Goal: Contribute content: Contribute content

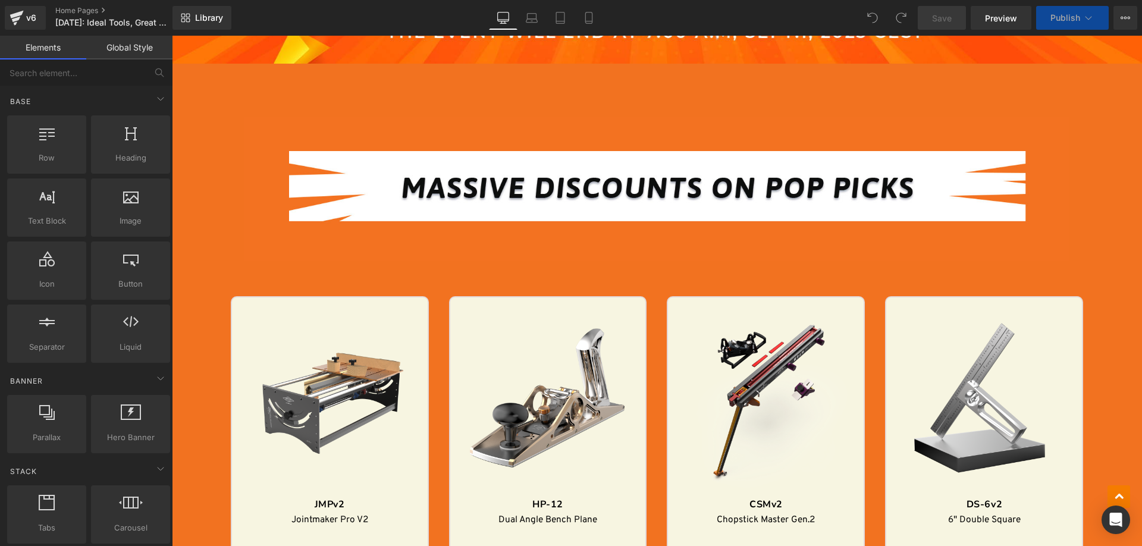
scroll to position [1249, 0]
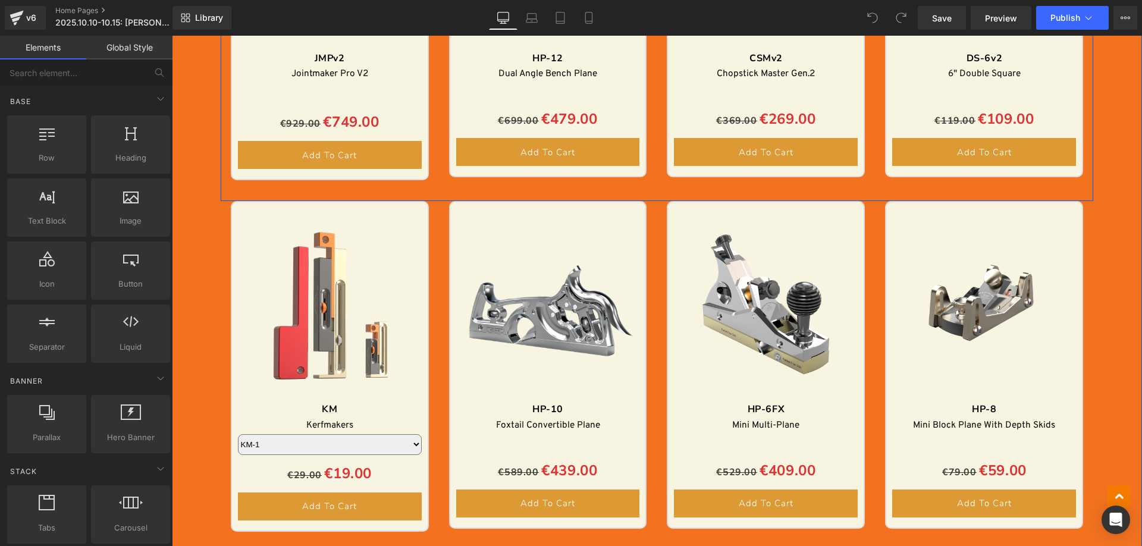
scroll to position [1903, 0]
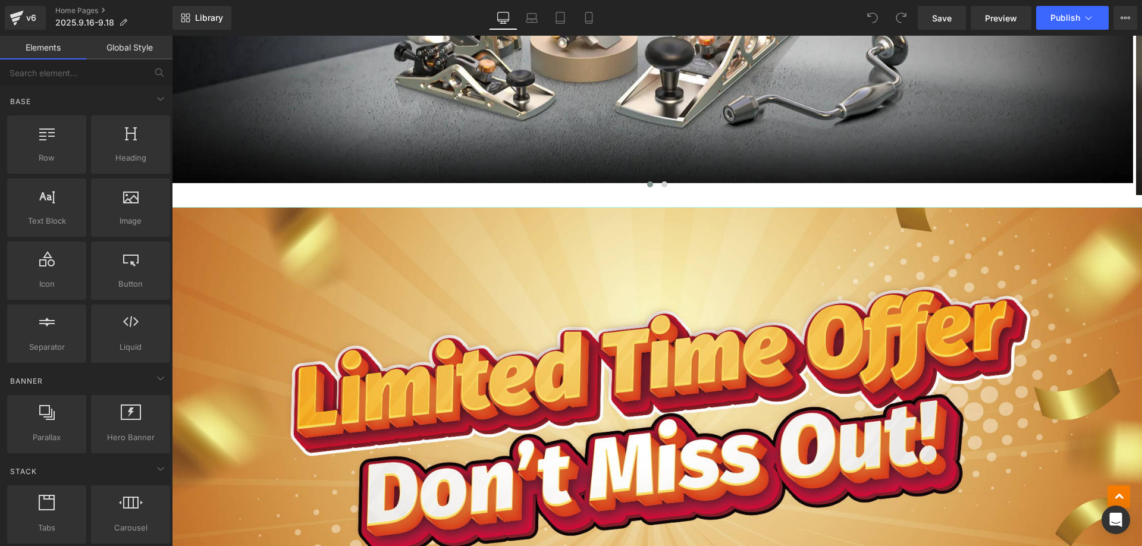
scroll to position [357, 0]
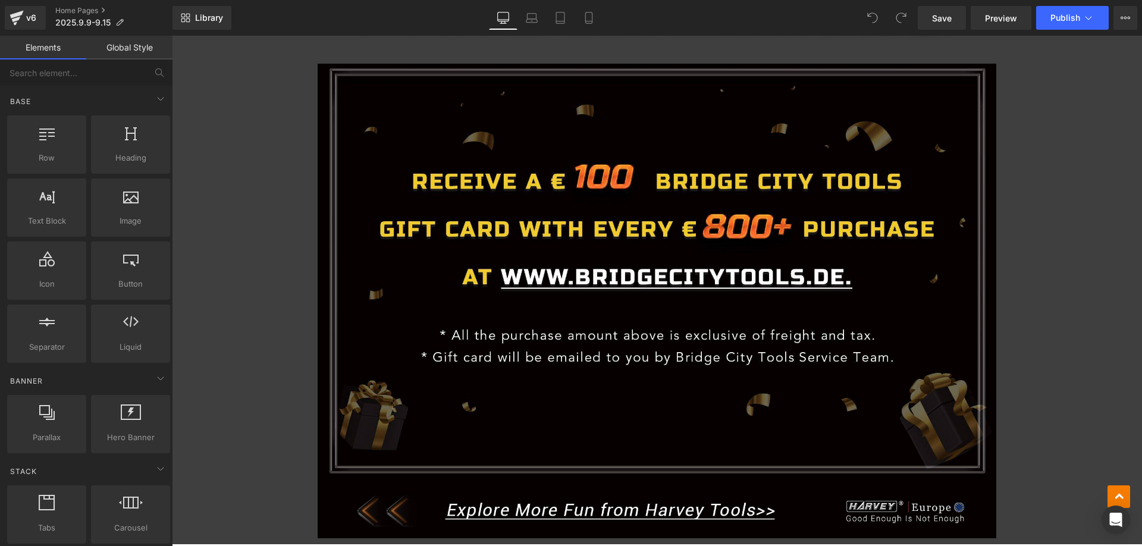
scroll to position [3033, 0]
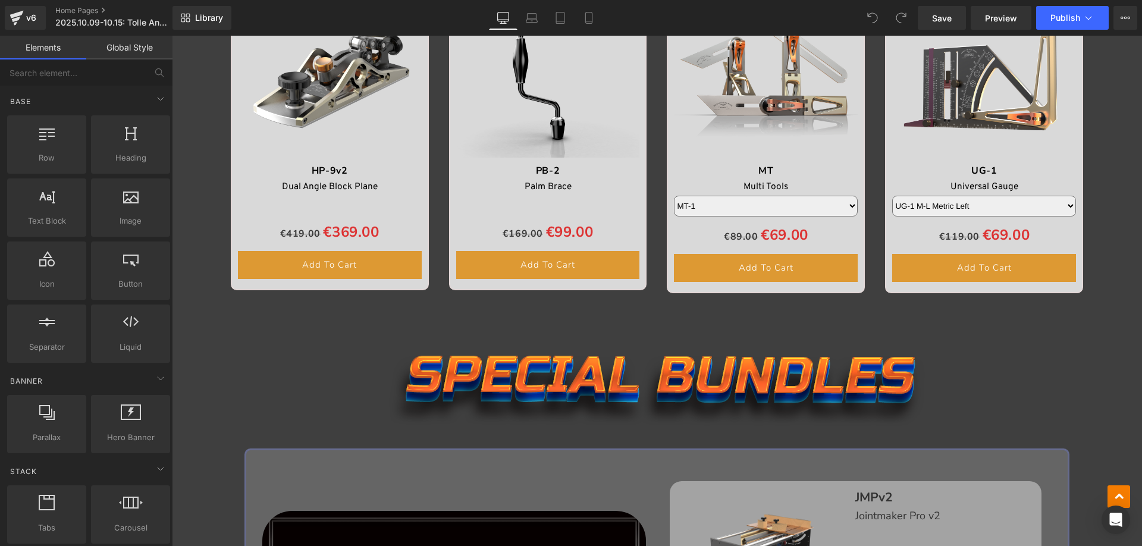
scroll to position [2260, 0]
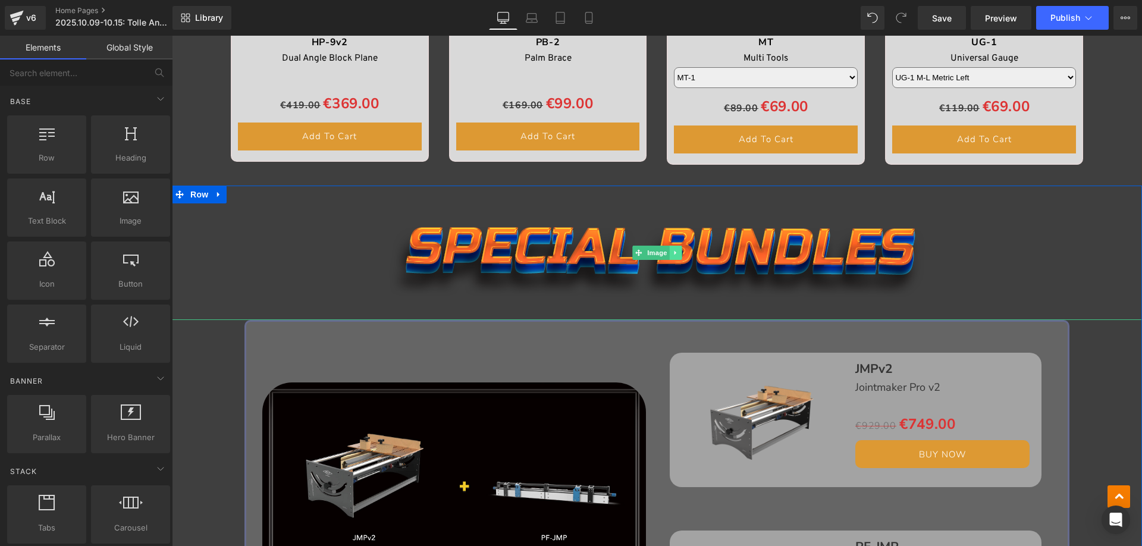
click at [665, 254] on ul "Image" at bounding box center [656, 253] width 49 height 14
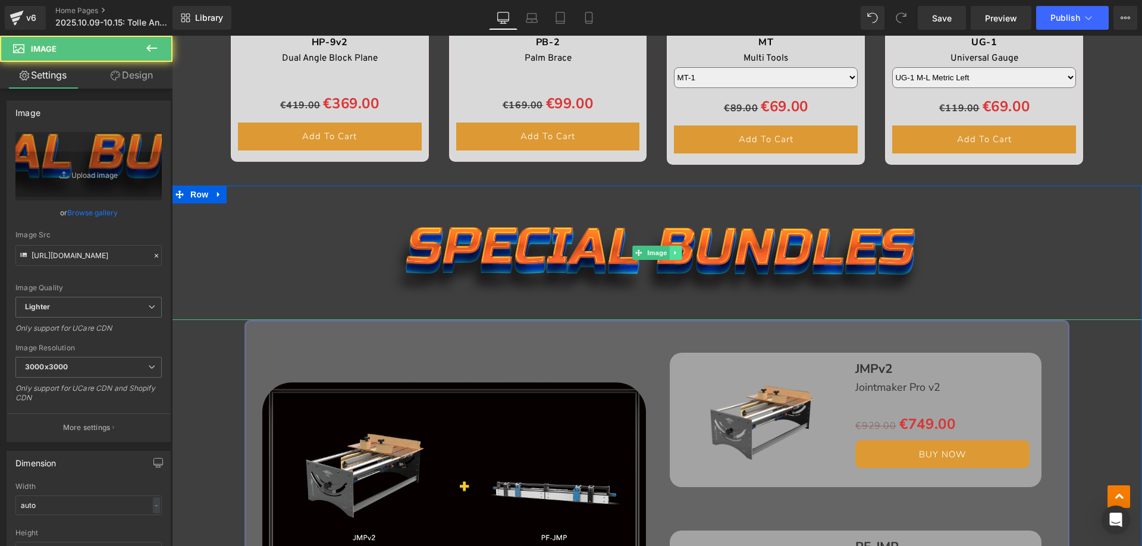
click at [672, 254] on icon at bounding box center [675, 252] width 7 height 7
click at [676, 254] on link at bounding box center [682, 253] width 12 height 14
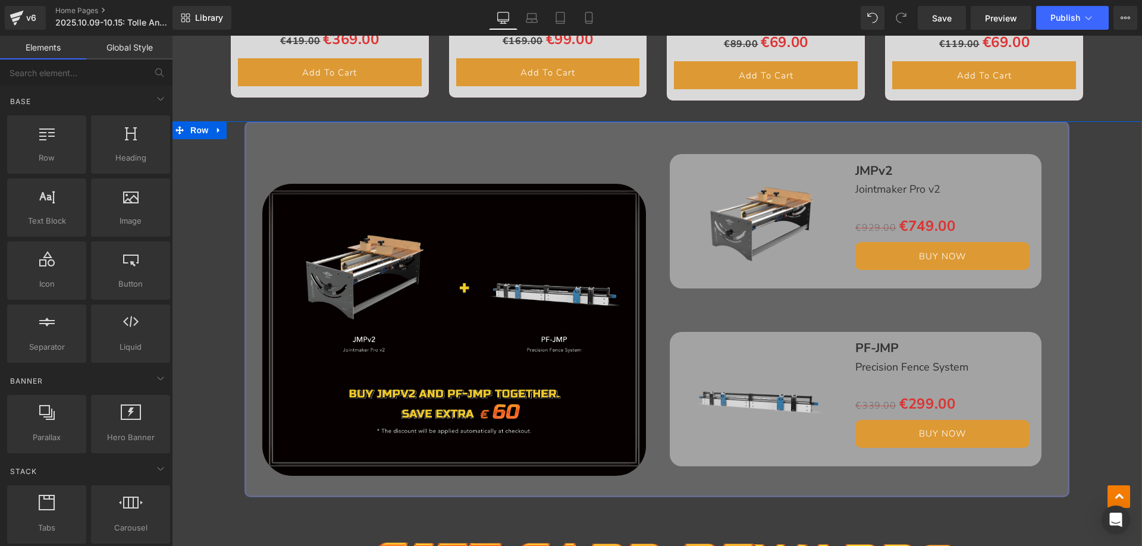
scroll to position [2145, 0]
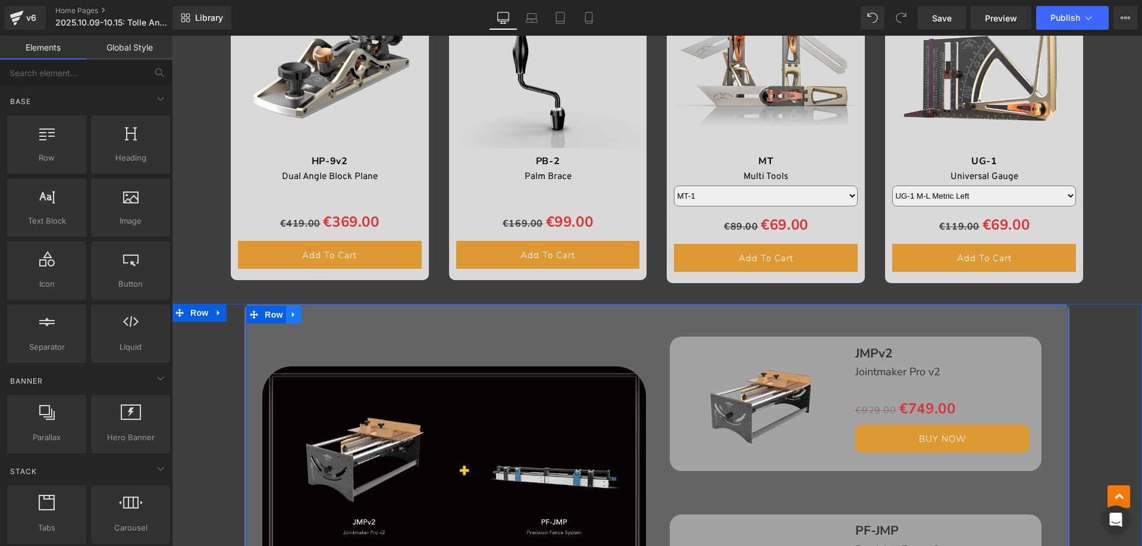
click at [290, 316] on icon at bounding box center [294, 314] width 8 height 9
click at [321, 316] on icon at bounding box center [325, 314] width 8 height 8
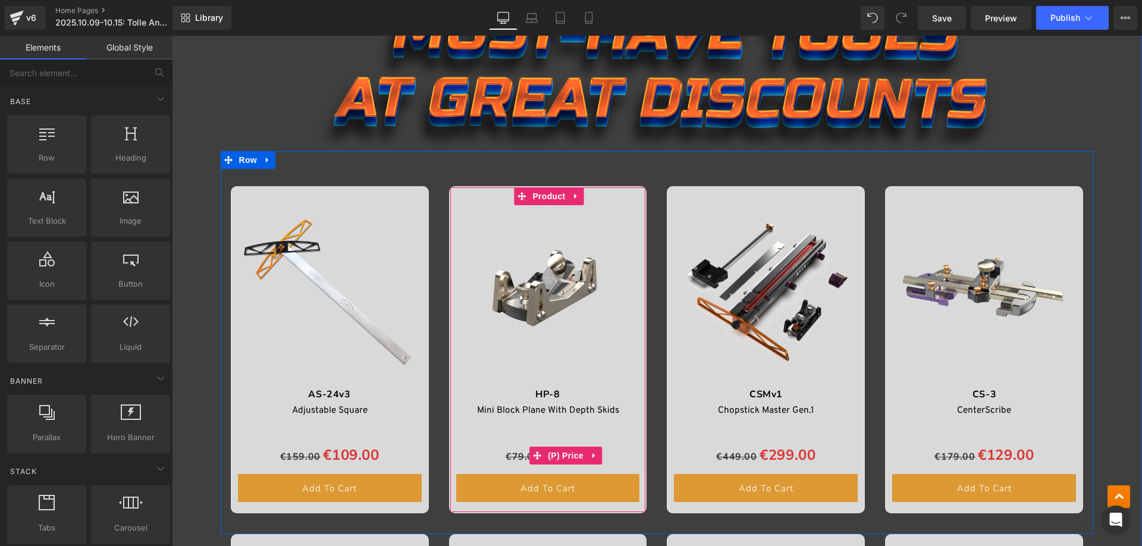
scroll to position [1194, 0]
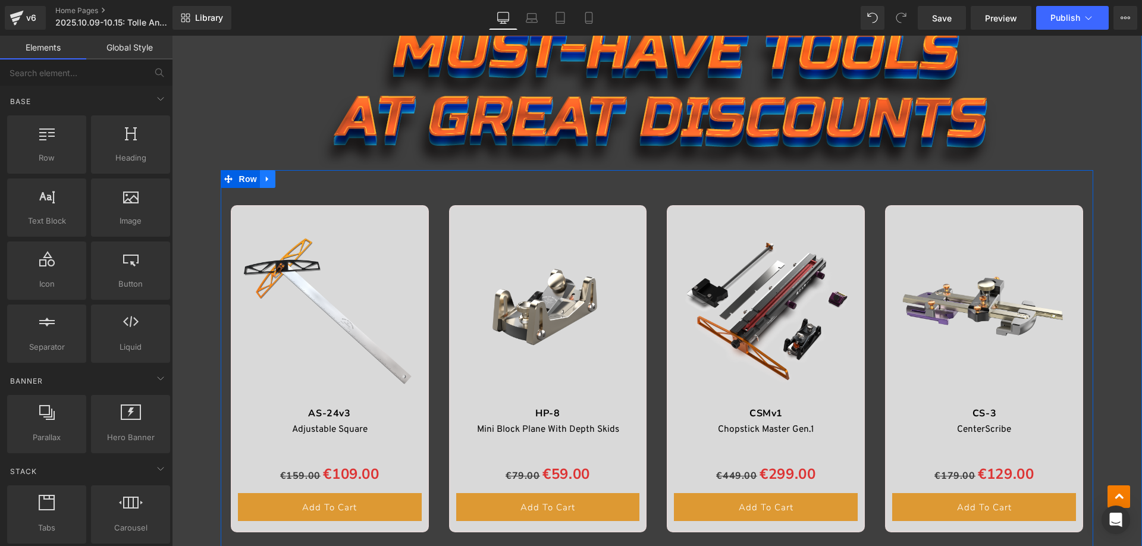
click at [263, 180] on icon at bounding box center [267, 178] width 8 height 9
click at [279, 178] on icon at bounding box center [283, 179] width 8 height 8
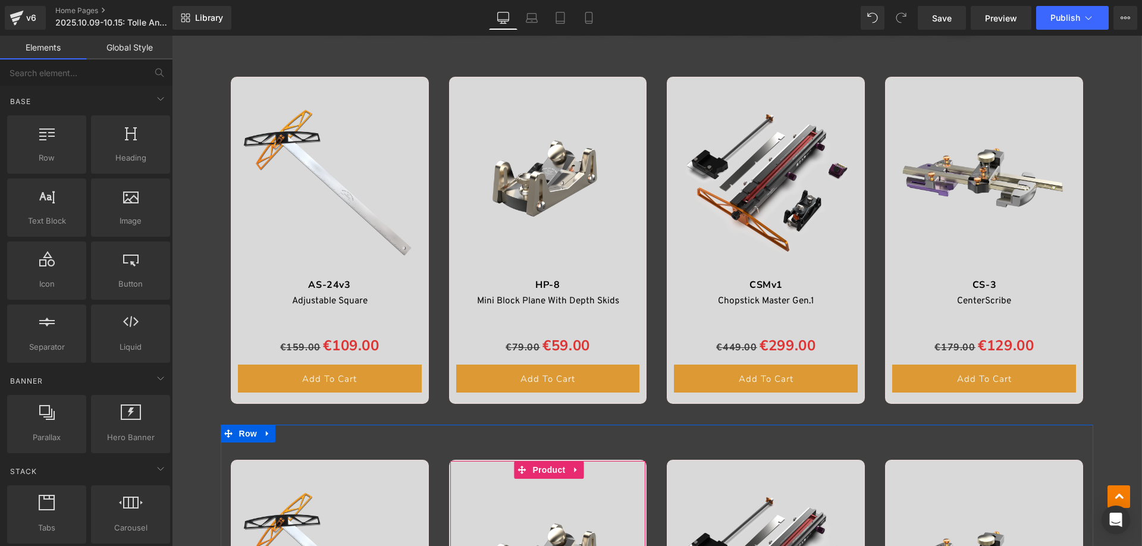
scroll to position [1307, 0]
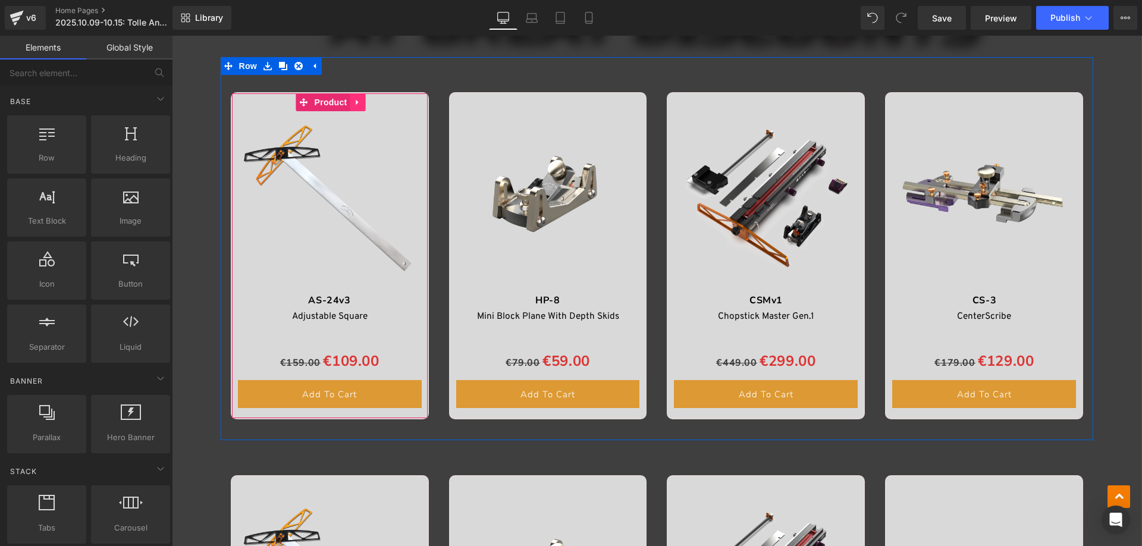
click at [354, 103] on icon at bounding box center [358, 102] width 8 height 9
click at [363, 102] on icon at bounding box center [366, 102] width 8 height 8
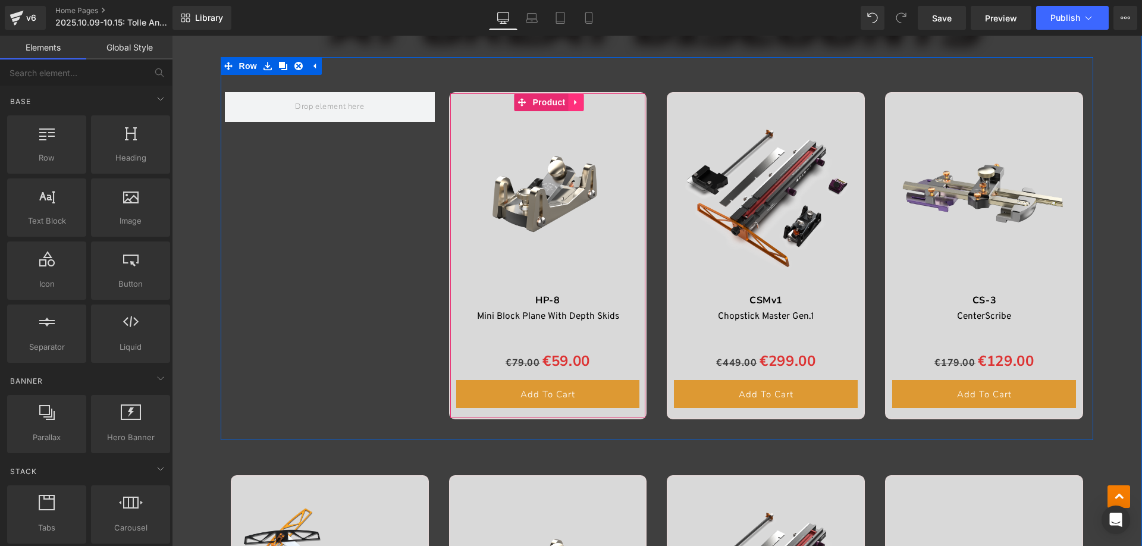
click at [568, 105] on link at bounding box center [575, 102] width 15 height 18
click at [576, 107] on link at bounding box center [583, 102] width 15 height 18
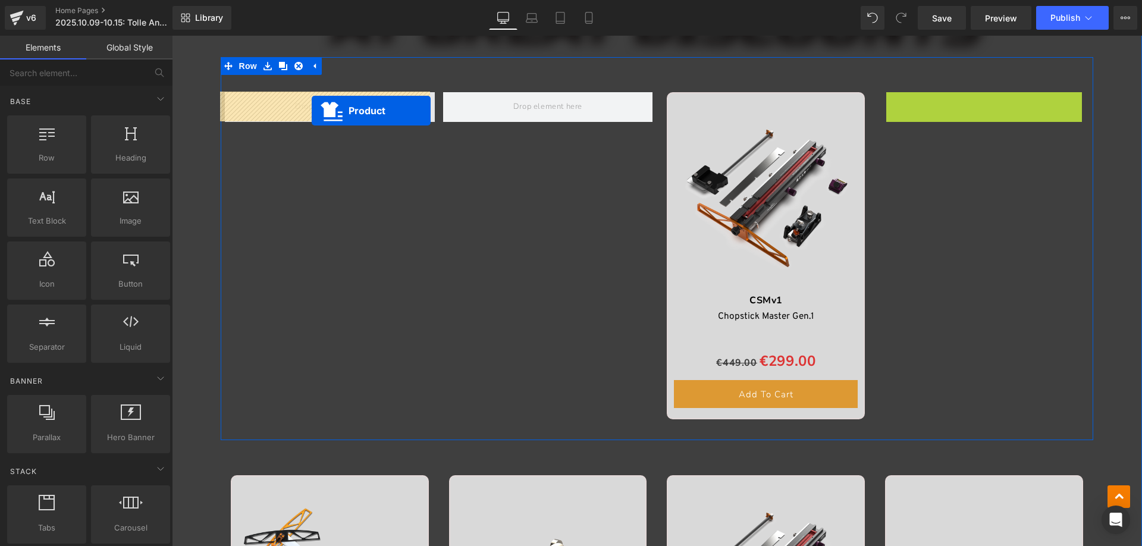
drag, startPoint x: 952, startPoint y: 102, endPoint x: 312, endPoint y: 111, distance: 640.6
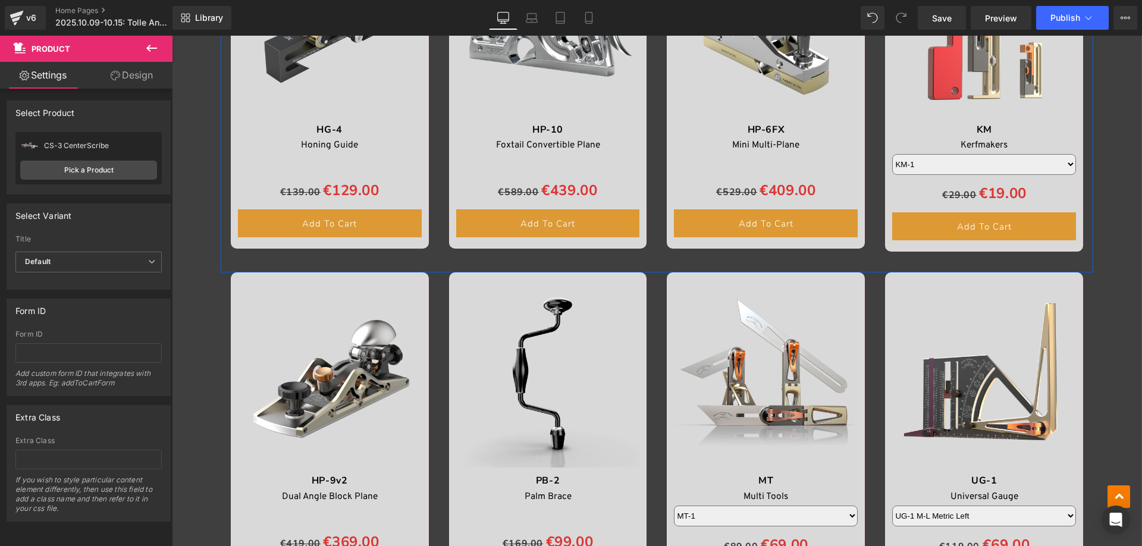
scroll to position [2318, 0]
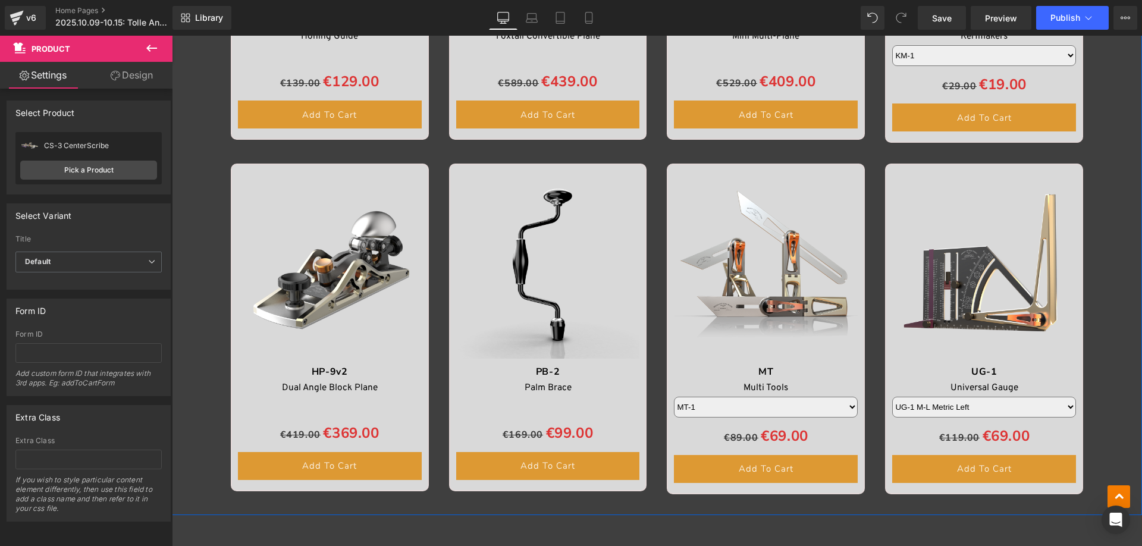
click at [967, 184] on img at bounding box center [984, 267] width 184 height 184
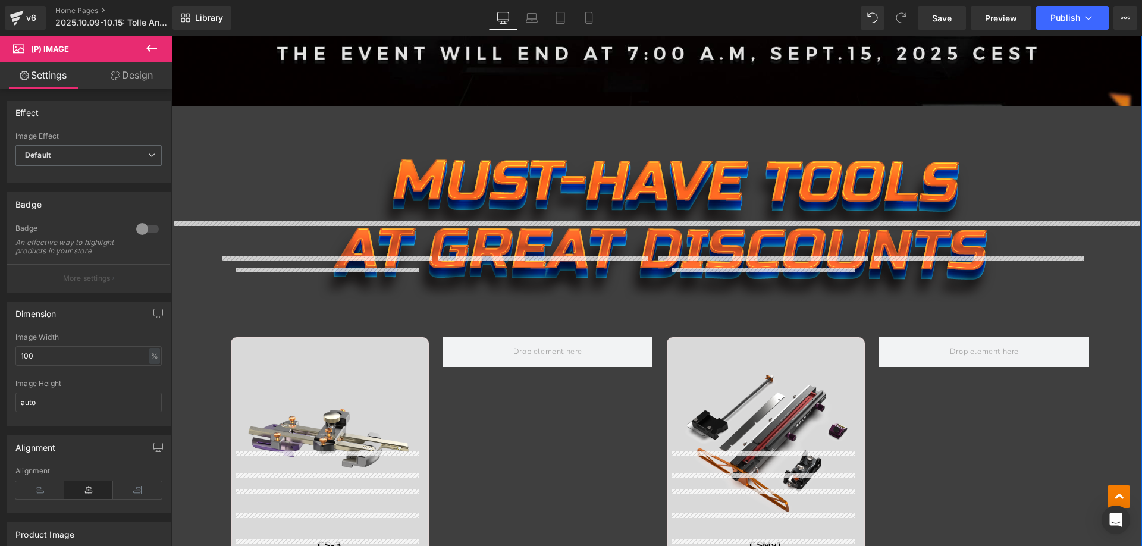
scroll to position [1188, 0]
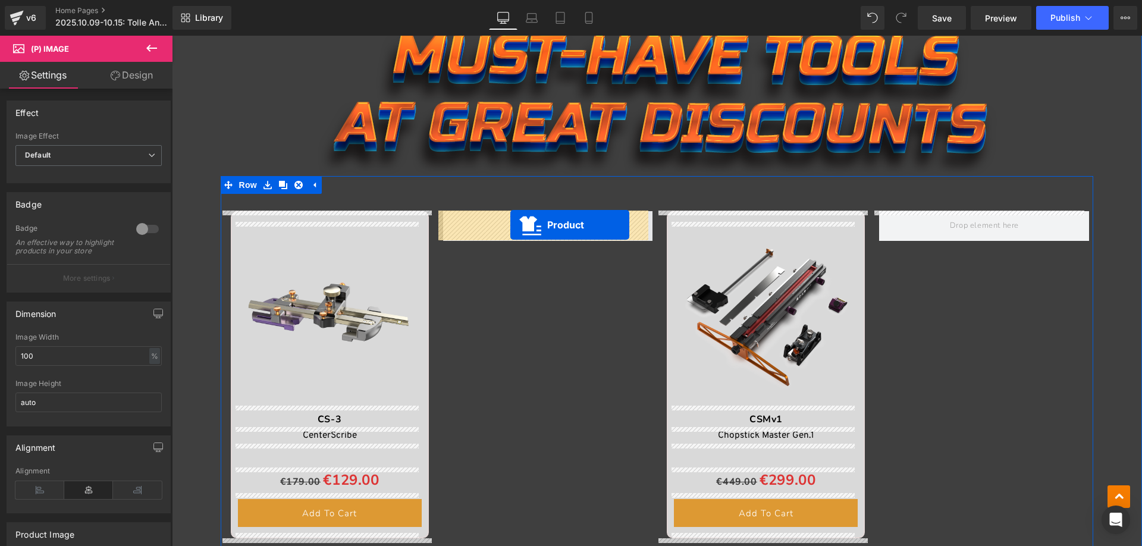
drag, startPoint x: 953, startPoint y: 173, endPoint x: 510, endPoint y: 225, distance: 446.1
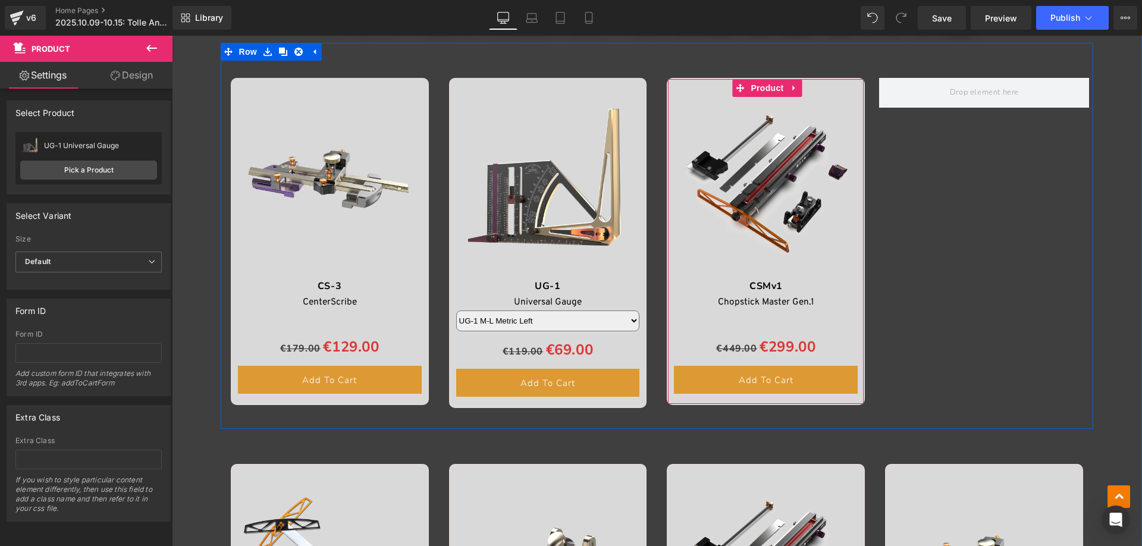
scroll to position [1307, 0]
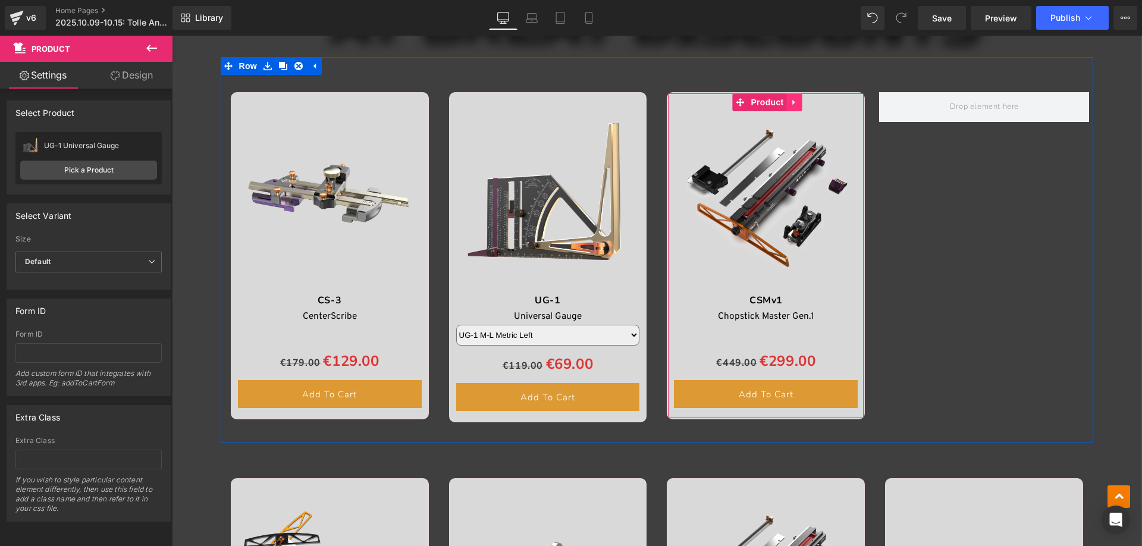
click at [790, 103] on icon at bounding box center [794, 102] width 8 height 9
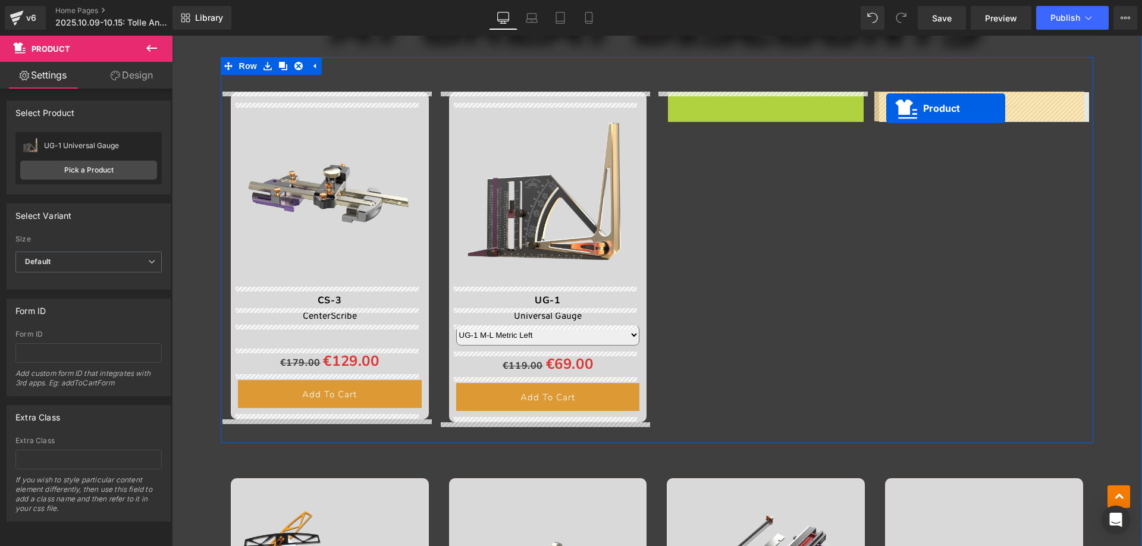
drag, startPoint x: 712, startPoint y: 102, endPoint x: 886, endPoint y: 108, distance: 174.4
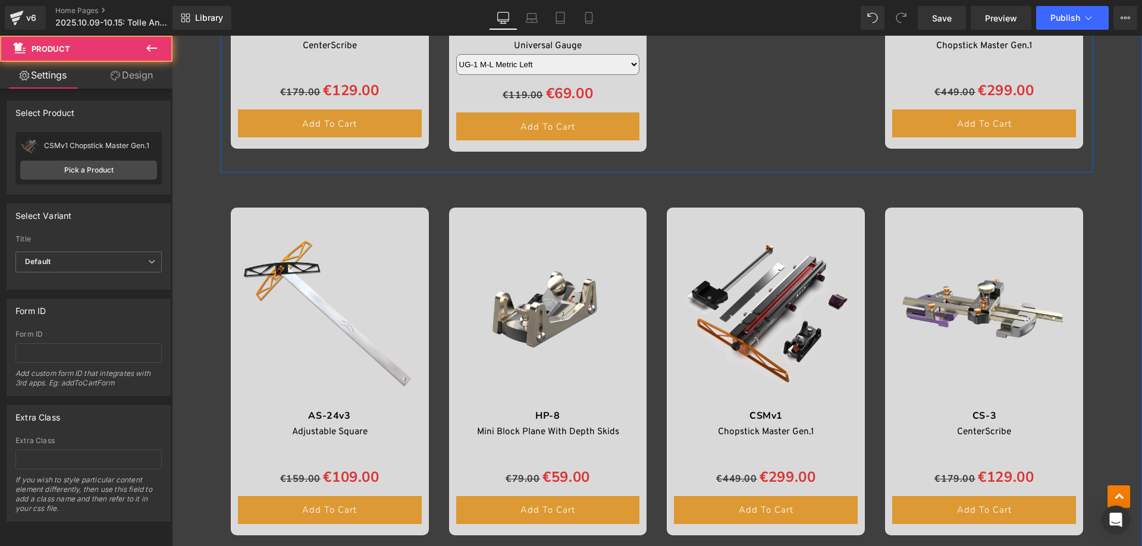
scroll to position [1604, 0]
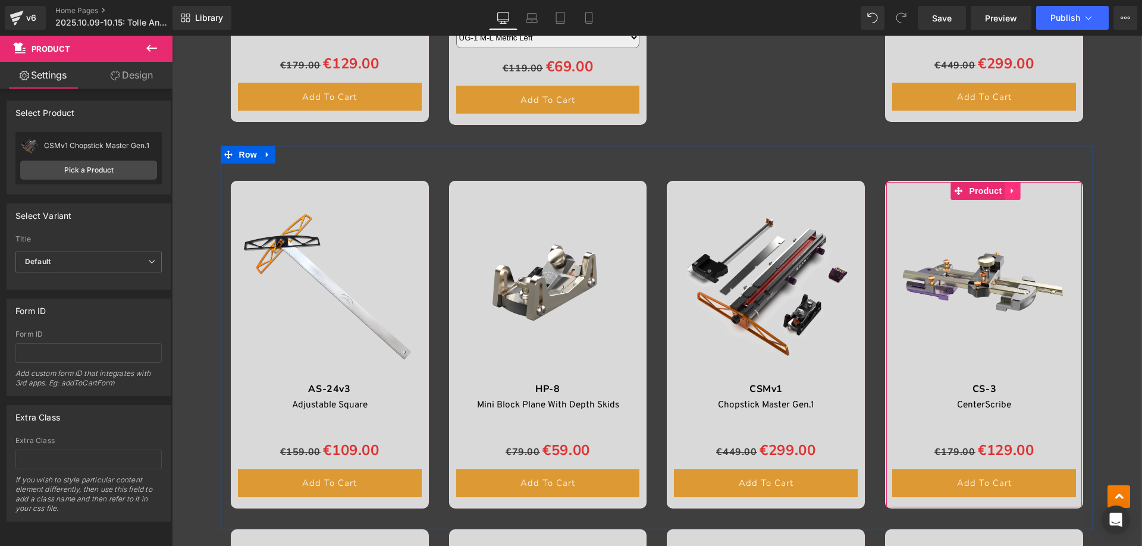
click at [1009, 192] on icon at bounding box center [1012, 191] width 8 height 9
click at [1016, 191] on icon at bounding box center [1020, 191] width 8 height 8
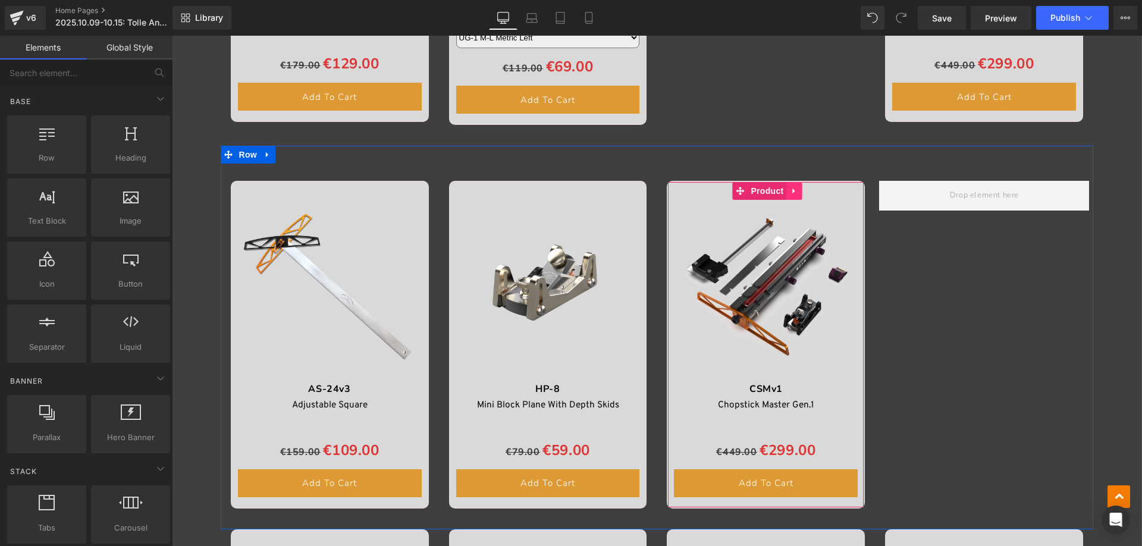
click at [786, 193] on link at bounding box center [793, 191] width 15 height 18
click at [798, 190] on icon at bounding box center [802, 191] width 8 height 8
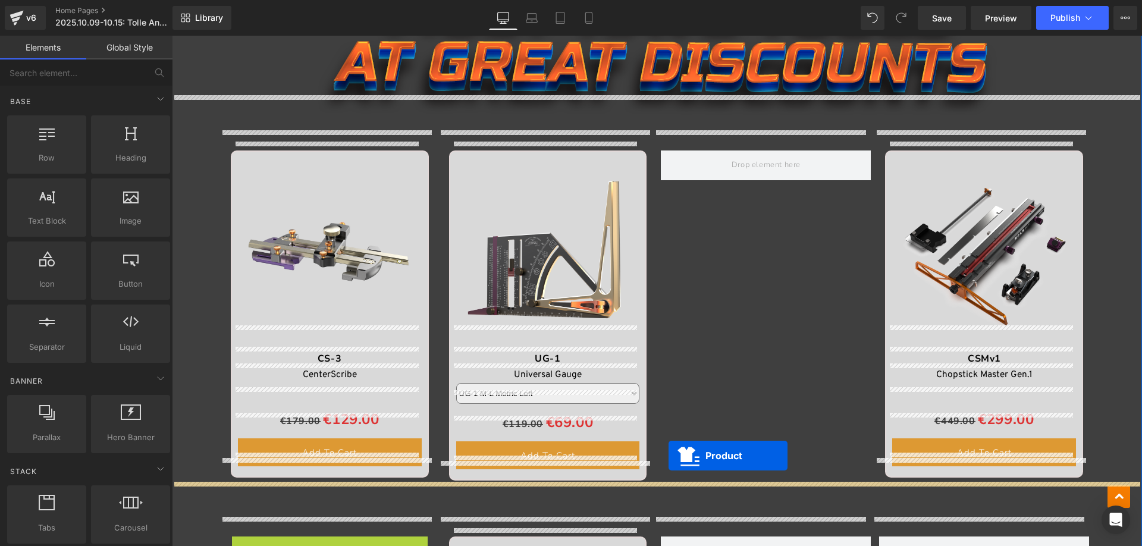
scroll to position [1247, 0]
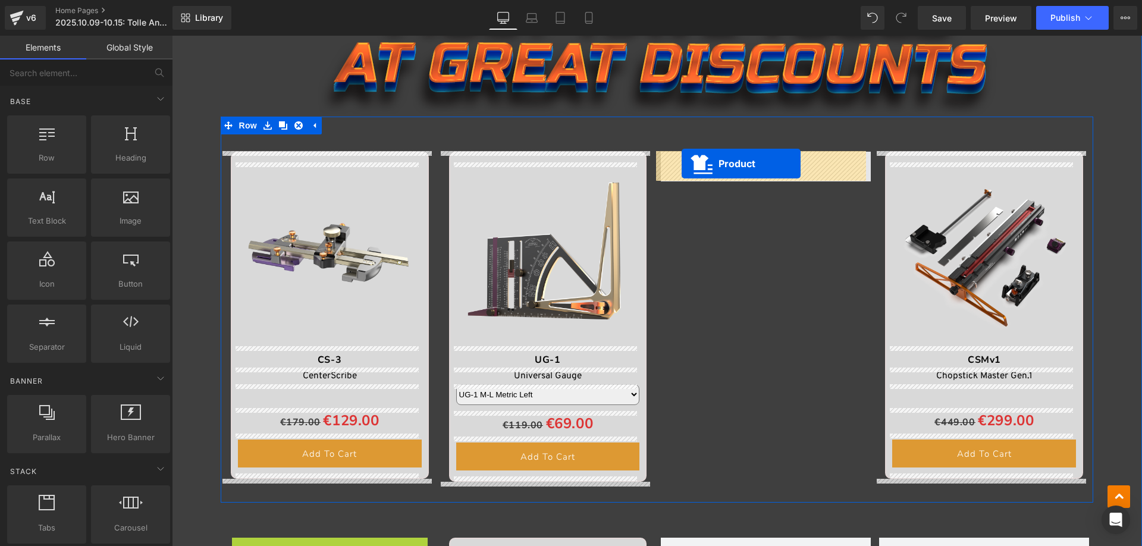
drag, startPoint x: 311, startPoint y: 188, endPoint x: 682, endPoint y: 164, distance: 371.3
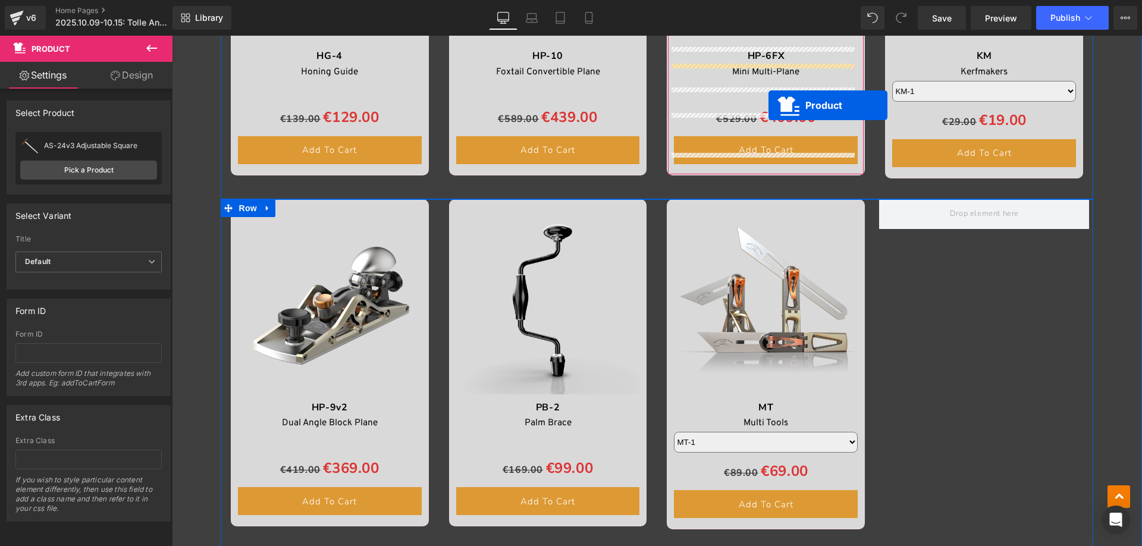
scroll to position [2020, 0]
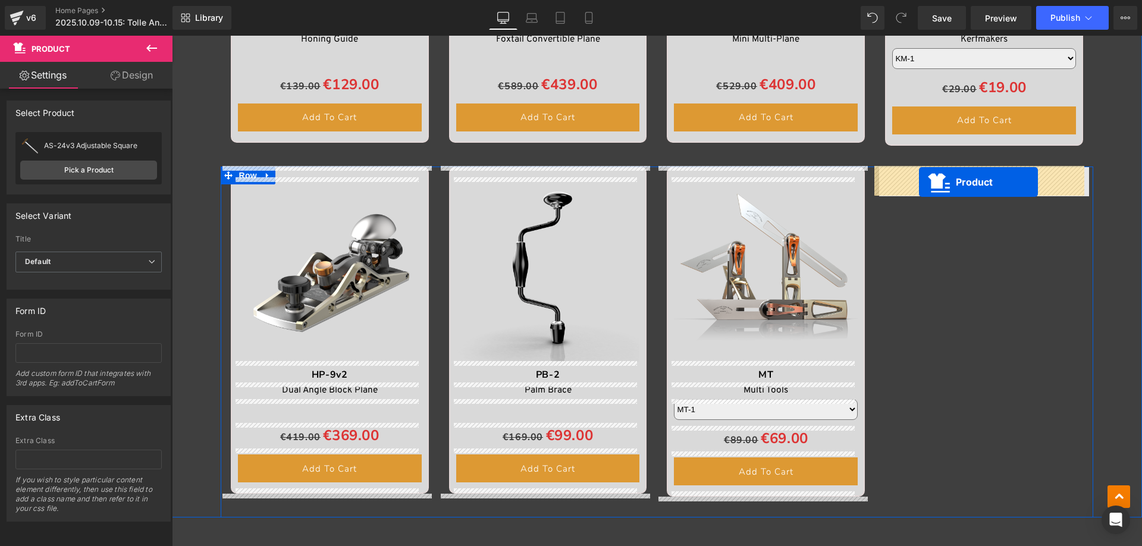
drag, startPoint x: 519, startPoint y: 133, endPoint x: 919, endPoint y: 182, distance: 403.3
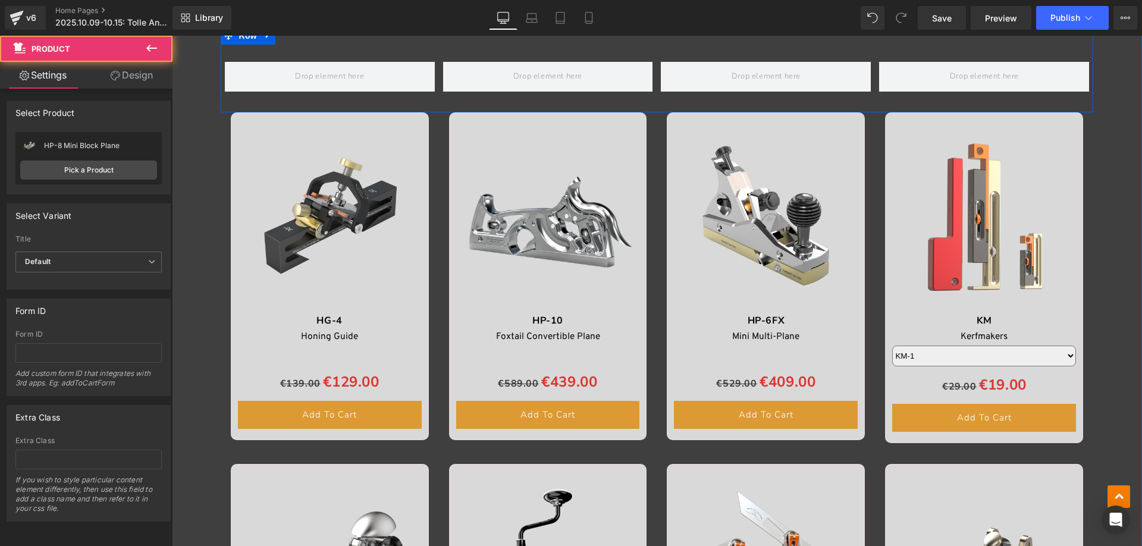
scroll to position [1426, 0]
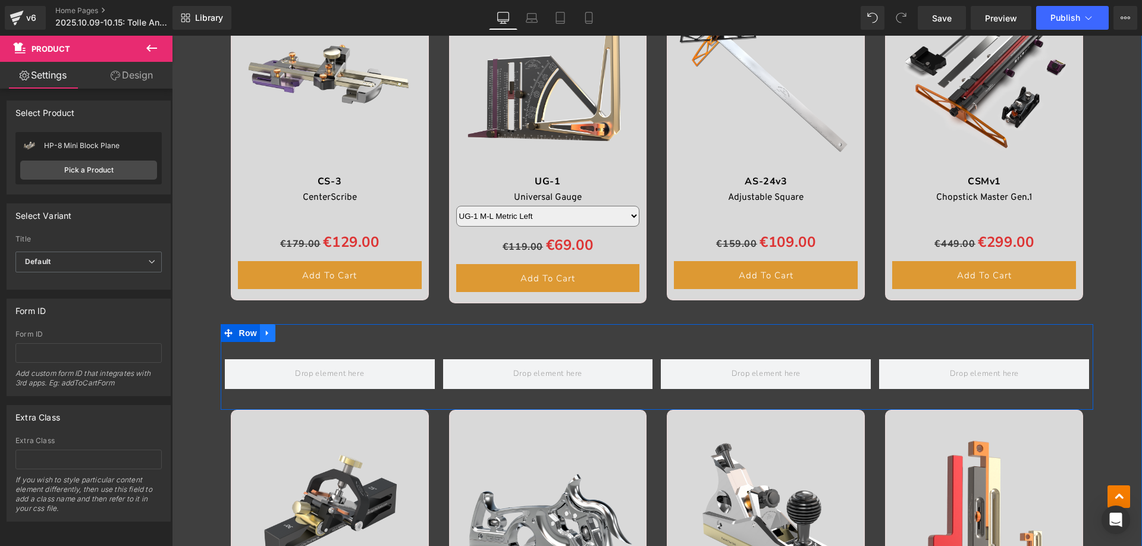
click at [265, 334] on icon at bounding box center [267, 333] width 8 height 9
click at [294, 335] on icon at bounding box center [298, 333] width 8 height 9
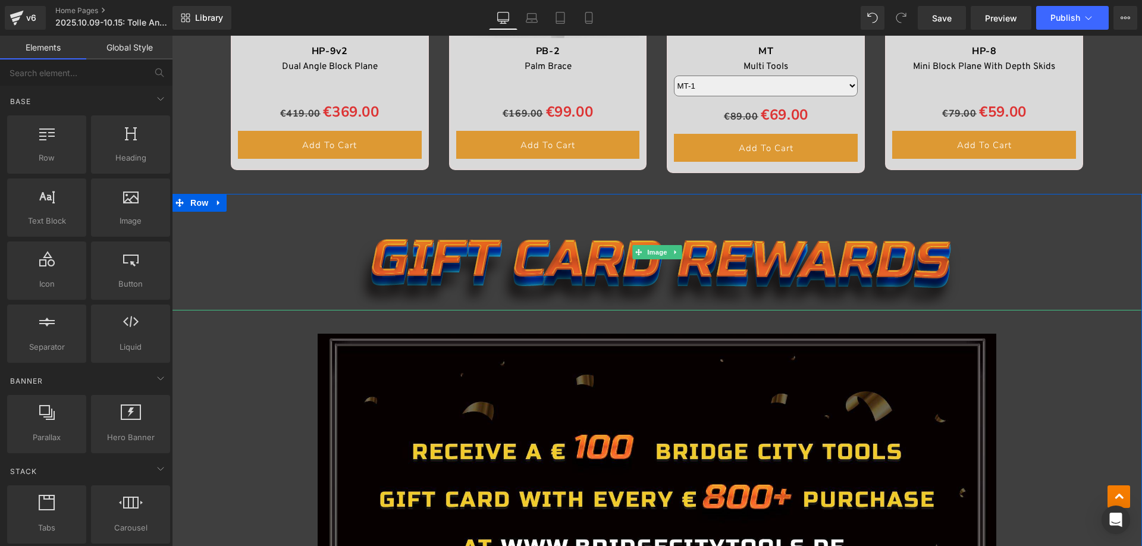
scroll to position [2556, 0]
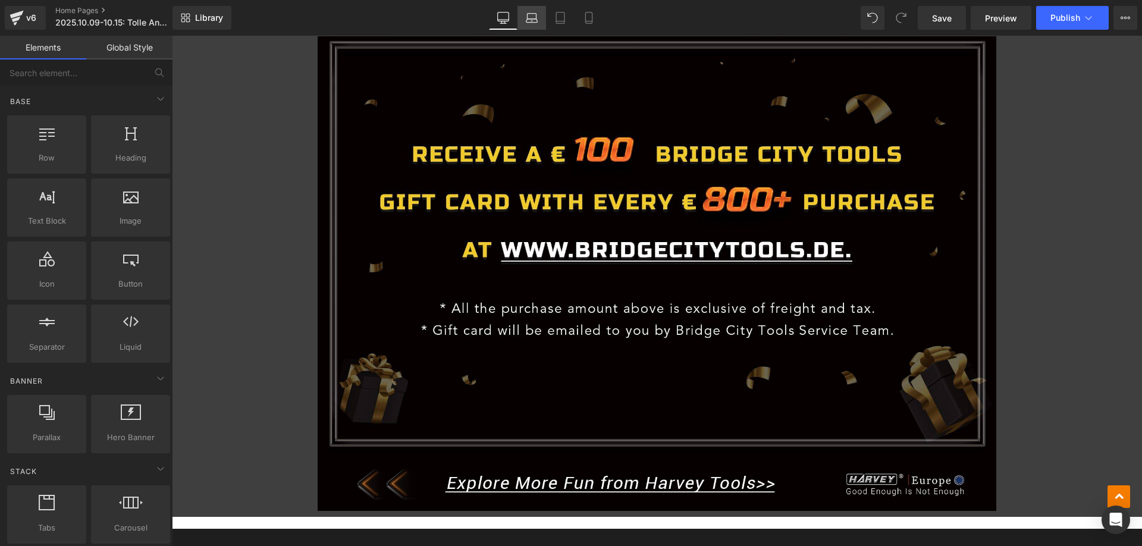
click at [535, 22] on link "Laptop" at bounding box center [531, 18] width 29 height 24
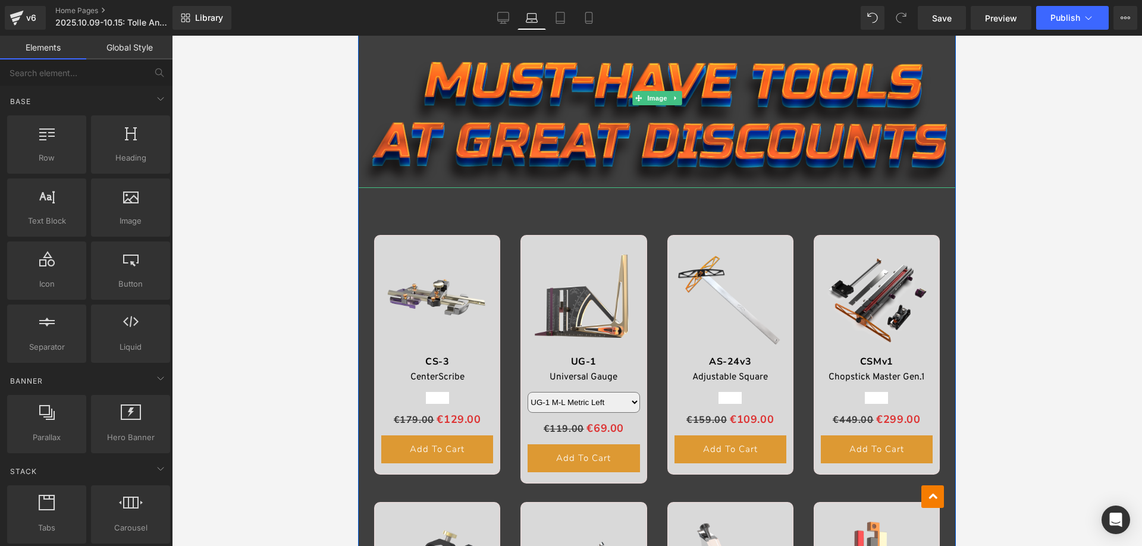
scroll to position [963, 0]
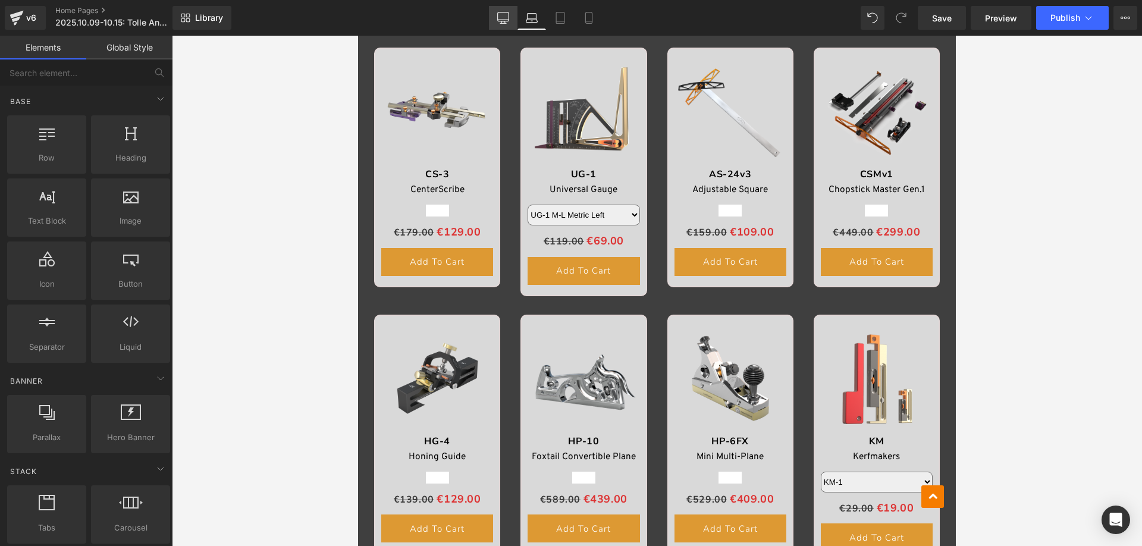
click at [497, 19] on icon at bounding box center [503, 18] width 12 height 12
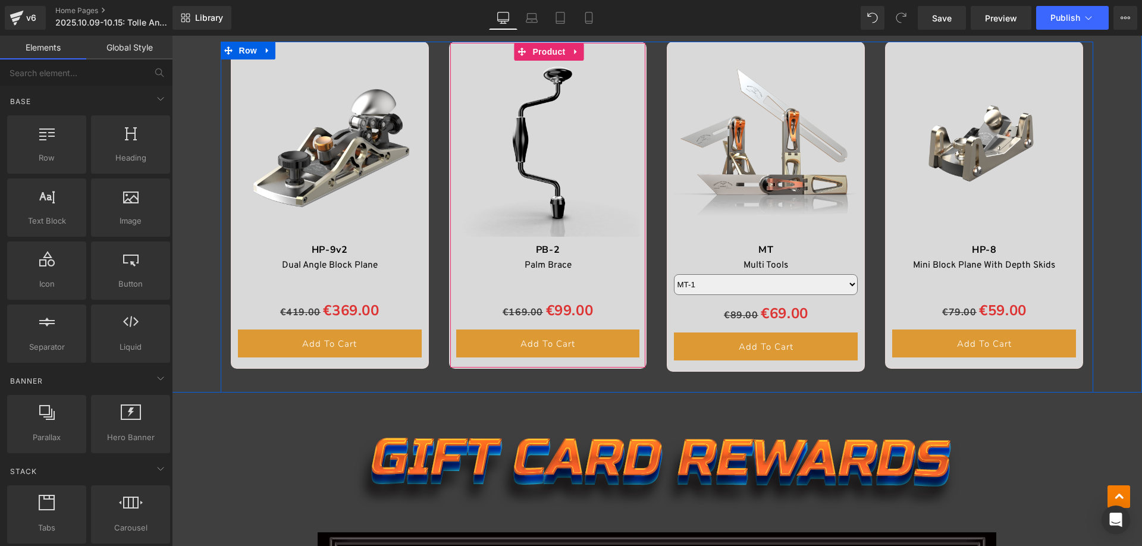
scroll to position [1822, 0]
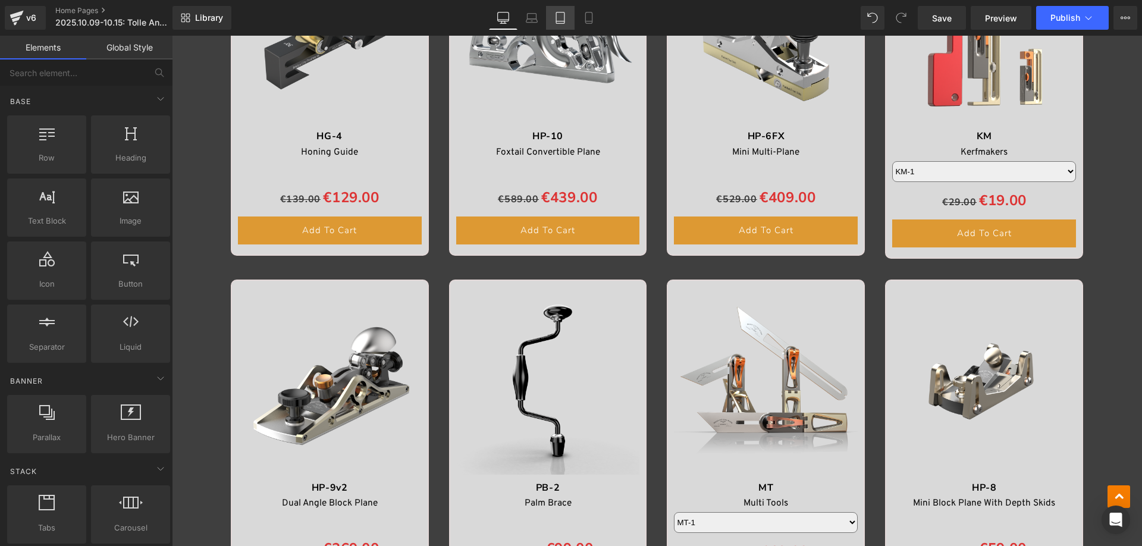
click at [554, 23] on icon at bounding box center [560, 18] width 12 height 12
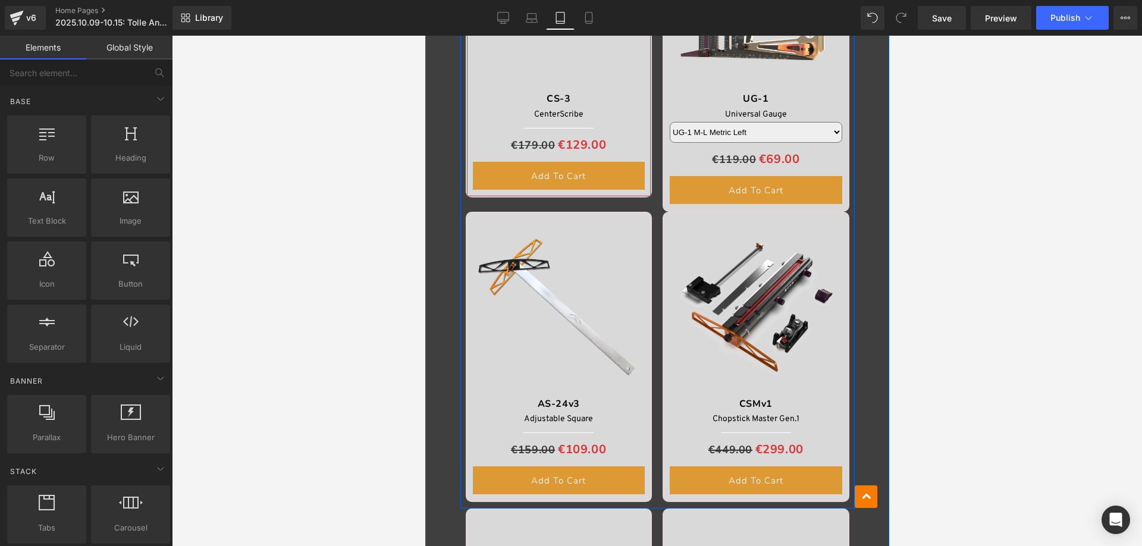
scroll to position [908, 0]
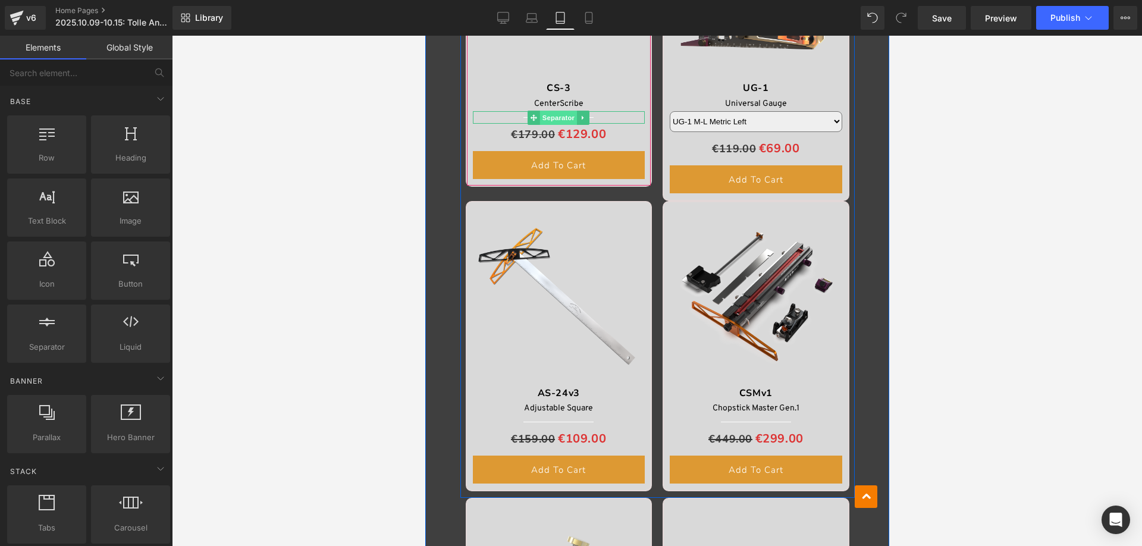
click at [552, 115] on span "Separator" at bounding box center [557, 118] width 37 height 14
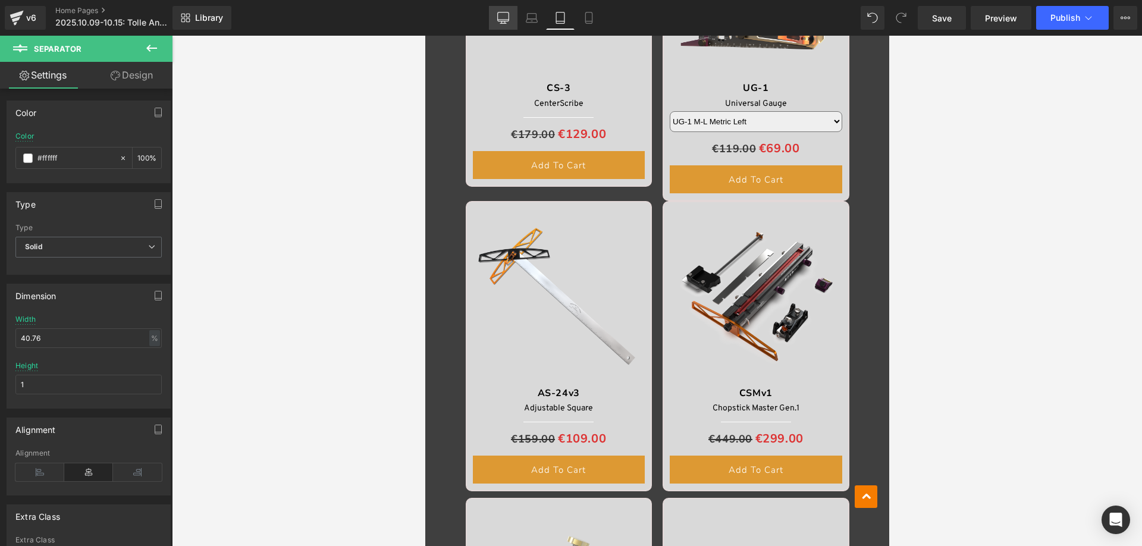
click at [504, 16] on icon at bounding box center [503, 18] width 12 height 12
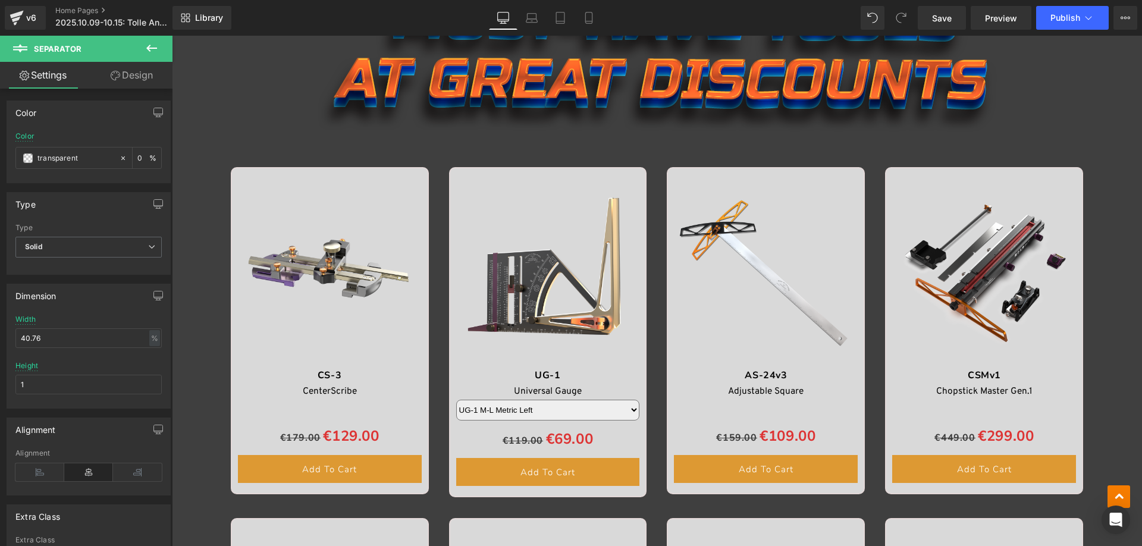
scroll to position [1223, 0]
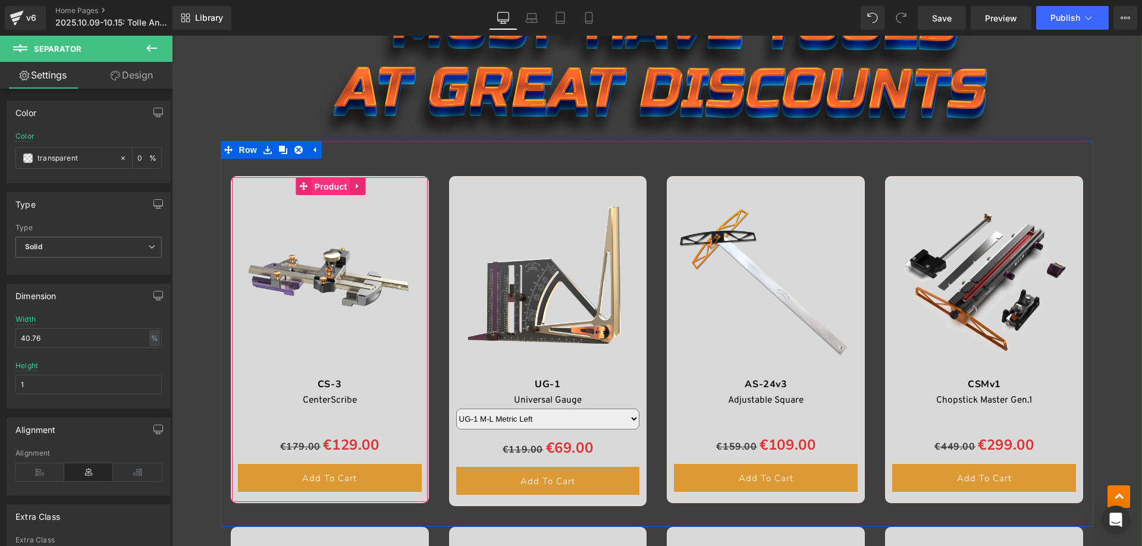
click at [331, 185] on span "Product" at bounding box center [331, 187] width 39 height 18
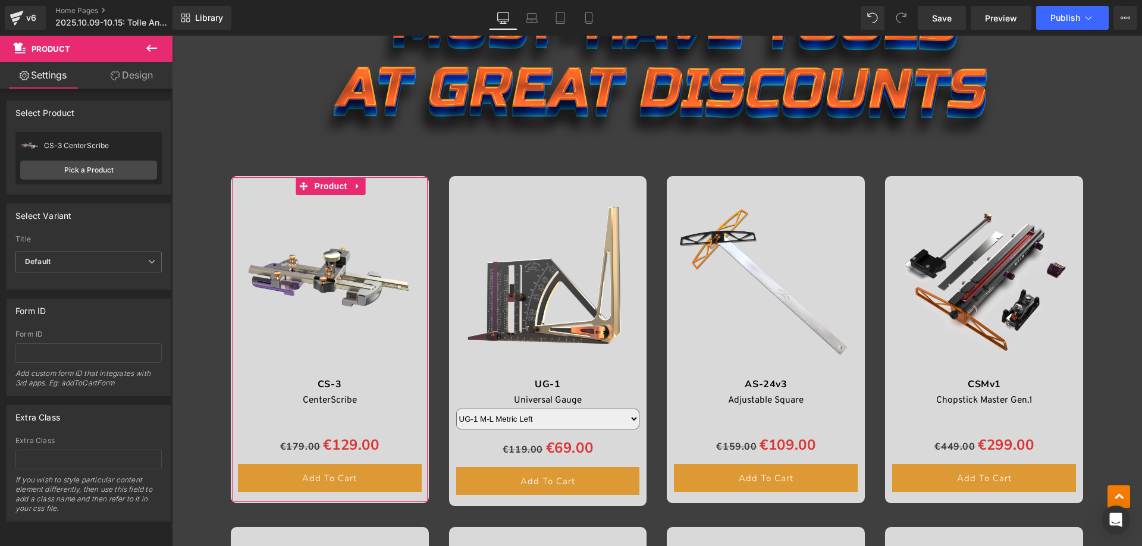
click at [128, 75] on link "Design" at bounding box center [132, 75] width 86 height 27
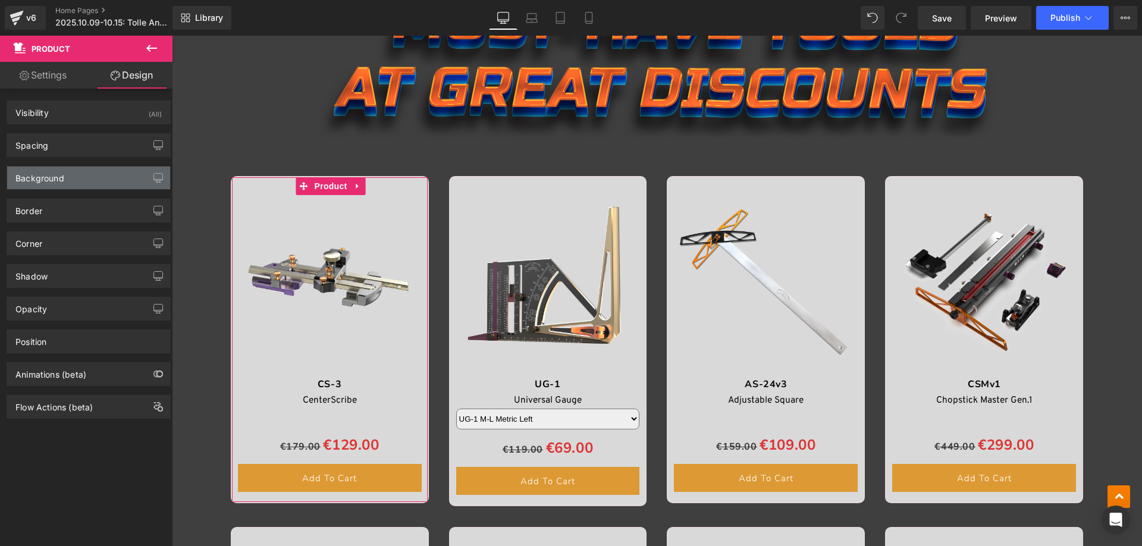
click at [55, 178] on div "Background" at bounding box center [39, 175] width 49 height 17
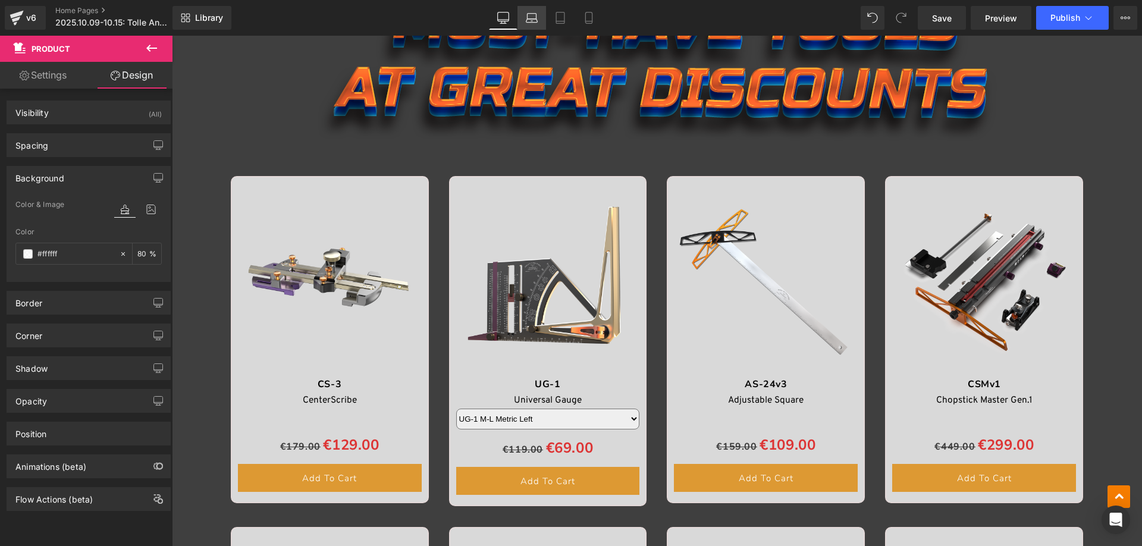
click at [530, 18] on icon at bounding box center [532, 18] width 12 height 12
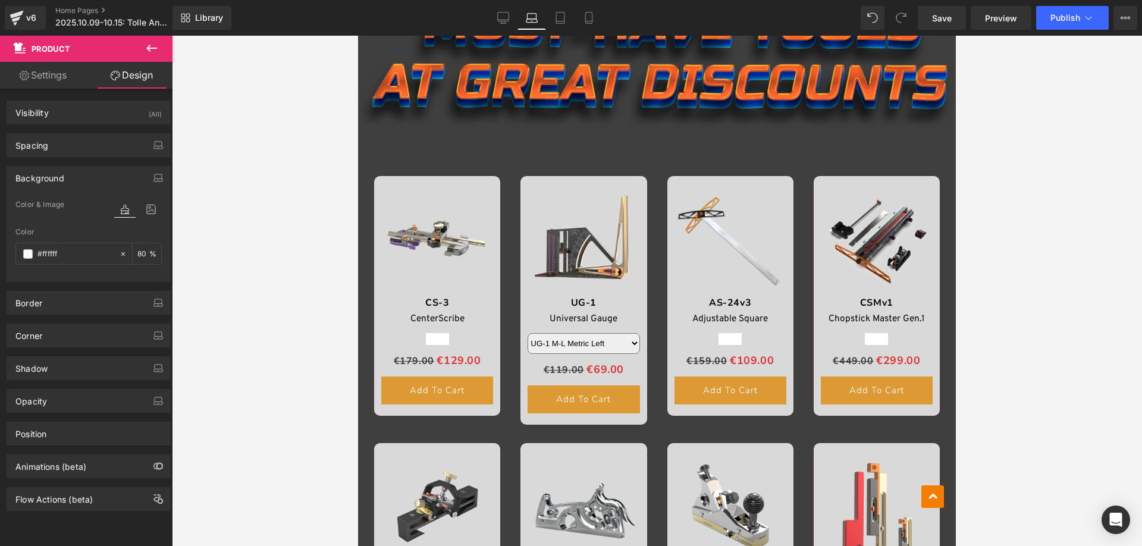
scroll to position [835, 0]
click at [555, 23] on icon at bounding box center [560, 18] width 12 height 12
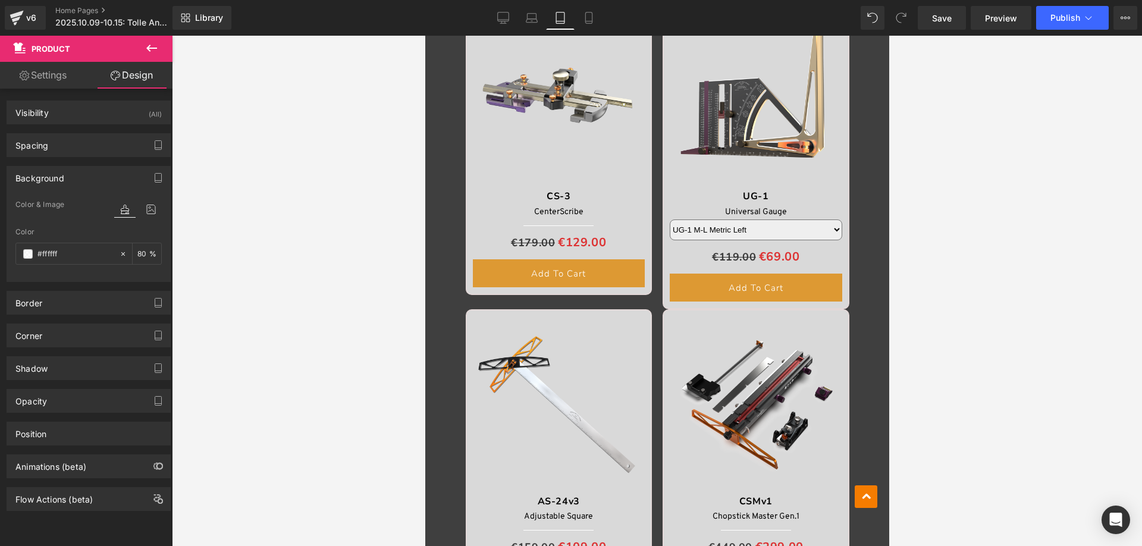
scroll to position [807, 0]
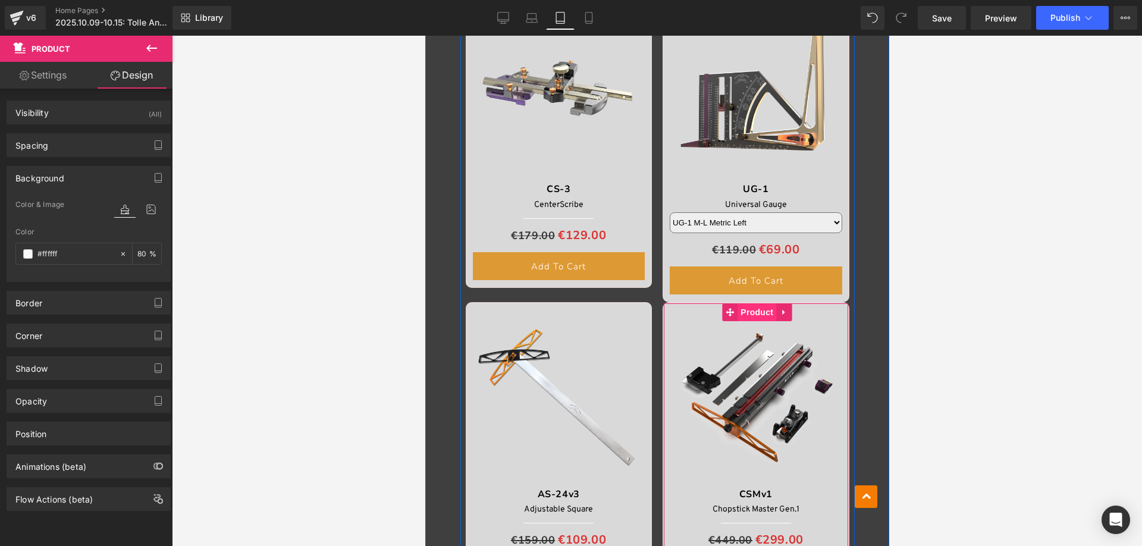
click at [746, 312] on span "Product" at bounding box center [756, 312] width 39 height 18
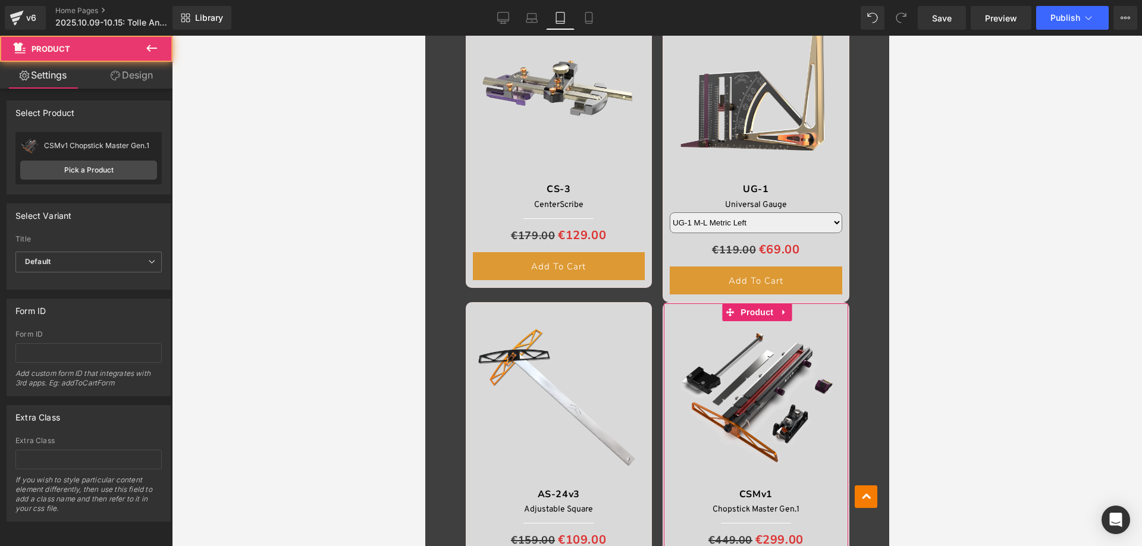
click at [130, 81] on link "Design" at bounding box center [132, 75] width 86 height 27
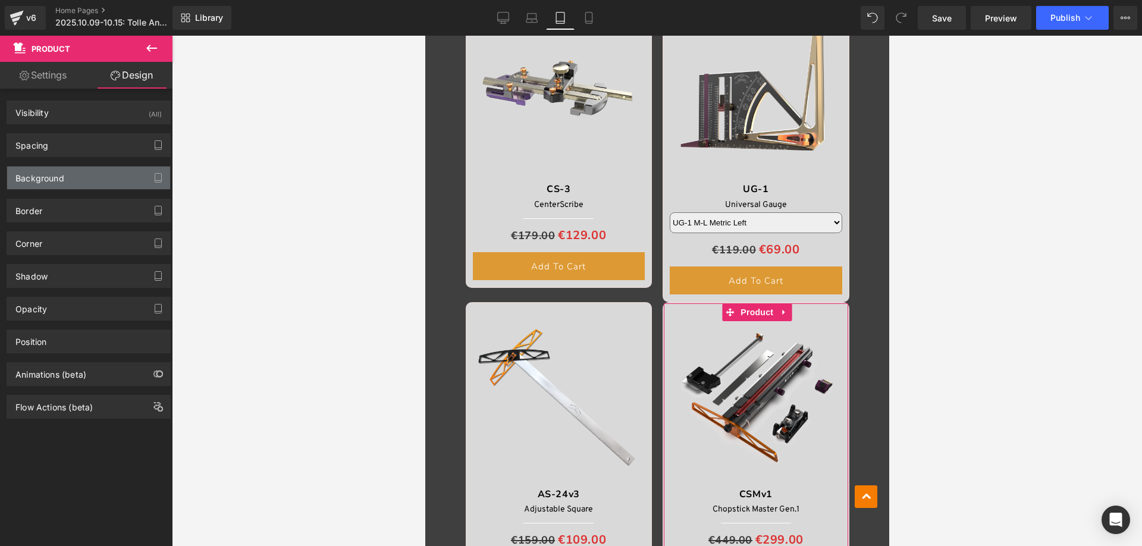
click at [49, 176] on div "Background" at bounding box center [39, 175] width 49 height 17
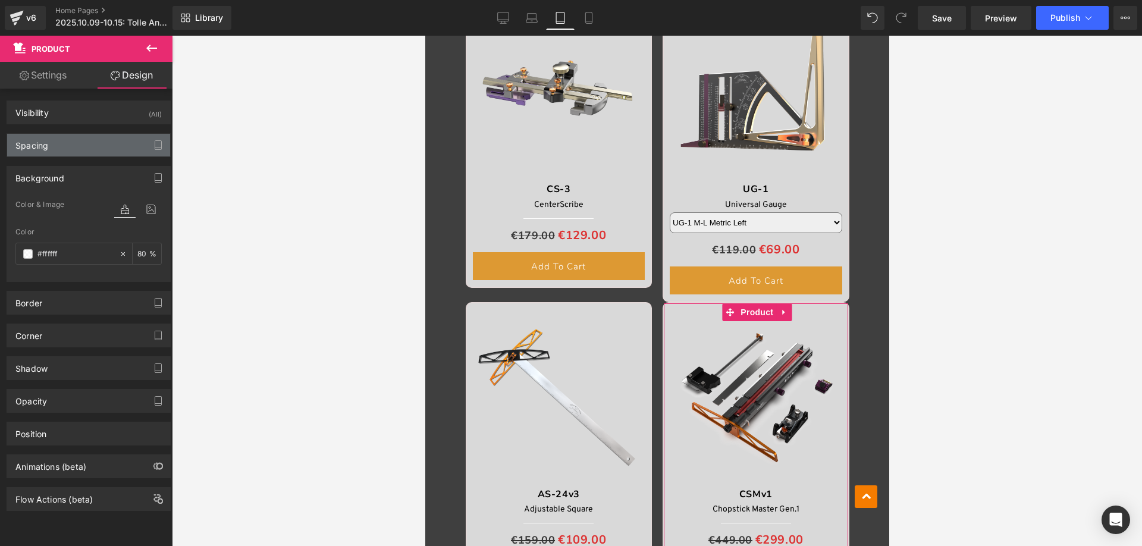
click at [51, 140] on div "Spacing" at bounding box center [88, 145] width 163 height 23
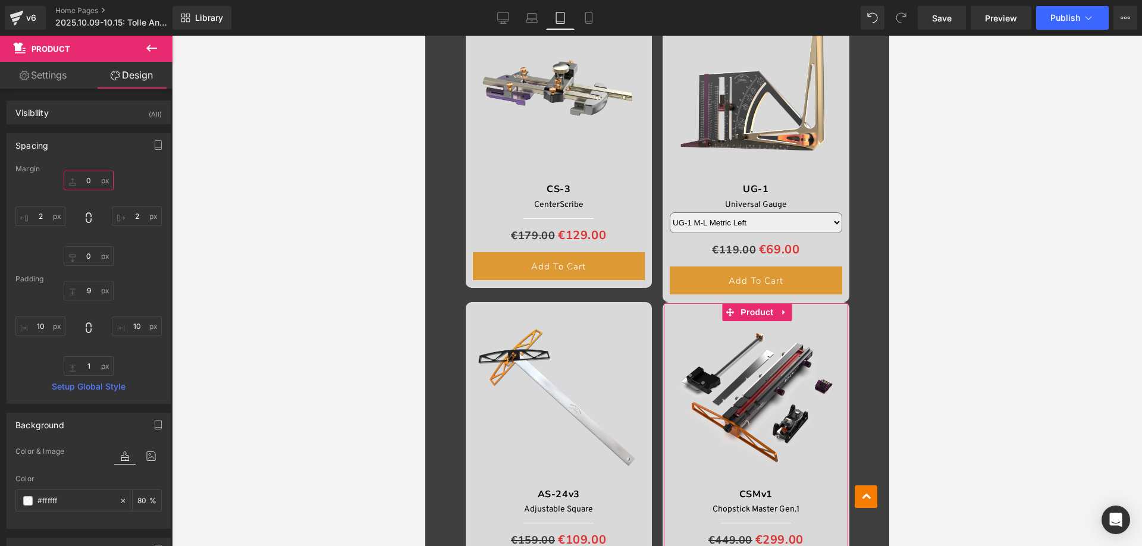
click at [91, 183] on input "0" at bounding box center [89, 181] width 50 height 20
type input "30"
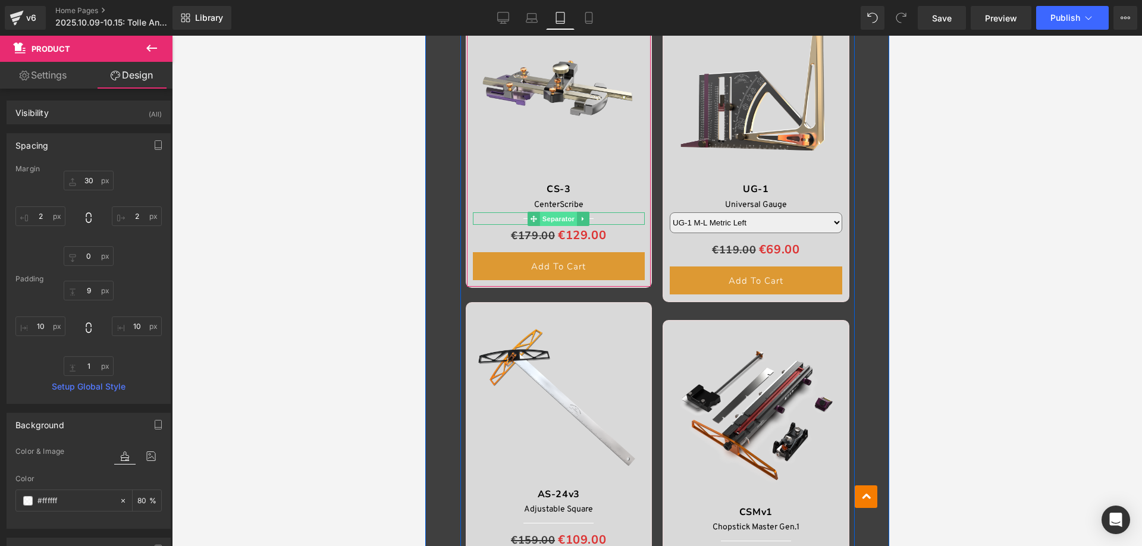
click at [551, 218] on span "Separator" at bounding box center [557, 219] width 37 height 14
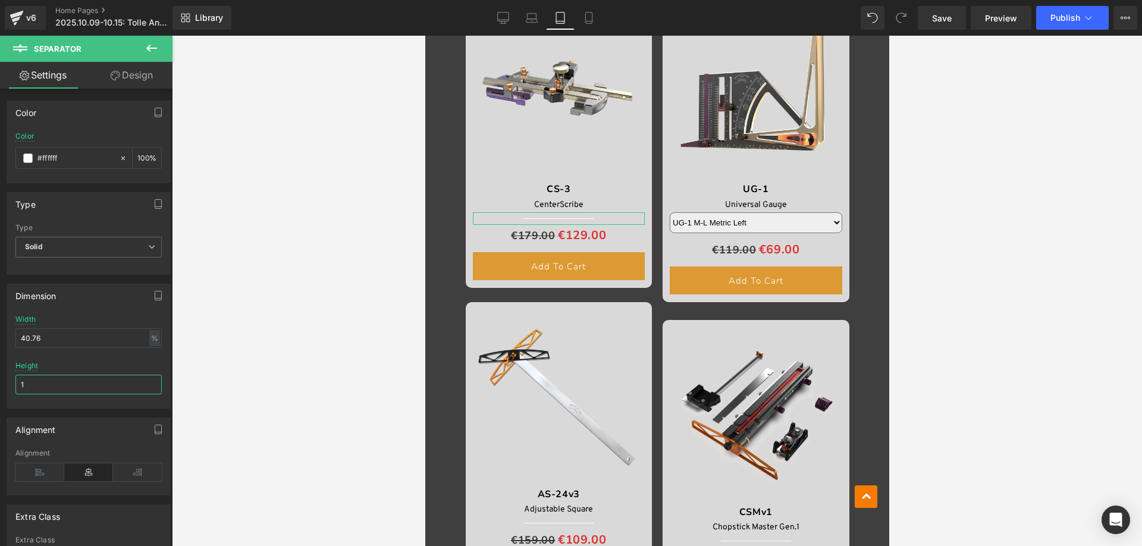
drag, startPoint x: 18, startPoint y: 384, endPoint x: 10, endPoint y: 384, distance: 7.7
click at [10, 384] on div "40.76% Width 40.76 % % px 1px Height 1" at bounding box center [88, 361] width 163 height 93
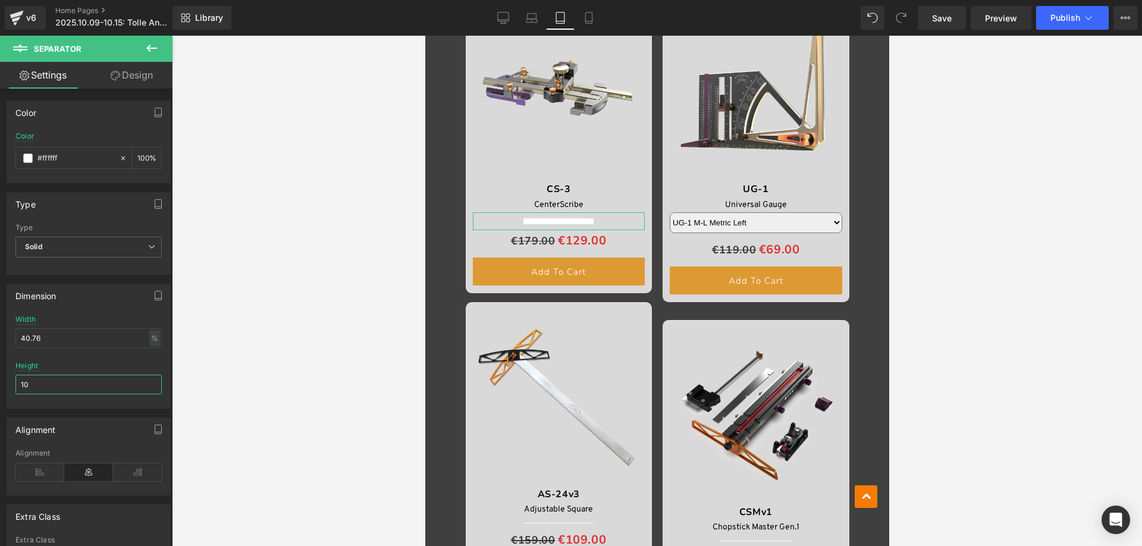
type input "1"
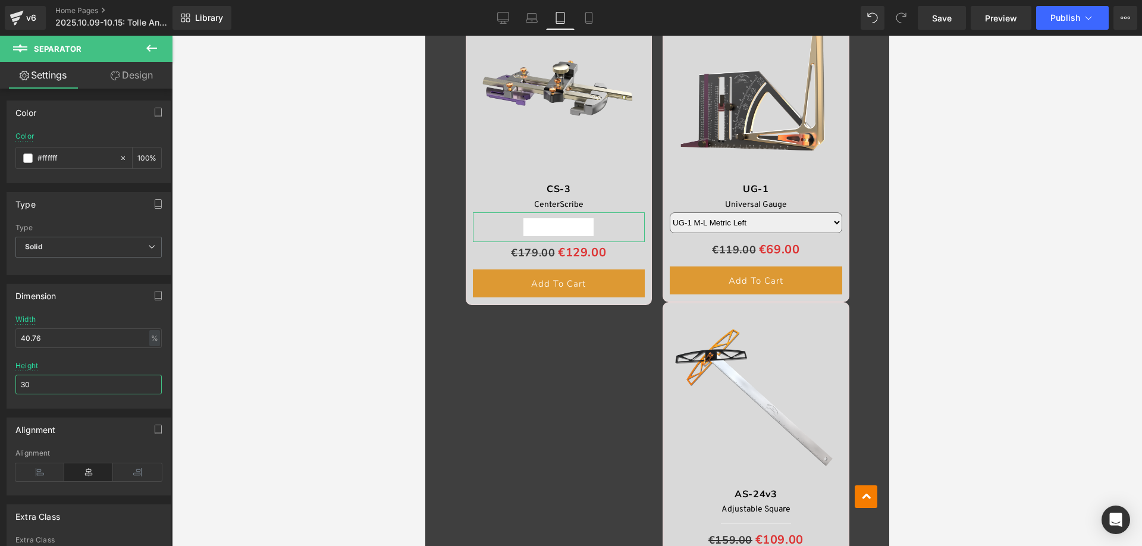
type input "3"
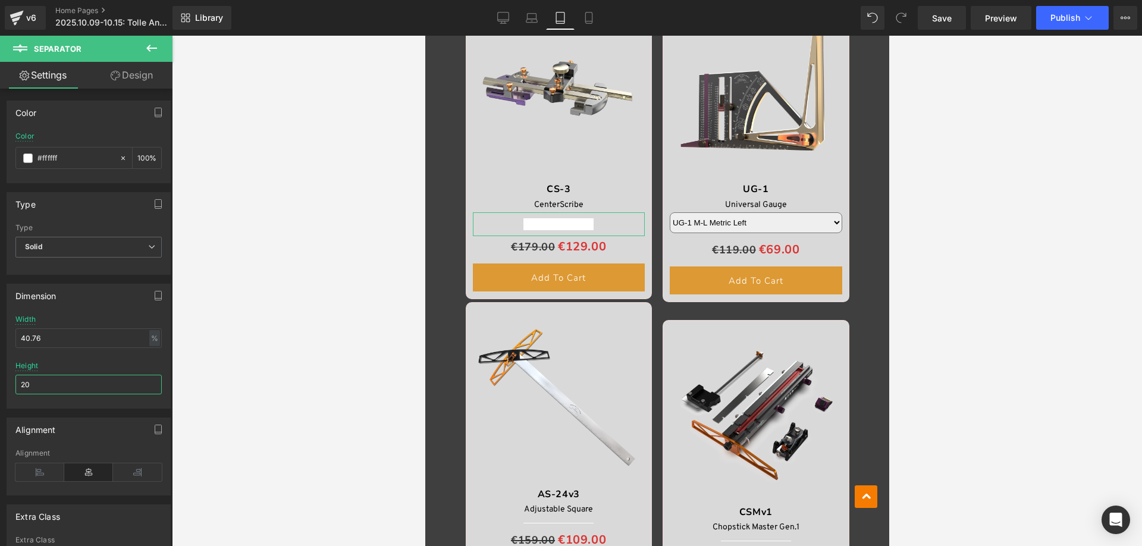
type input "2"
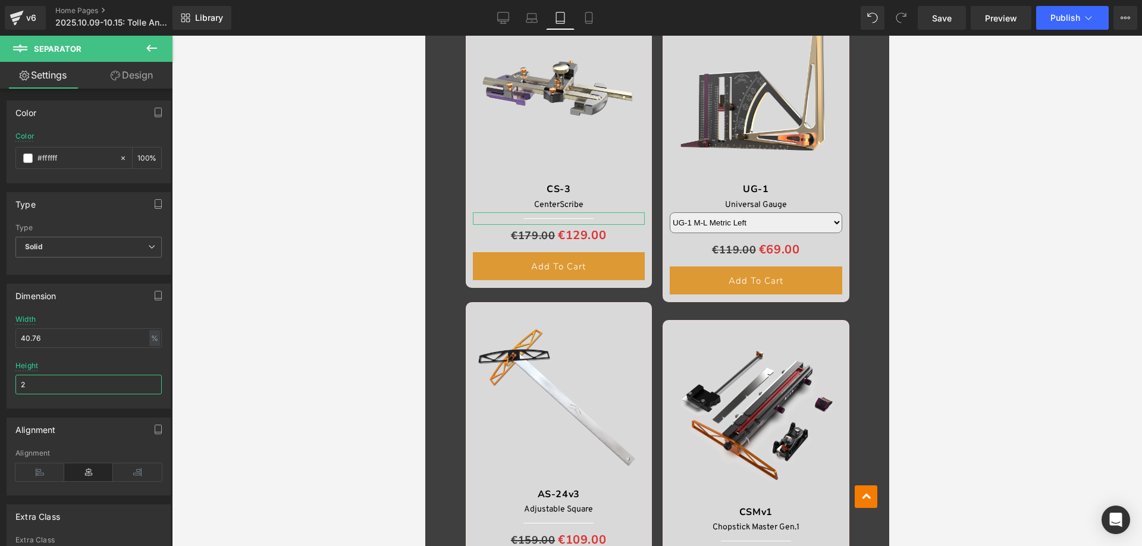
type input "25"
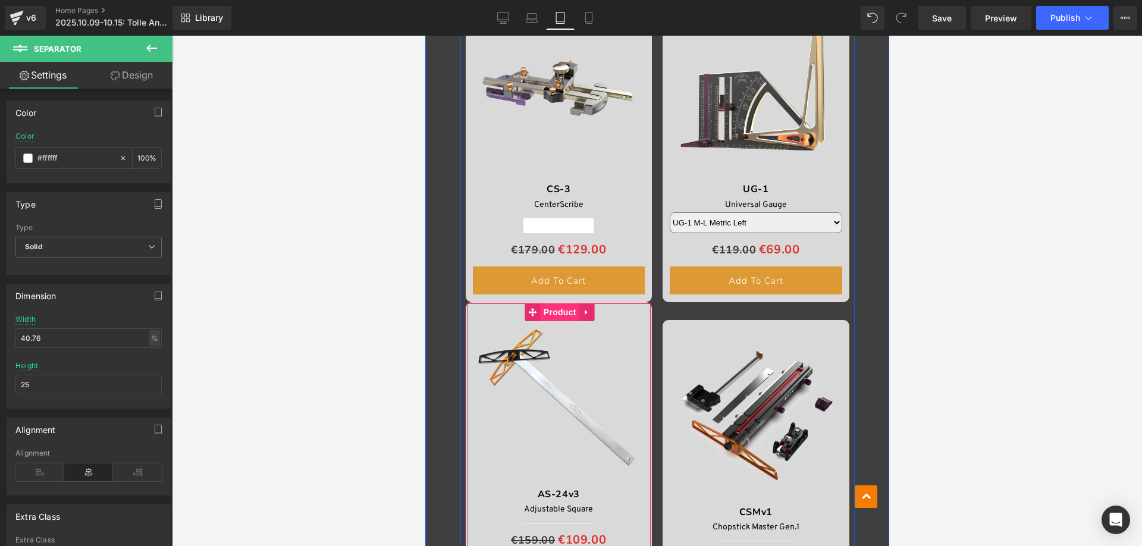
click at [556, 311] on span "Product" at bounding box center [559, 312] width 39 height 18
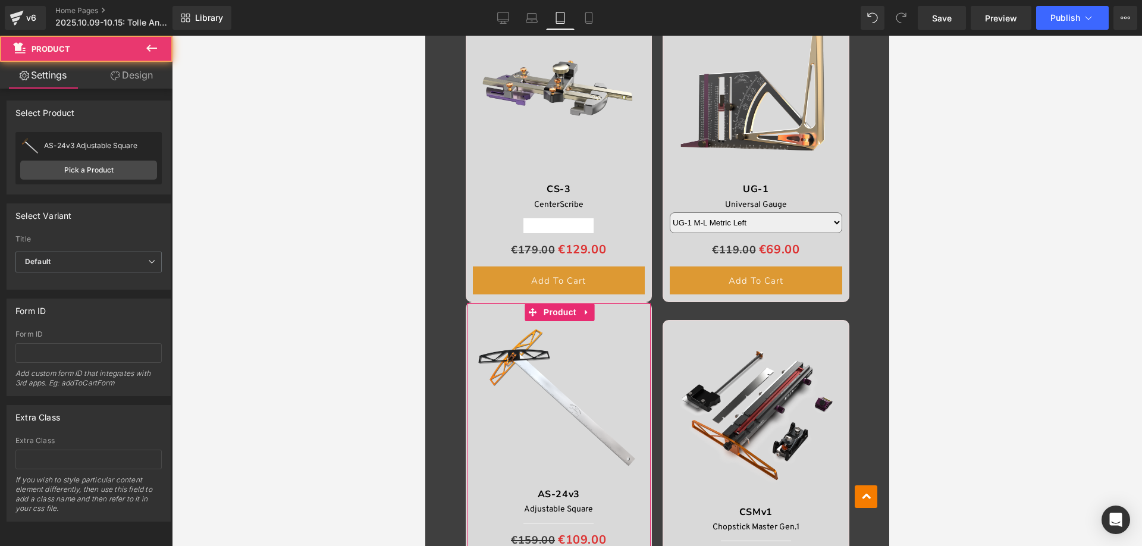
click at [139, 73] on link "Design" at bounding box center [132, 75] width 86 height 27
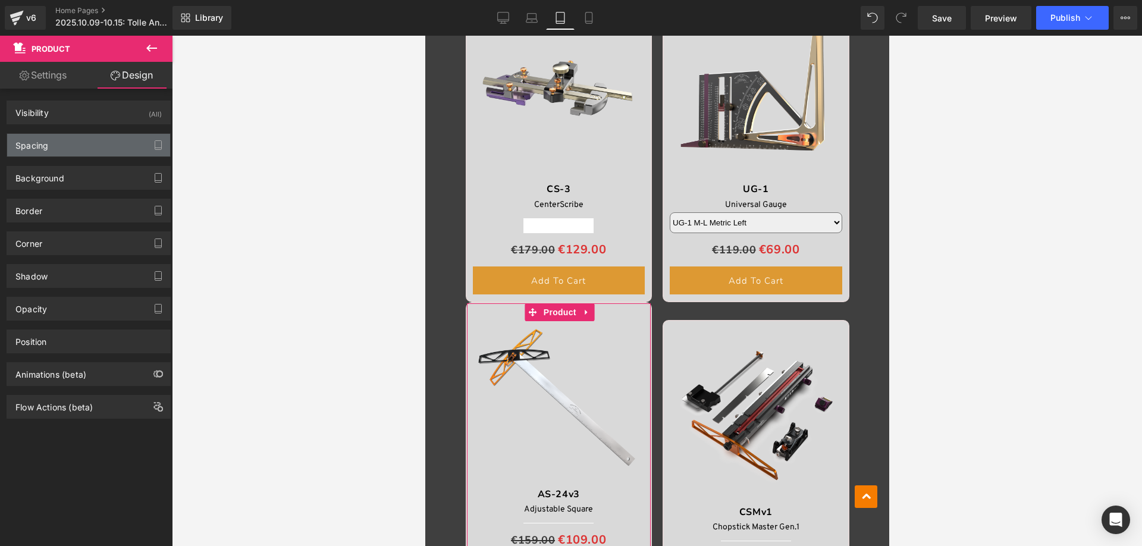
click at [64, 151] on div "Spacing" at bounding box center [88, 145] width 163 height 23
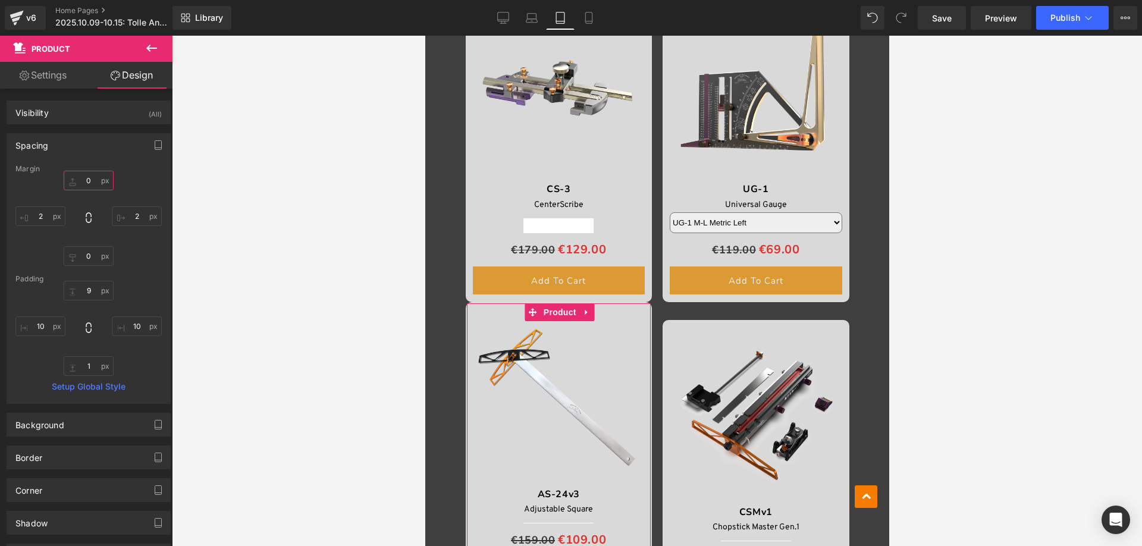
click at [91, 186] on input "0" at bounding box center [89, 181] width 50 height 20
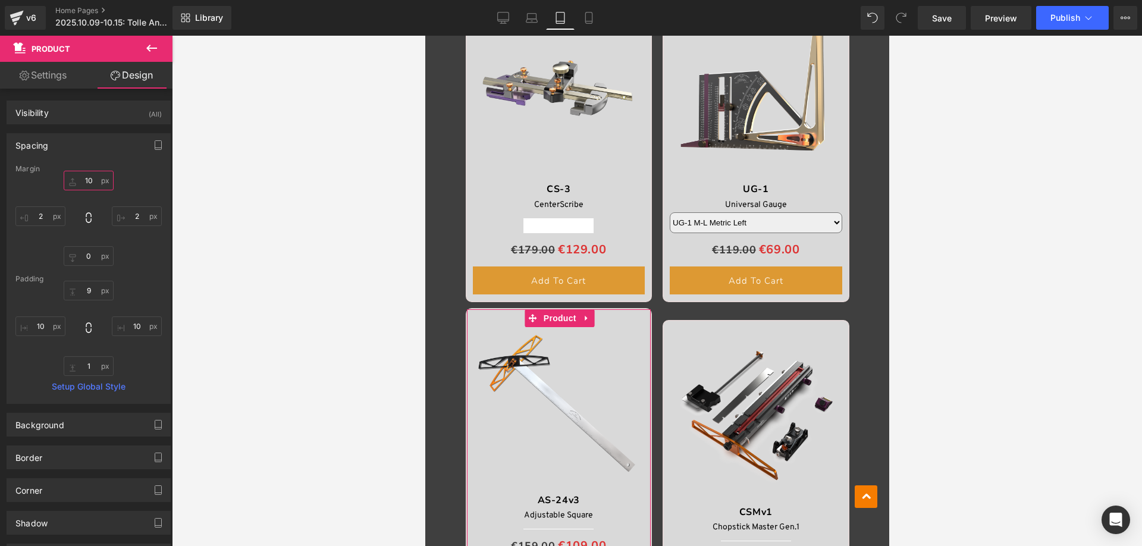
type input "1"
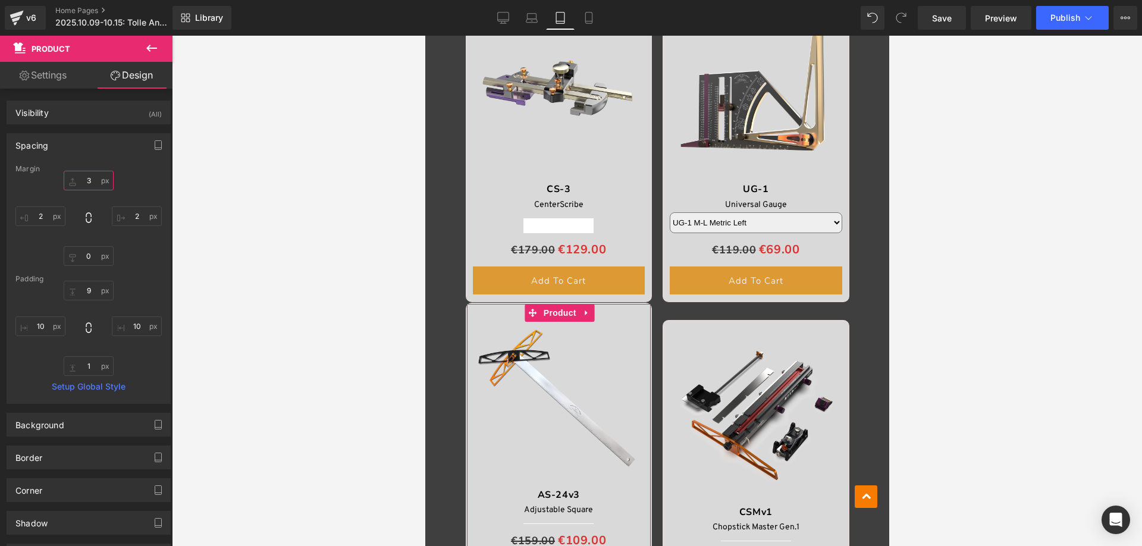
type input "30"
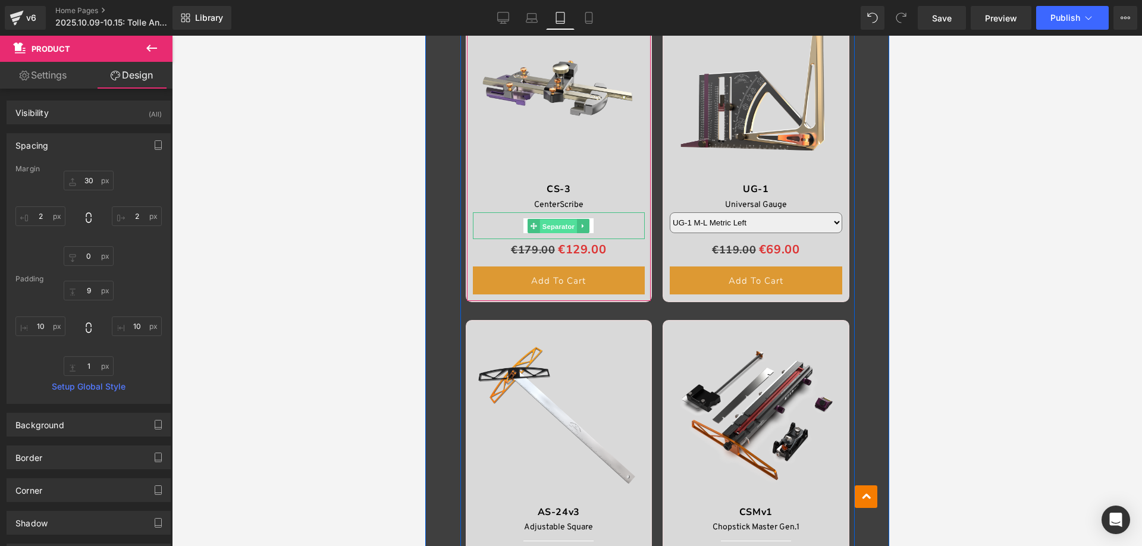
click at [559, 227] on span "Separator" at bounding box center [557, 226] width 37 height 14
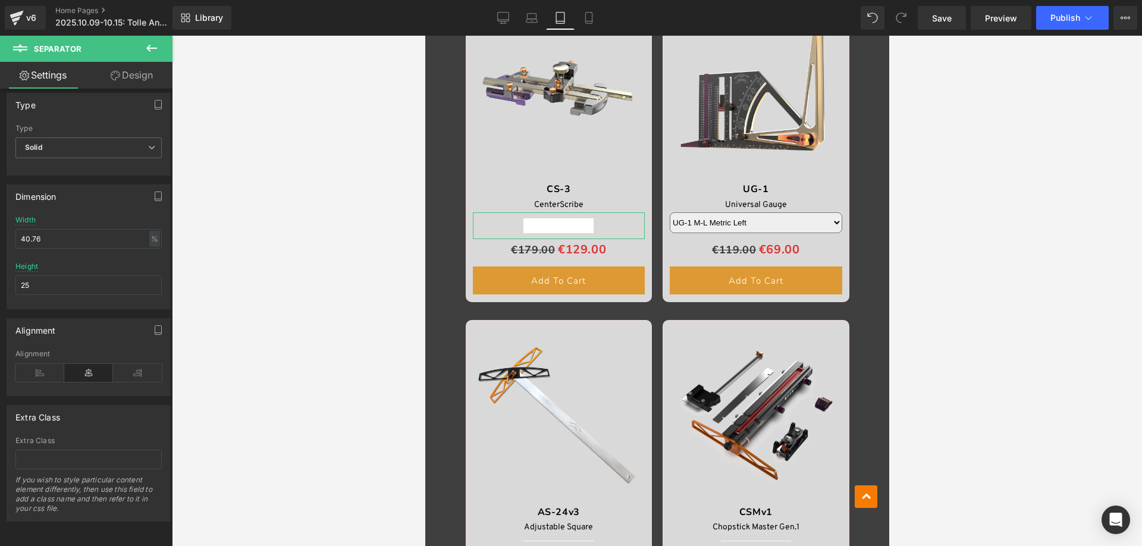
scroll to position [108, 0]
click at [137, 77] on link "Design" at bounding box center [132, 75] width 86 height 27
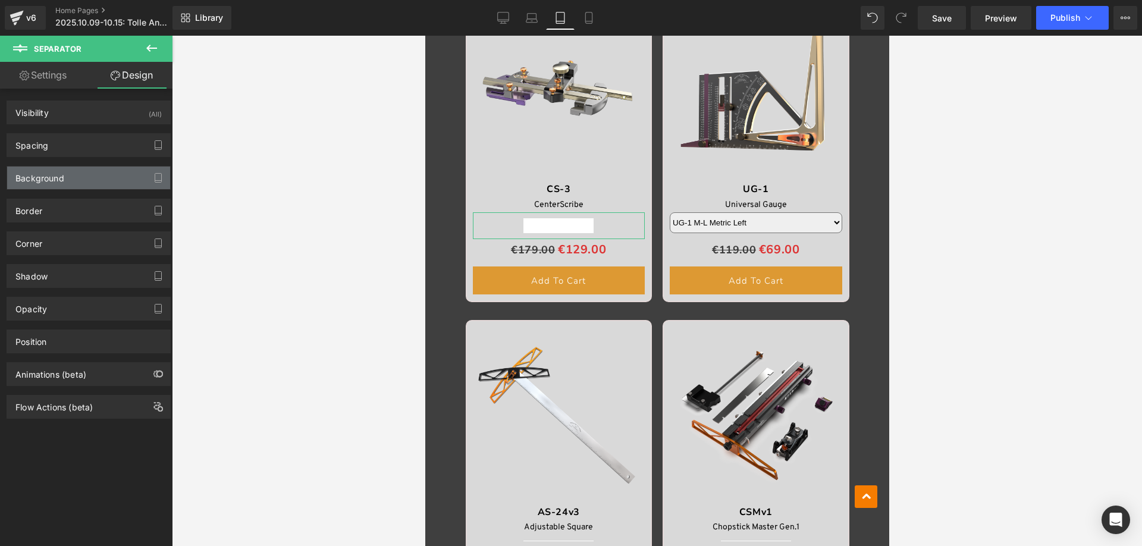
click at [63, 181] on div "Background" at bounding box center [39, 175] width 49 height 17
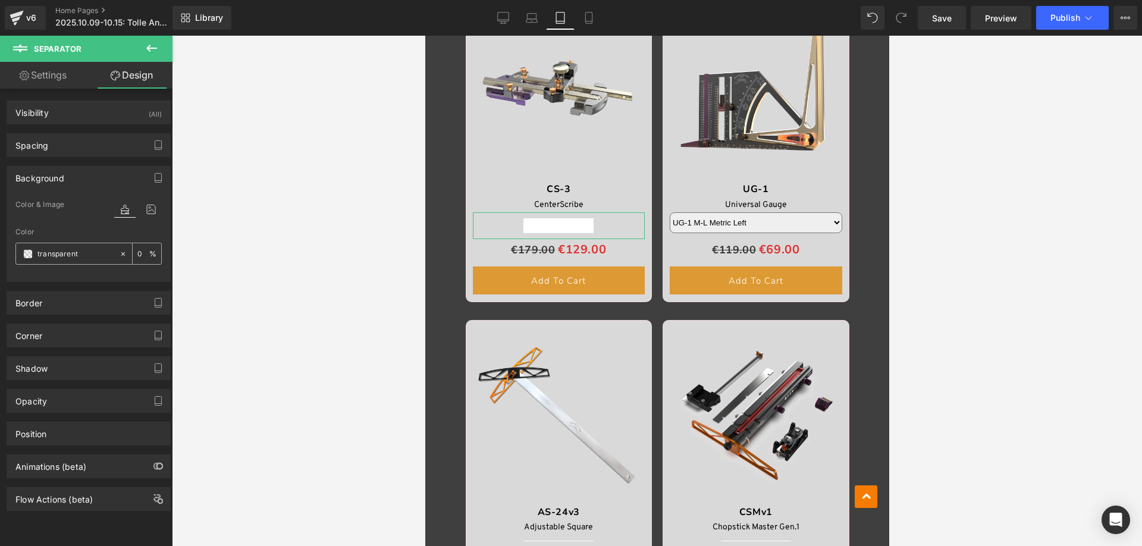
click at [29, 254] on span at bounding box center [28, 254] width 10 height 10
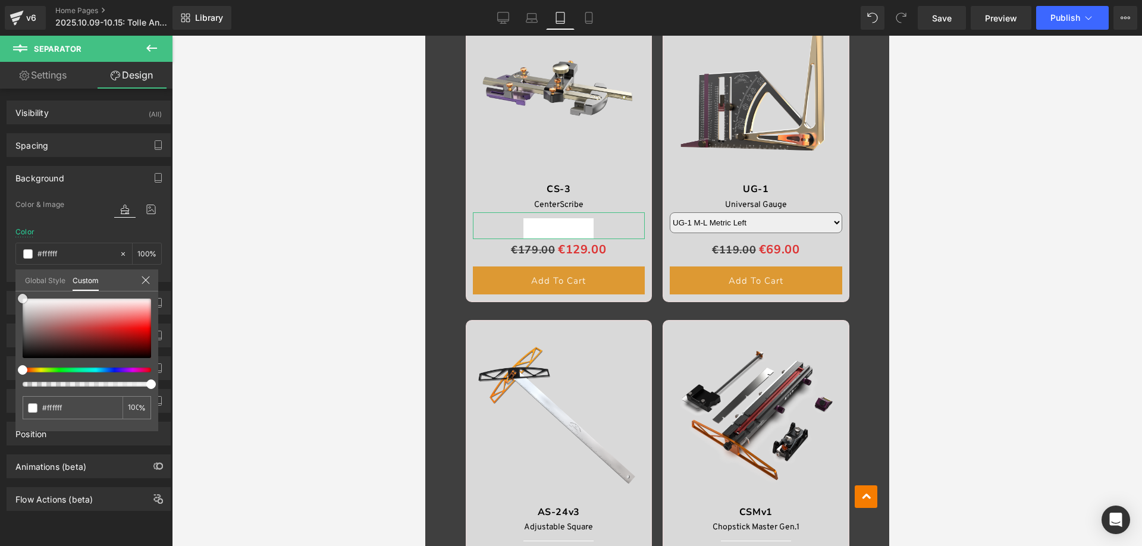
drag, startPoint x: 24, startPoint y: 356, endPoint x: 12, endPoint y: 265, distance: 92.4
click at [12, 265] on div "Background Color & Image color Color transparent 0 % Image Replace Image Upload…" at bounding box center [89, 219] width 178 height 125
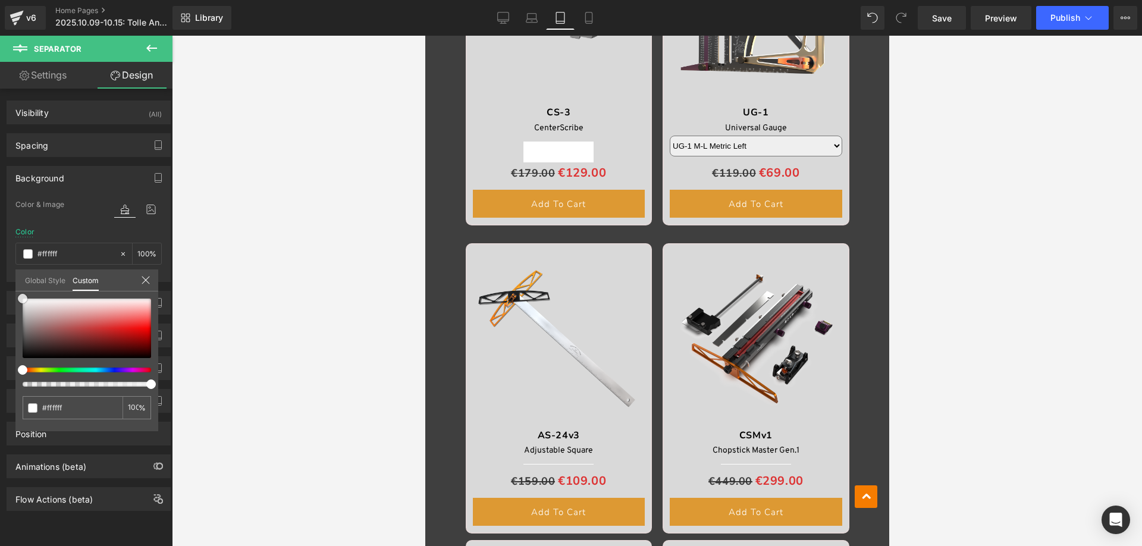
scroll to position [867, 0]
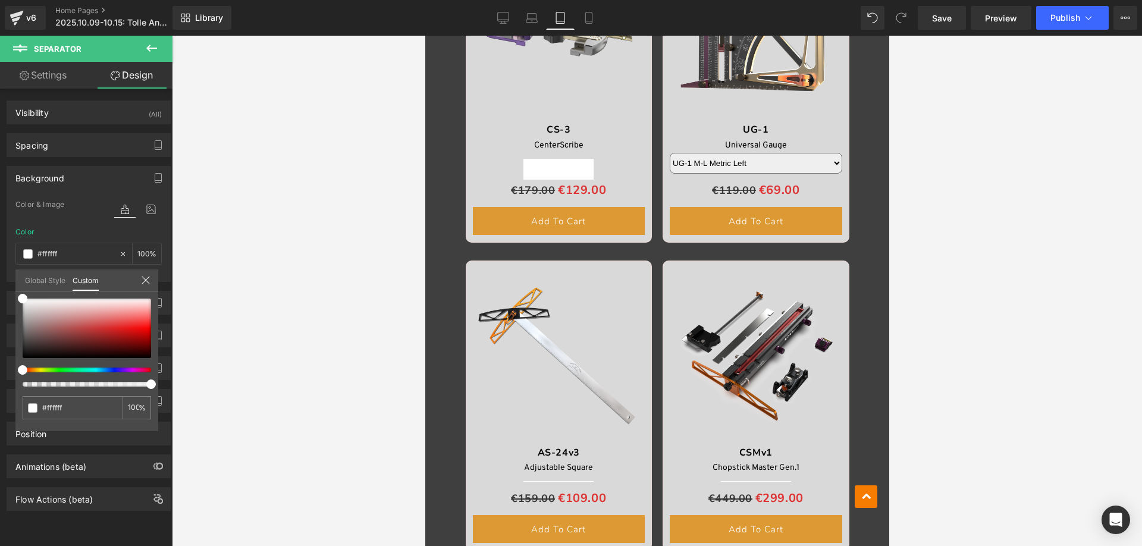
click at [147, 48] on icon at bounding box center [151, 48] width 11 height 7
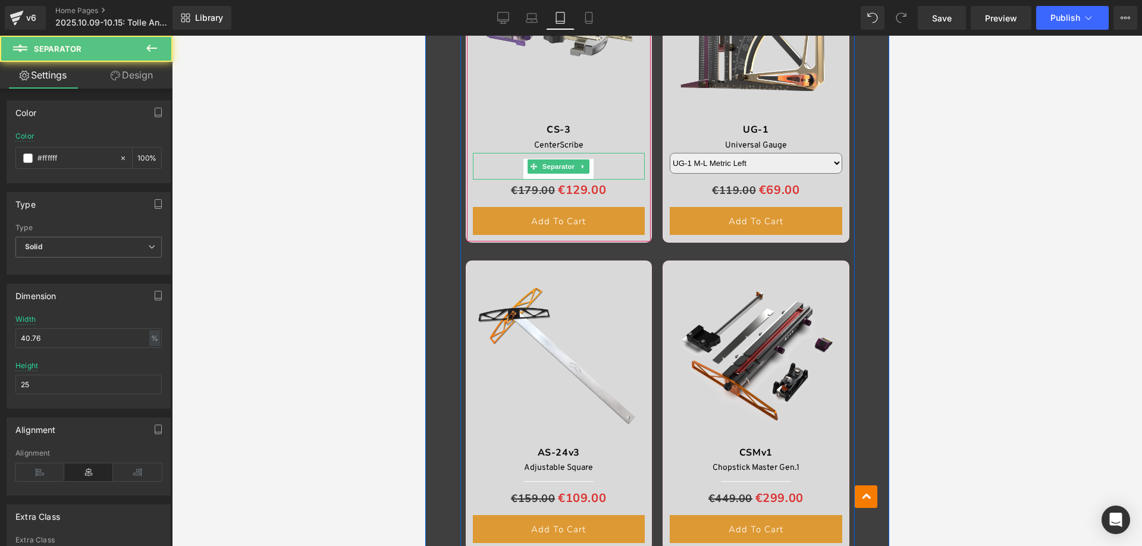
click at [554, 174] on hr at bounding box center [558, 169] width 70 height 21
click at [554, 166] on span "Separator" at bounding box center [557, 166] width 37 height 14
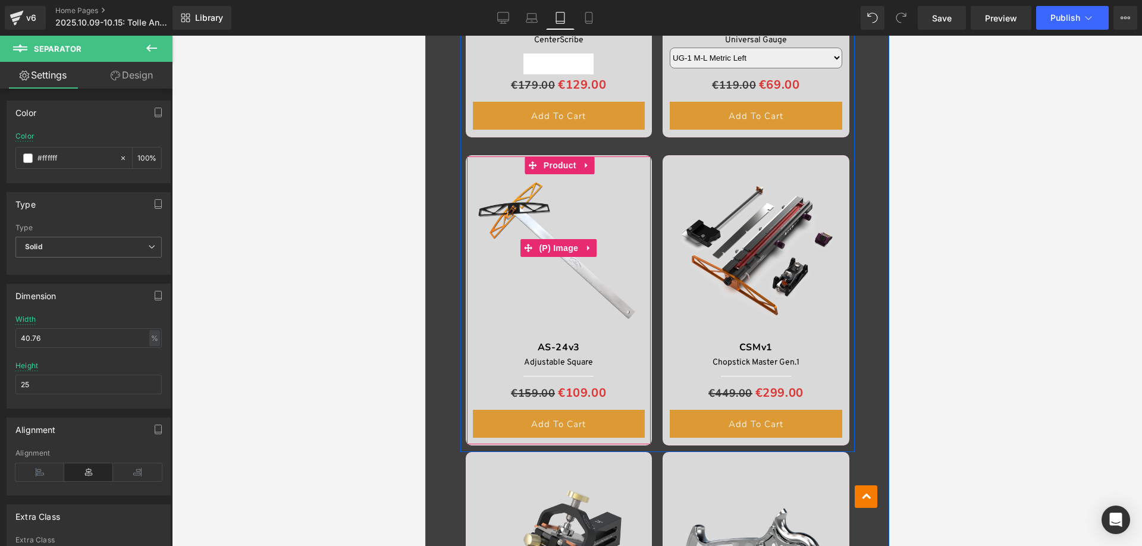
scroll to position [1164, 0]
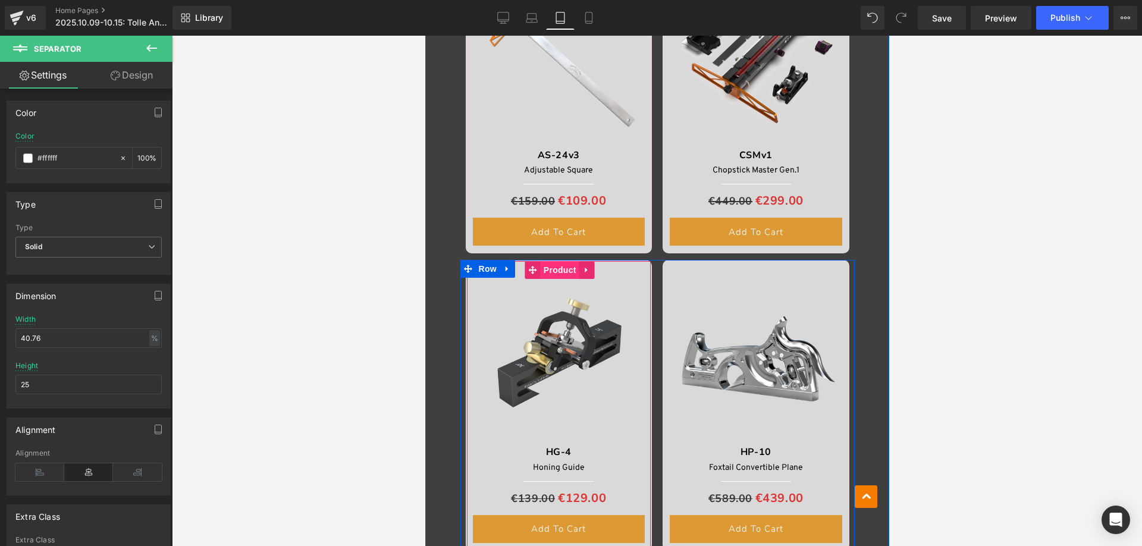
click at [551, 265] on span "Product" at bounding box center [559, 270] width 39 height 18
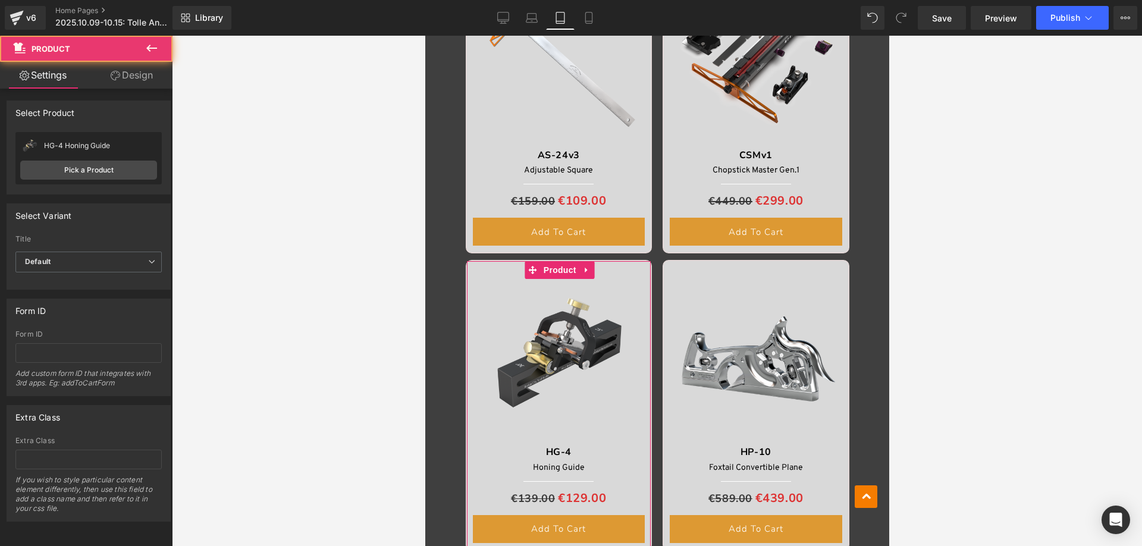
click at [139, 73] on link "Design" at bounding box center [132, 75] width 86 height 27
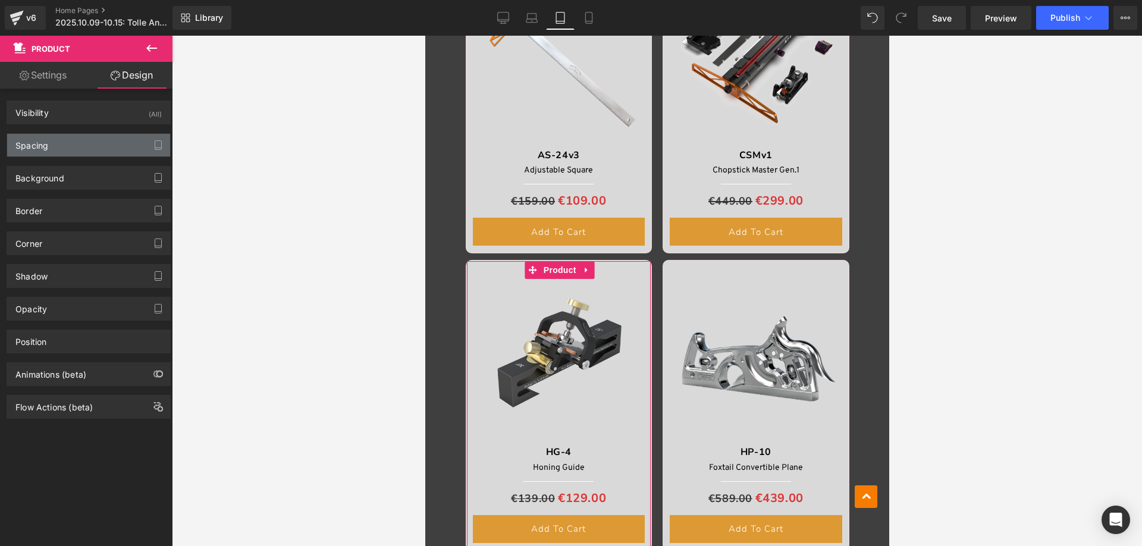
click at [61, 150] on div "Spacing" at bounding box center [88, 145] width 163 height 23
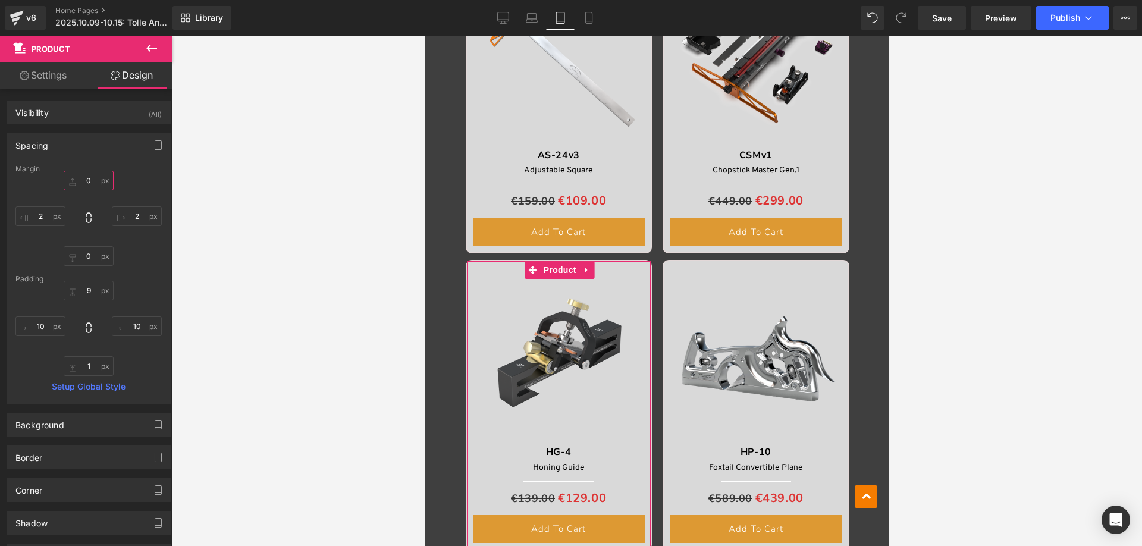
click at [95, 181] on input "0" at bounding box center [89, 181] width 50 height 20
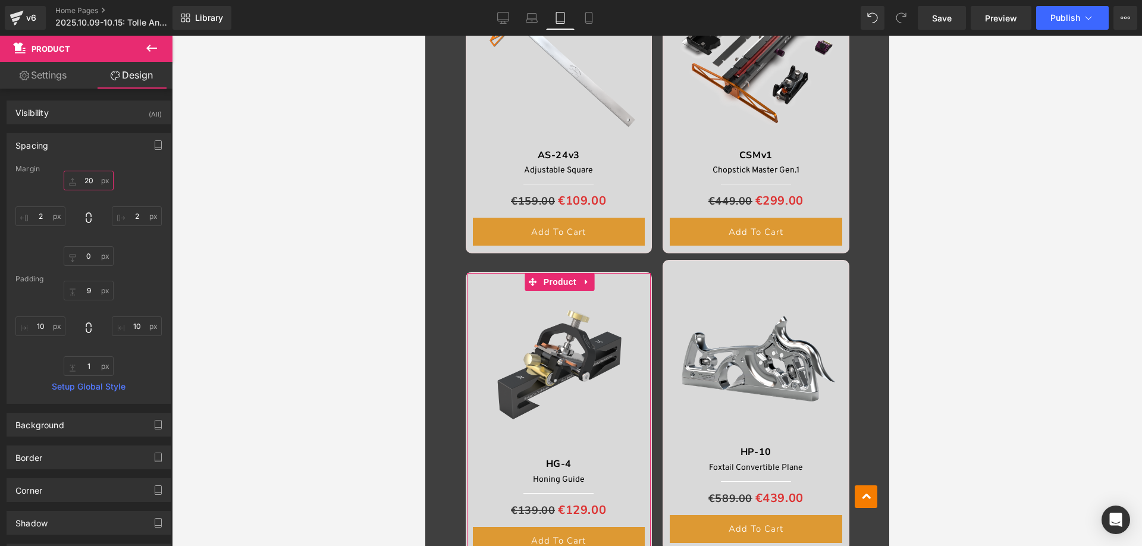
type input "2"
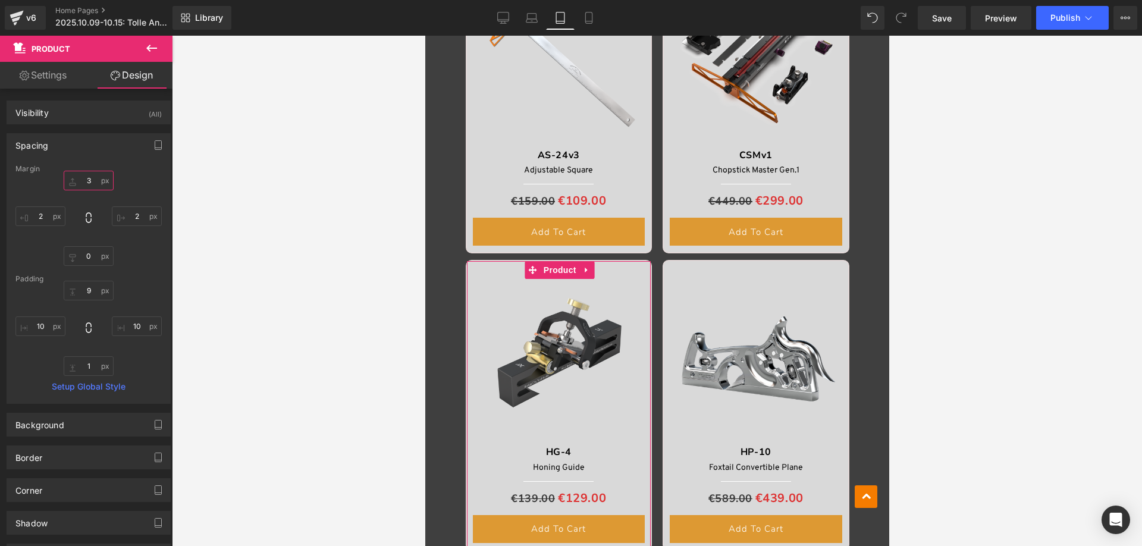
type input "30"
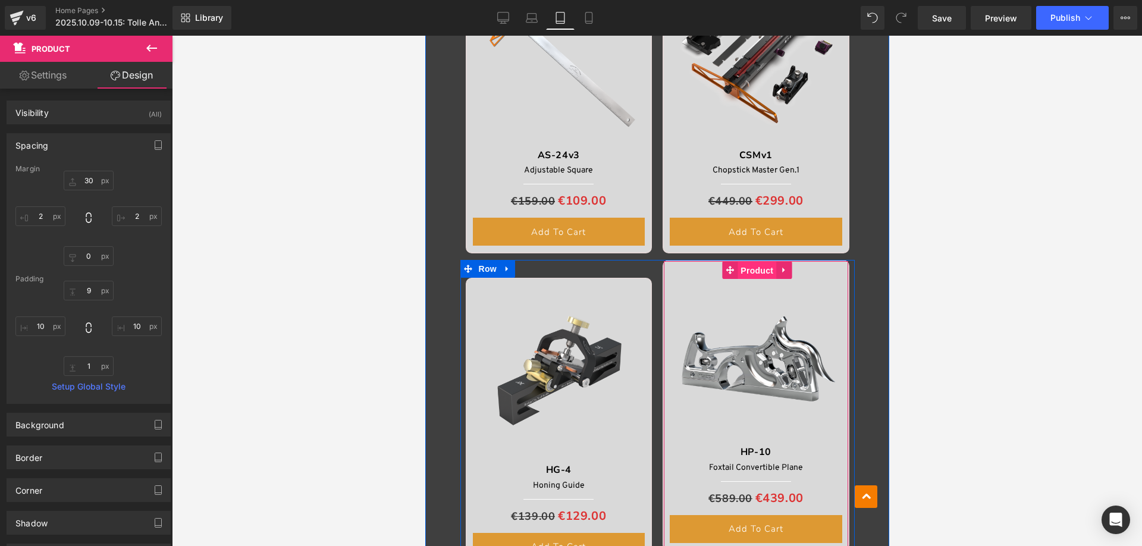
click at [740, 272] on span "Product" at bounding box center [756, 271] width 39 height 18
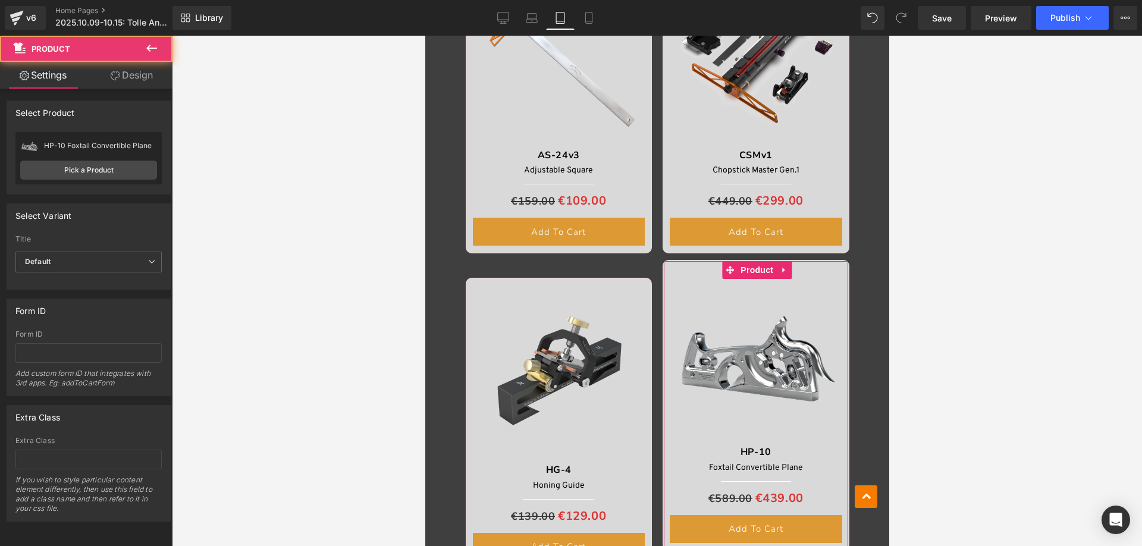
click at [131, 71] on link "Design" at bounding box center [132, 75] width 86 height 27
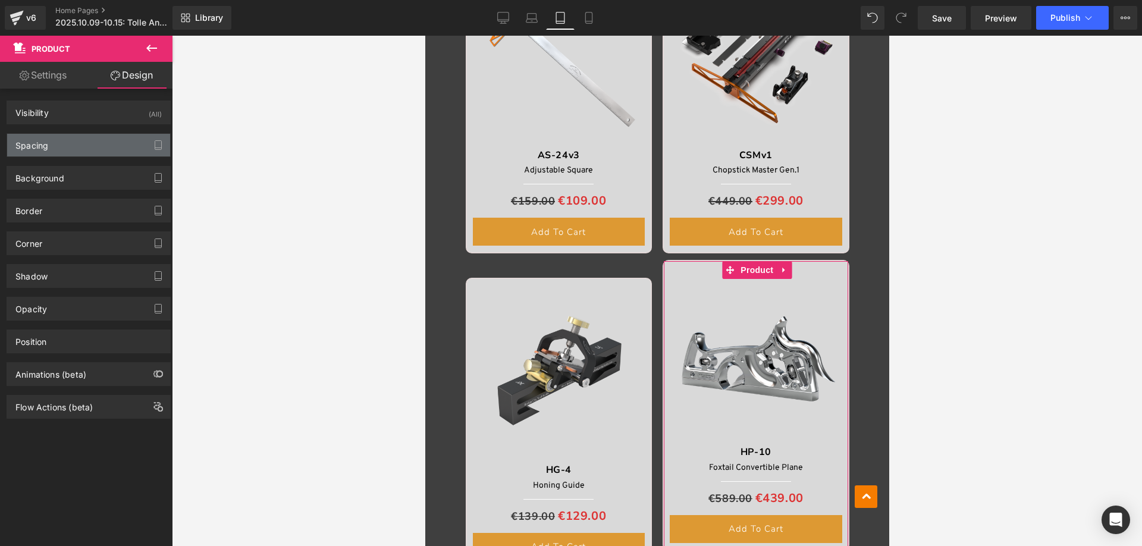
click at [52, 141] on div "Spacing" at bounding box center [88, 145] width 163 height 23
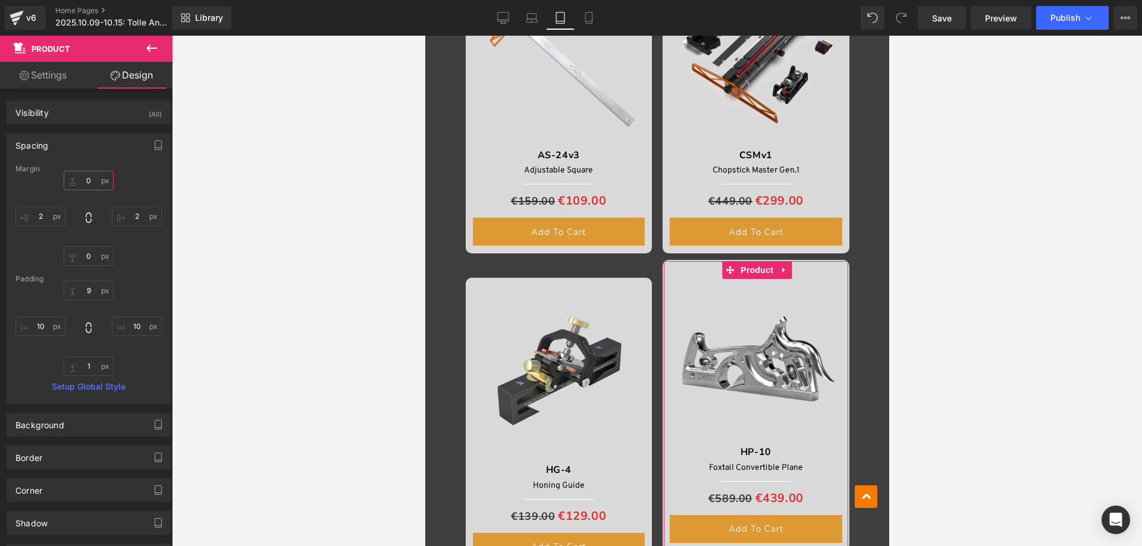
click at [92, 184] on input "0" at bounding box center [89, 181] width 50 height 20
type input "30"
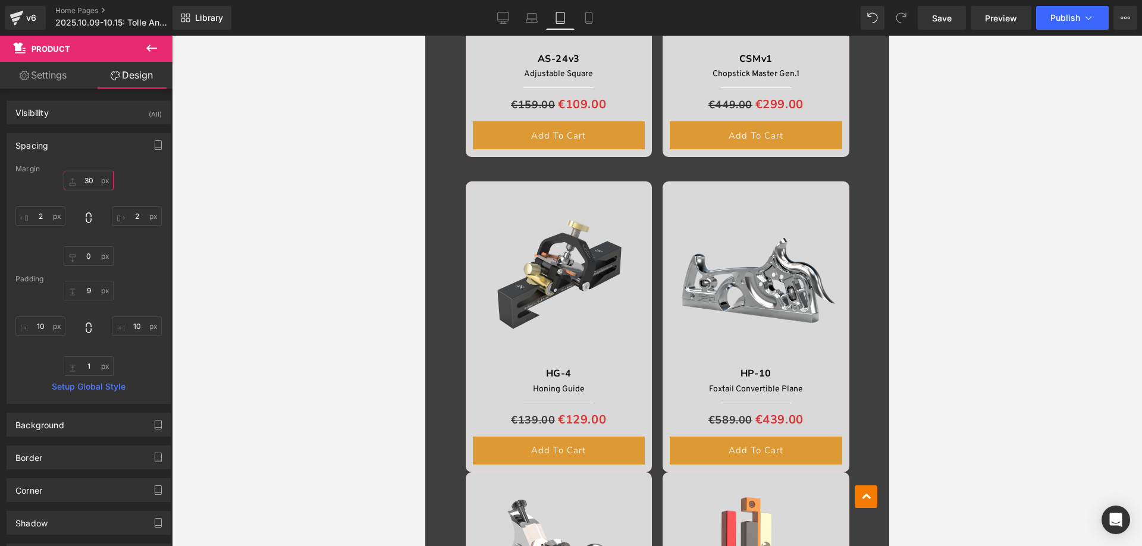
scroll to position [1521, 0]
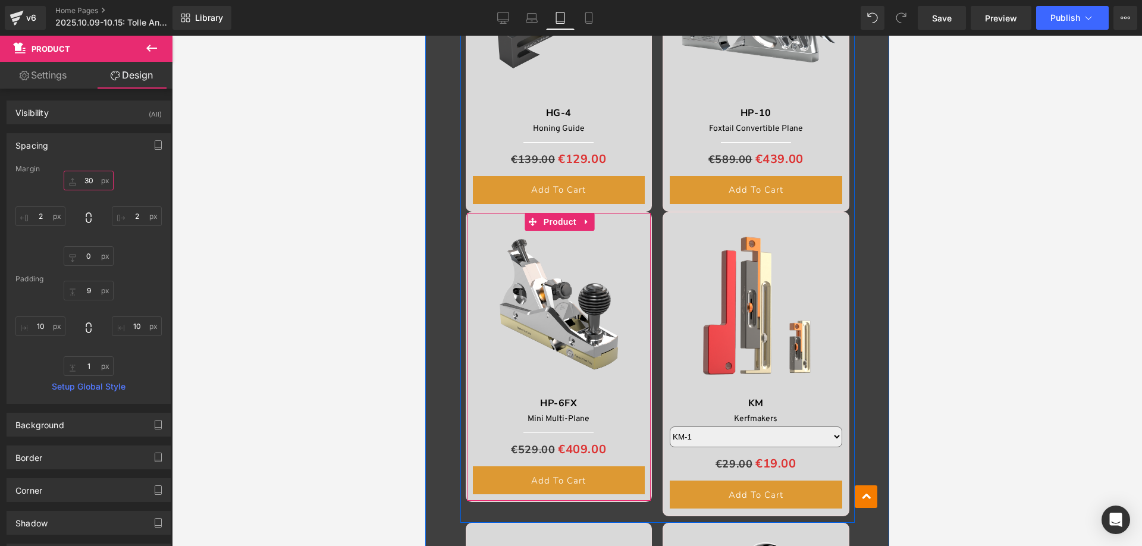
drag, startPoint x: 551, startPoint y: 219, endPoint x: 510, endPoint y: 212, distance: 41.6
click at [551, 219] on span "Product" at bounding box center [559, 222] width 39 height 18
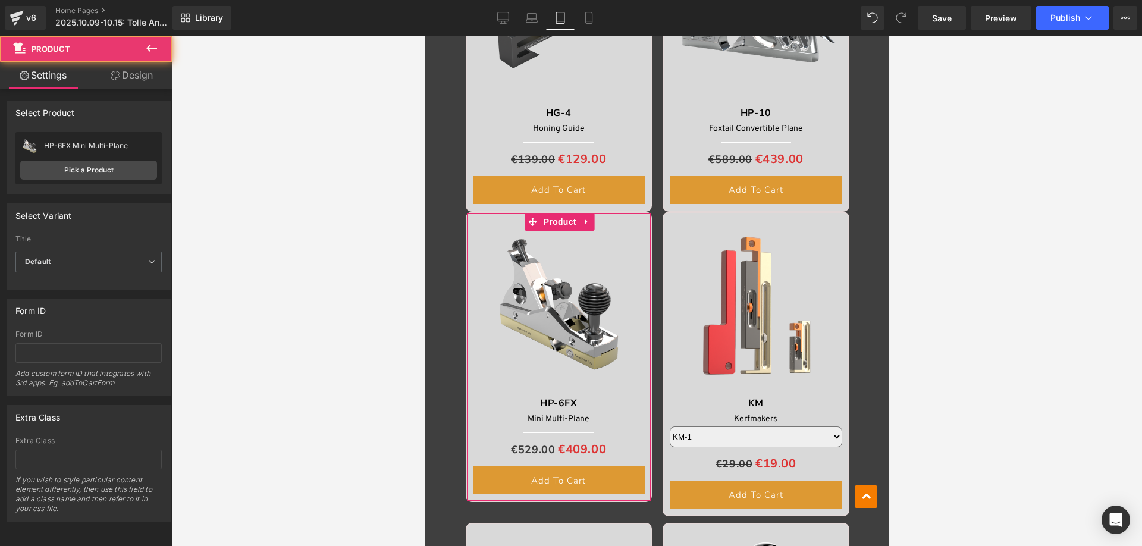
click at [142, 77] on link "Design" at bounding box center [132, 75] width 86 height 27
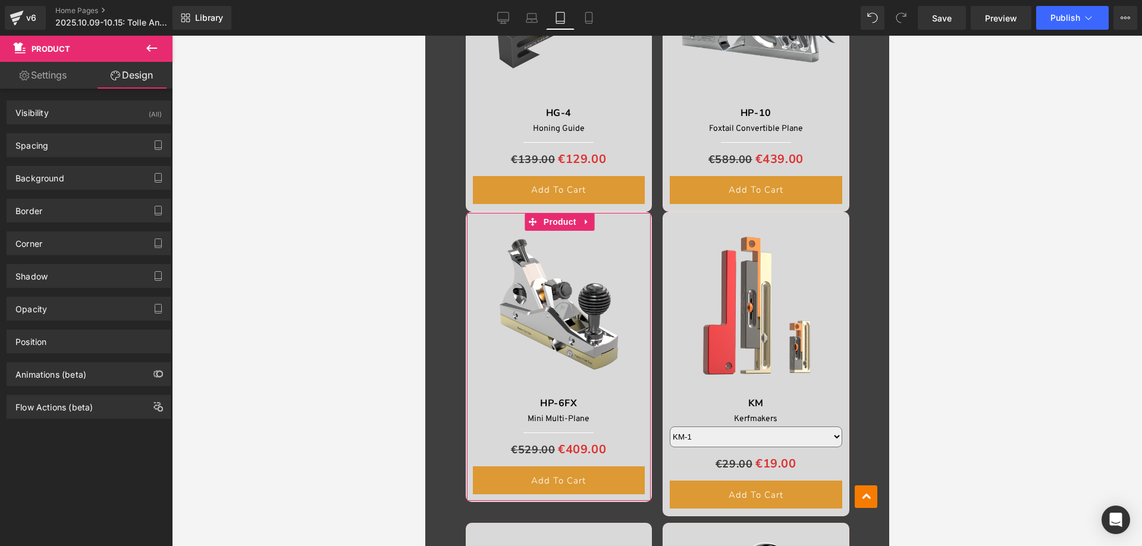
click at [68, 155] on div "Spacing" at bounding box center [88, 145] width 163 height 23
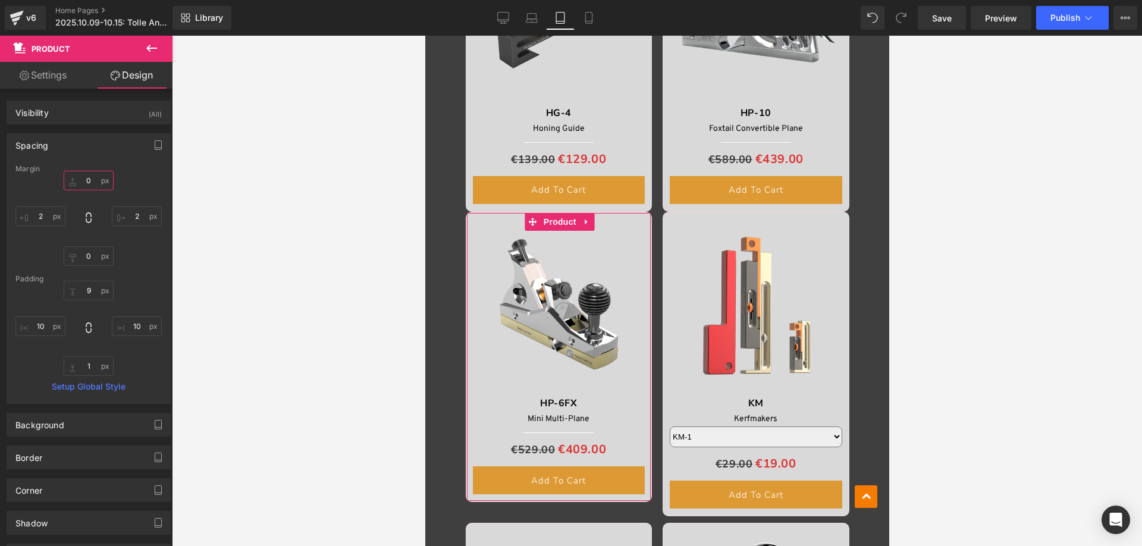
click at [90, 178] on input "0" at bounding box center [89, 181] width 50 height 20
type input "30"
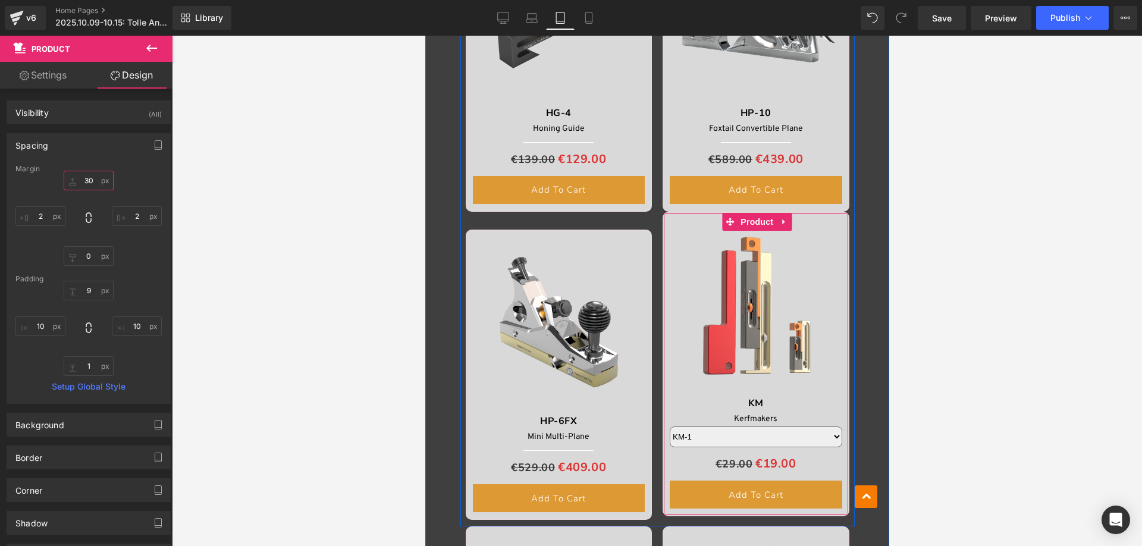
drag, startPoint x: 742, startPoint y: 221, endPoint x: 712, endPoint y: 212, distance: 30.5
click at [742, 221] on span "Product" at bounding box center [756, 222] width 39 height 18
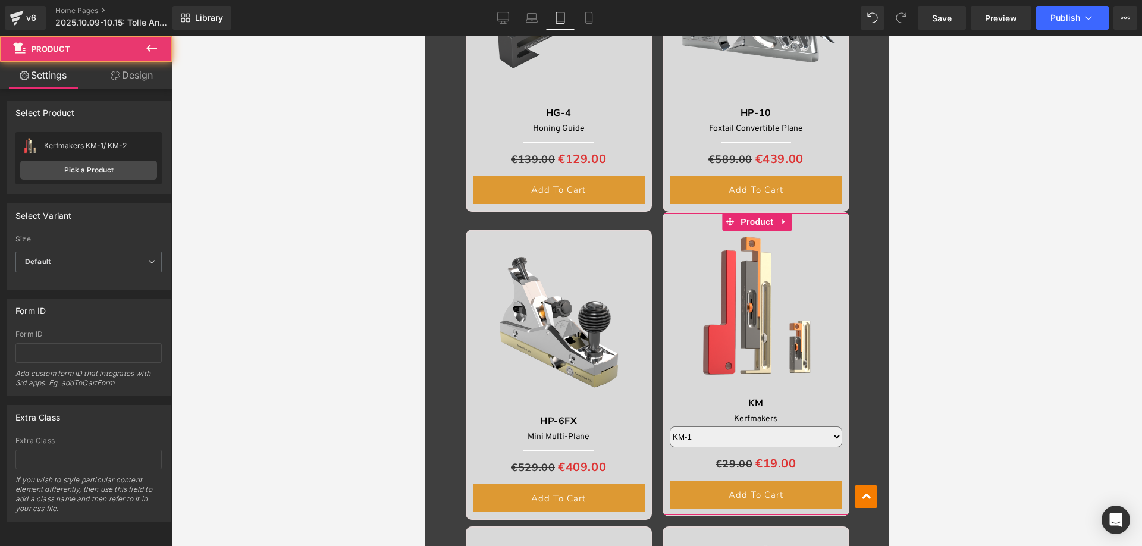
click at [128, 76] on link "Design" at bounding box center [132, 75] width 86 height 27
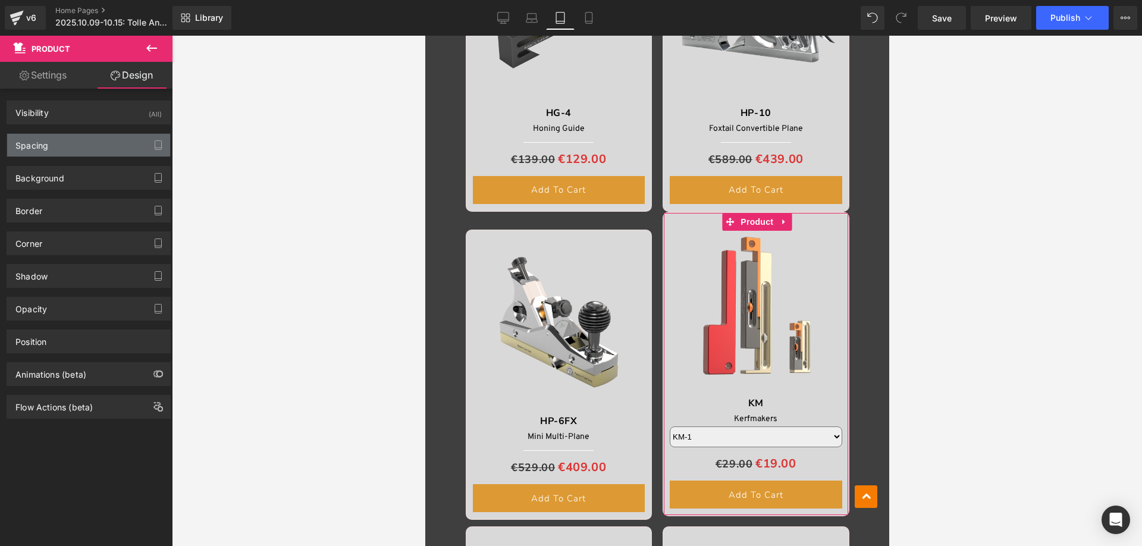
click at [68, 146] on div "Spacing" at bounding box center [88, 145] width 163 height 23
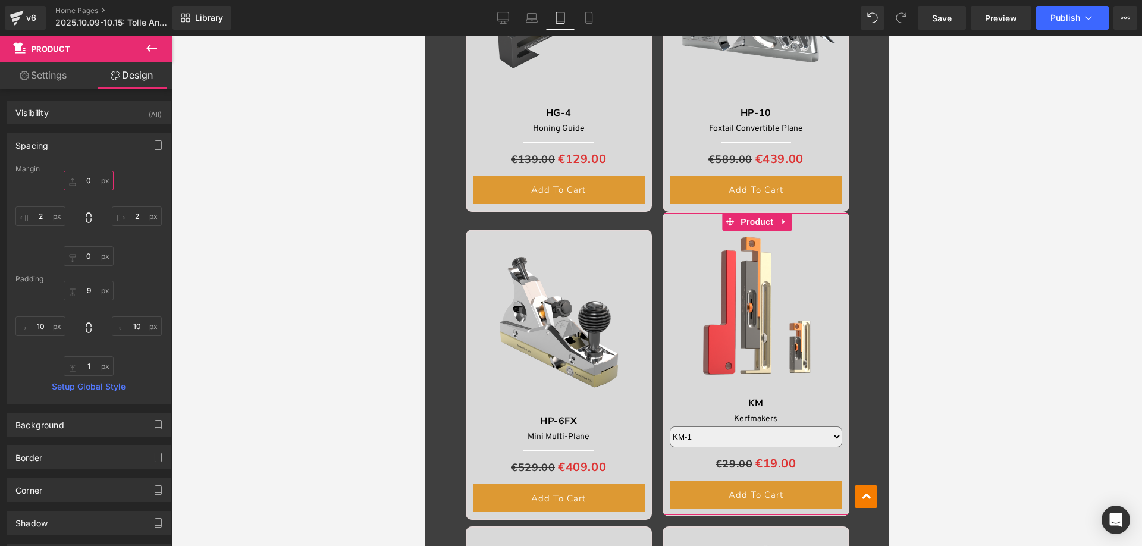
click at [96, 183] on input "0" at bounding box center [89, 181] width 50 height 20
type input "30"
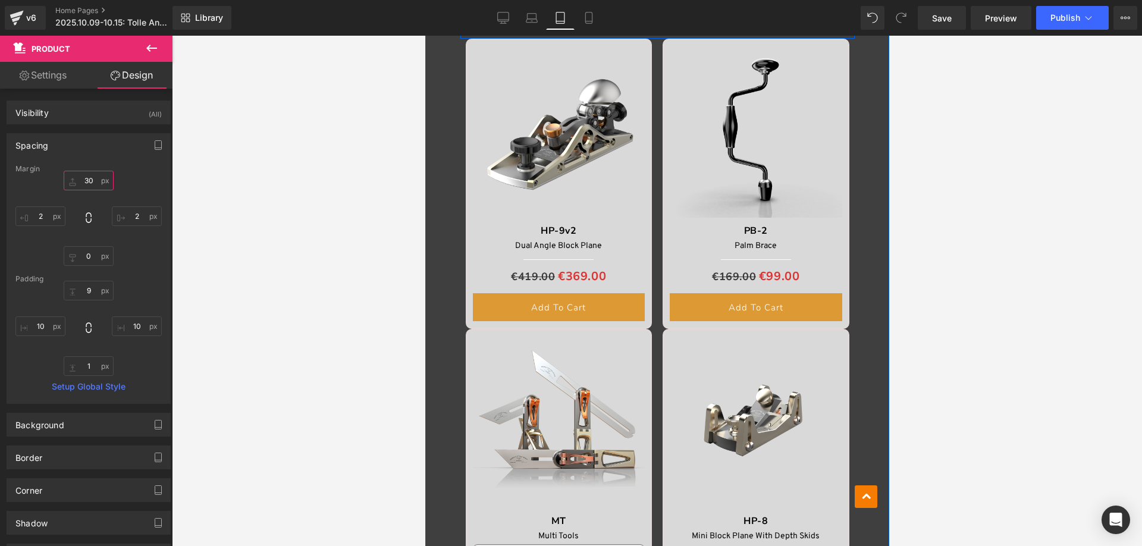
scroll to position [2056, 0]
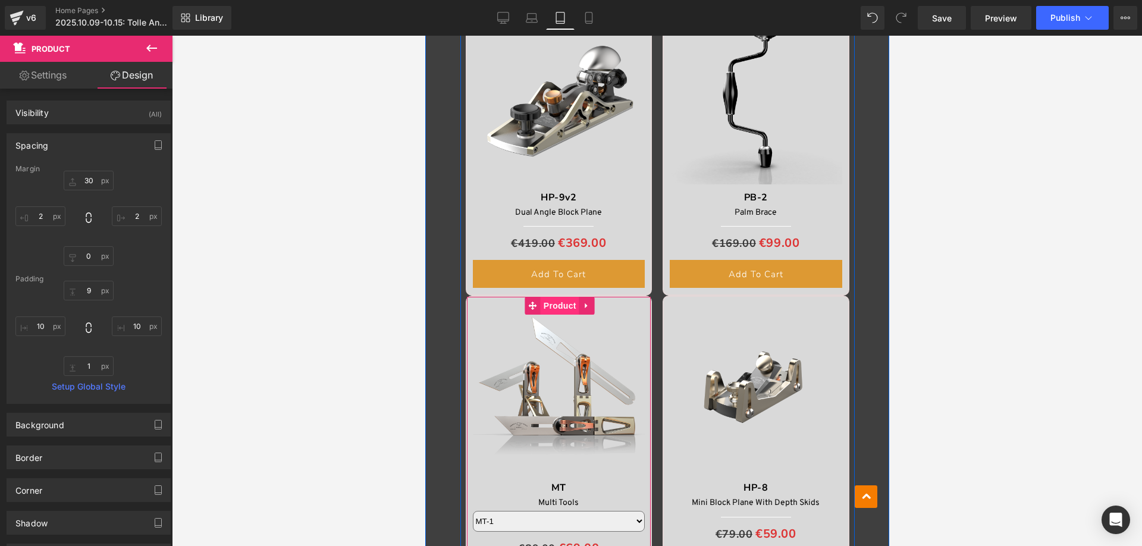
click at [554, 303] on span "Product" at bounding box center [559, 306] width 39 height 18
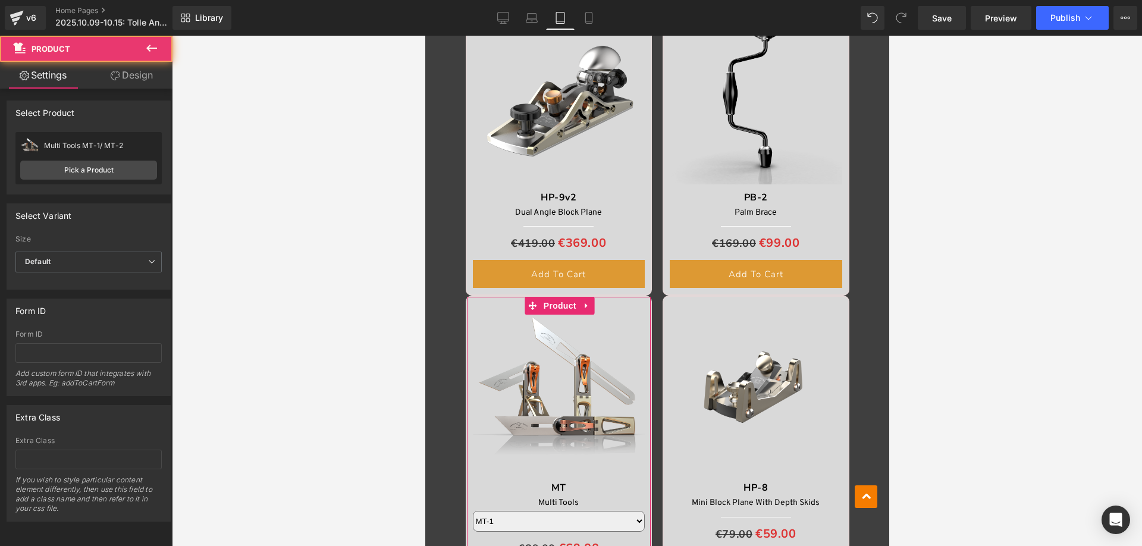
click at [143, 74] on link "Design" at bounding box center [132, 75] width 86 height 27
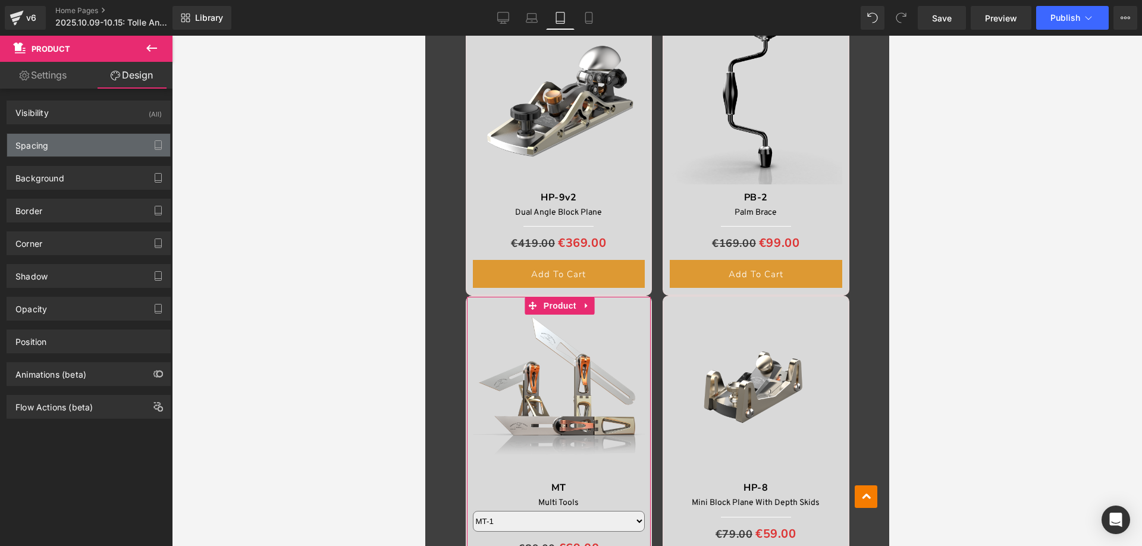
click at [71, 145] on div "Spacing" at bounding box center [88, 145] width 163 height 23
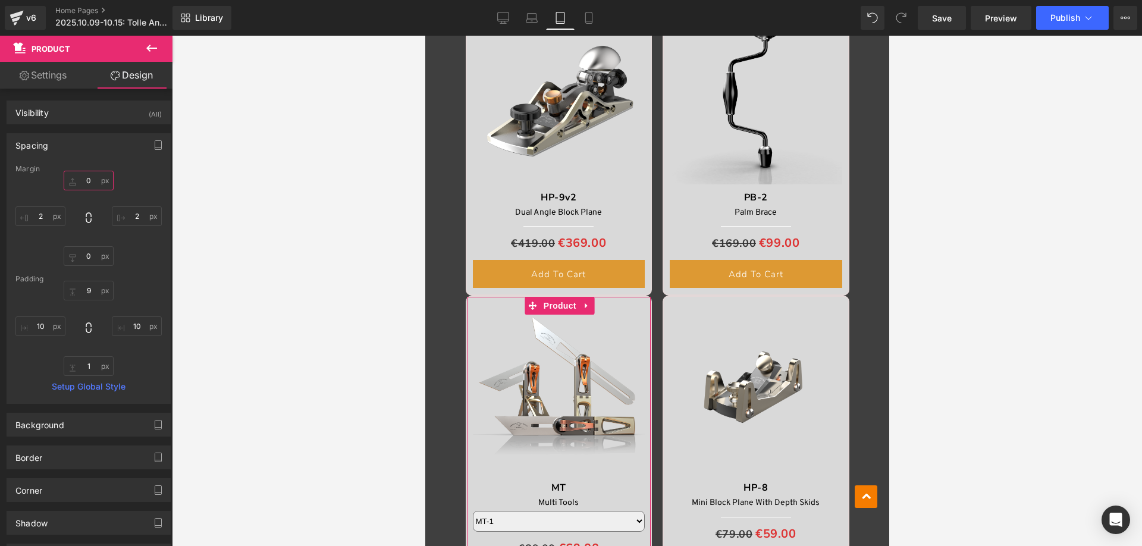
click at [83, 178] on input "0" at bounding box center [89, 181] width 50 height 20
type input "30"
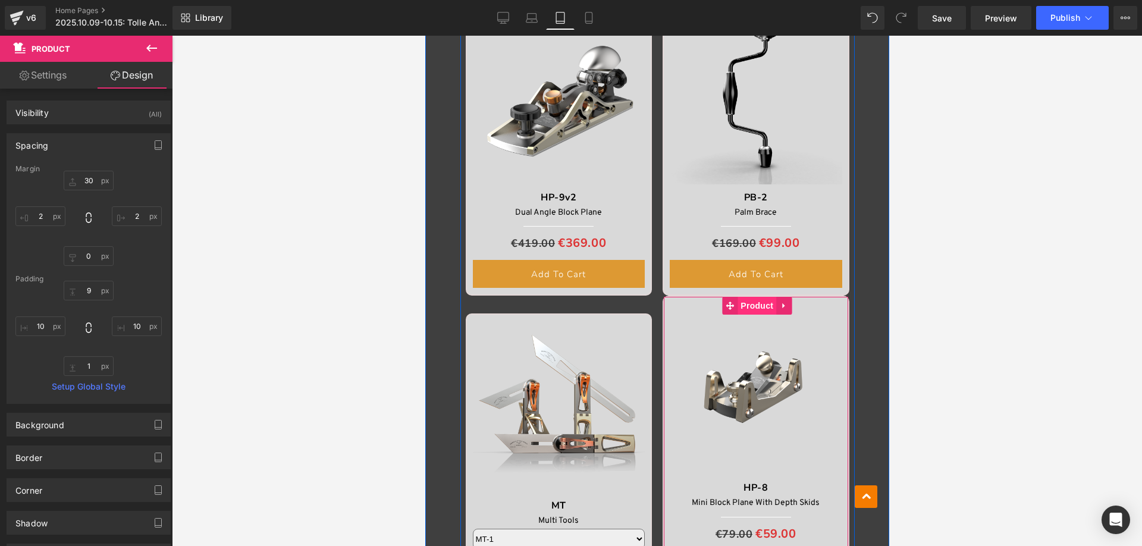
click at [750, 305] on span "Product" at bounding box center [756, 306] width 39 height 18
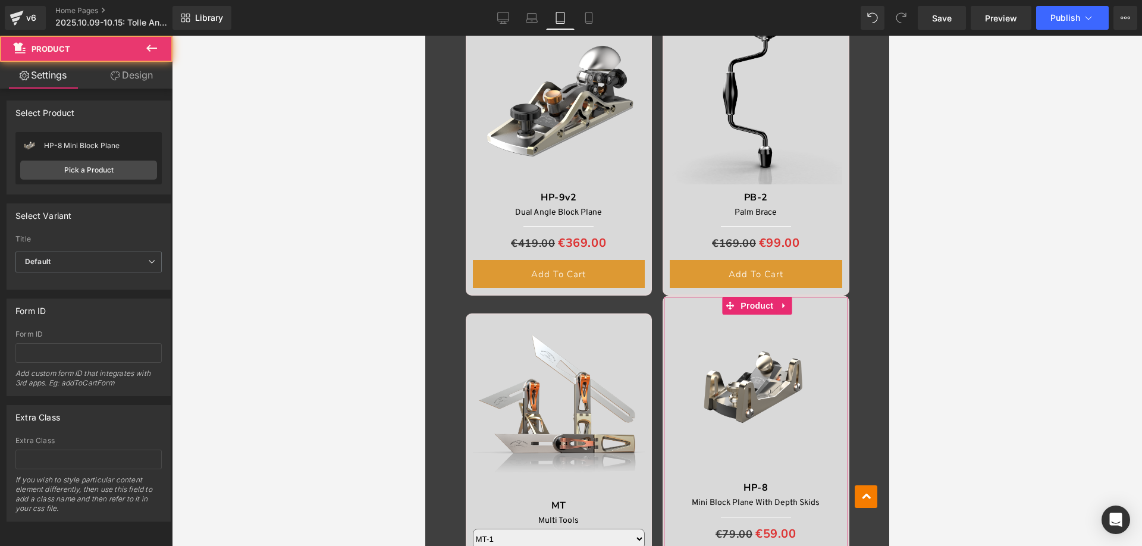
click at [138, 77] on link "Design" at bounding box center [132, 75] width 86 height 27
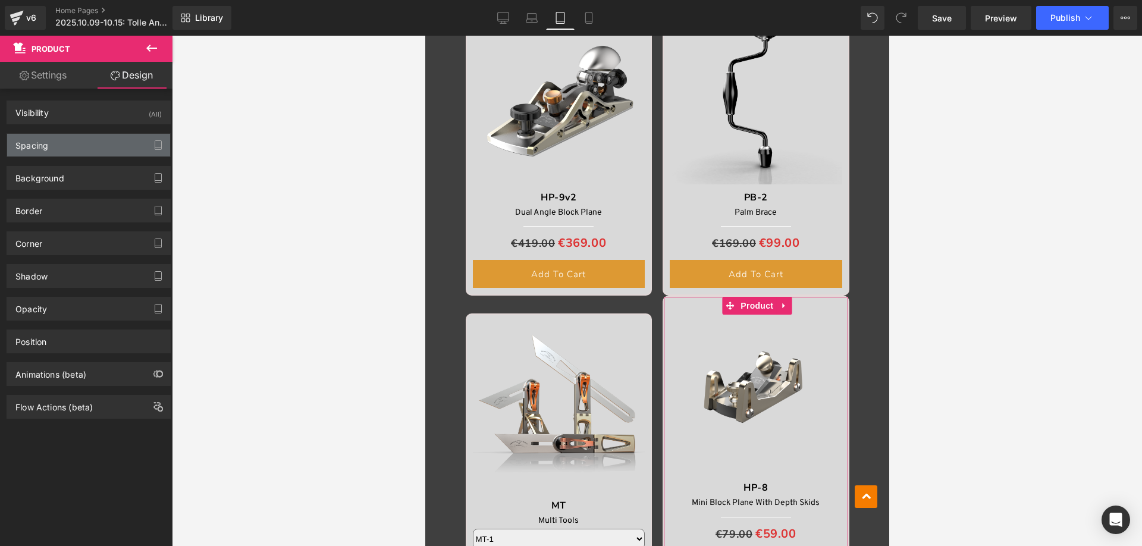
click at [66, 145] on div "Spacing" at bounding box center [88, 145] width 163 height 23
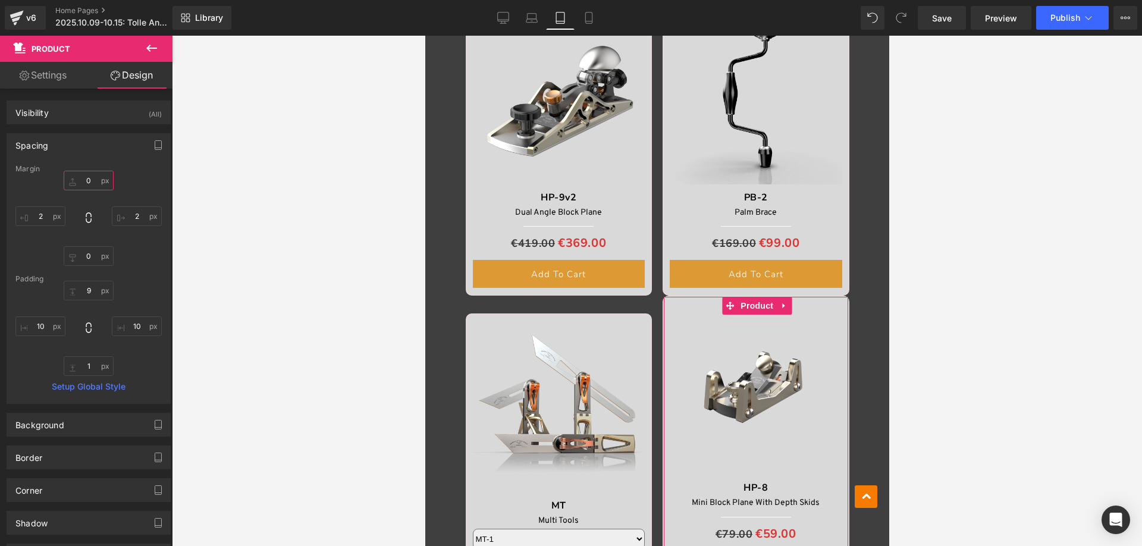
click at [93, 183] on input "0" at bounding box center [89, 181] width 50 height 20
type input "30"
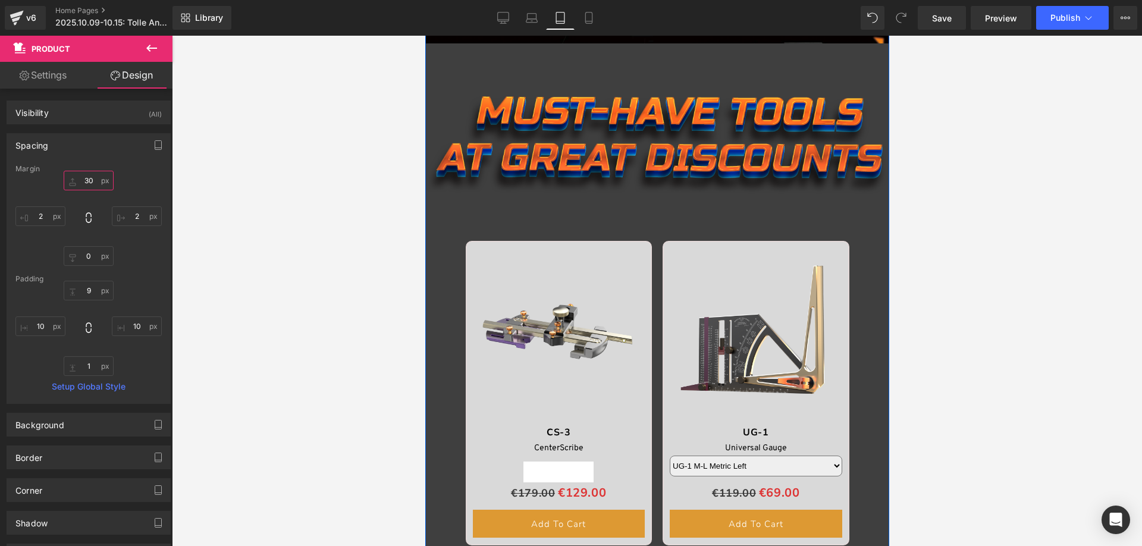
scroll to position [748, 0]
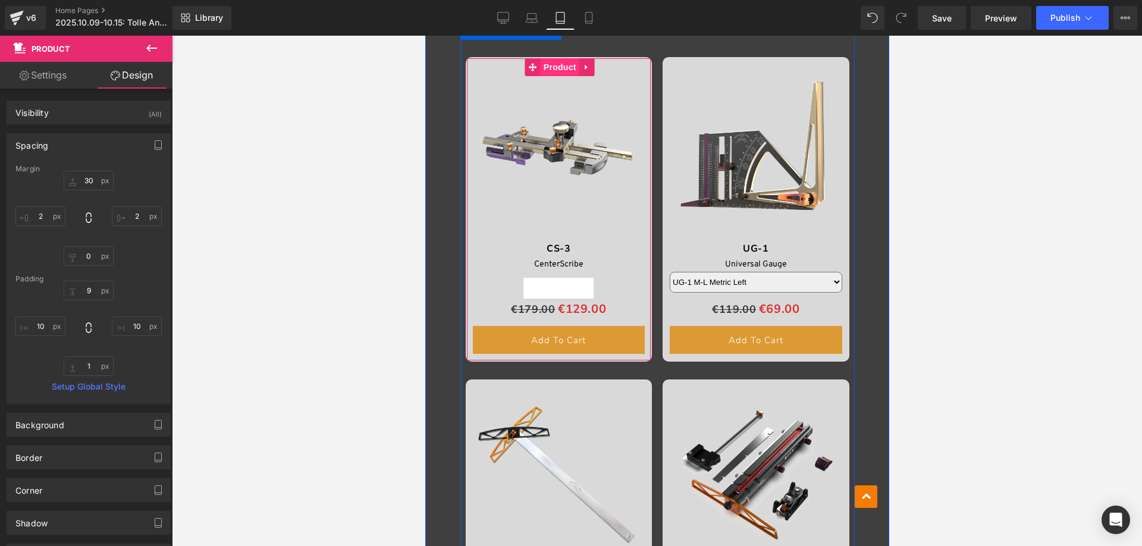
click at [555, 65] on span "Product" at bounding box center [559, 67] width 39 height 18
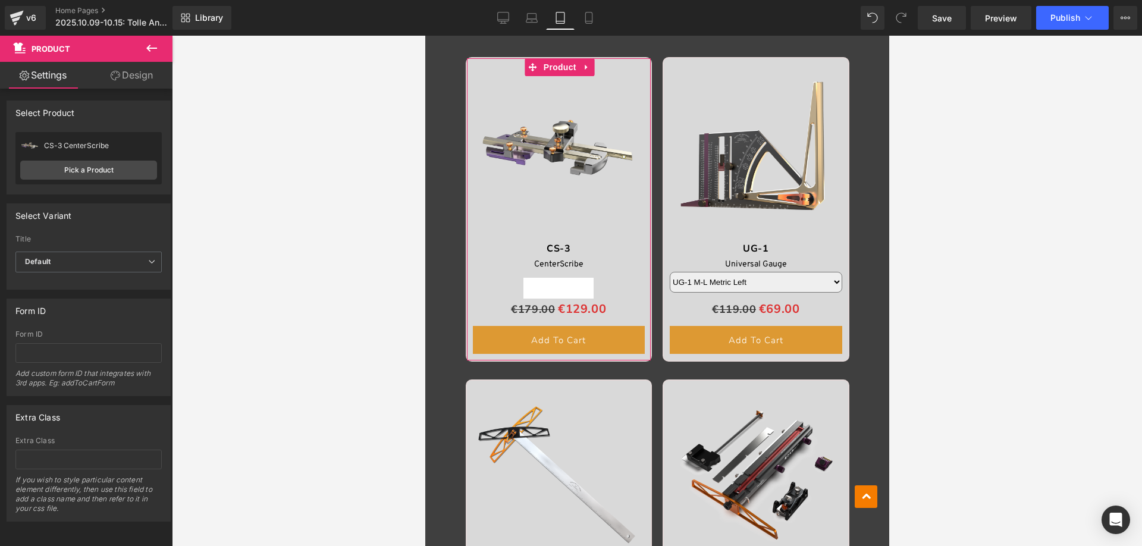
scroll to position [9, 0]
click at [133, 77] on link "Design" at bounding box center [132, 75] width 86 height 27
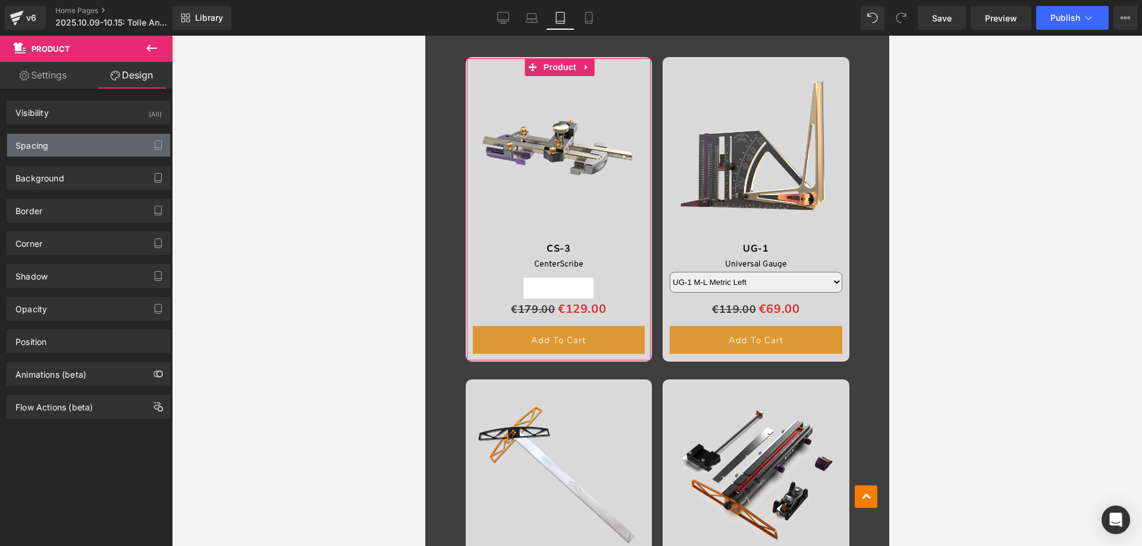
click at [53, 146] on div "Spacing" at bounding box center [88, 145] width 163 height 23
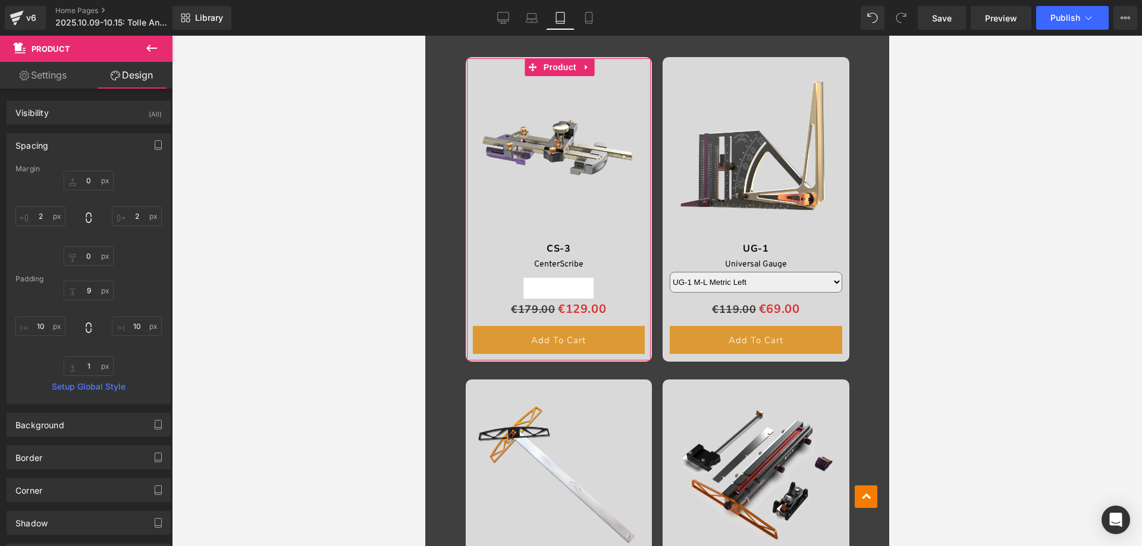
click at [53, 146] on div "Spacing" at bounding box center [88, 145] width 163 height 23
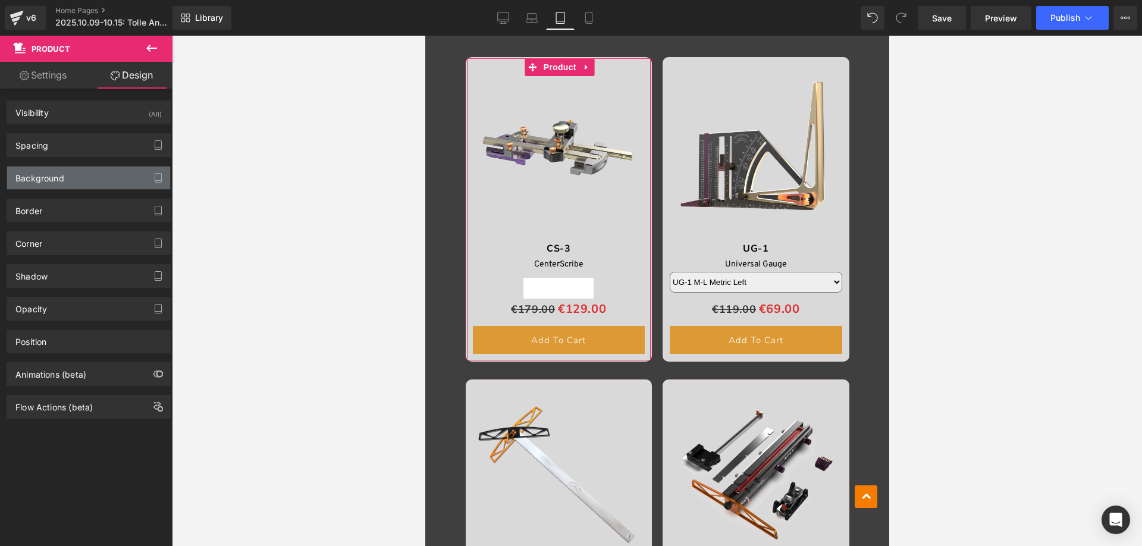
click at [48, 172] on div "Background" at bounding box center [39, 175] width 49 height 17
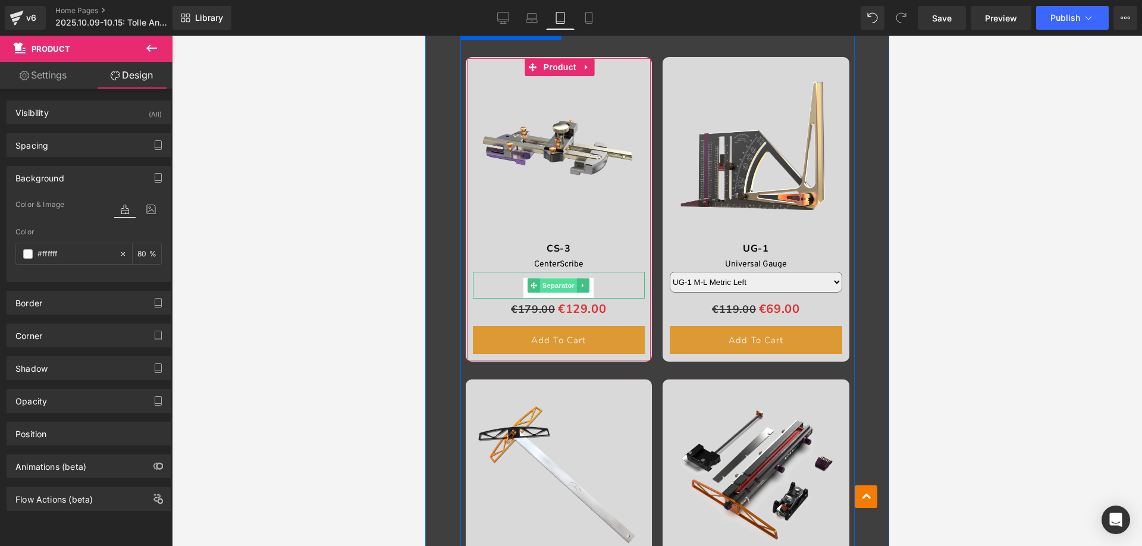
click at [557, 288] on span "Separator" at bounding box center [557, 285] width 37 height 14
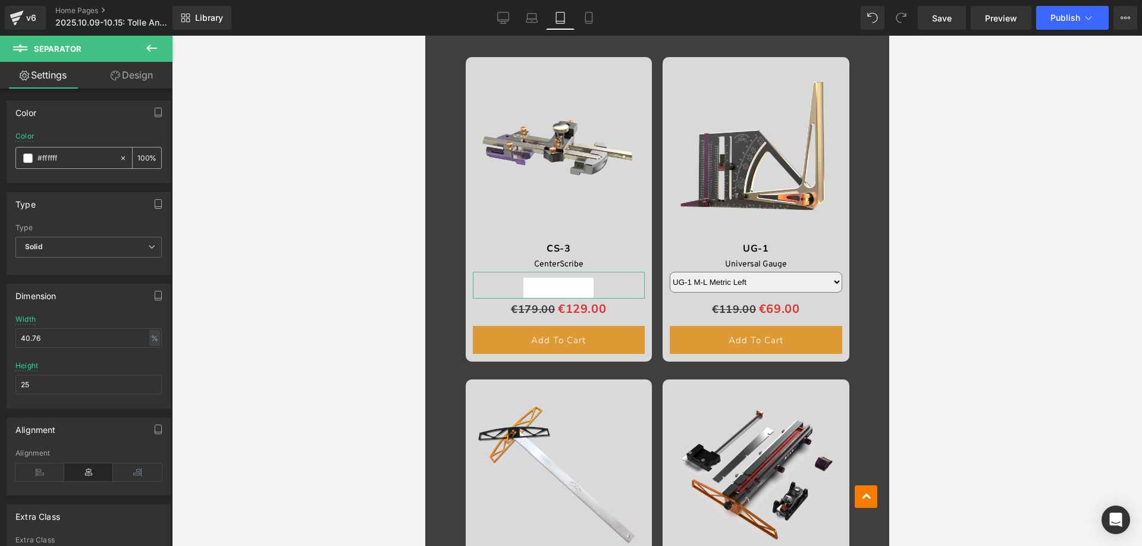
click at [146, 156] on div "100 %" at bounding box center [147, 157] width 29 height 21
drag, startPoint x: 143, startPoint y: 158, endPoint x: 127, endPoint y: 155, distance: 15.7
click at [127, 155] on div "100 %" at bounding box center [140, 157] width 42 height 21
type input "80"
click at [106, 213] on div "Type" at bounding box center [88, 204] width 163 height 23
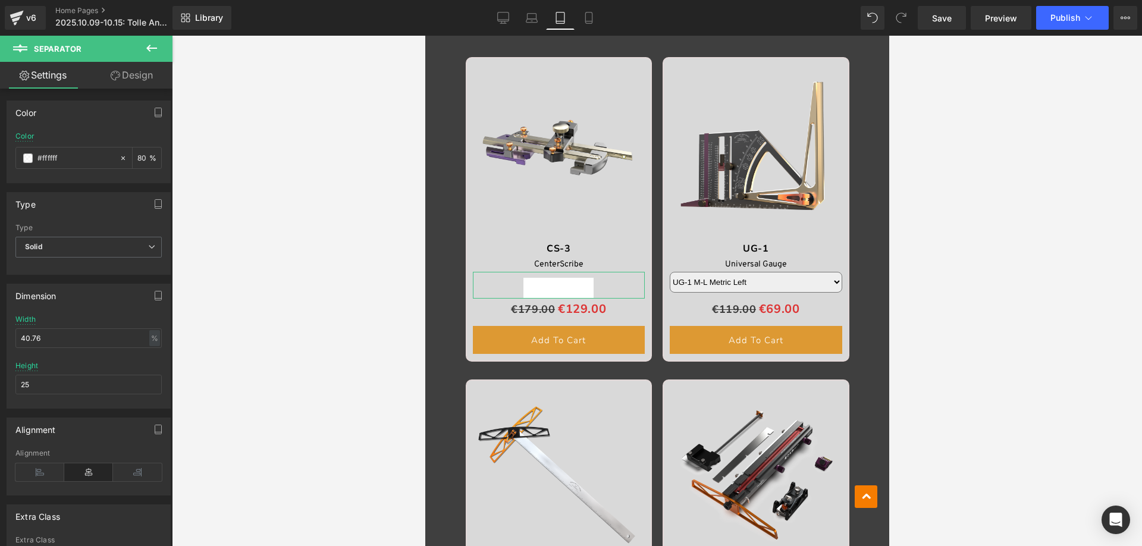
click at [130, 80] on link "Design" at bounding box center [132, 75] width 86 height 27
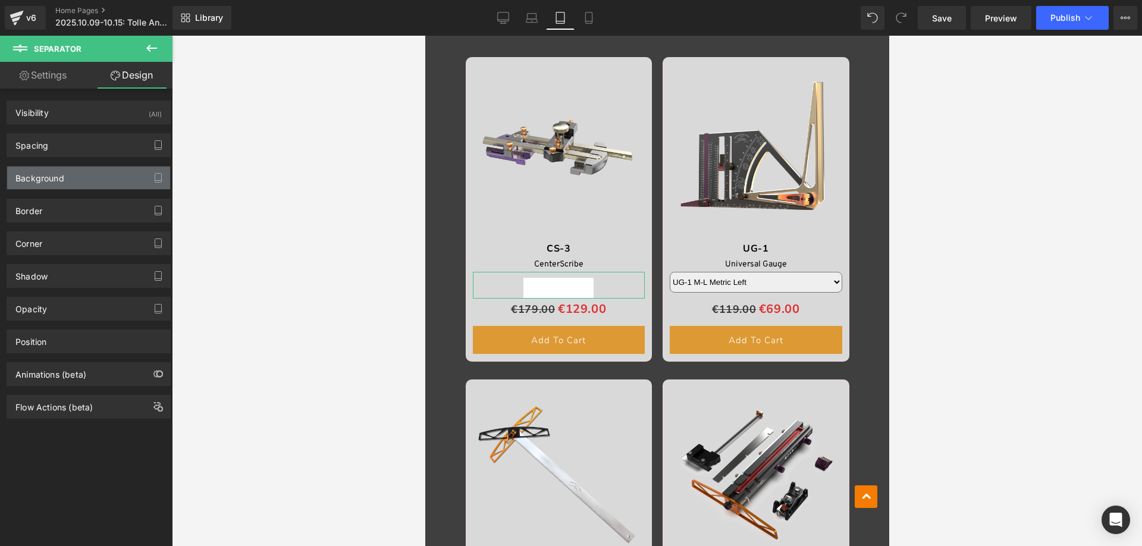
click at [55, 175] on div "Background" at bounding box center [39, 175] width 49 height 17
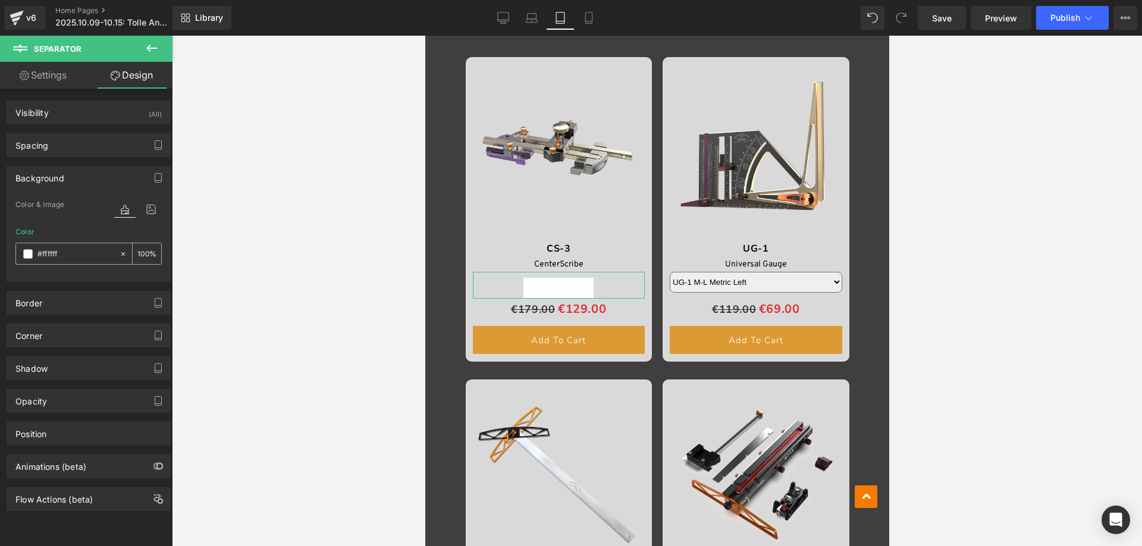
click at [140, 256] on input "100" at bounding box center [143, 253] width 12 height 13
type input "80"
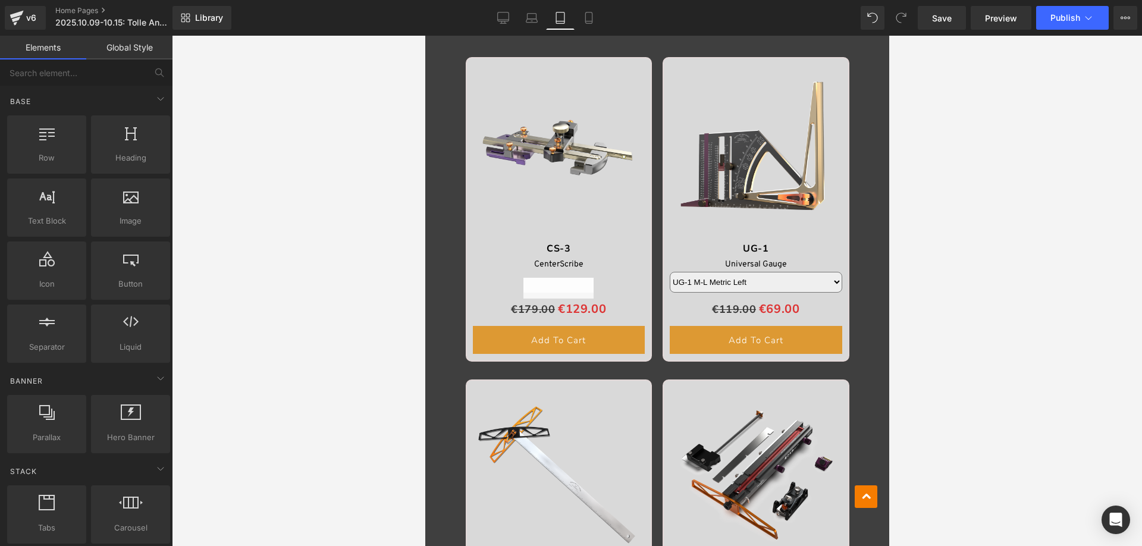
click at [366, 311] on div at bounding box center [657, 291] width 970 height 510
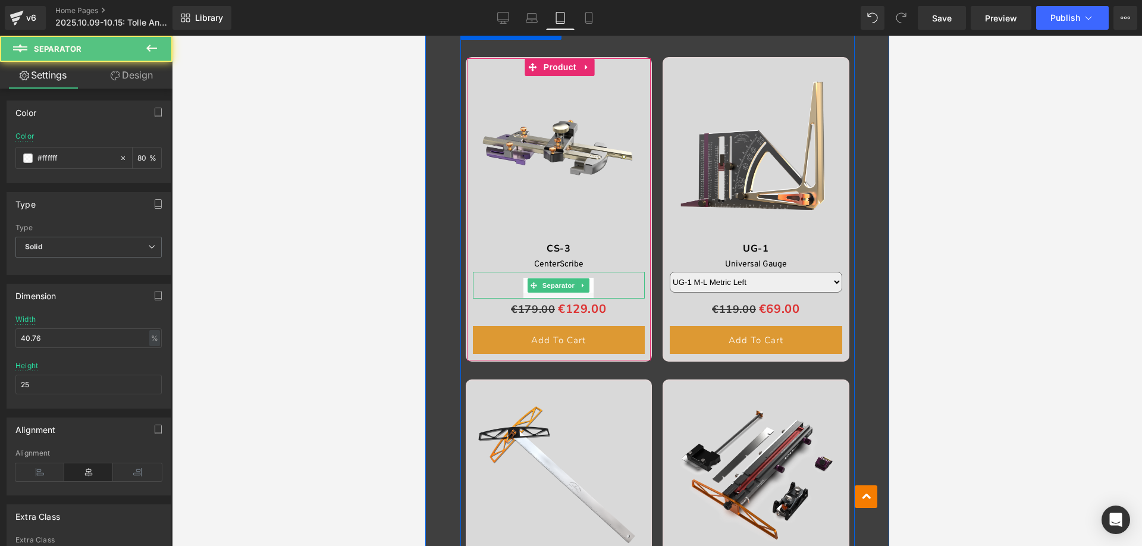
click at [516, 288] on div at bounding box center [558, 285] width 172 height 27
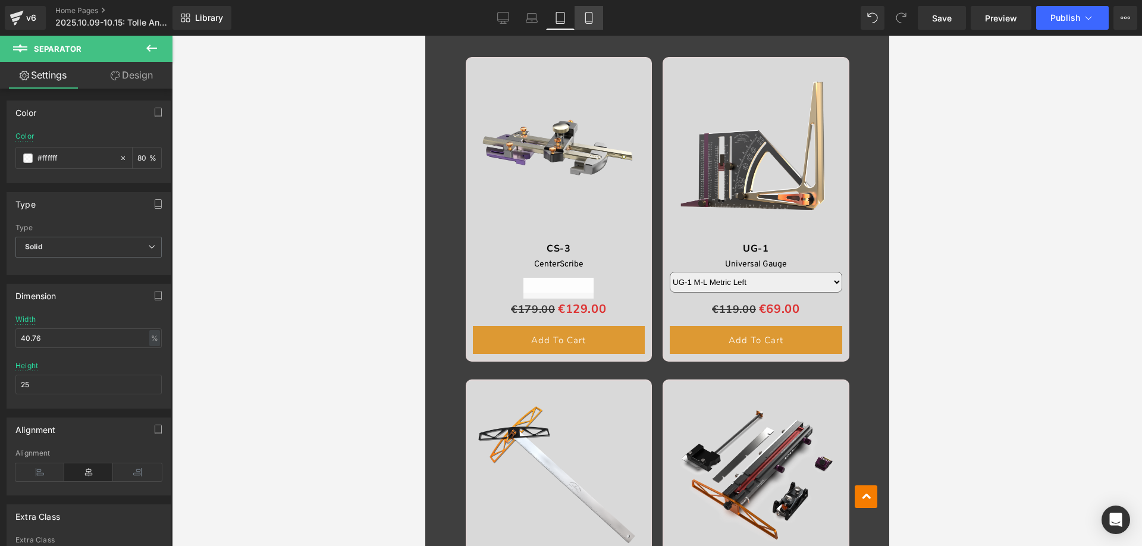
click at [588, 18] on icon at bounding box center [589, 18] width 12 height 12
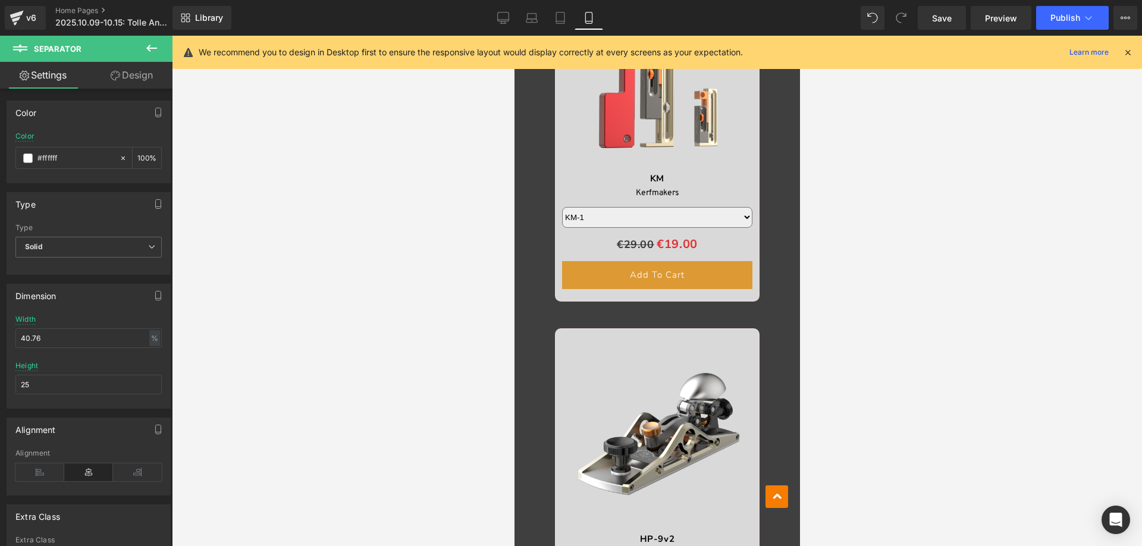
scroll to position [3152, 0]
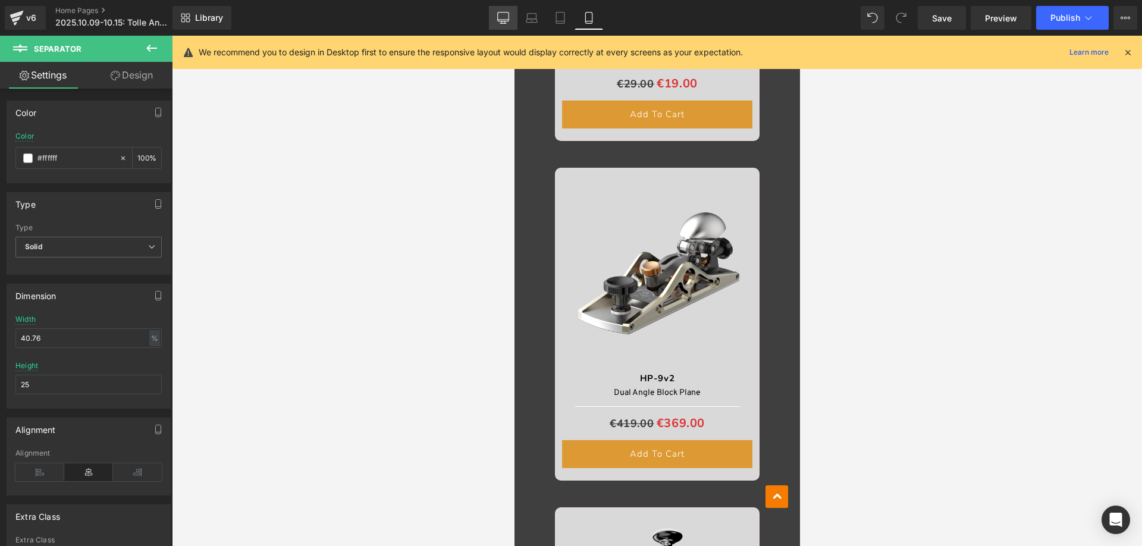
click at [517, 18] on link "Desktop" at bounding box center [503, 18] width 29 height 24
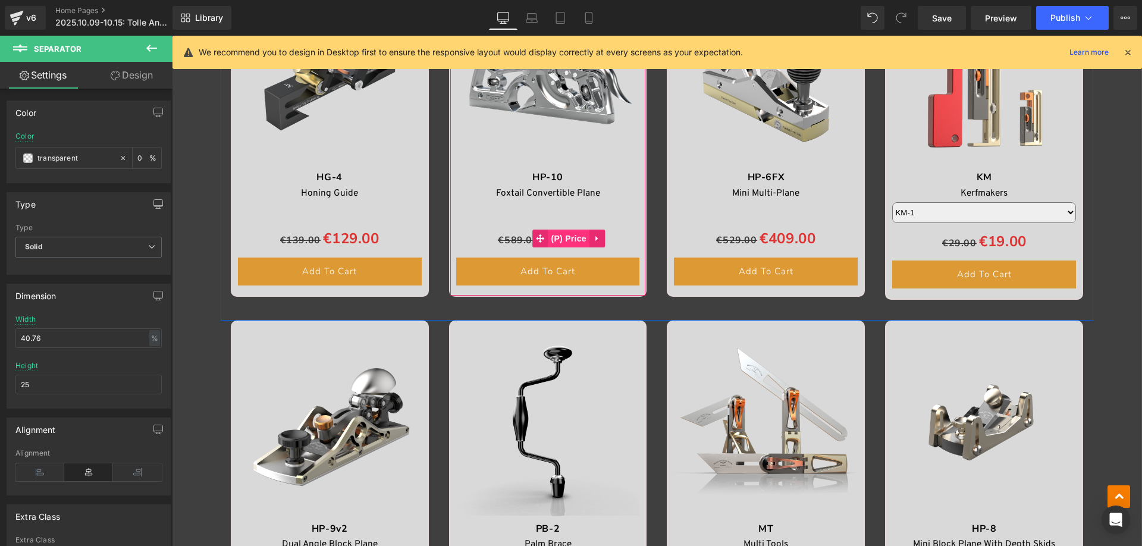
scroll to position [2078, 0]
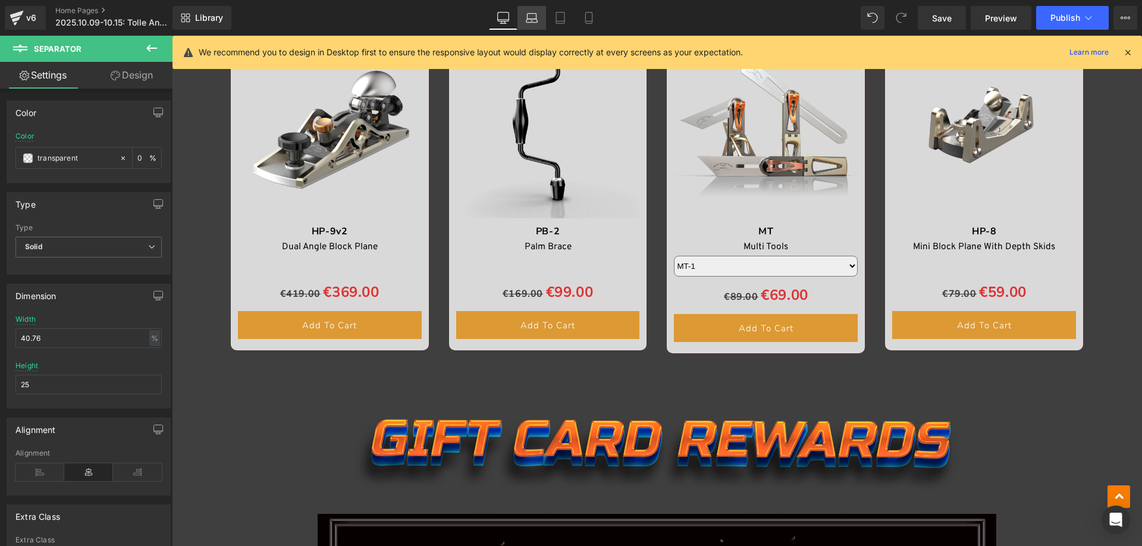
click at [533, 20] on icon at bounding box center [532, 18] width 12 height 12
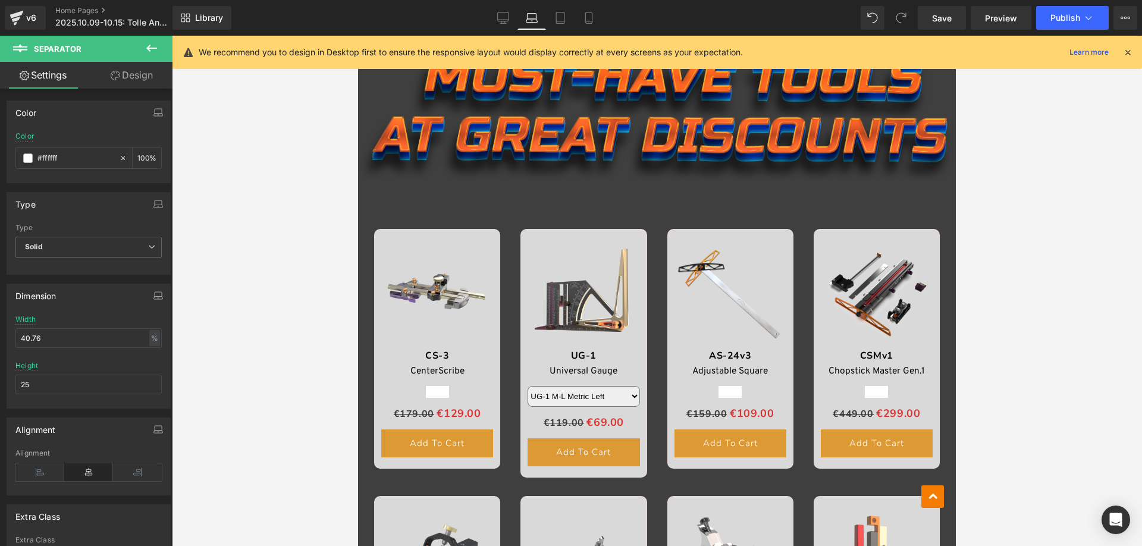
scroll to position [955, 0]
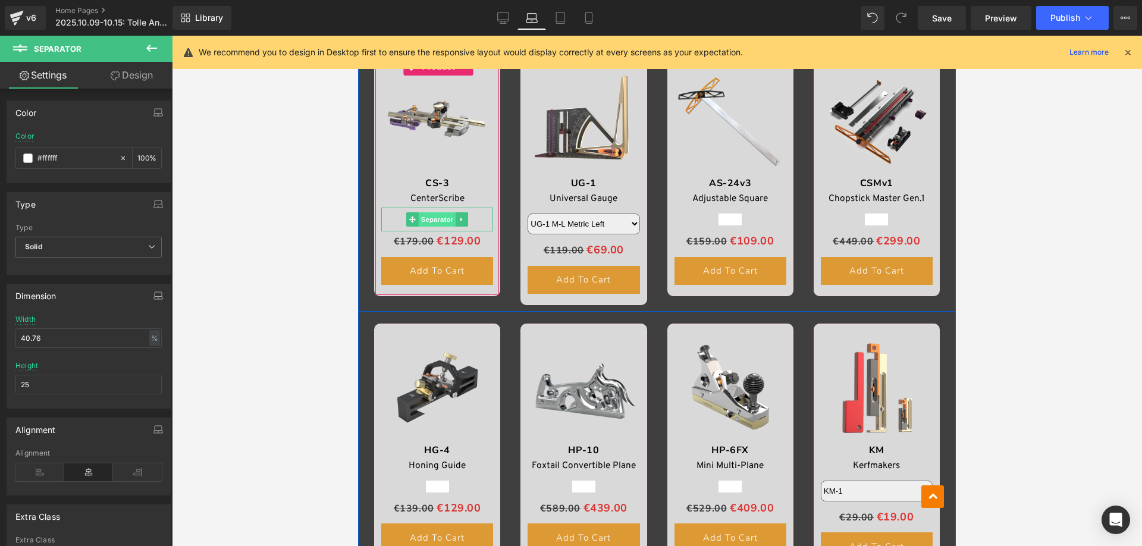
click at [429, 218] on span "Separator" at bounding box center [437, 219] width 37 height 14
click at [155, 51] on icon at bounding box center [152, 48] width 14 height 14
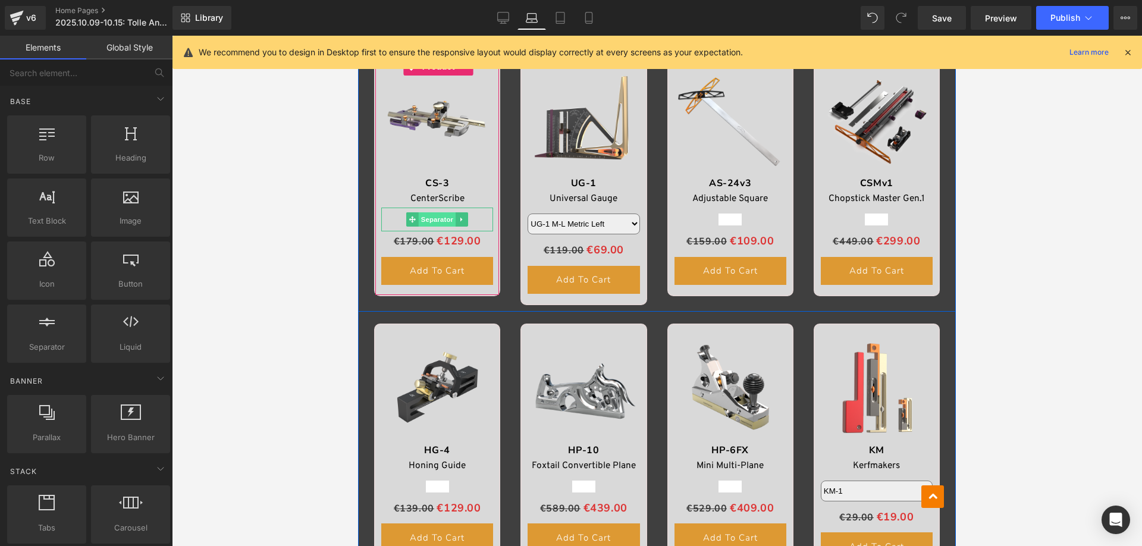
click at [431, 218] on span "Separator" at bounding box center [437, 219] width 37 height 14
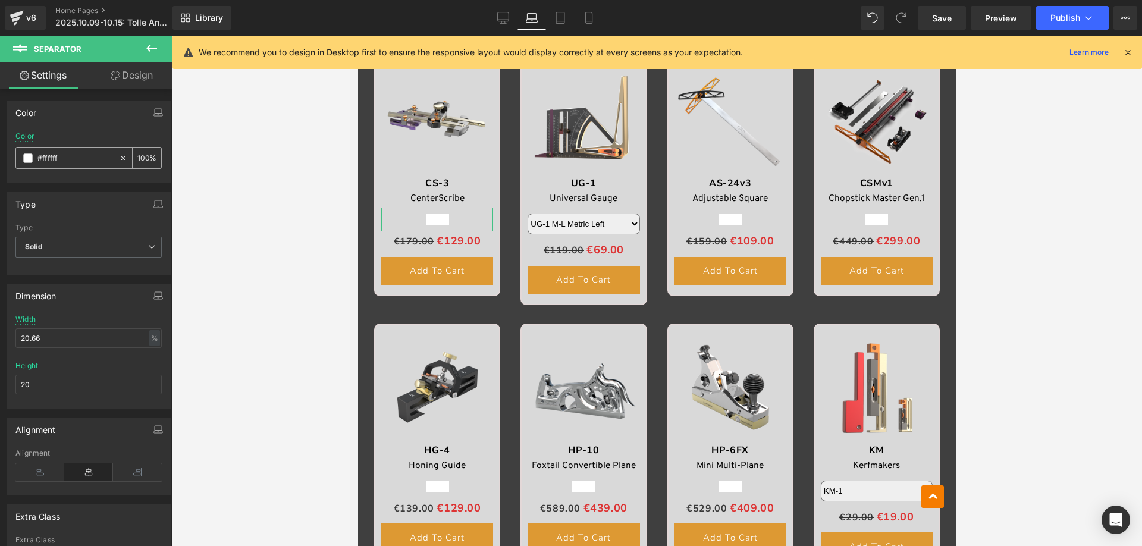
click at [143, 158] on input "100" at bounding box center [143, 157] width 12 height 13
click at [139, 158] on input "100" at bounding box center [143, 157] width 12 height 13
click at [147, 157] on div "100 %" at bounding box center [147, 157] width 29 height 21
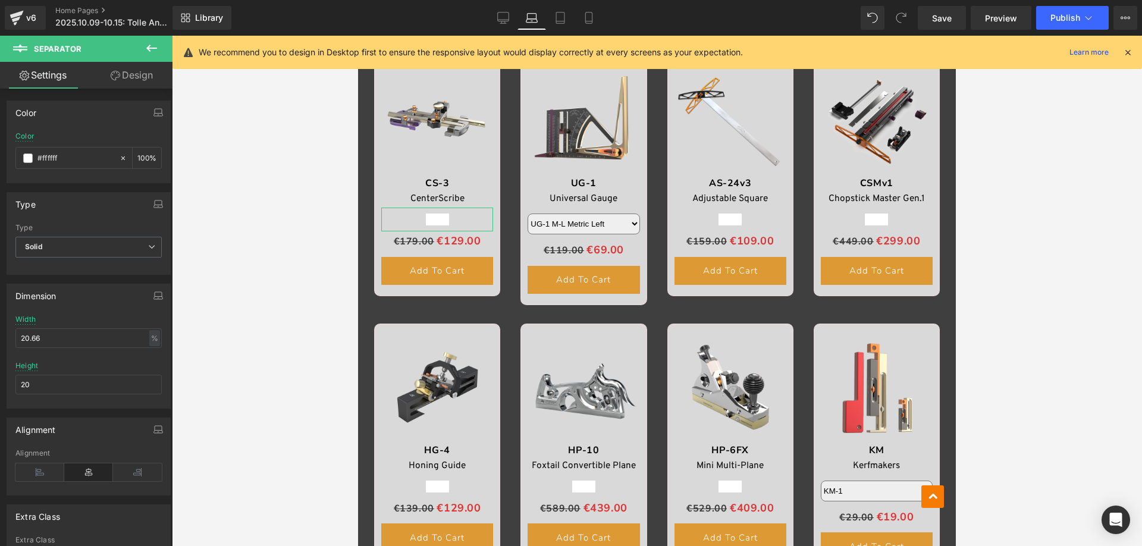
scroll to position [0, 1]
drag, startPoint x: 133, startPoint y: 154, endPoint x: 157, endPoint y: 154, distance: 24.4
click at [157, 154] on div "#ffffff Color #ffffff 100 %" at bounding box center [88, 157] width 163 height 51
type input "8"
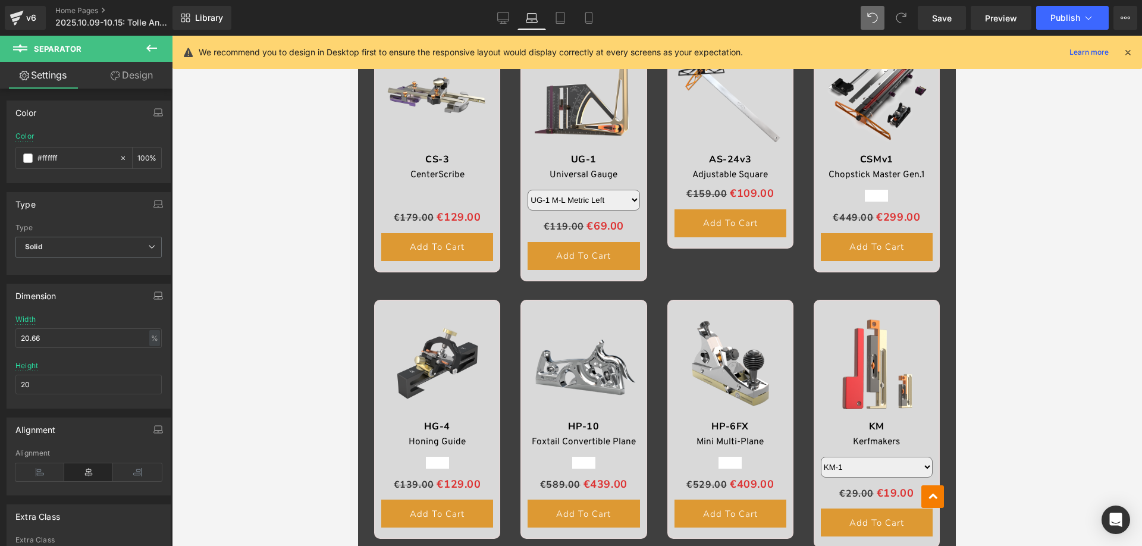
scroll to position [955, 0]
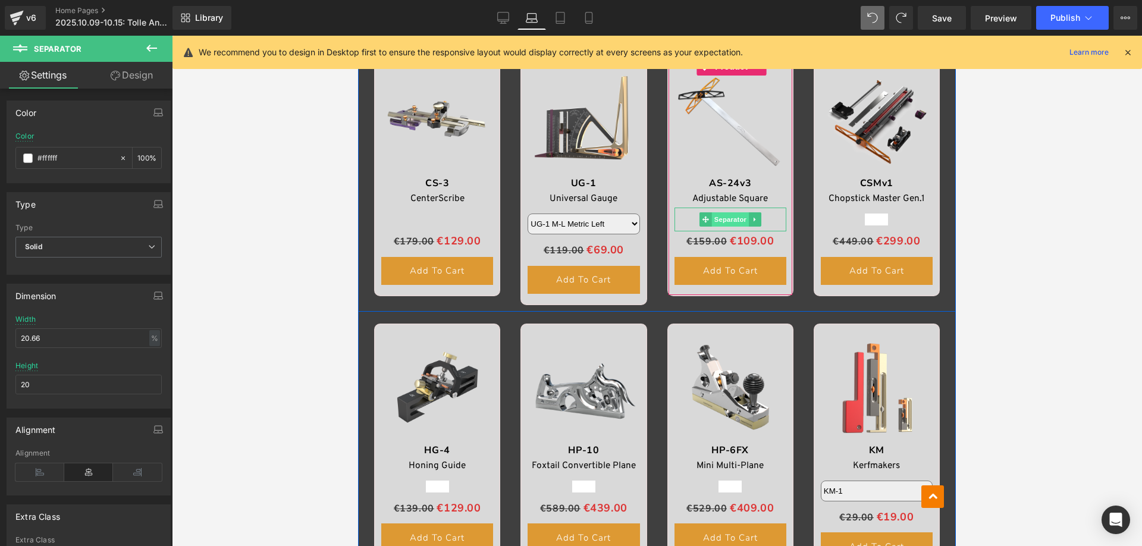
click at [730, 218] on span "Separator" at bounding box center [729, 219] width 37 height 14
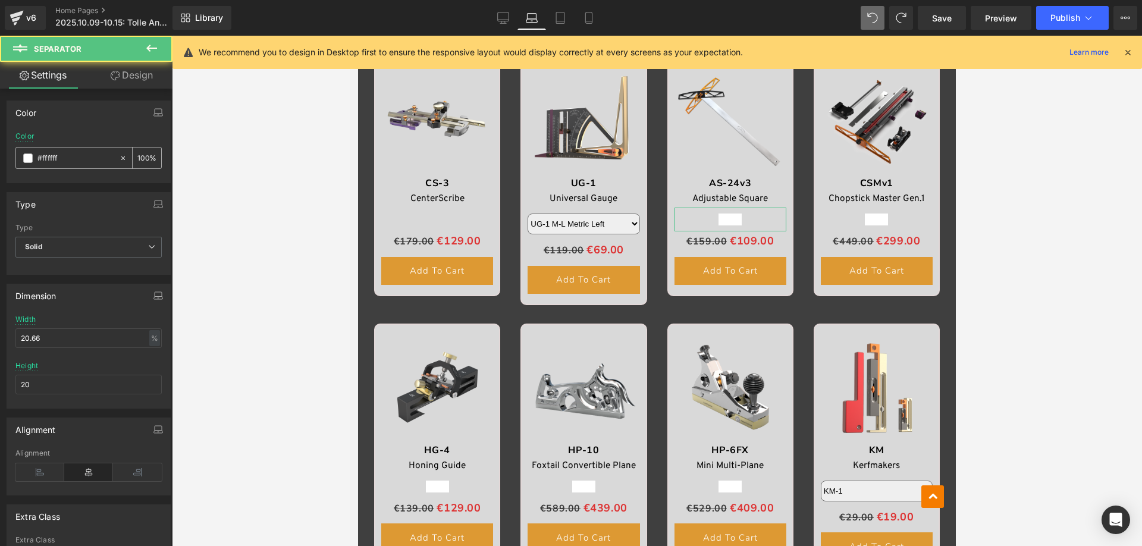
click at [141, 162] on input "100" at bounding box center [143, 157] width 12 height 13
click at [143, 156] on input "100" at bounding box center [143, 157] width 12 height 13
click at [140, 157] on input "100" at bounding box center [143, 157] width 12 height 13
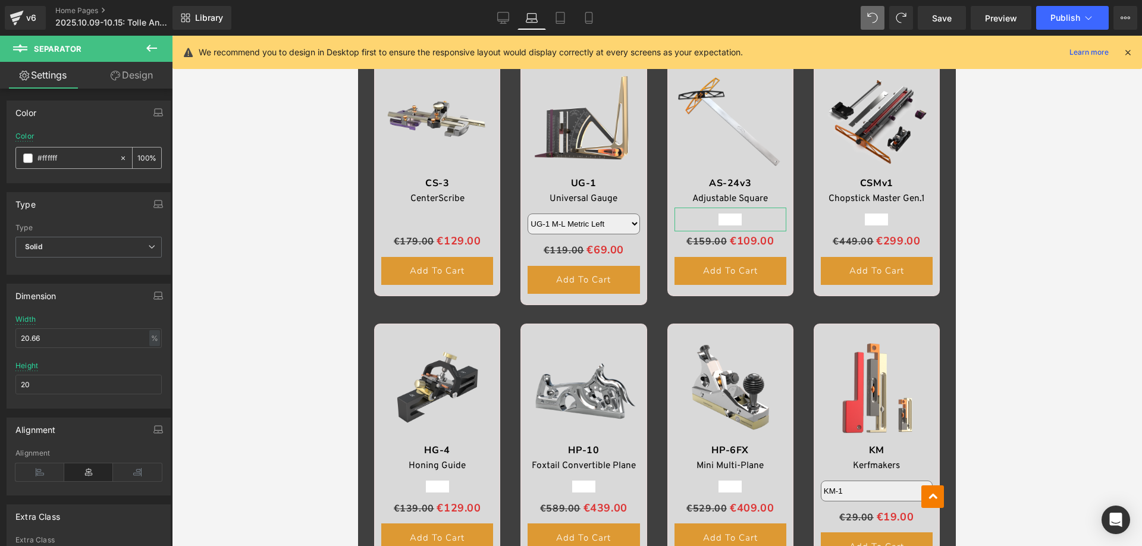
type input "0"
click at [874, 219] on span "Separator" at bounding box center [876, 220] width 37 height 14
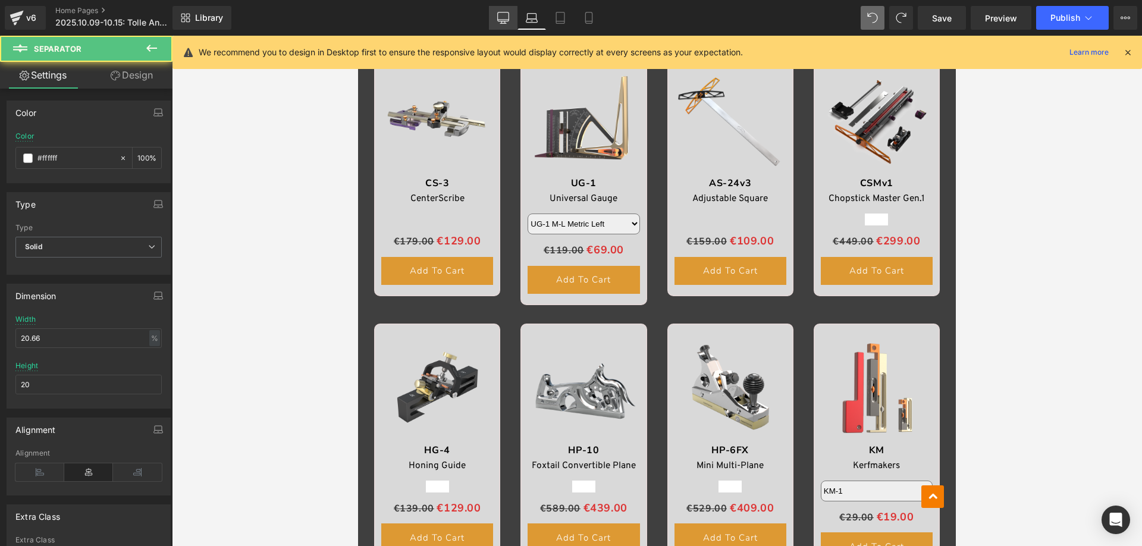
click at [502, 22] on icon at bounding box center [503, 22] width 4 height 2
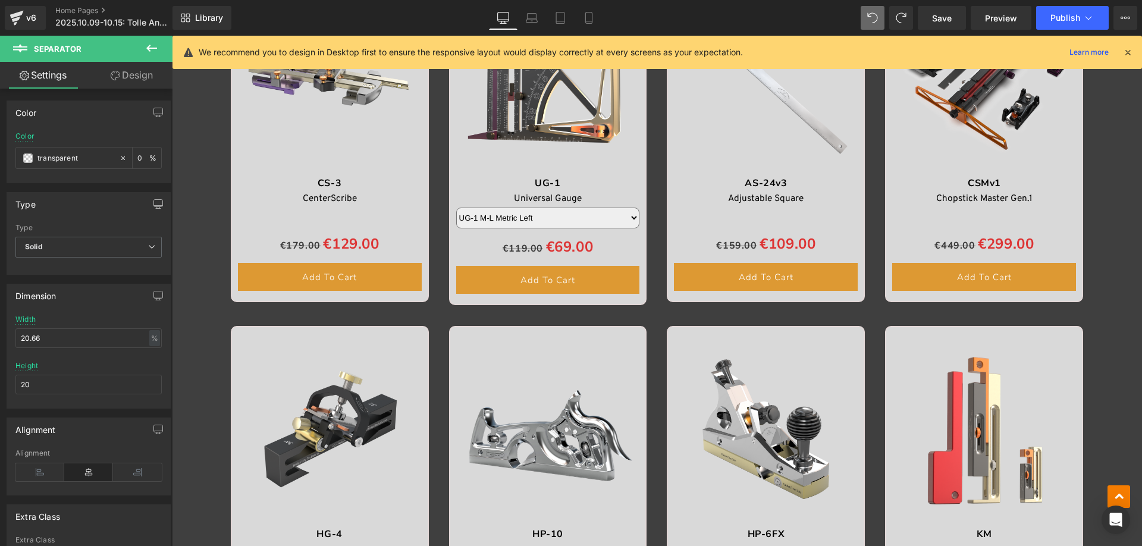
scroll to position [1424, 0]
click at [529, 21] on icon at bounding box center [532, 18] width 12 height 12
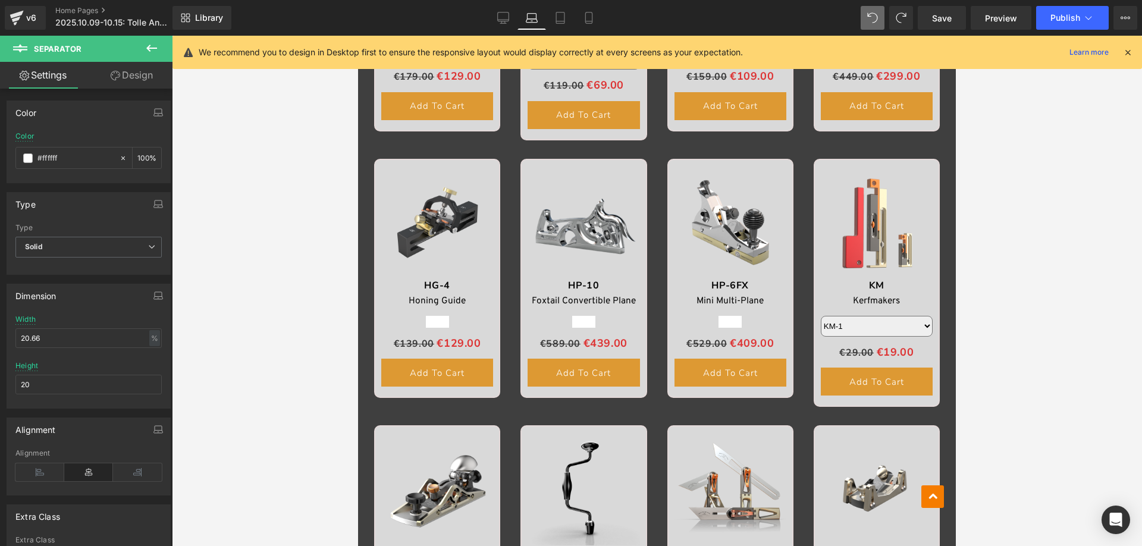
scroll to position [955, 0]
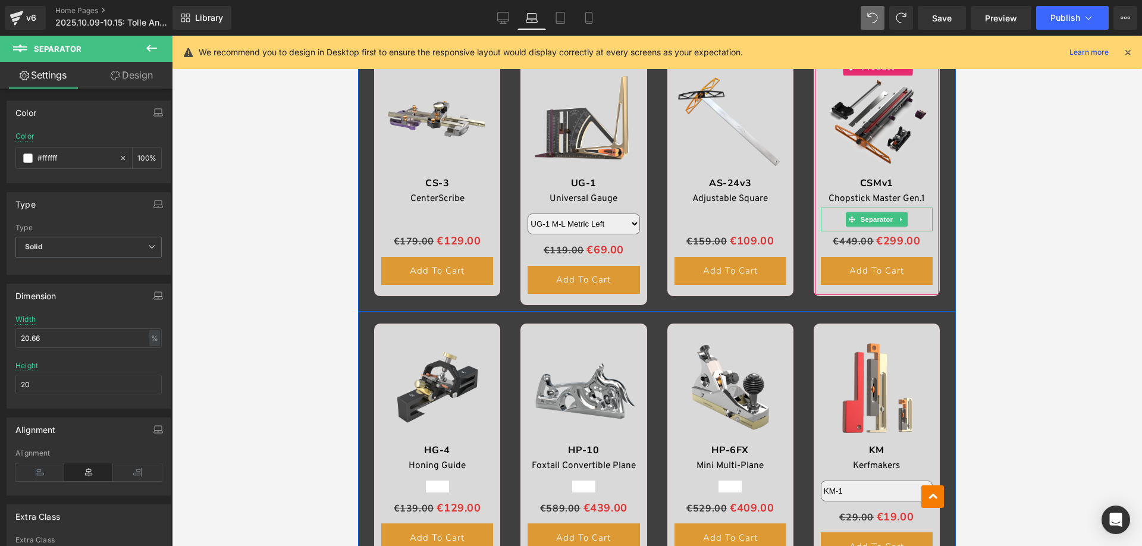
click at [878, 219] on div "Separator" at bounding box center [877, 220] width 112 height 24
click at [873, 219] on span "Separator" at bounding box center [876, 220] width 37 height 14
click at [140, 155] on input "100" at bounding box center [143, 157] width 12 height 13
type input "0"
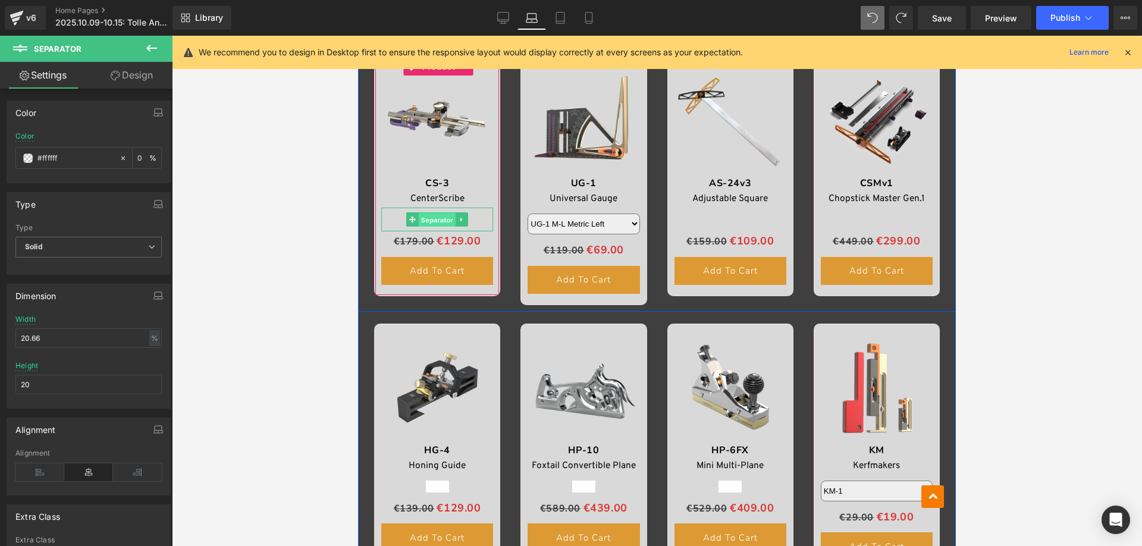
click at [437, 218] on span "Separator" at bounding box center [437, 220] width 37 height 14
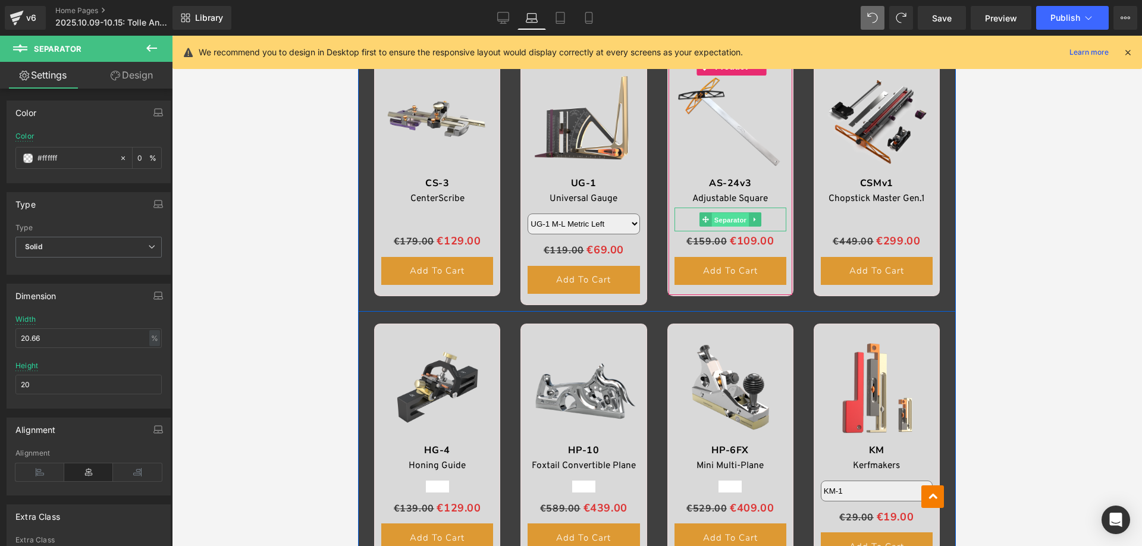
click at [724, 218] on span "Separator" at bounding box center [729, 220] width 37 height 14
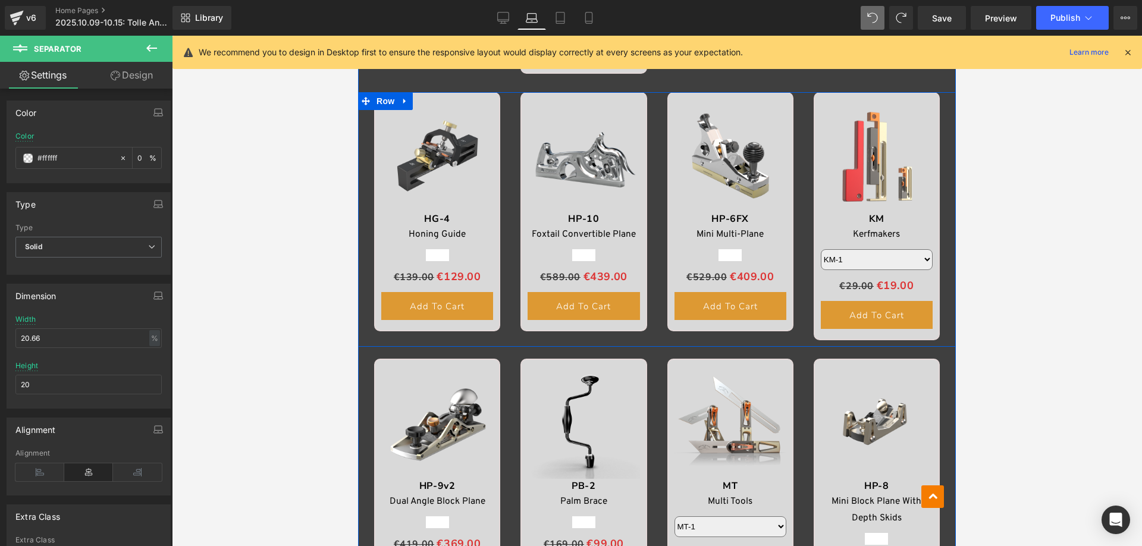
scroll to position [1192, 0]
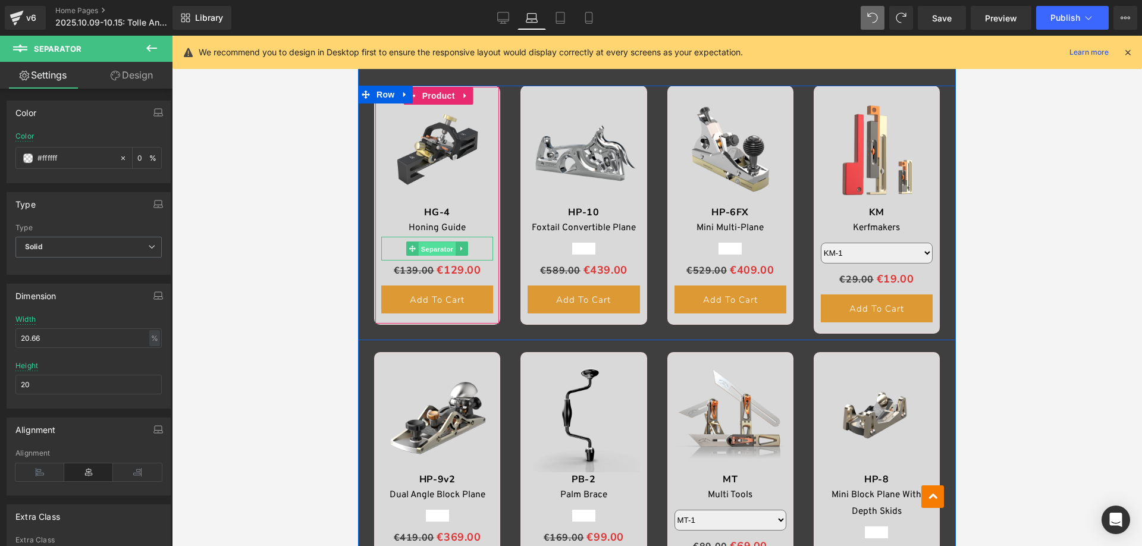
click at [431, 249] on span "Separator" at bounding box center [437, 249] width 37 height 14
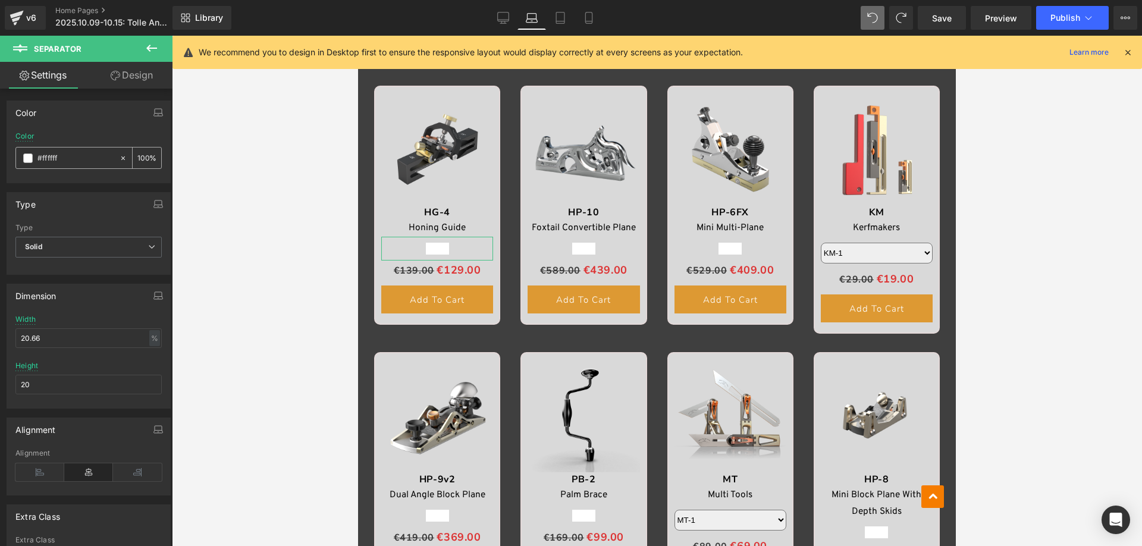
click at [142, 159] on input "100" at bounding box center [143, 157] width 12 height 13
type input "0"
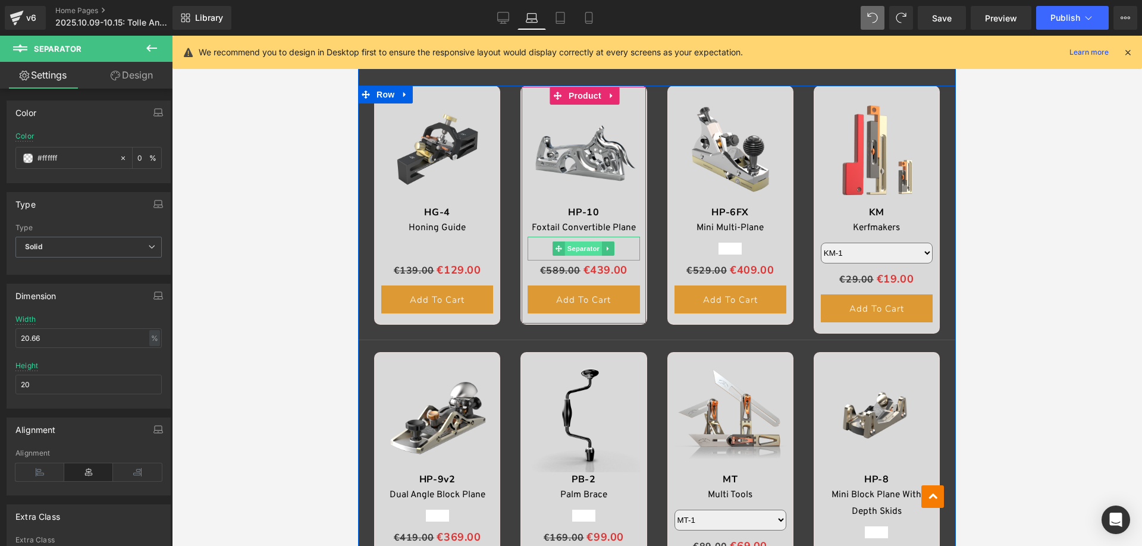
click at [579, 249] on span "Separator" at bounding box center [583, 248] width 37 height 14
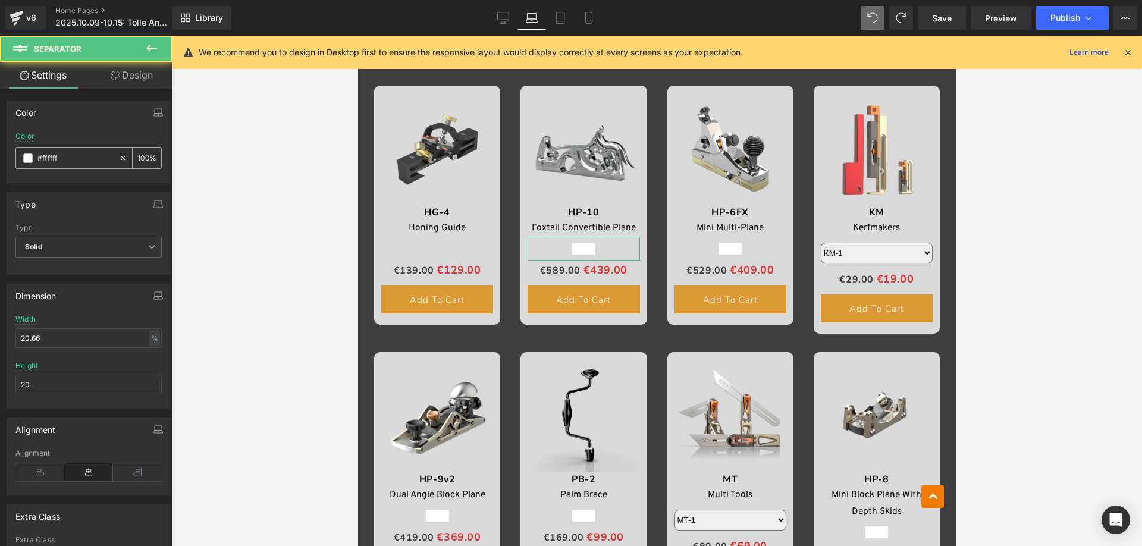
click at [137, 159] on input "100" at bounding box center [143, 157] width 12 height 13
type input "0"
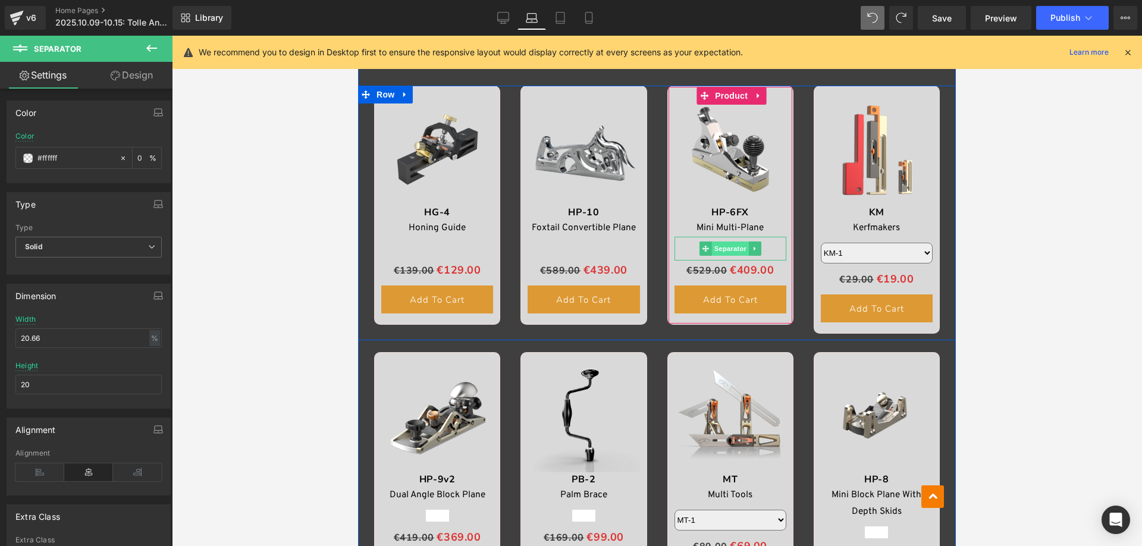
click at [723, 251] on span "Separator" at bounding box center [729, 248] width 37 height 14
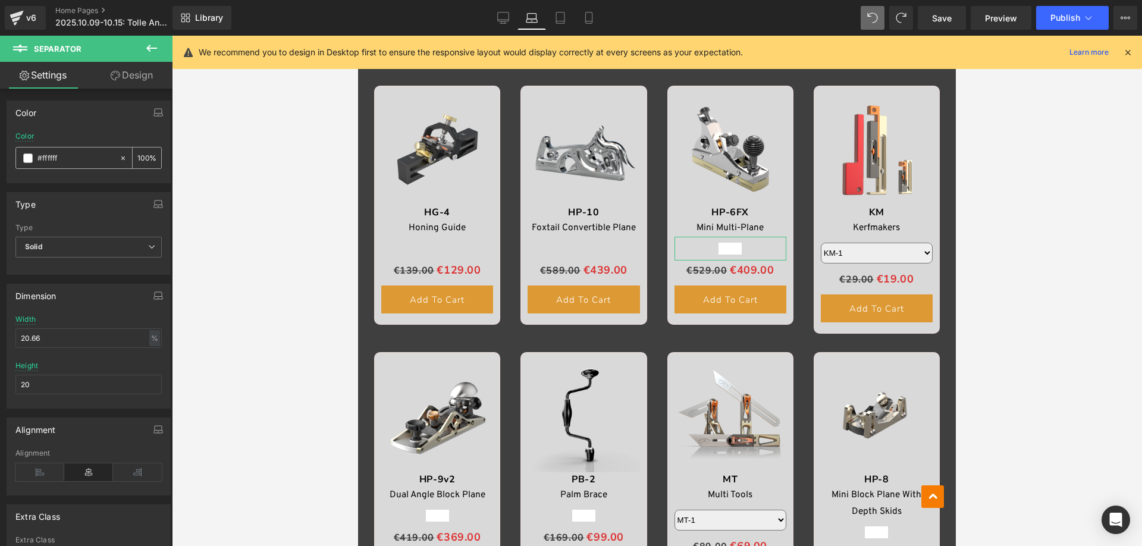
click at [140, 161] on input "100" at bounding box center [143, 157] width 12 height 13
type input "0"
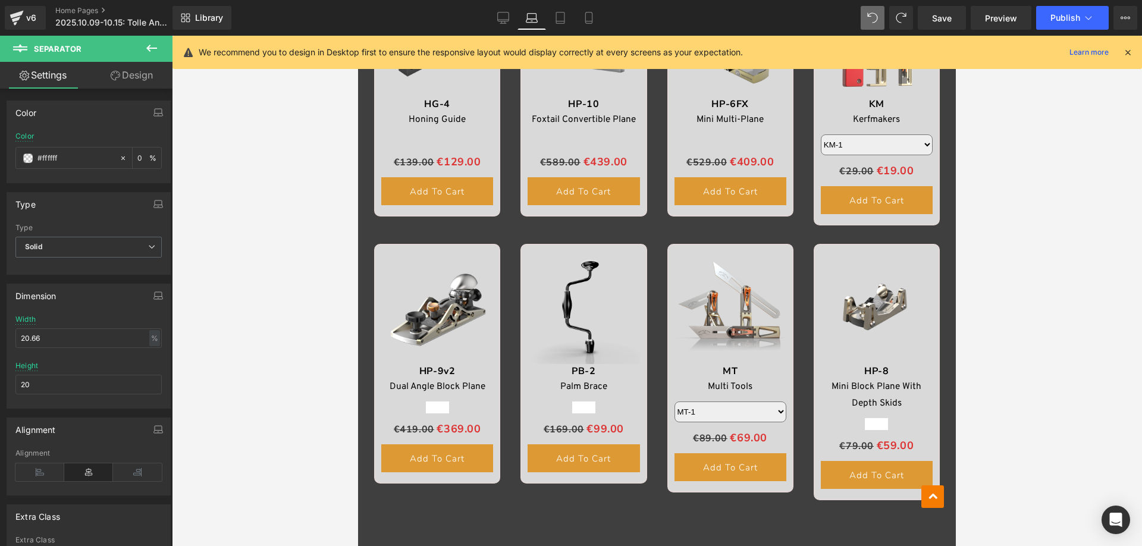
scroll to position [1490, 0]
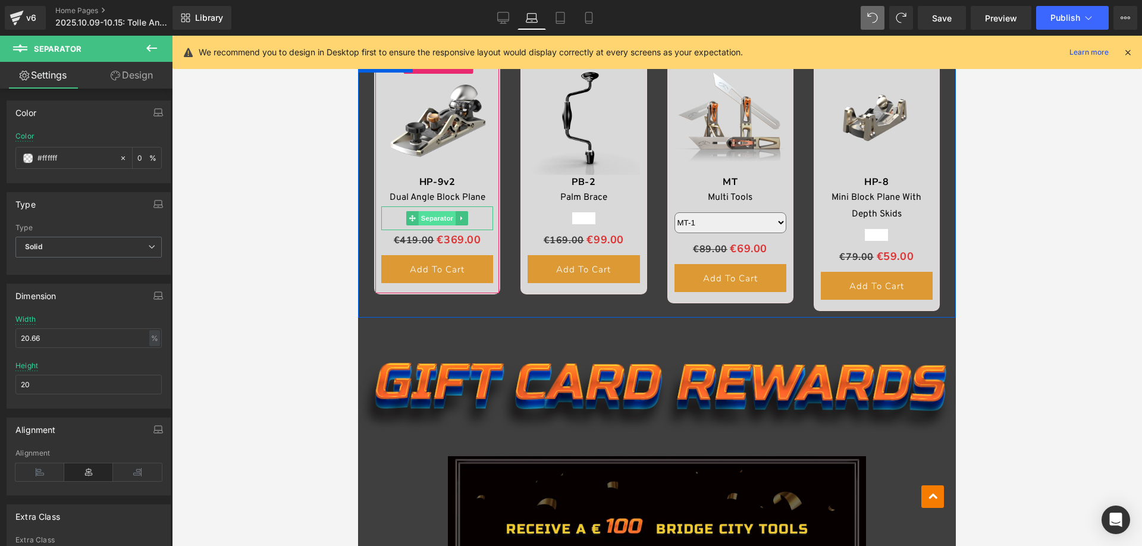
click at [431, 216] on span "Separator" at bounding box center [437, 218] width 37 height 14
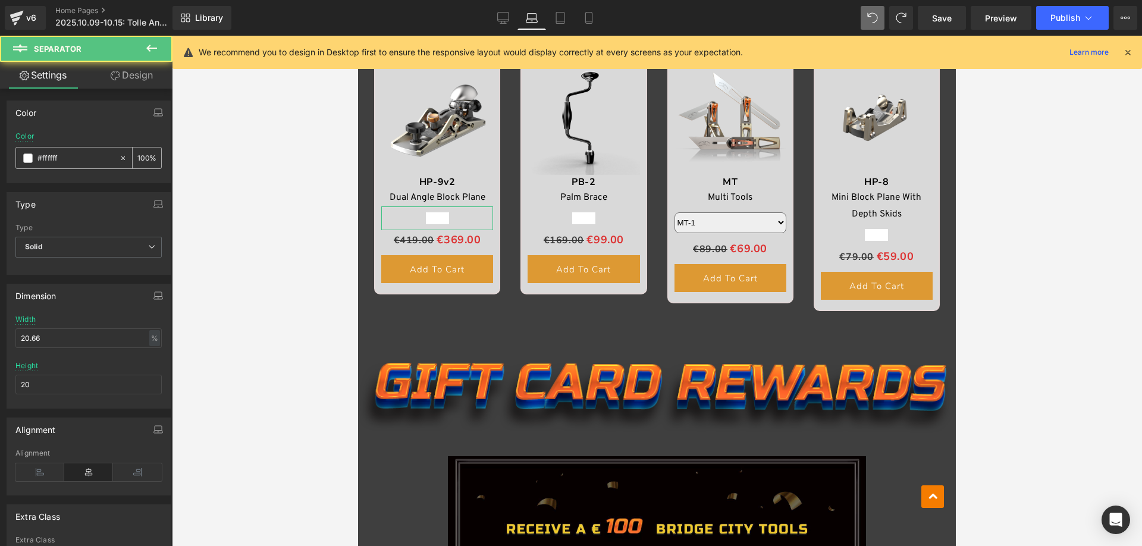
click at [139, 158] on input "100" at bounding box center [143, 157] width 12 height 13
type input "0"
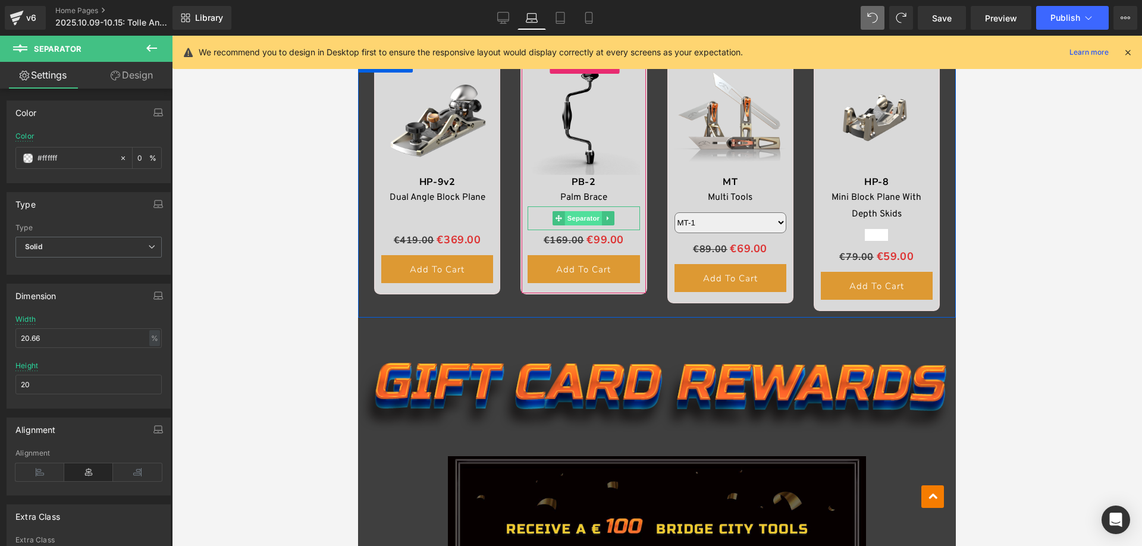
click at [582, 218] on span "Separator" at bounding box center [583, 218] width 37 height 14
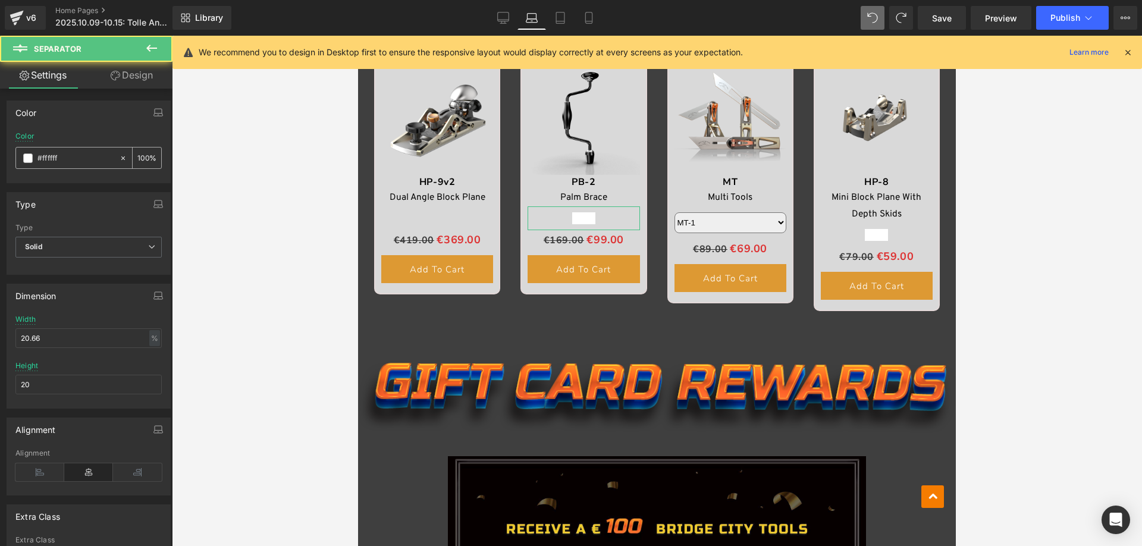
click at [137, 158] on input "100" at bounding box center [143, 157] width 12 height 13
type input "0"
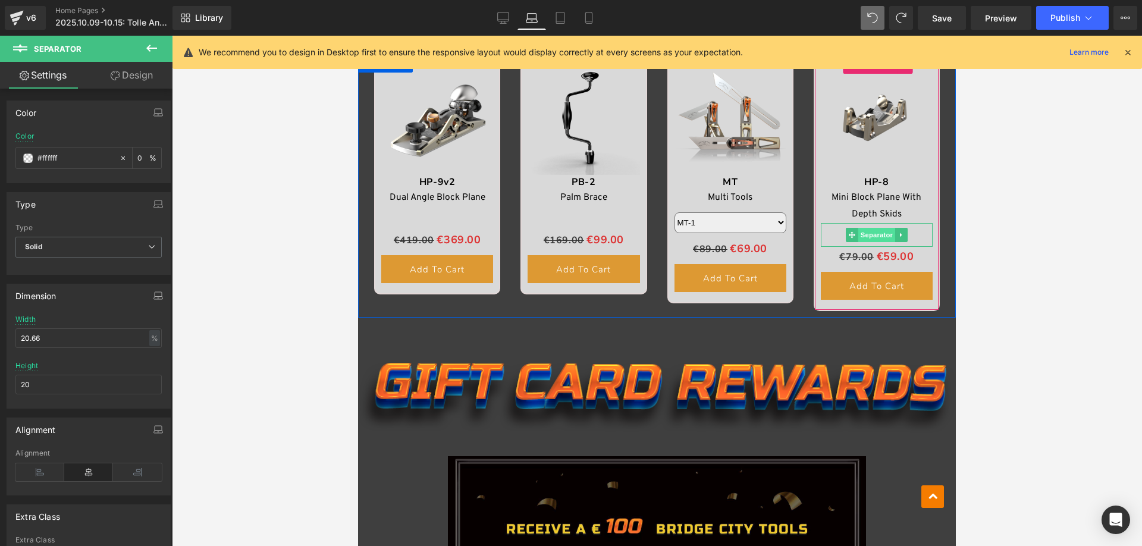
click at [872, 233] on span "Separator" at bounding box center [876, 235] width 37 height 14
click at [137, 155] on input "100" at bounding box center [143, 157] width 12 height 13
type input "0"
click at [490, 21] on link "Desktop" at bounding box center [503, 18] width 29 height 24
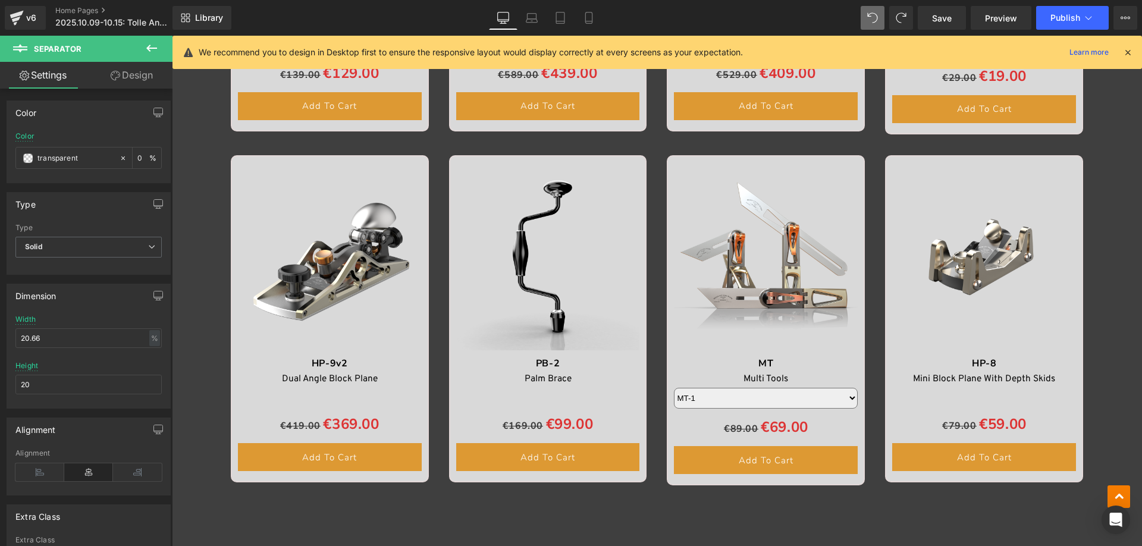
scroll to position [2111, 0]
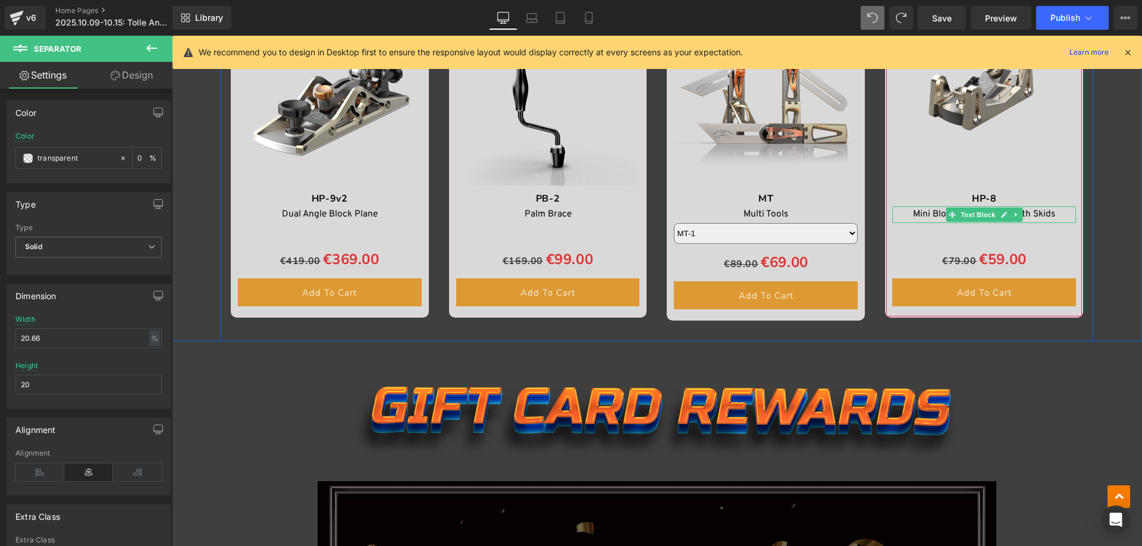
click at [921, 214] on font "Mini Block Plane With Depth Skids" at bounding box center [984, 214] width 142 height 12
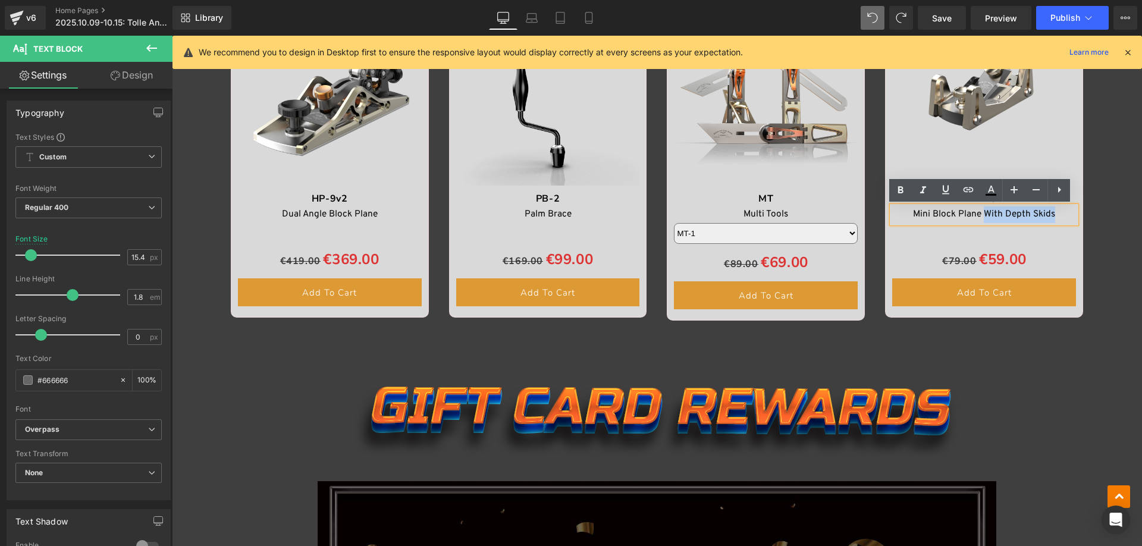
drag, startPoint x: 982, startPoint y: 214, endPoint x: 1066, endPoint y: 214, distance: 83.3
click at [1066, 214] on div "Mini Block Plane With Depth Skids" at bounding box center [984, 214] width 184 height 17
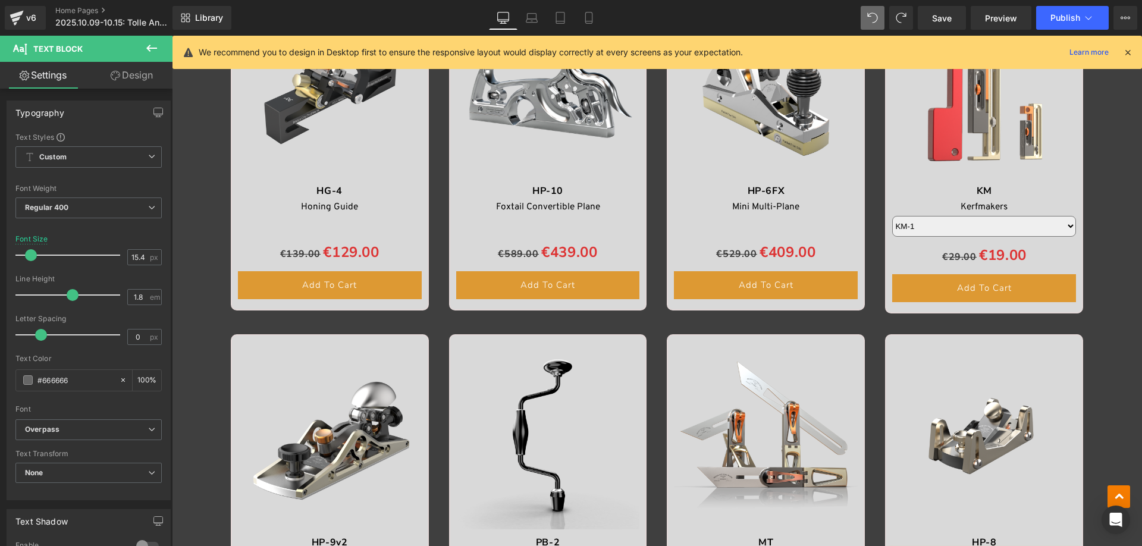
scroll to position [1754, 0]
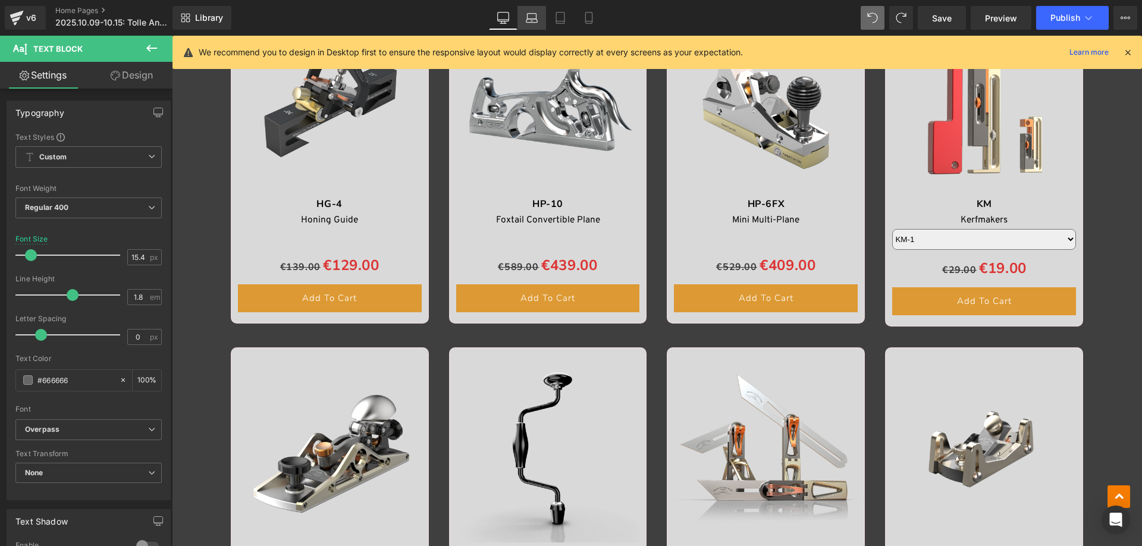
click at [524, 17] on link "Laptop" at bounding box center [531, 18] width 29 height 24
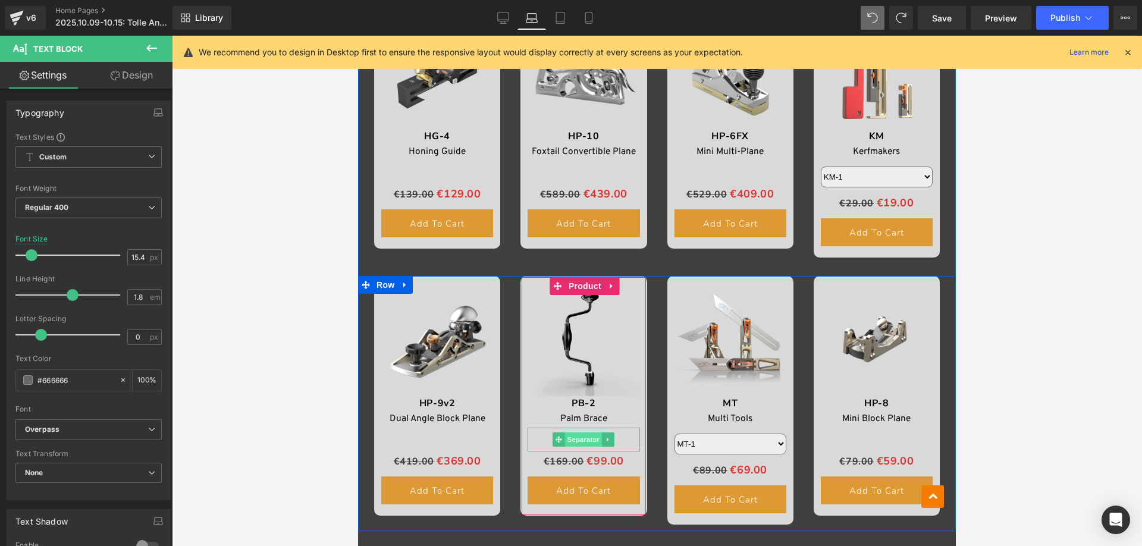
scroll to position [1116, 0]
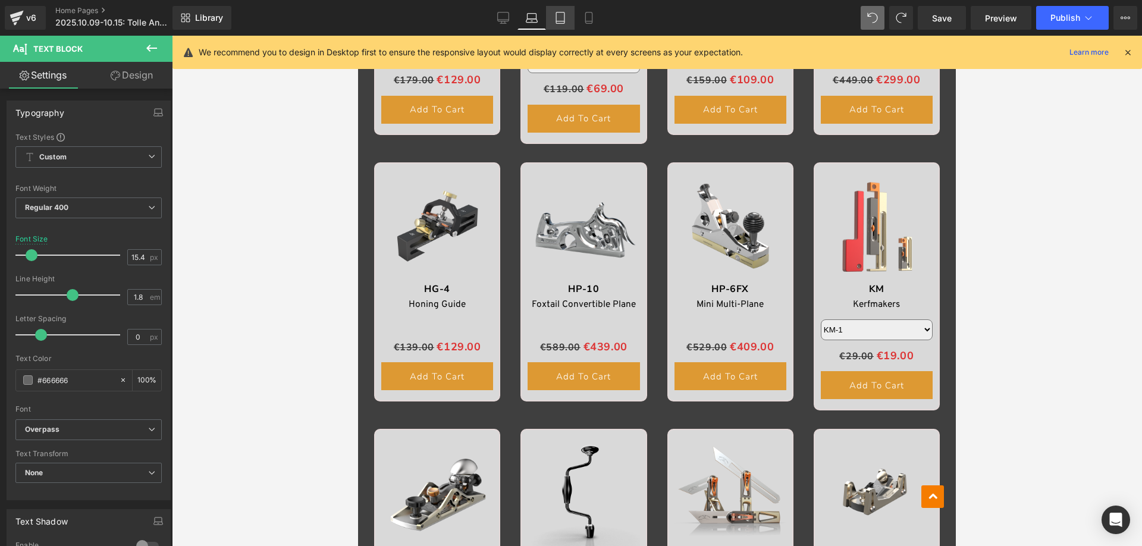
click at [555, 12] on icon at bounding box center [560, 18] width 12 height 12
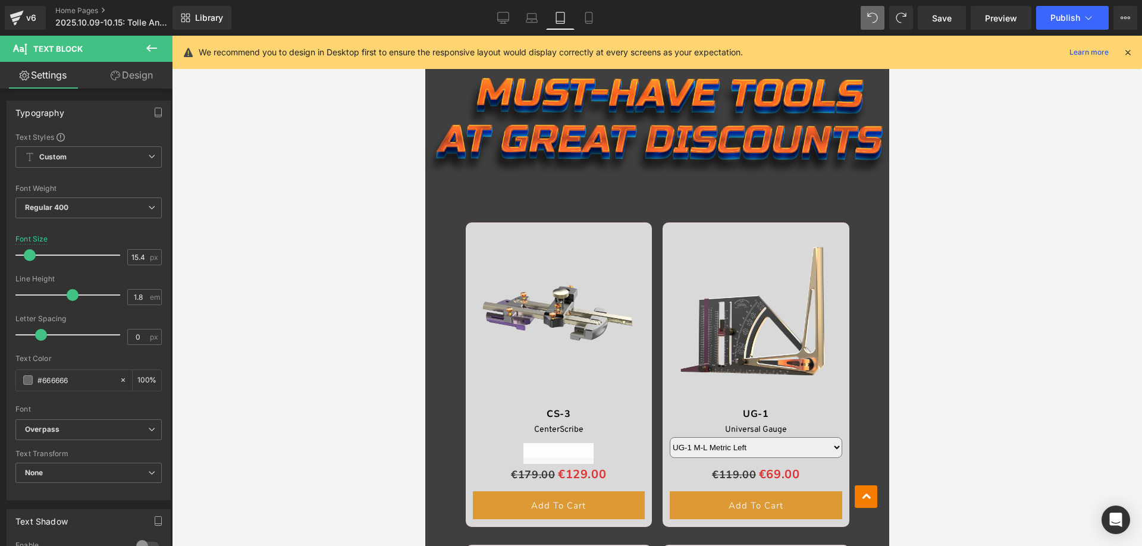
scroll to position [756, 0]
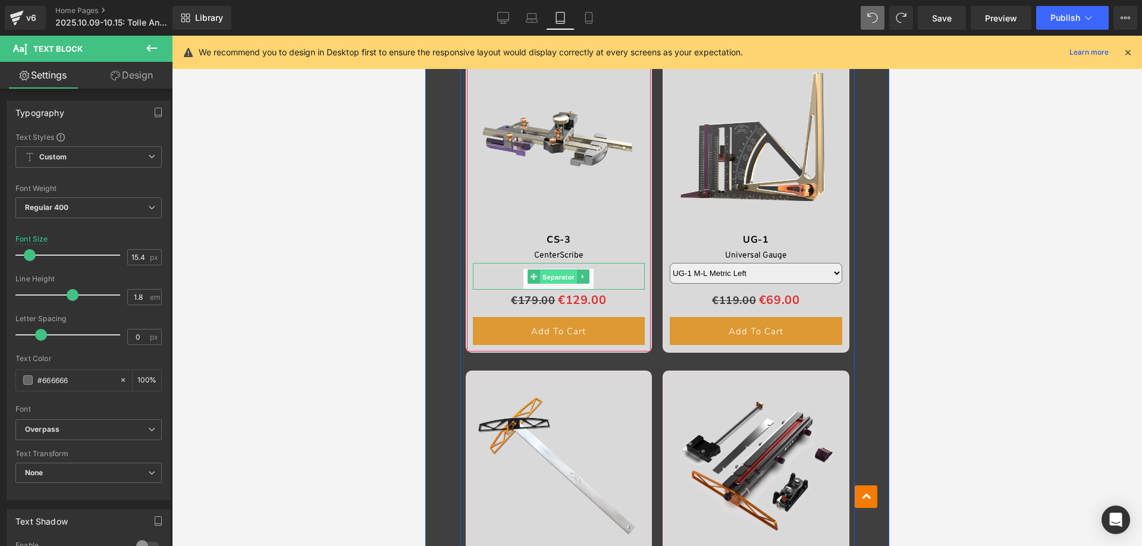
click at [548, 277] on span "Separator" at bounding box center [557, 276] width 37 height 14
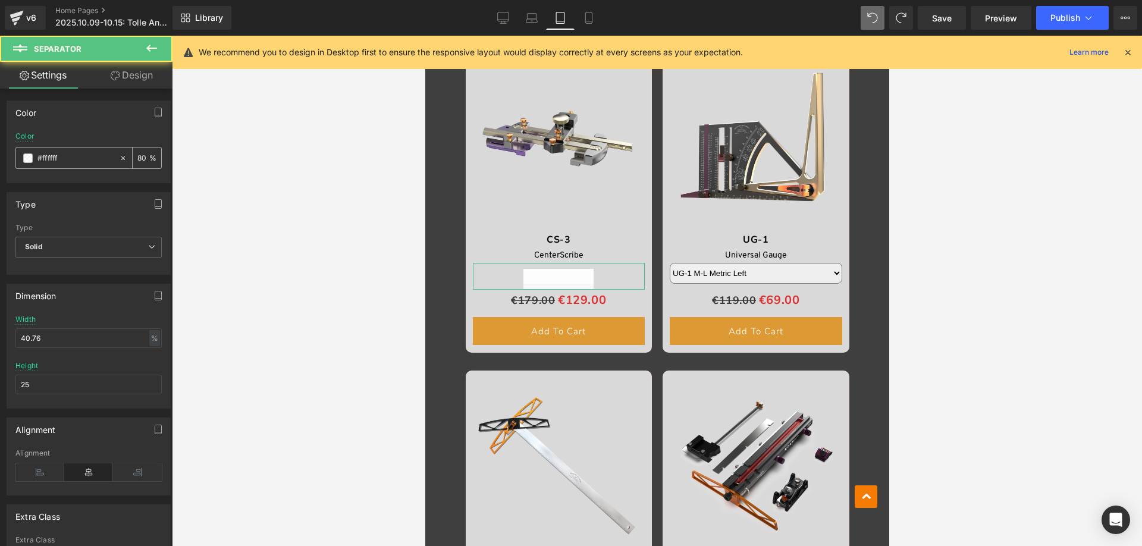
click at [138, 157] on input "80" at bounding box center [143, 157] width 12 height 13
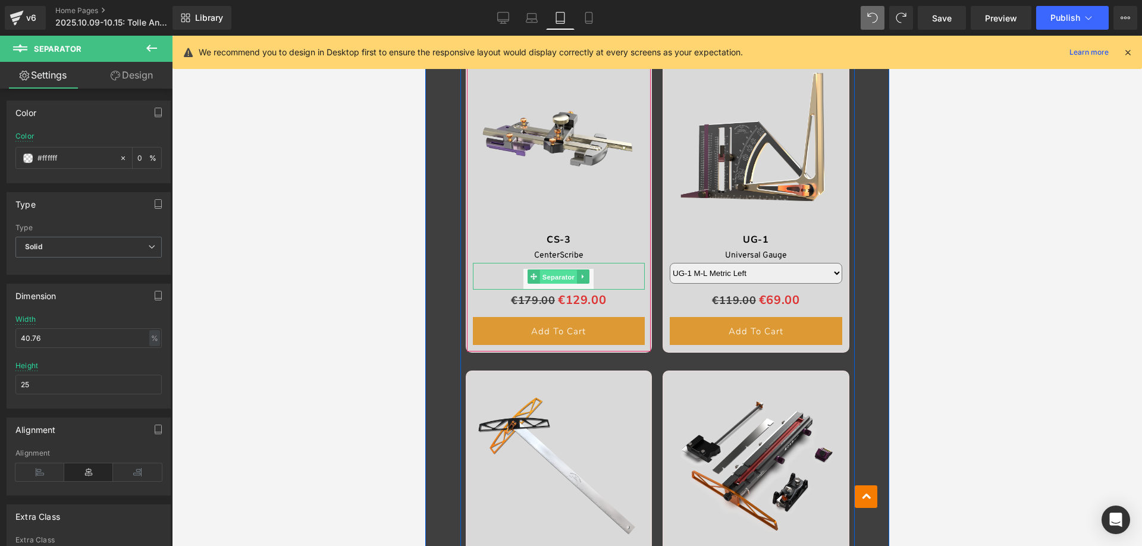
click at [543, 277] on span "Separator" at bounding box center [557, 276] width 37 height 14
type input "0"
drag, startPoint x: 136, startPoint y: 76, endPoint x: 63, endPoint y: 166, distance: 115.5
click at [136, 76] on link "Design" at bounding box center [132, 75] width 86 height 27
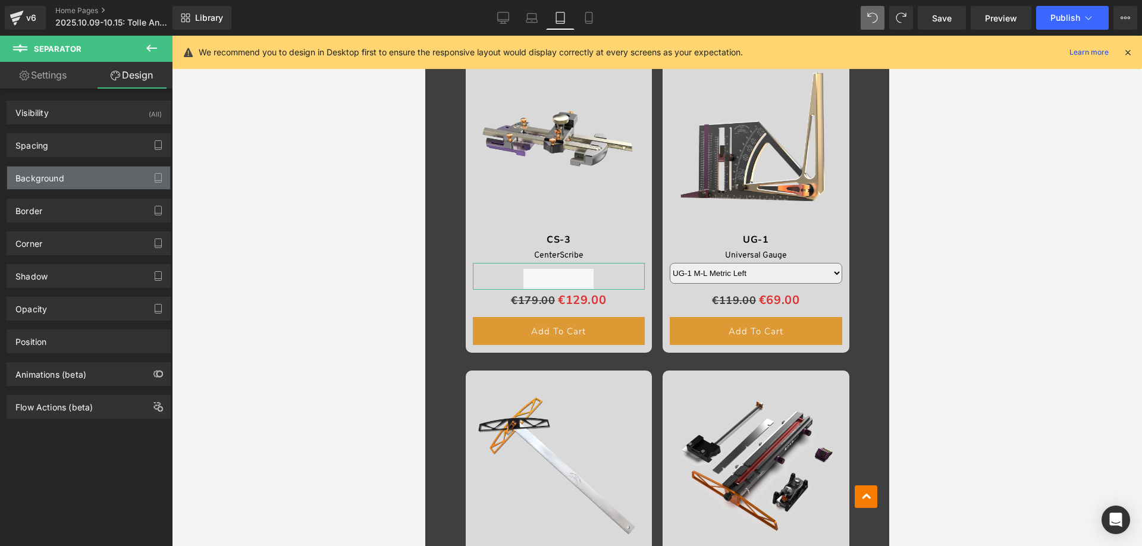
click at [53, 175] on div "Background" at bounding box center [39, 175] width 49 height 17
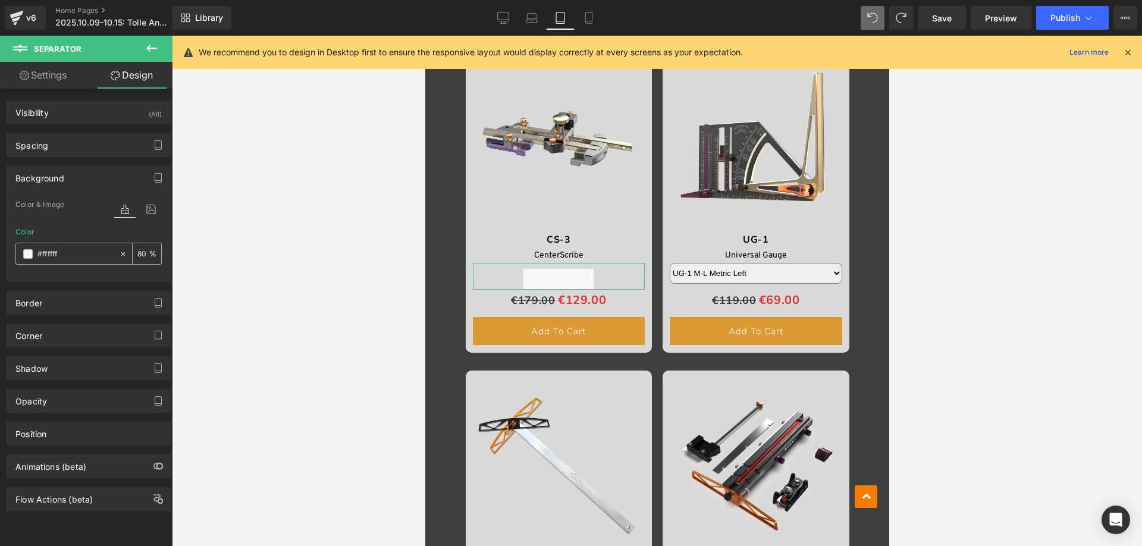
click at [140, 255] on input "80" at bounding box center [143, 253] width 12 height 13
type input "0"
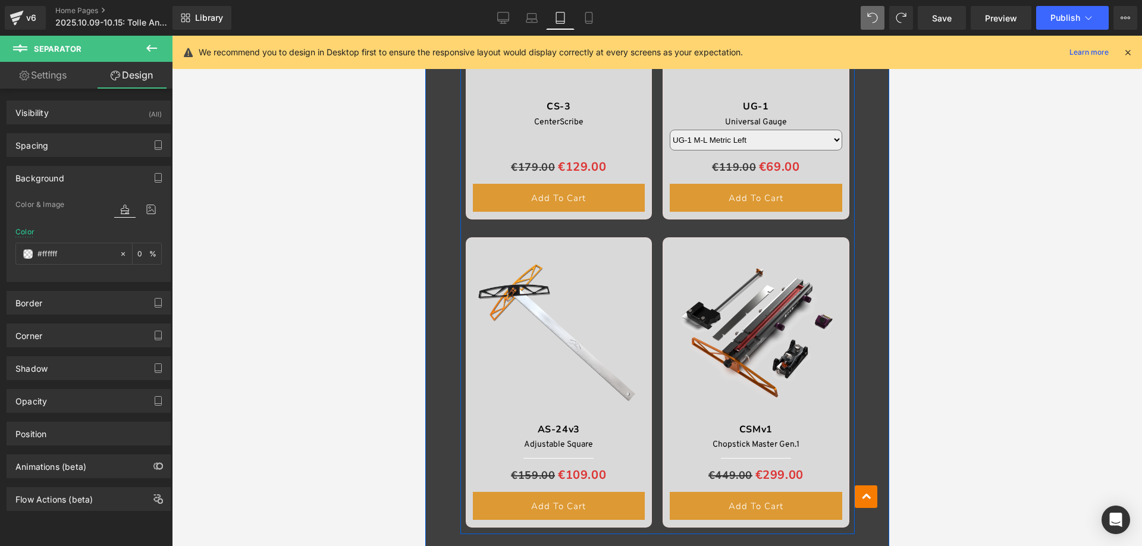
scroll to position [1113, 0]
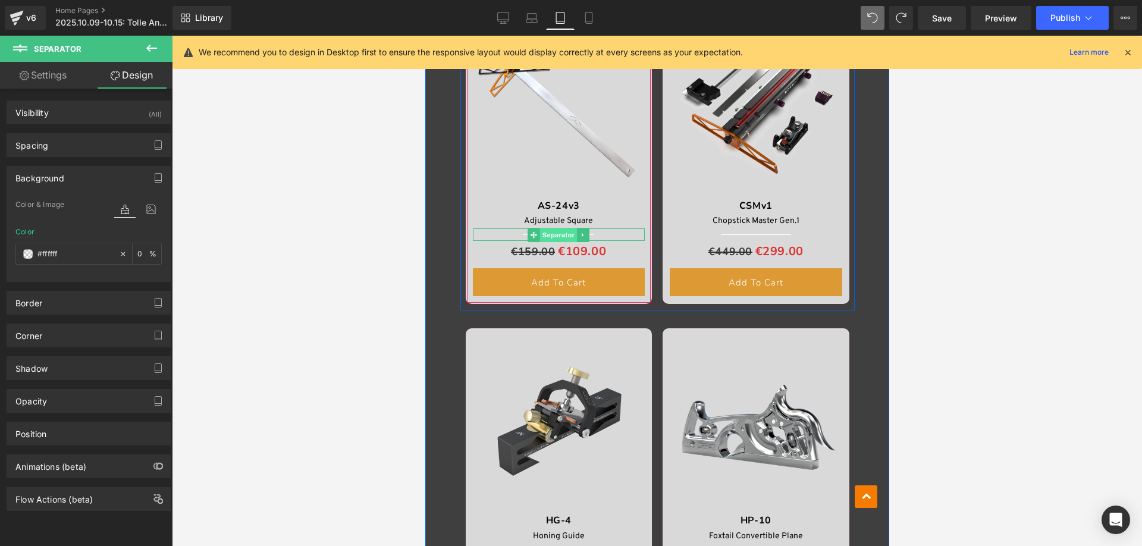
click at [544, 234] on span "Separator" at bounding box center [557, 235] width 37 height 14
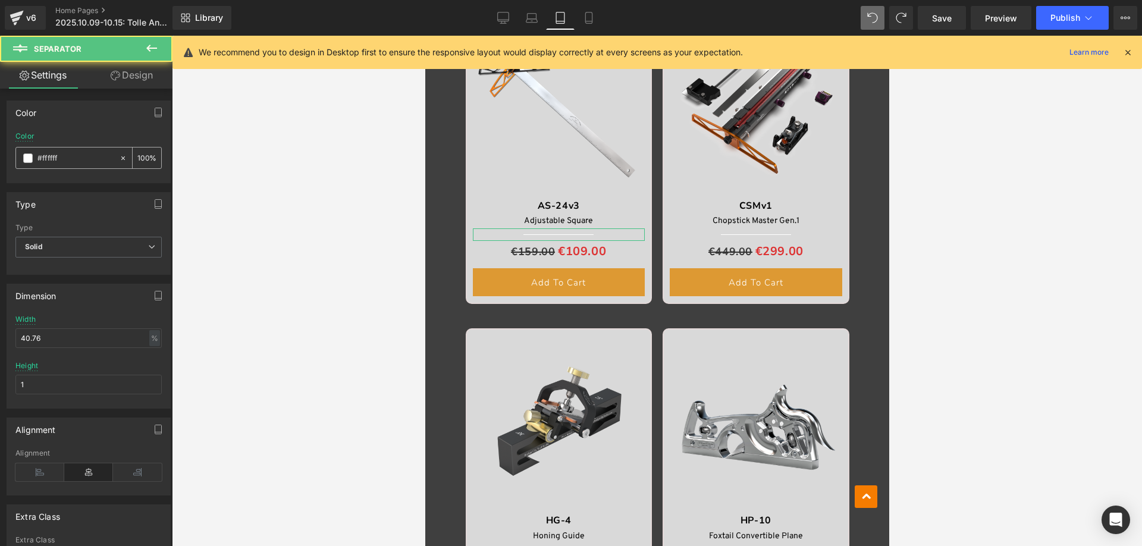
click at [139, 159] on input "100" at bounding box center [143, 157] width 12 height 13
type input "0"
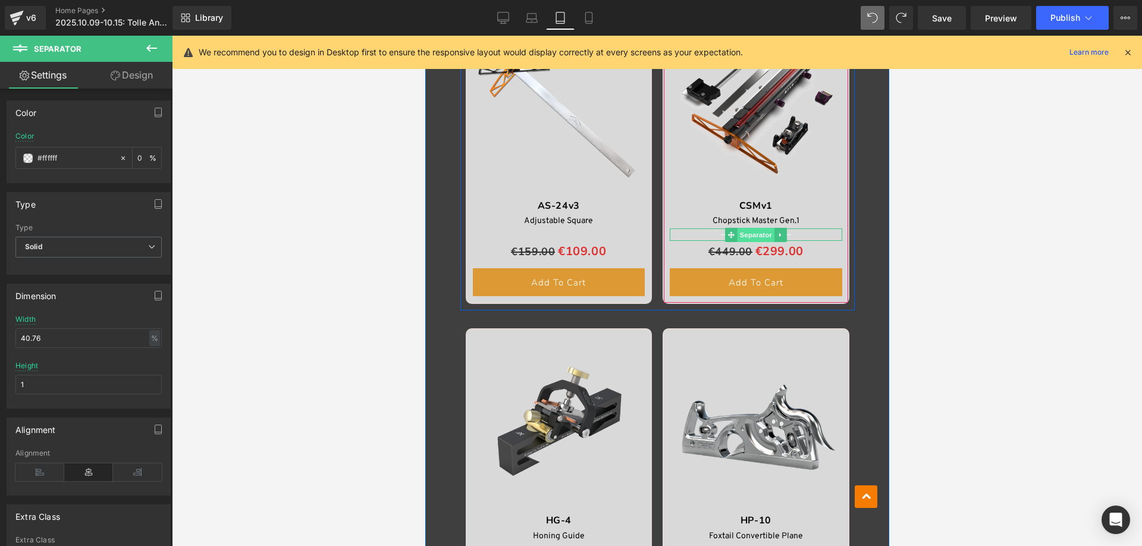
click at [747, 234] on span "Separator" at bounding box center [755, 235] width 37 height 14
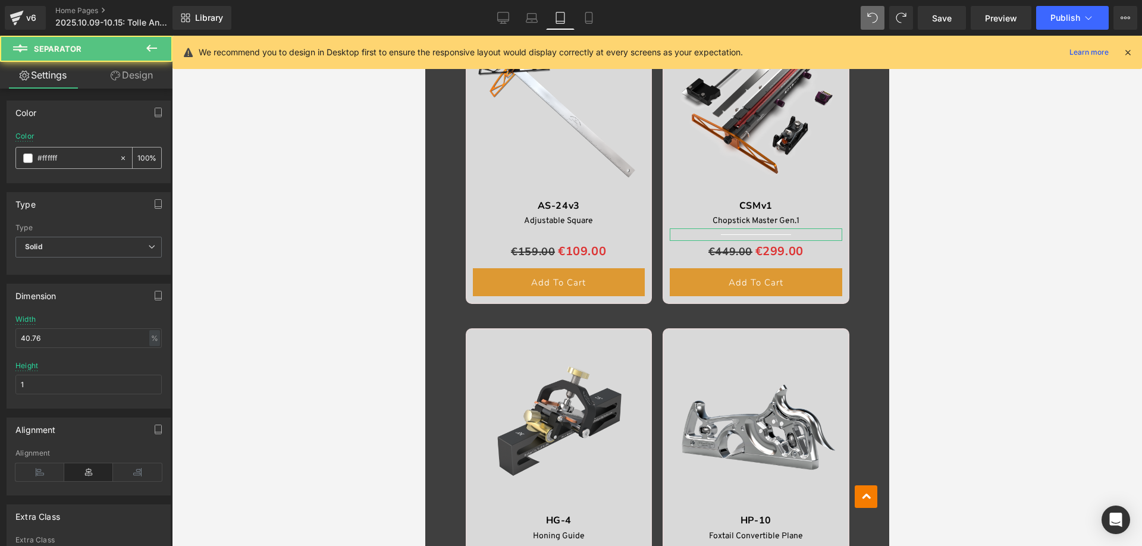
click at [139, 159] on input "100" at bounding box center [143, 157] width 12 height 13
type input "0"
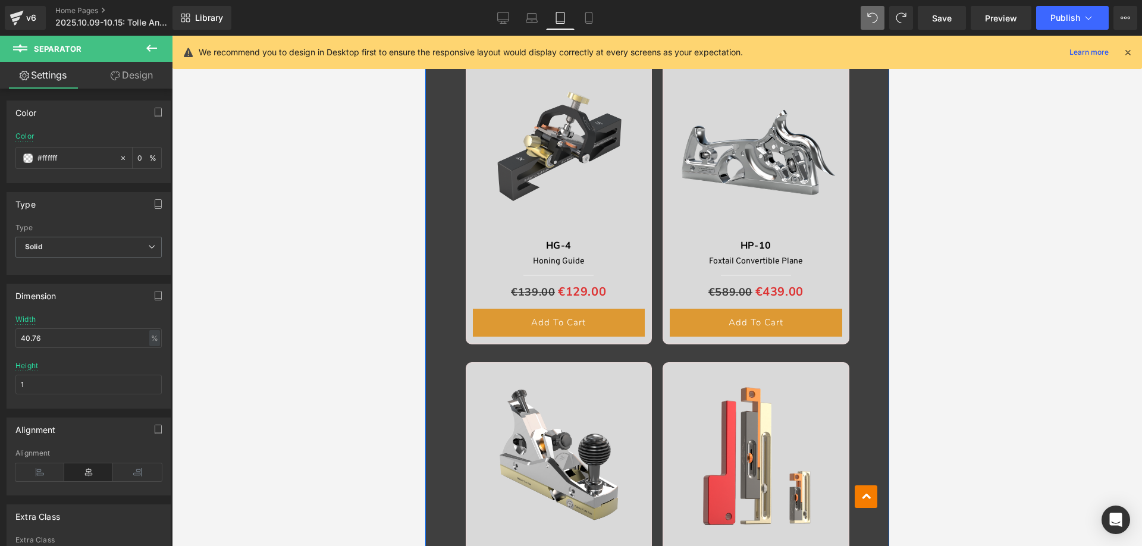
scroll to position [1411, 0]
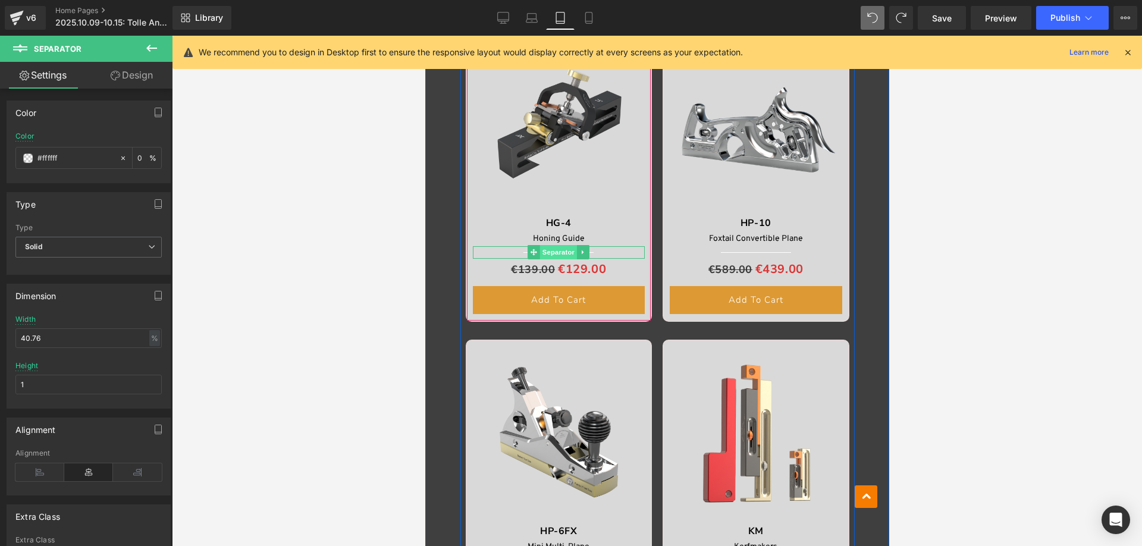
click at [558, 251] on span "Separator" at bounding box center [557, 252] width 37 height 14
click at [139, 160] on input "100" at bounding box center [143, 157] width 12 height 13
type input "0"
click at [754, 250] on span "Separator" at bounding box center [755, 252] width 37 height 14
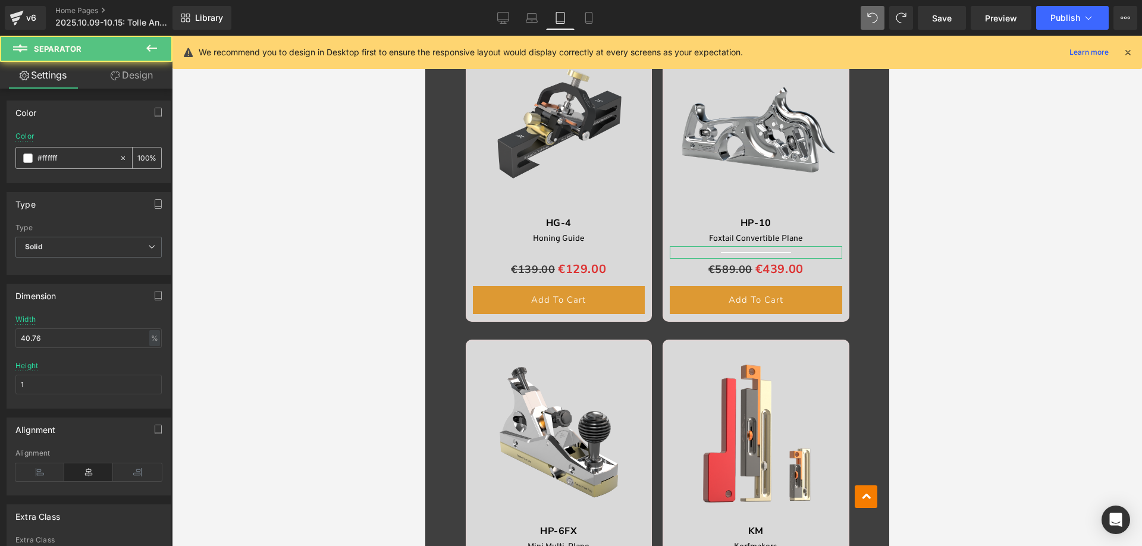
click at [139, 156] on input "100" at bounding box center [143, 157] width 12 height 13
type input "0"
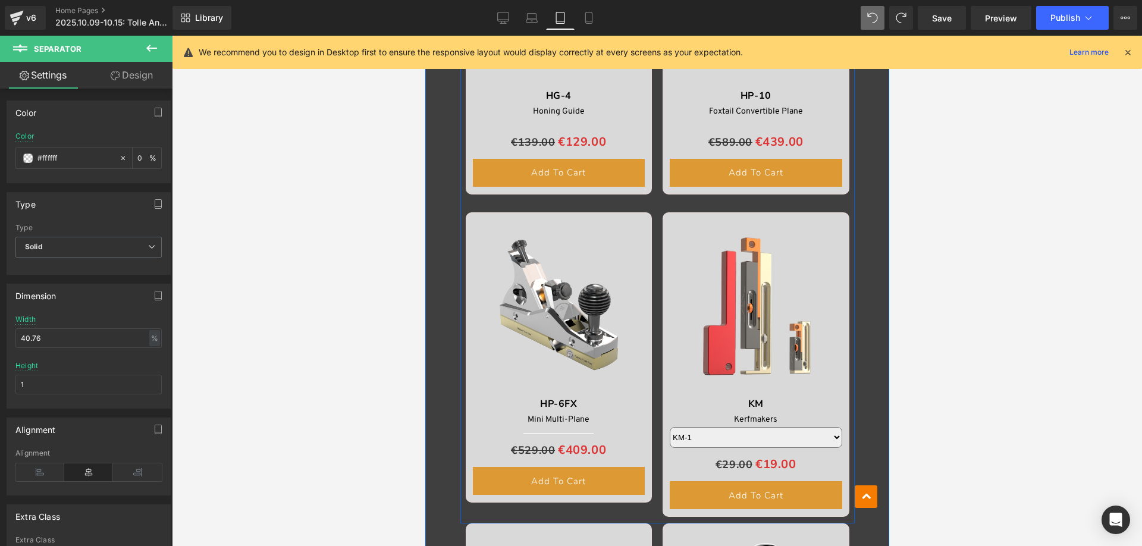
scroll to position [1708, 0]
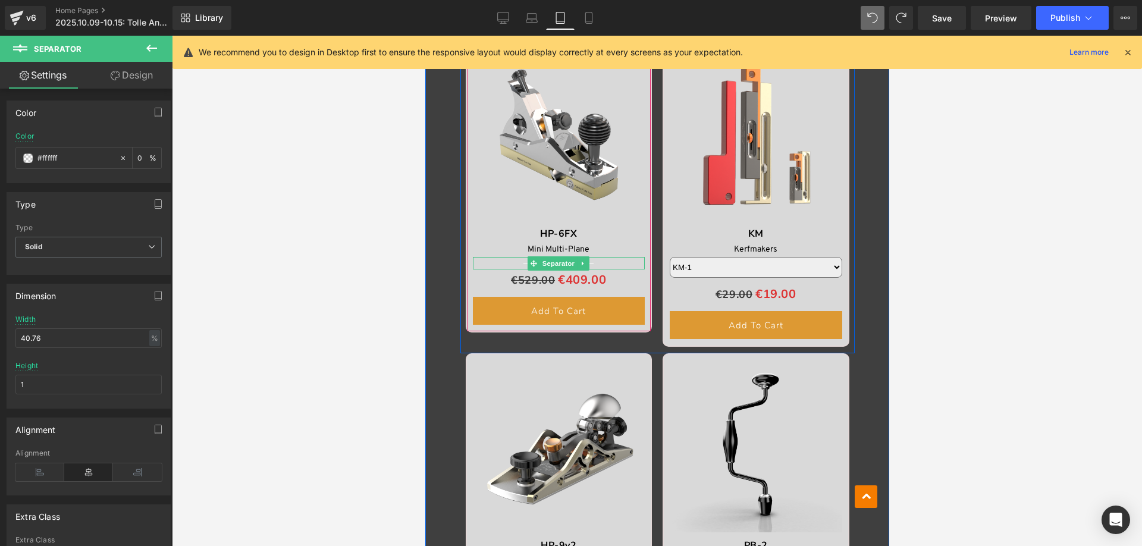
click at [553, 264] on span "Separator" at bounding box center [557, 263] width 37 height 14
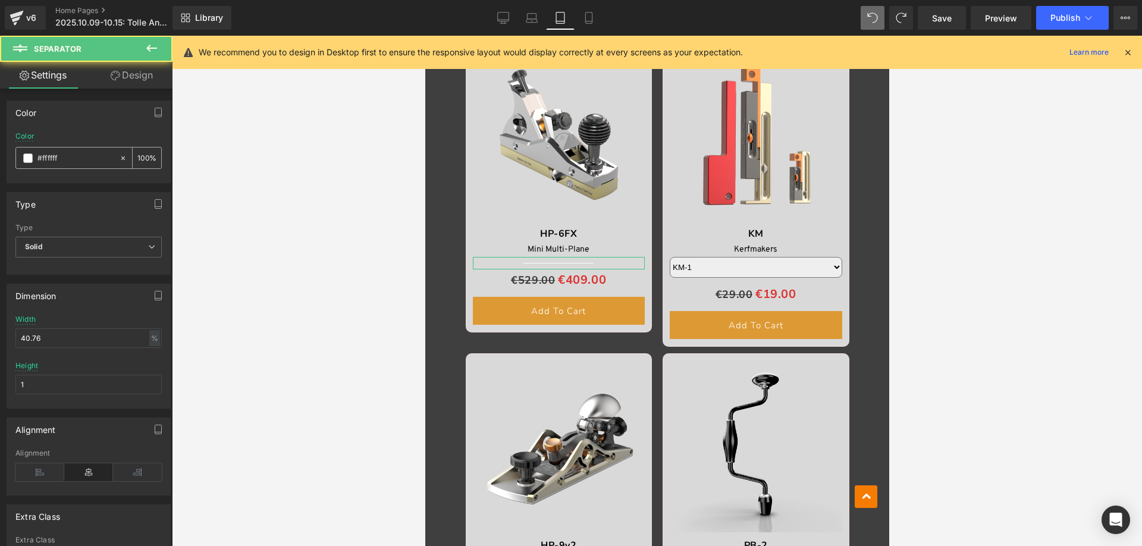
click at [143, 153] on input "100" at bounding box center [143, 157] width 12 height 13
click at [142, 155] on input "1000" at bounding box center [143, 157] width 12 height 13
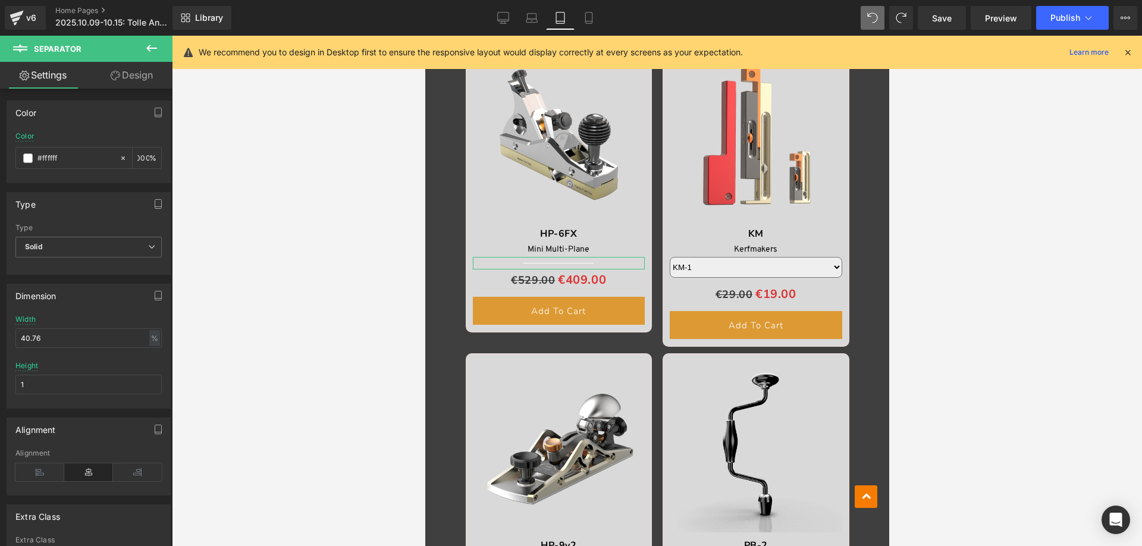
type input "0"
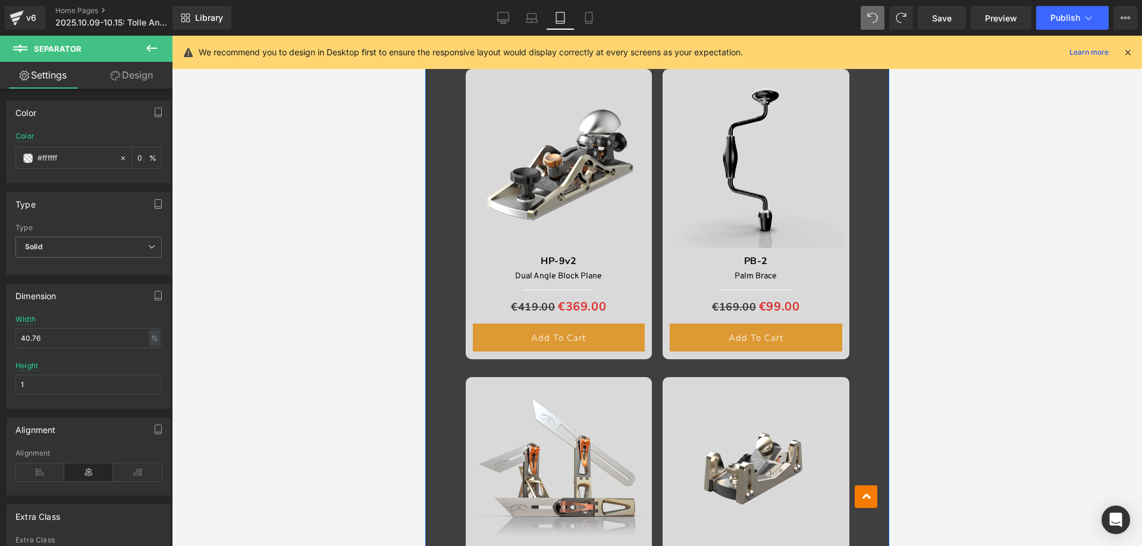
scroll to position [2005, 0]
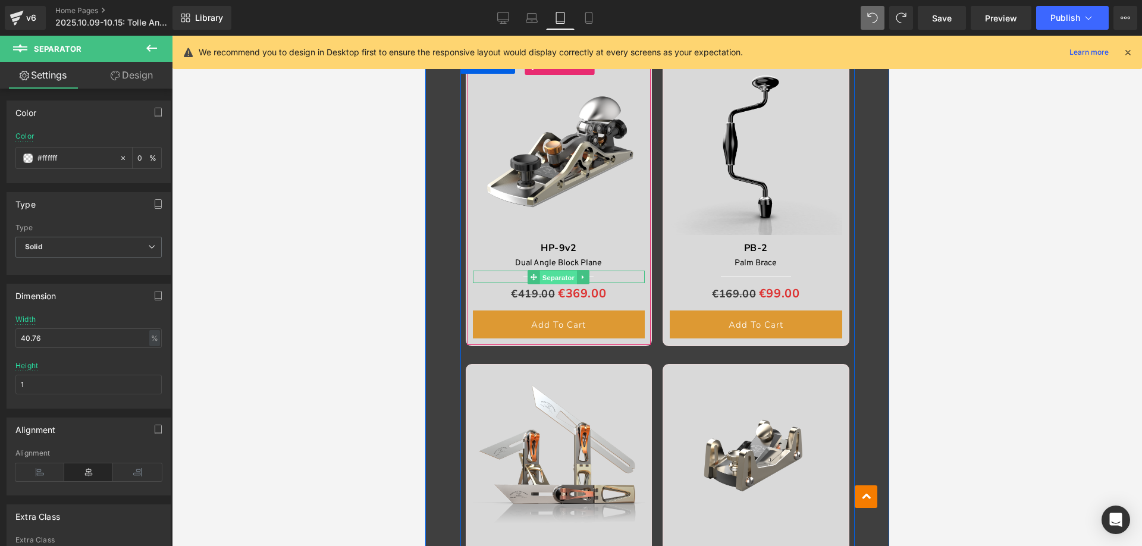
click at [552, 280] on span "Separator" at bounding box center [557, 278] width 37 height 14
click at [142, 156] on input "100" at bounding box center [143, 157] width 12 height 13
type input "0"
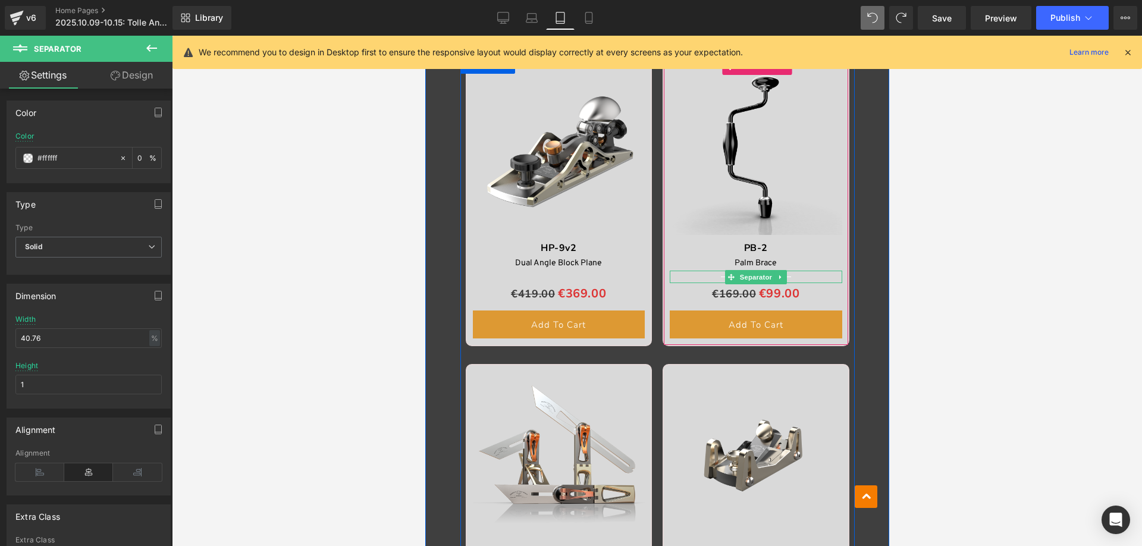
drag, startPoint x: 749, startPoint y: 277, endPoint x: 712, endPoint y: 266, distance: 38.6
click at [750, 277] on span "Separator" at bounding box center [755, 277] width 37 height 14
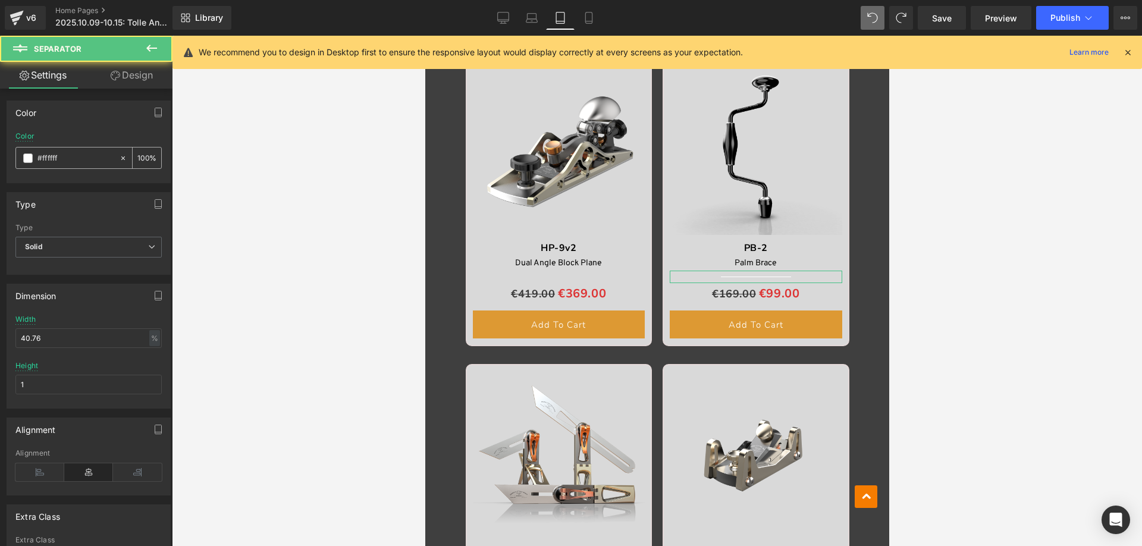
click at [138, 158] on input "100" at bounding box center [143, 157] width 12 height 13
type input "0"
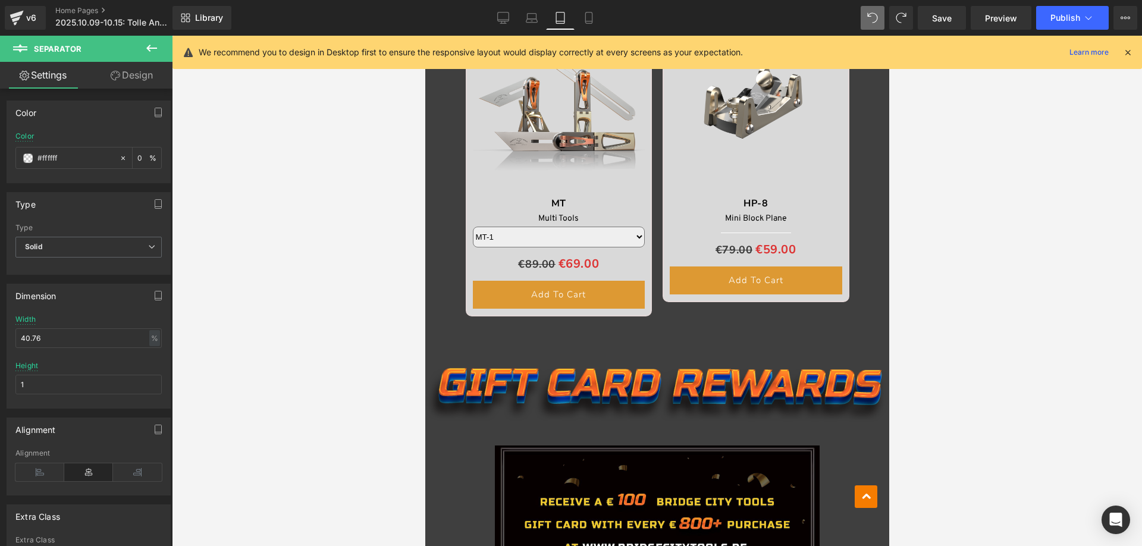
scroll to position [2362, 0]
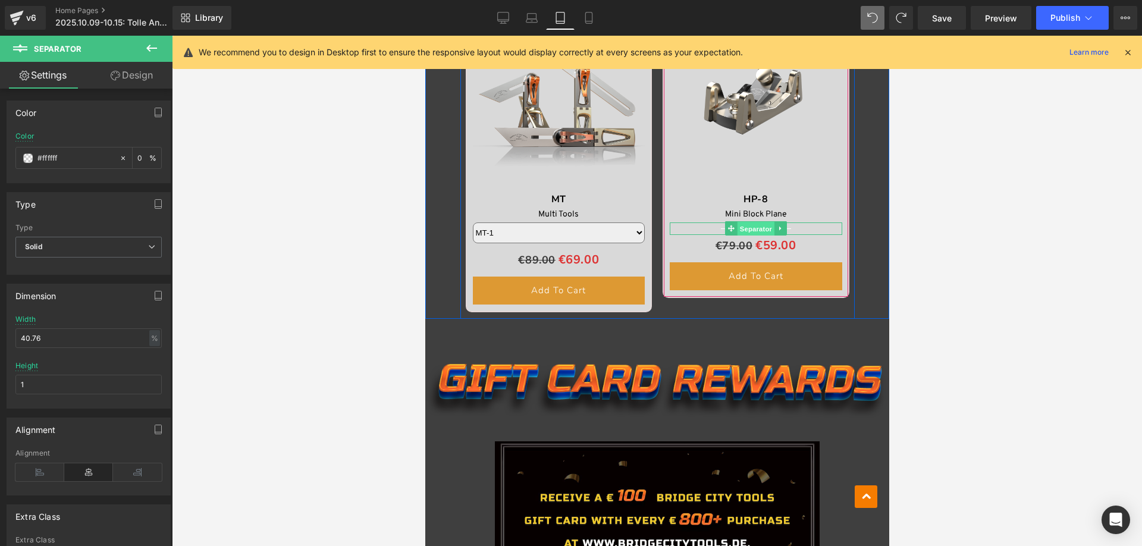
click at [752, 227] on span "Separator" at bounding box center [755, 229] width 37 height 14
click at [143, 160] on input "100" at bounding box center [143, 157] width 12 height 13
click at [139, 161] on input "1000" at bounding box center [143, 157] width 12 height 13
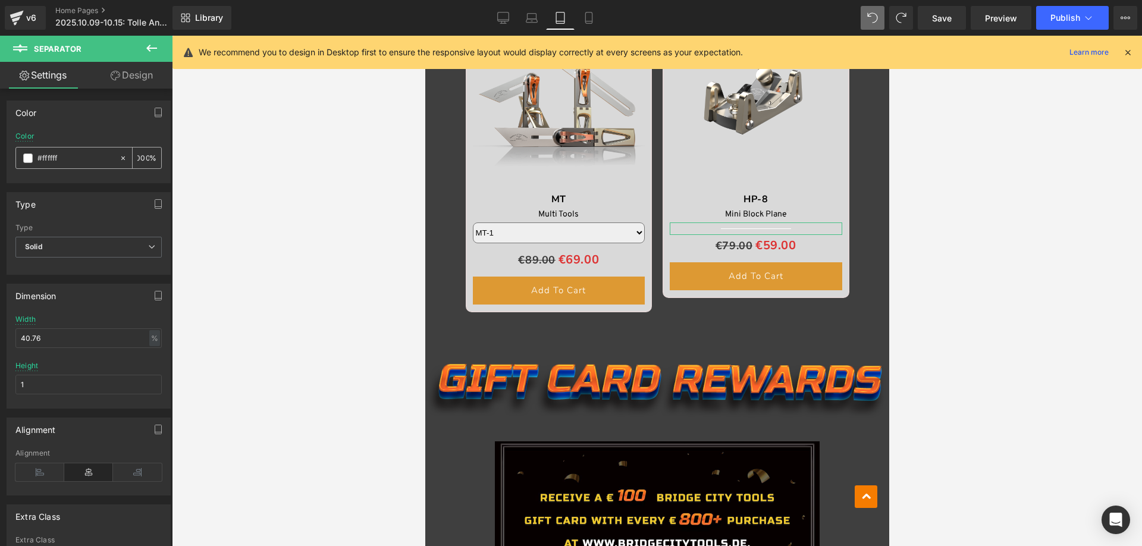
click at [139, 161] on input "1000" at bounding box center [143, 157] width 12 height 13
type input "0"
drag, startPoint x: 30, startPoint y: 379, endPoint x: 5, endPoint y: 379, distance: 25.0
click at [5, 379] on div "Dimension 40.76% Width 40.76 % % px 1px Height 1" at bounding box center [89, 342] width 178 height 134
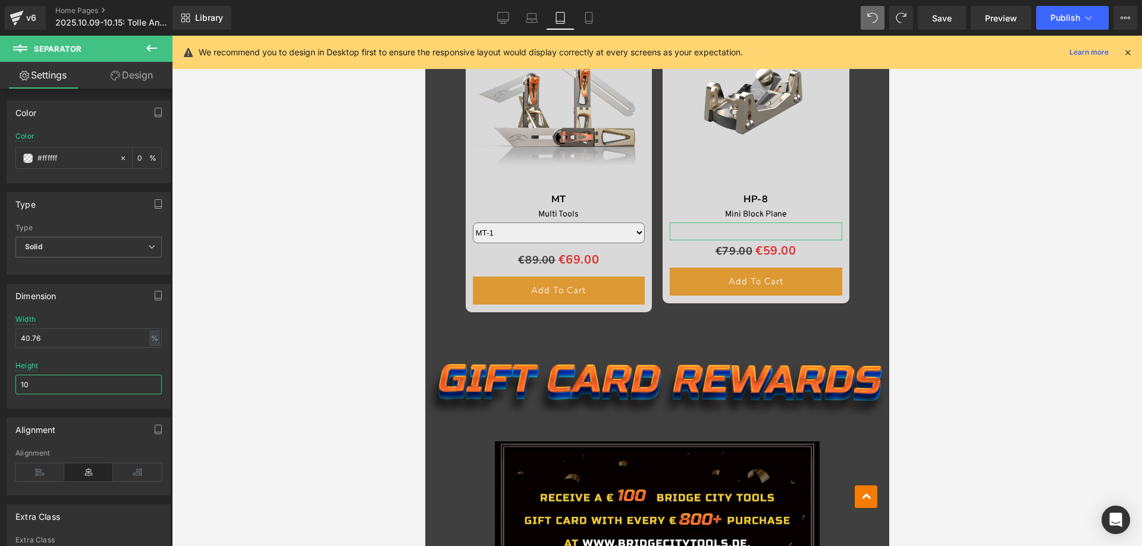
type input "1"
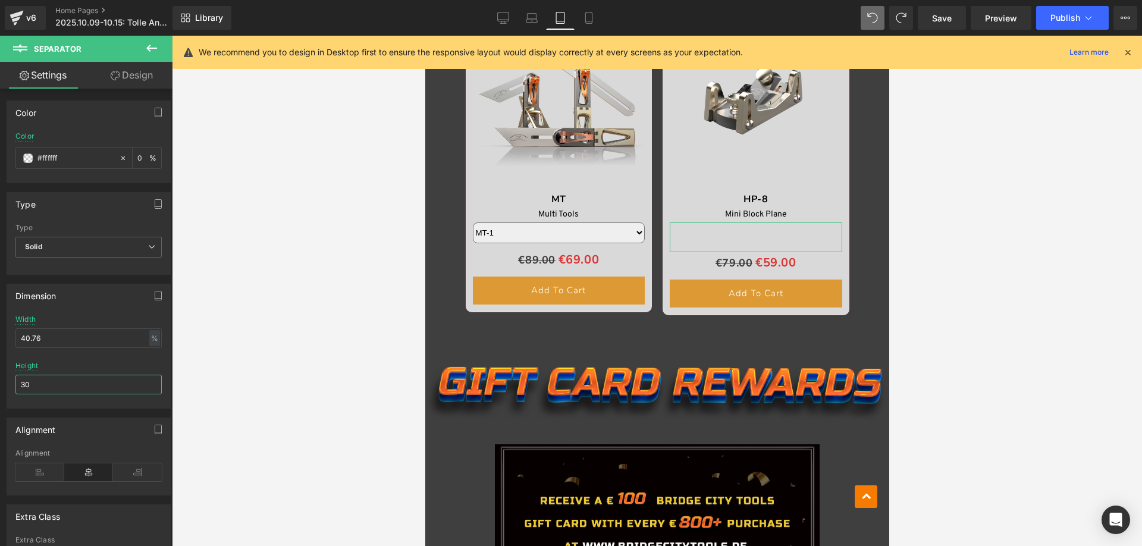
type input "3"
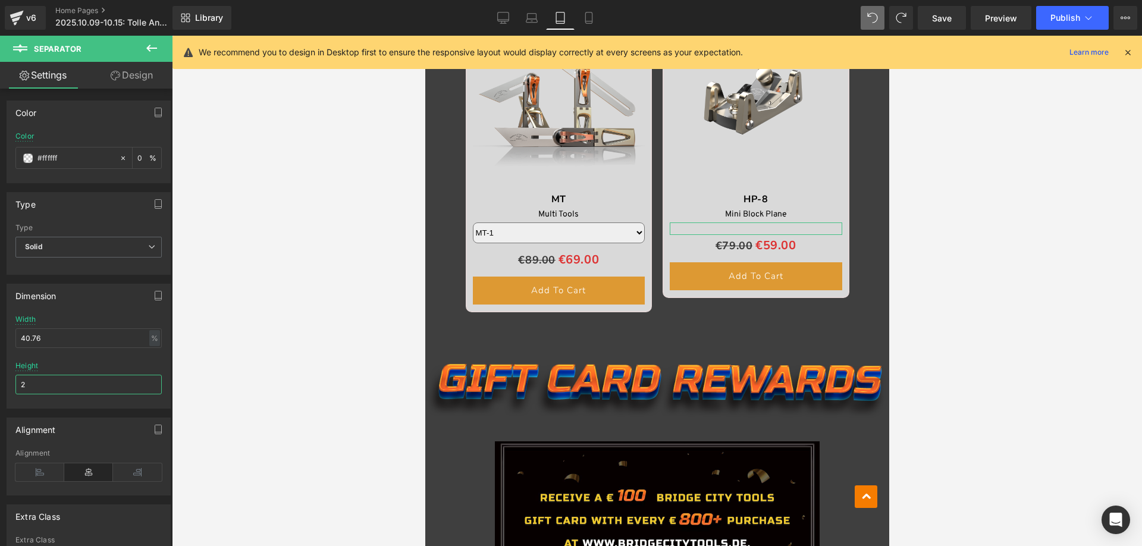
type input "25"
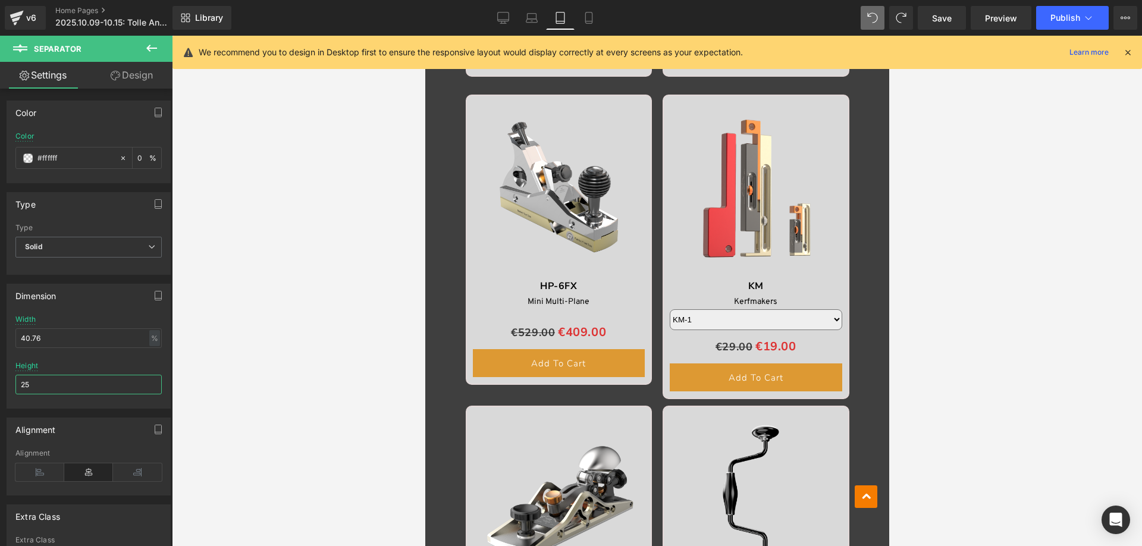
scroll to position [1649, 0]
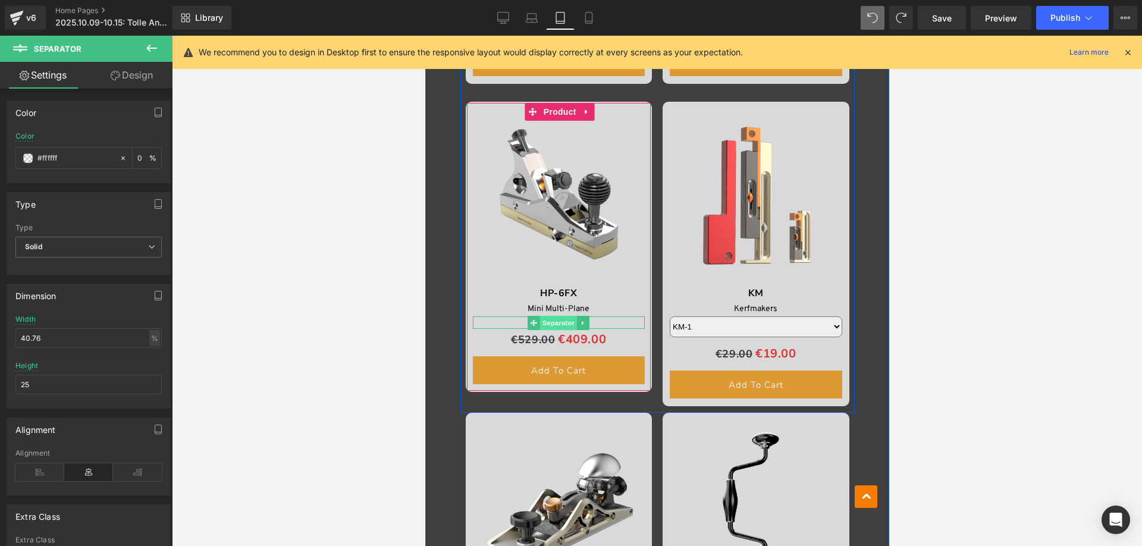
click at [555, 324] on span "Separator" at bounding box center [557, 323] width 37 height 14
drag, startPoint x: 33, startPoint y: 382, endPoint x: 12, endPoint y: 382, distance: 21.4
click at [12, 382] on div "40.76% Width 40.76 % % px 1px Height 1" at bounding box center [88, 361] width 163 height 93
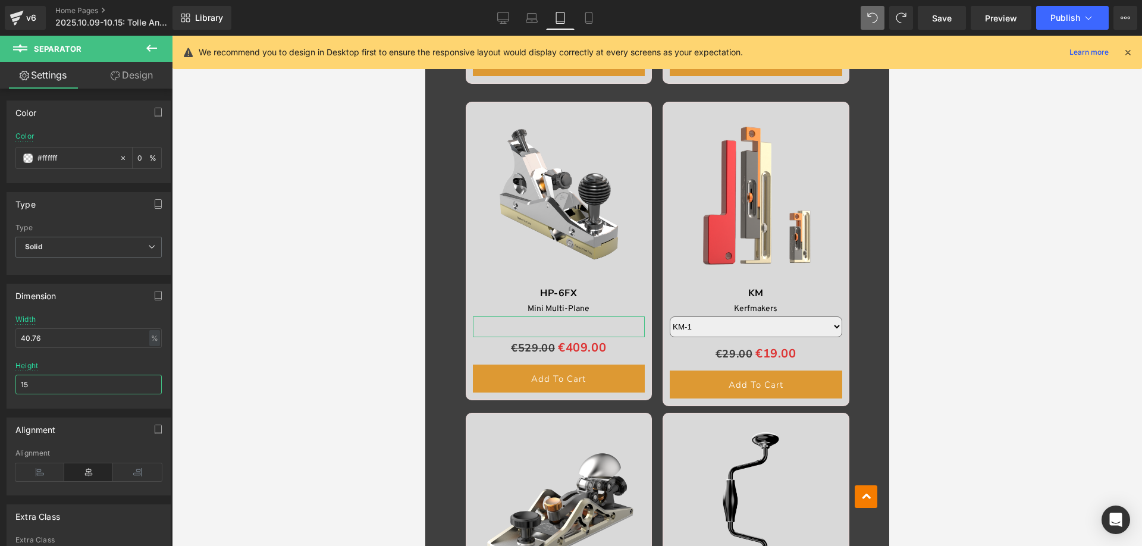
type input "1"
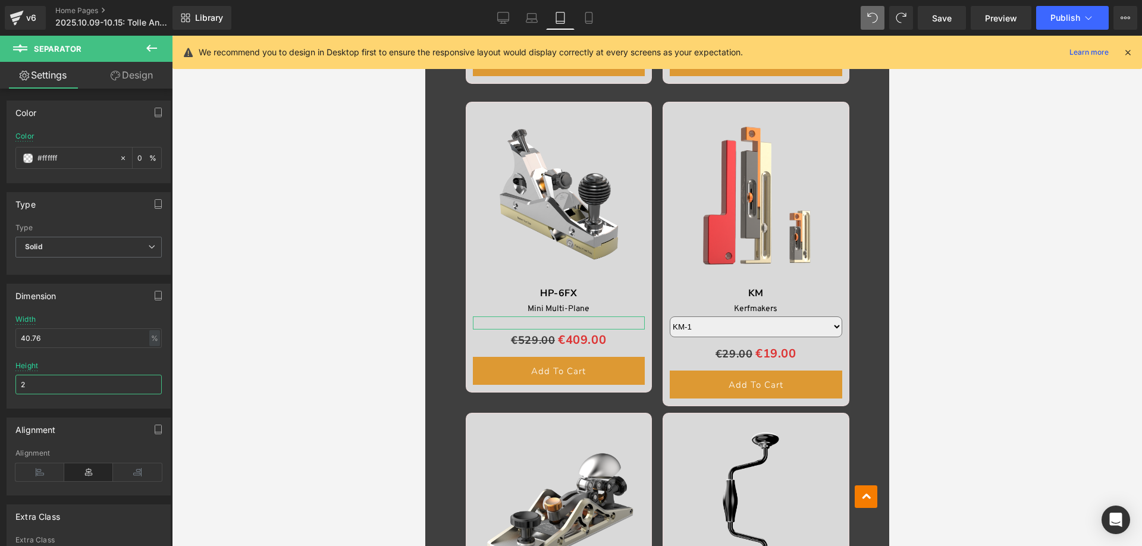
type input "25"
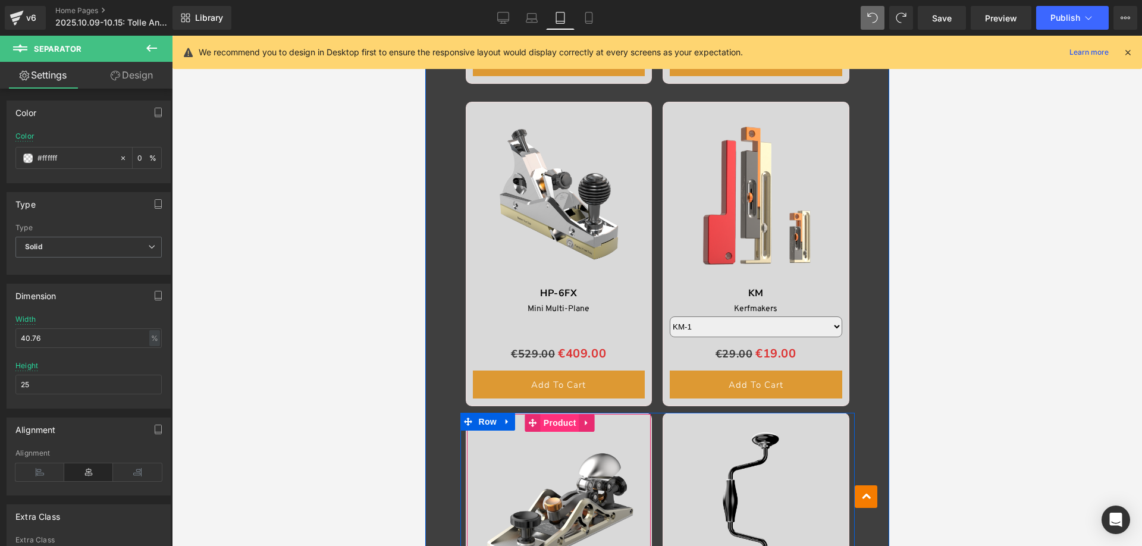
click at [553, 422] on span "Product" at bounding box center [559, 423] width 39 height 18
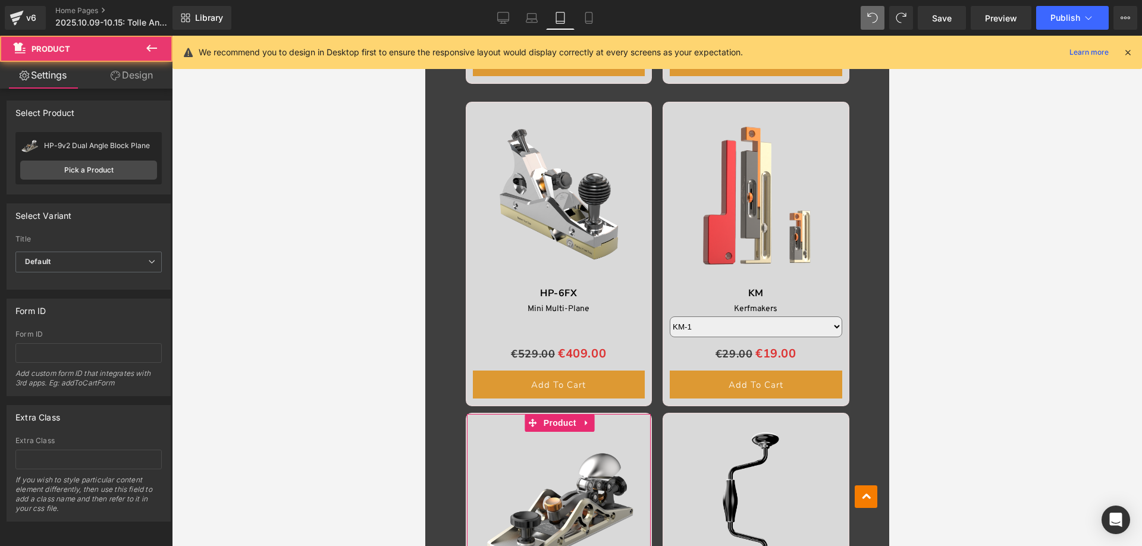
click at [143, 76] on link "Design" at bounding box center [132, 75] width 86 height 27
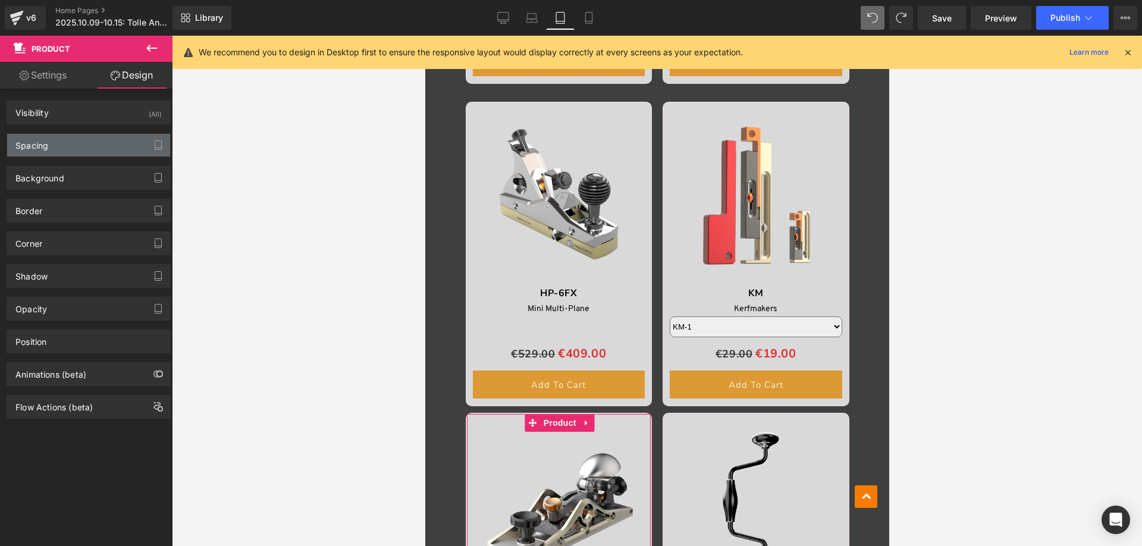
click at [65, 148] on div "Spacing" at bounding box center [88, 145] width 163 height 23
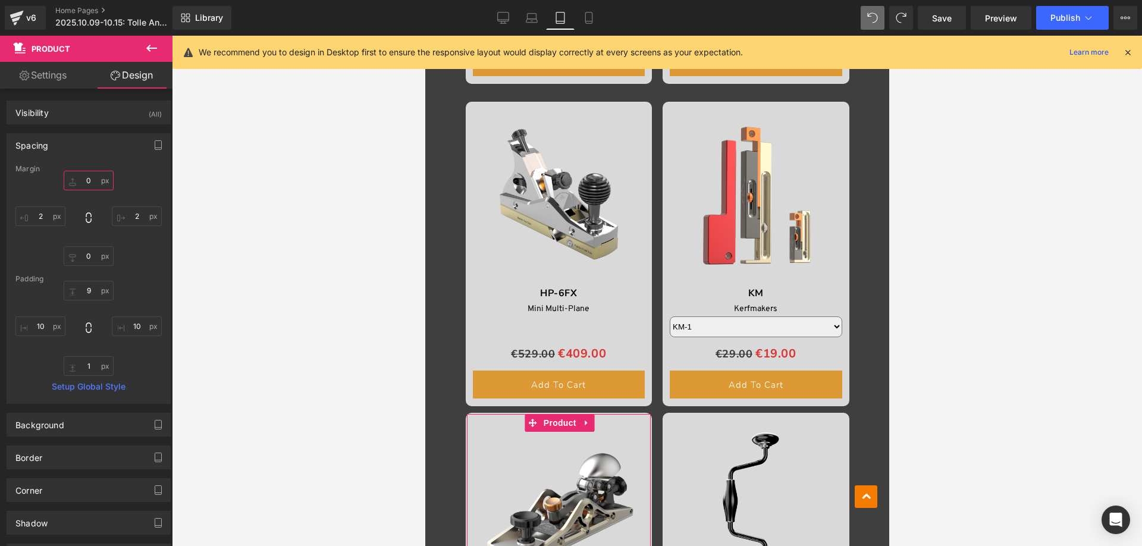
click at [89, 180] on input "0" at bounding box center [89, 181] width 50 height 20
type input "20"
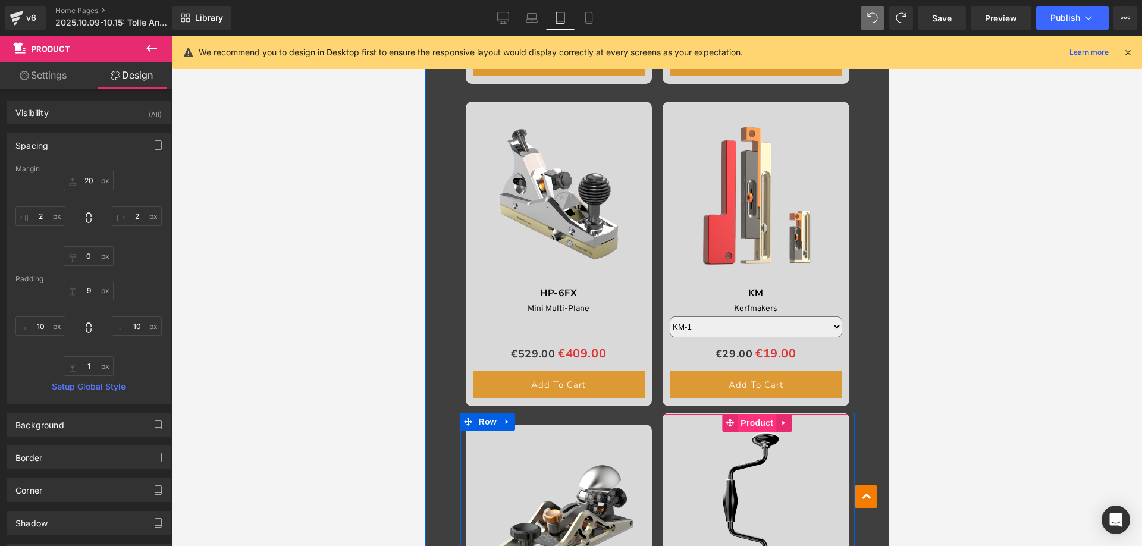
click at [755, 416] on span "Product" at bounding box center [756, 423] width 39 height 18
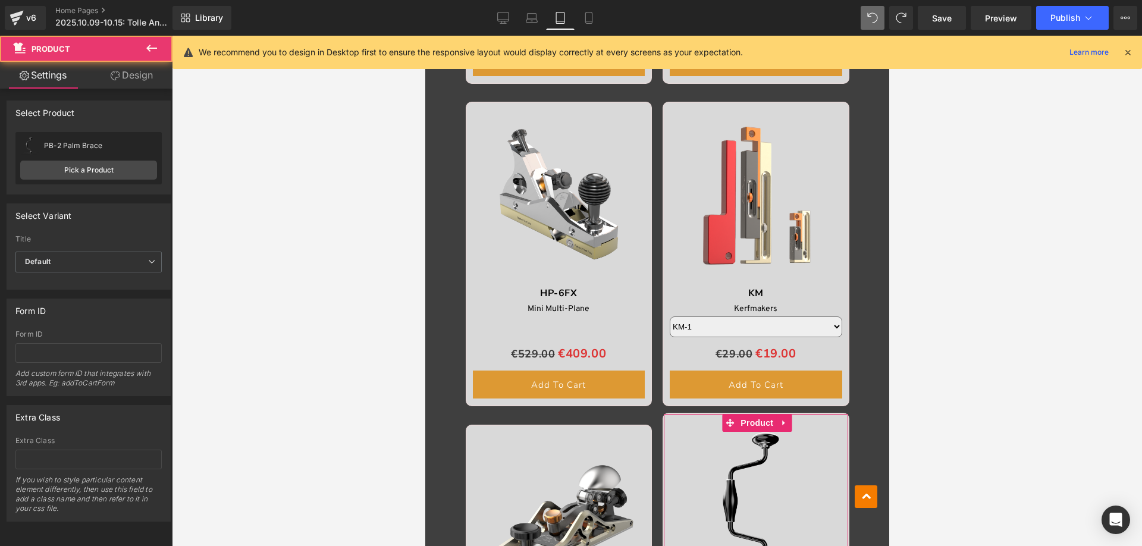
click at [134, 71] on link "Design" at bounding box center [132, 75] width 86 height 27
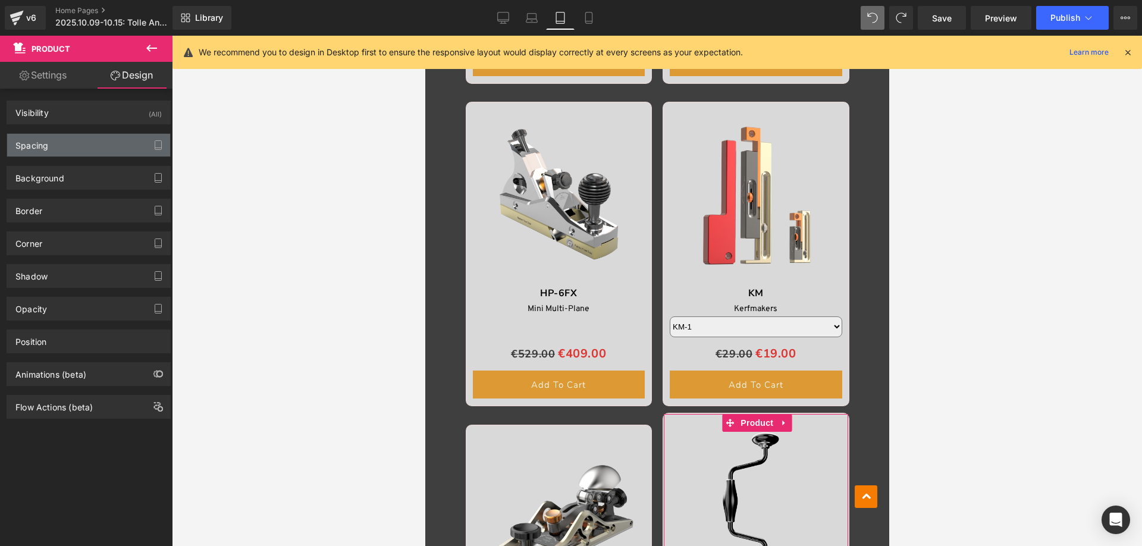
click at [73, 142] on div "Spacing" at bounding box center [88, 145] width 163 height 23
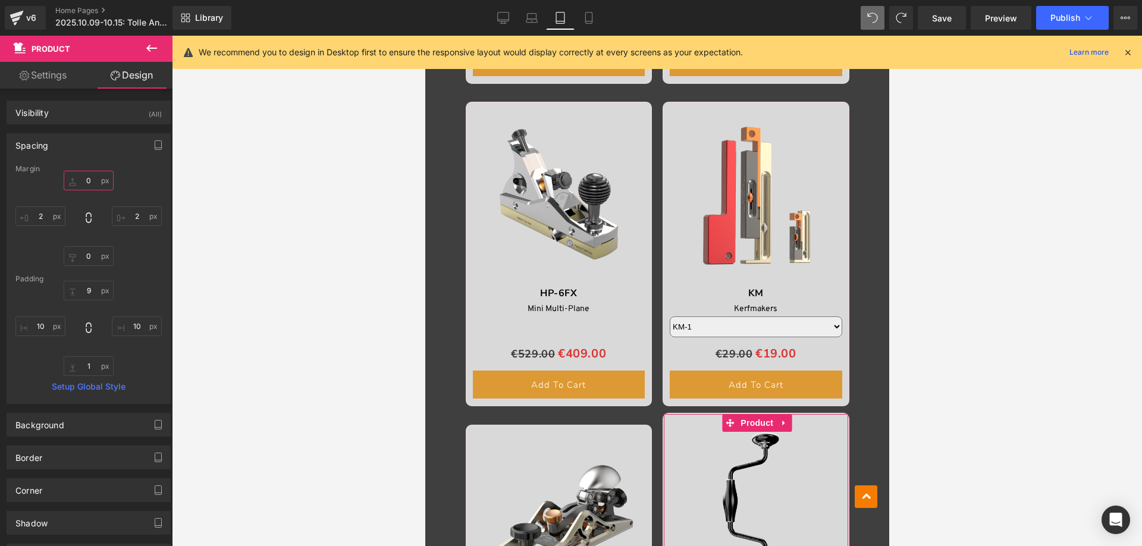
click at [92, 181] on input "text" at bounding box center [89, 181] width 50 height 20
type input "20"
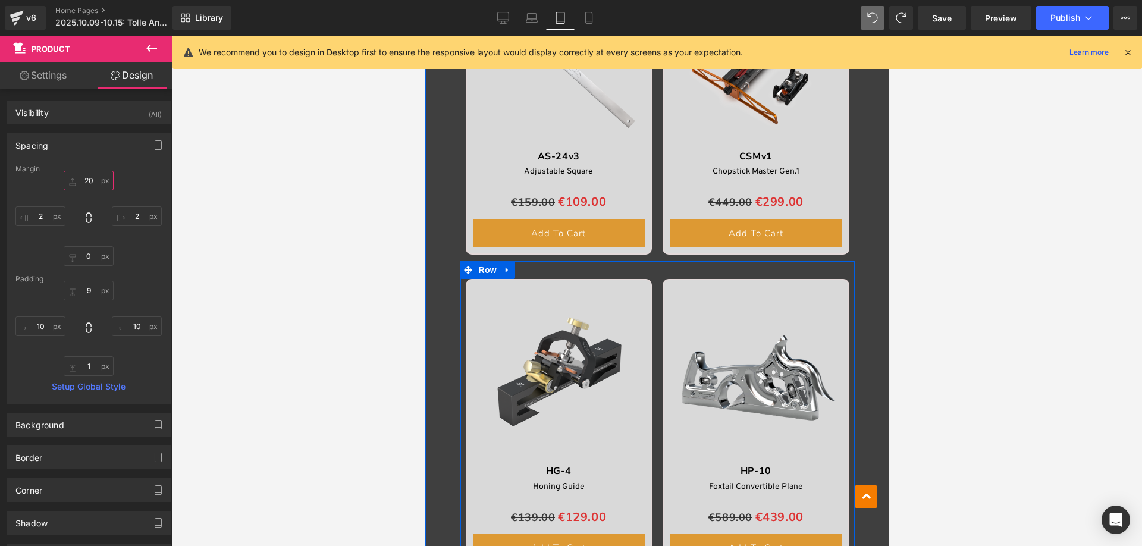
scroll to position [994, 0]
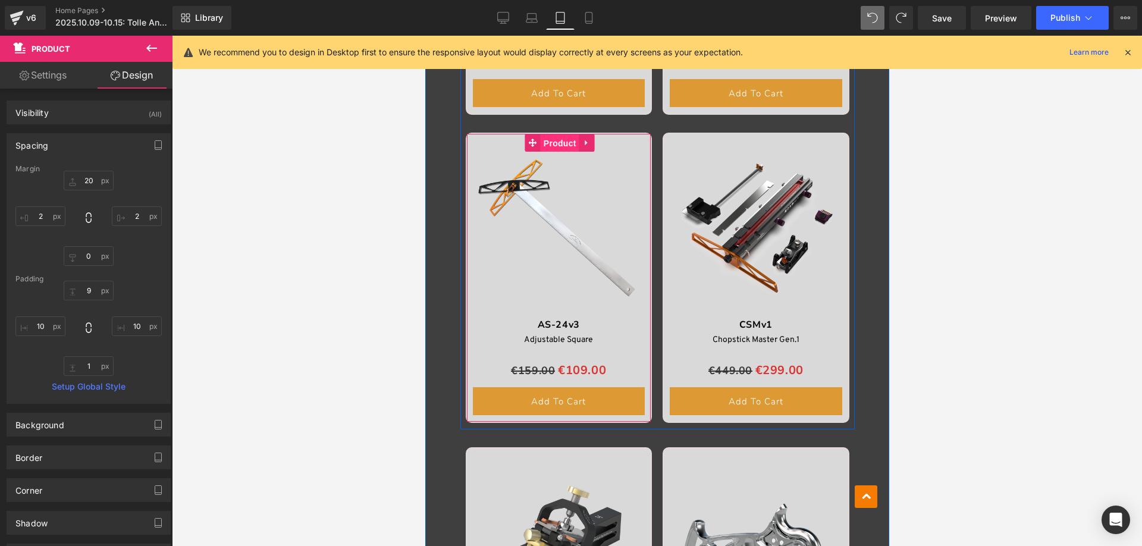
click at [553, 142] on span "Product" at bounding box center [559, 143] width 39 height 18
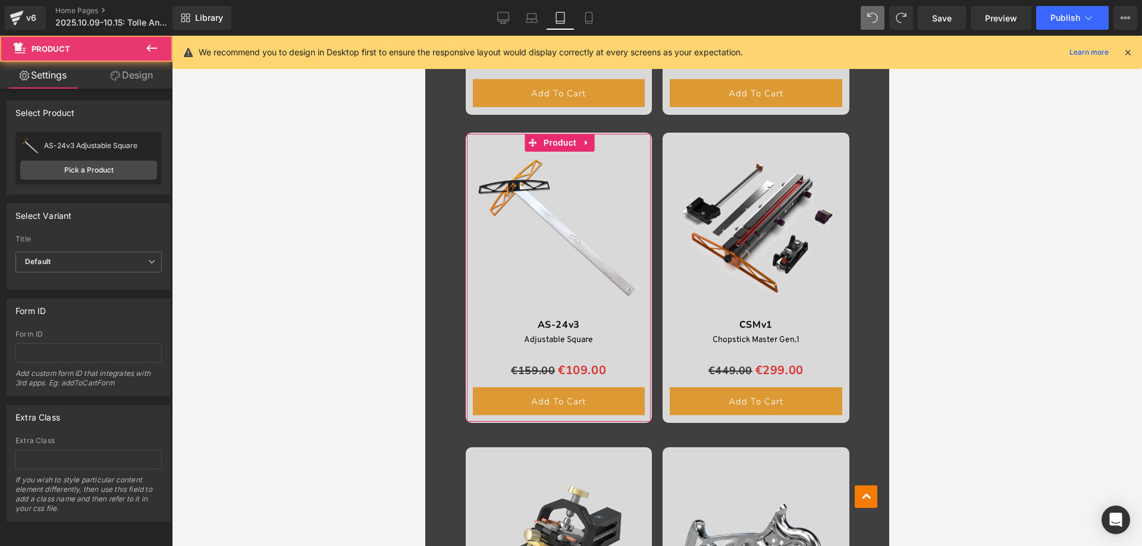
drag, startPoint x: 134, startPoint y: 74, endPoint x: 56, endPoint y: 149, distance: 108.1
click at [133, 74] on link "Design" at bounding box center [132, 75] width 86 height 27
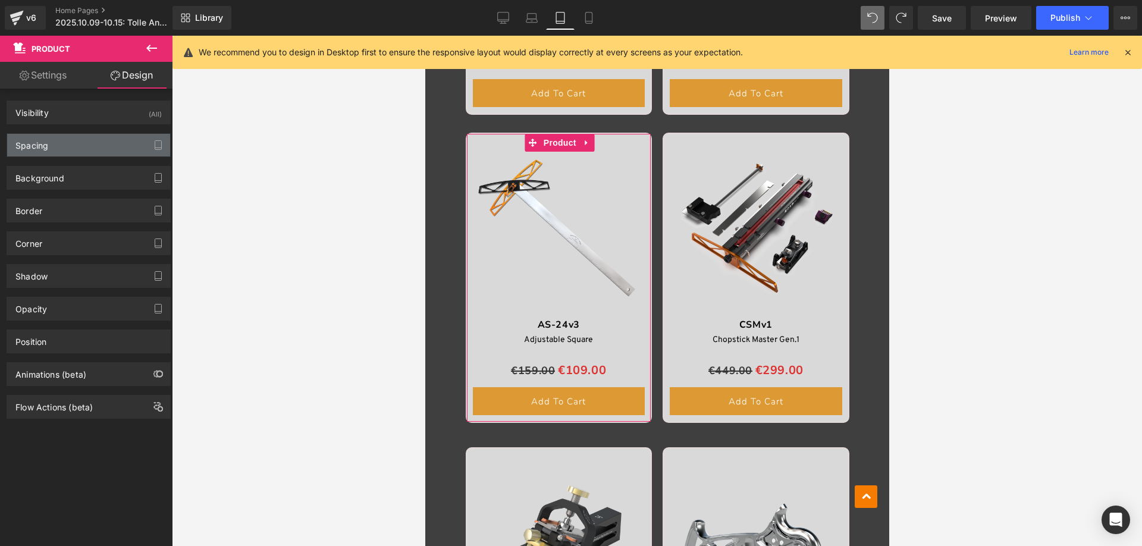
click at [52, 145] on div "Spacing" at bounding box center [88, 145] width 163 height 23
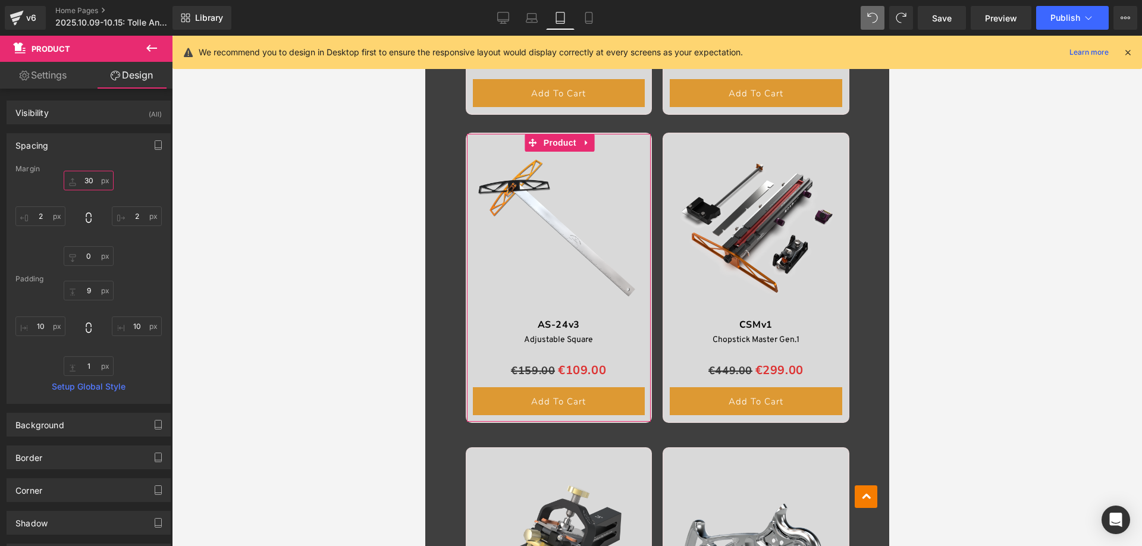
click at [93, 182] on input "text" at bounding box center [89, 181] width 50 height 20
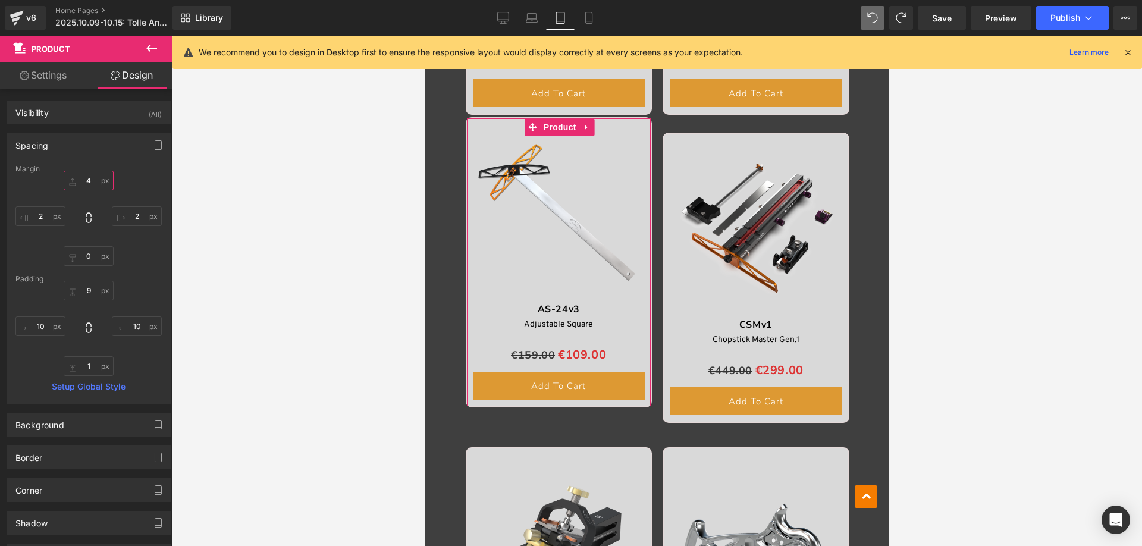
type input "40"
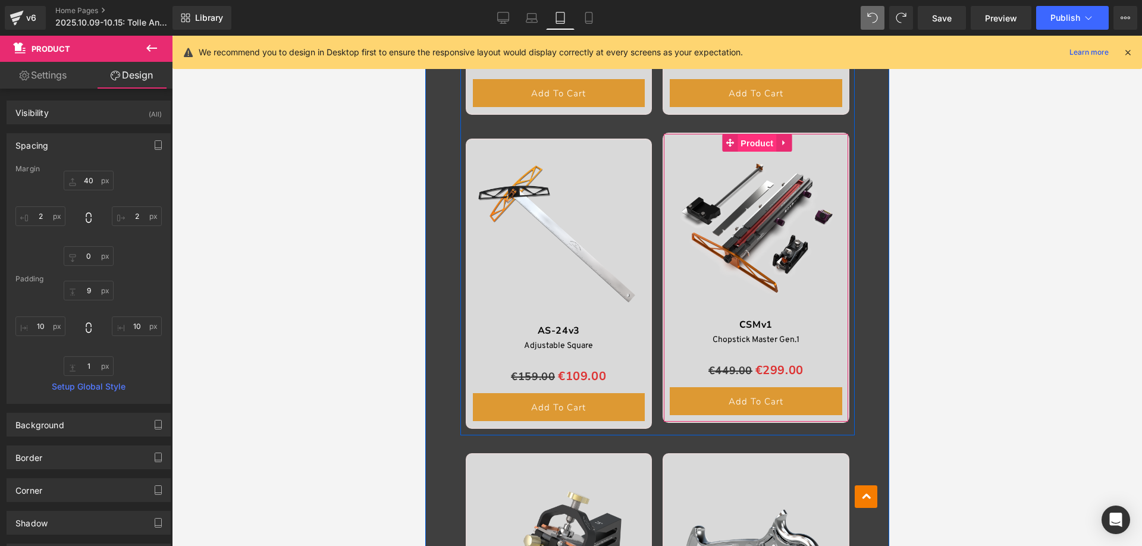
click at [751, 138] on span "Product" at bounding box center [756, 143] width 39 height 18
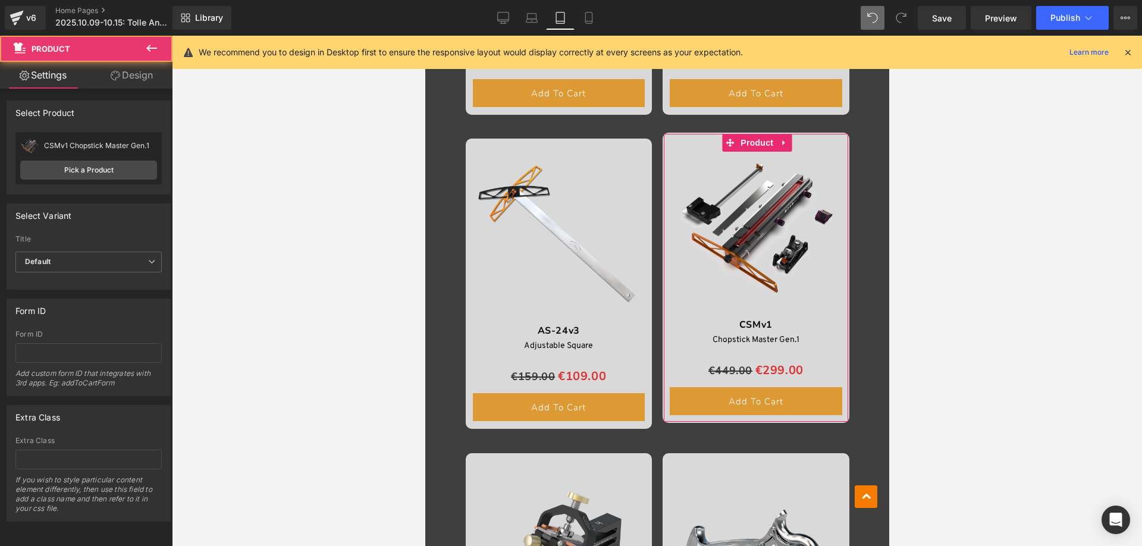
click at [137, 74] on link "Design" at bounding box center [132, 75] width 86 height 27
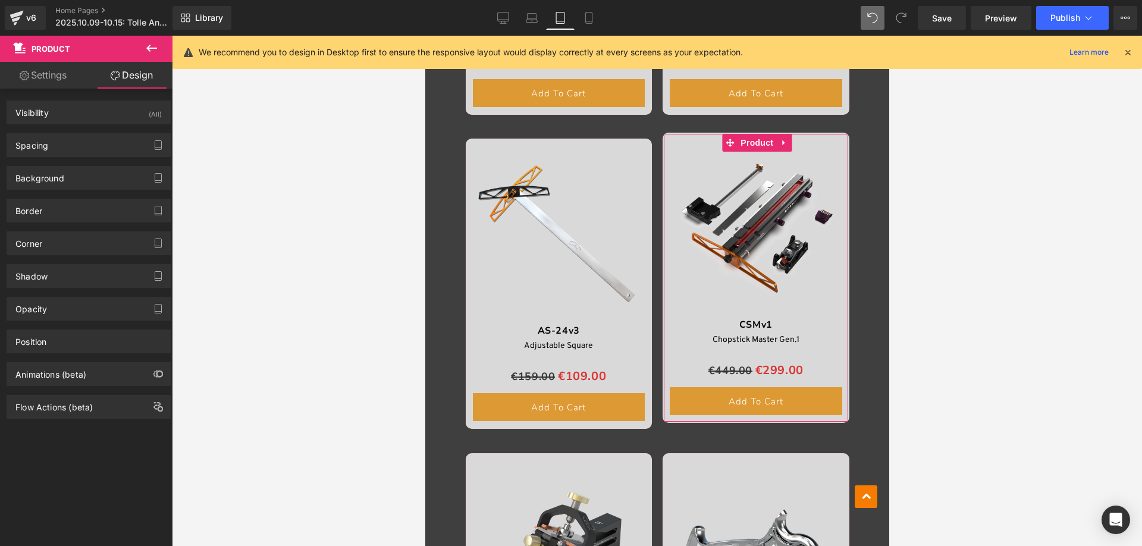
drag, startPoint x: 58, startPoint y: 142, endPoint x: 72, endPoint y: 162, distance: 23.9
click at [58, 143] on div "Spacing" at bounding box center [88, 145] width 163 height 23
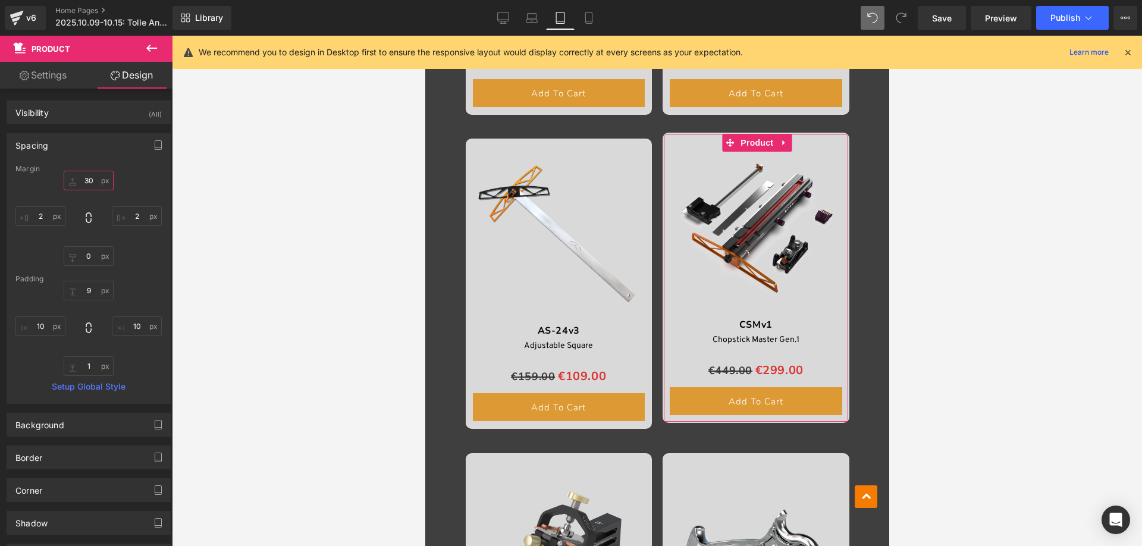
click at [89, 176] on input "30" at bounding box center [89, 181] width 50 height 20
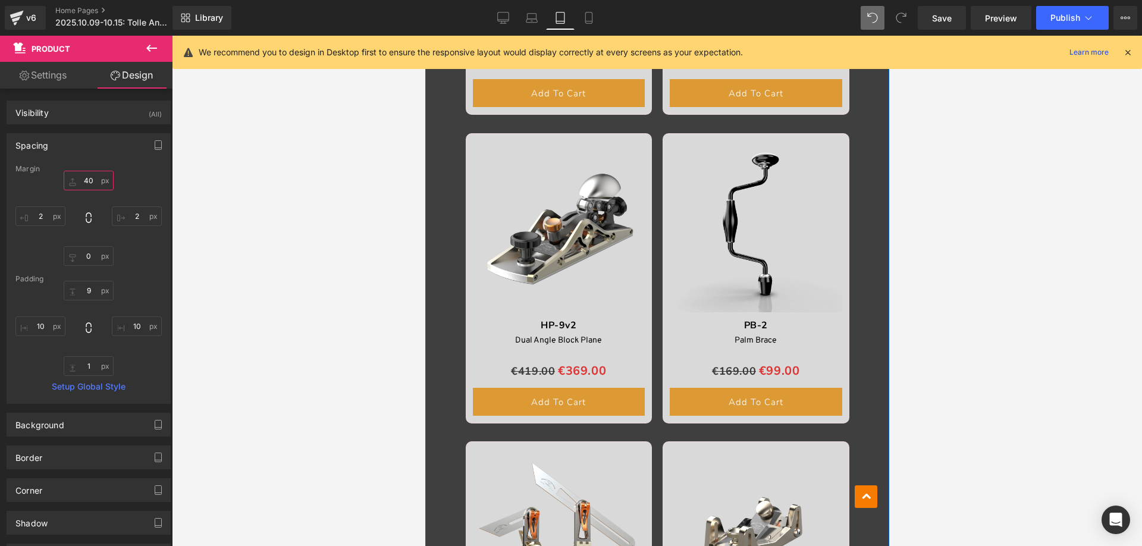
scroll to position [2303, 0]
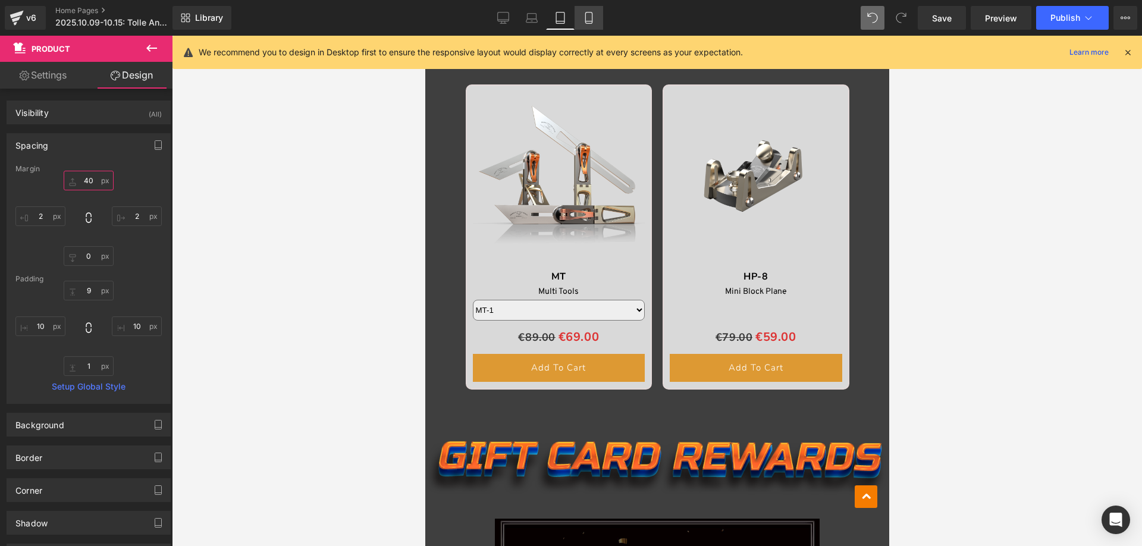
type input "40"
drag, startPoint x: 585, startPoint y: 24, endPoint x: 121, endPoint y: 92, distance: 468.8
click at [585, 24] on link "Mobile" at bounding box center [589, 18] width 29 height 24
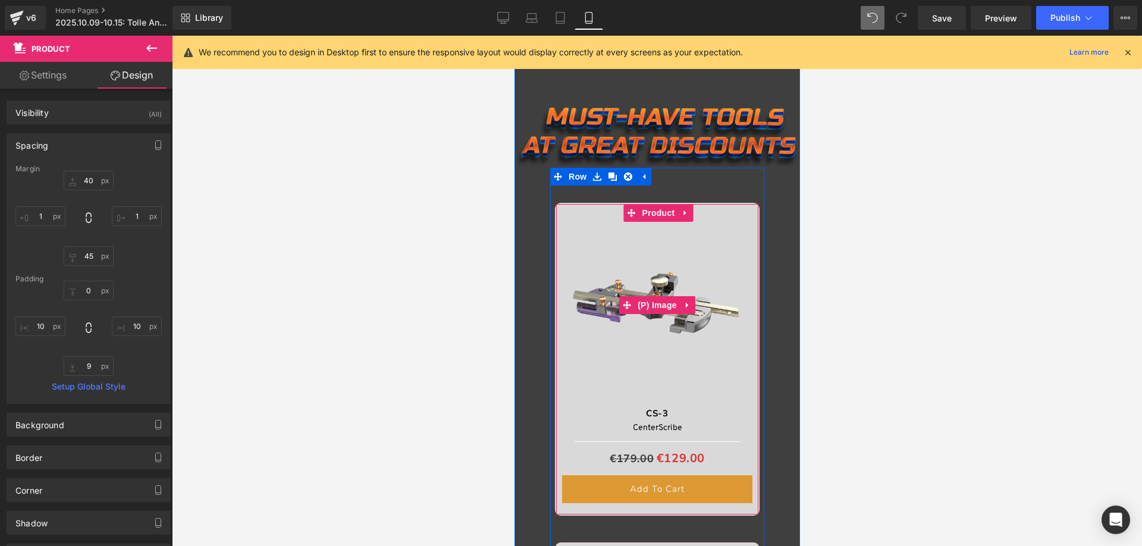
scroll to position [476, 0]
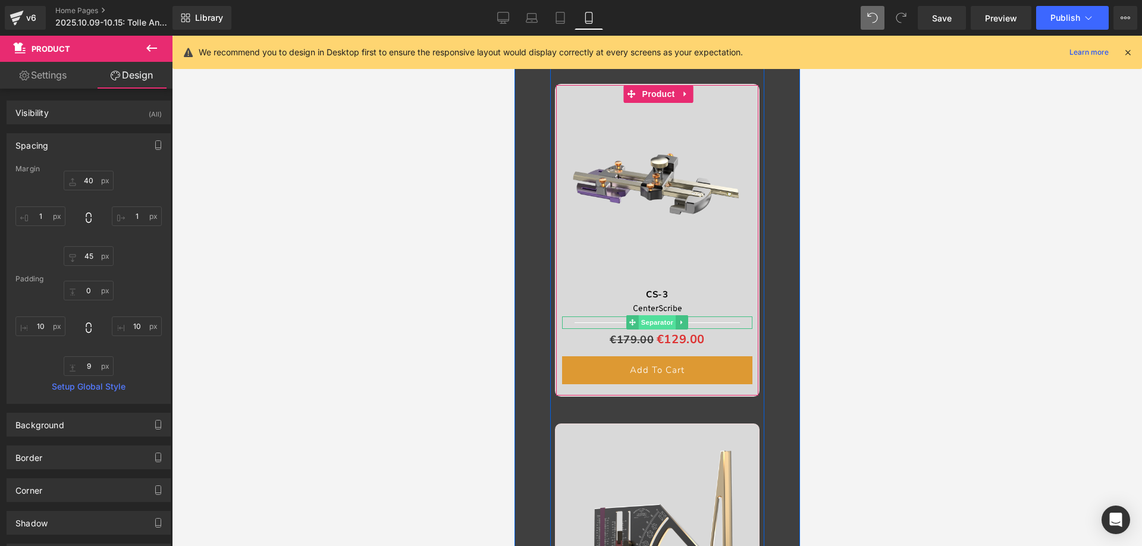
click at [655, 322] on span "Separator" at bounding box center [656, 322] width 37 height 14
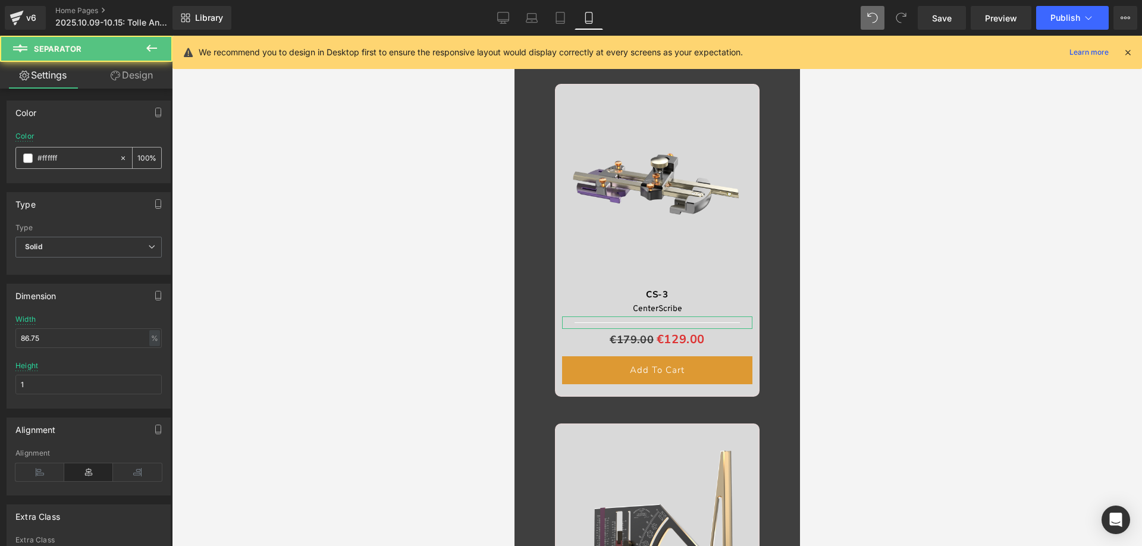
click at [139, 159] on input "100" at bounding box center [143, 157] width 12 height 13
type input "0"
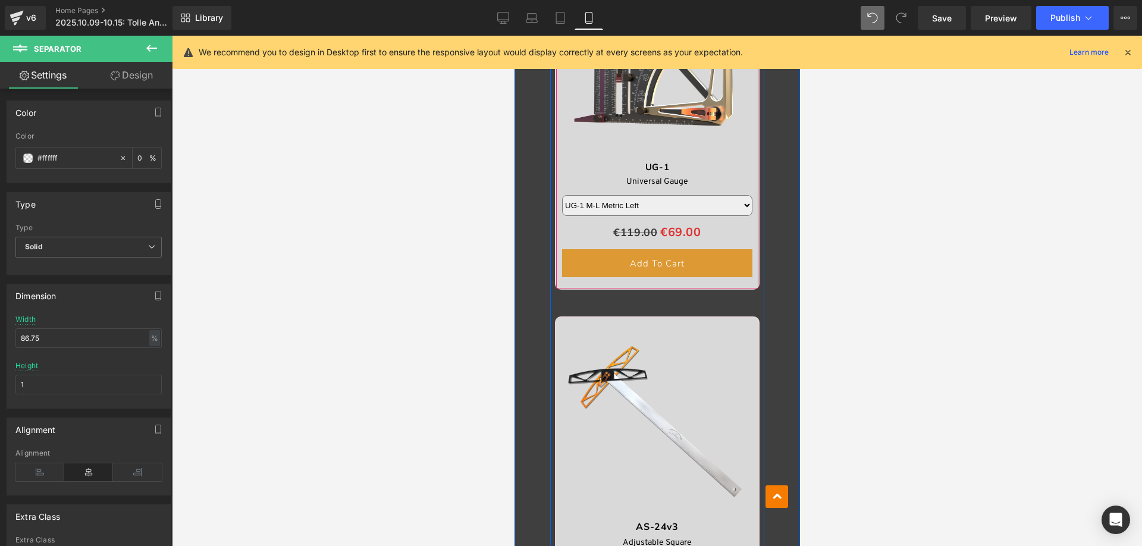
scroll to position [1070, 0]
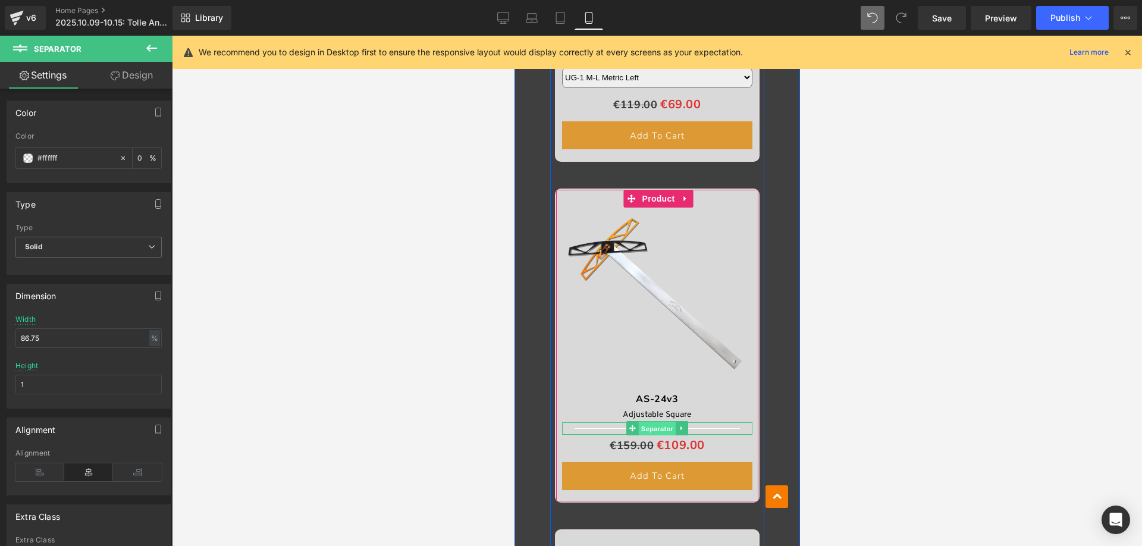
click at [657, 429] on span "Separator" at bounding box center [656, 429] width 37 height 14
click at [142, 156] on input "100" at bounding box center [143, 157] width 12 height 13
type input "0"
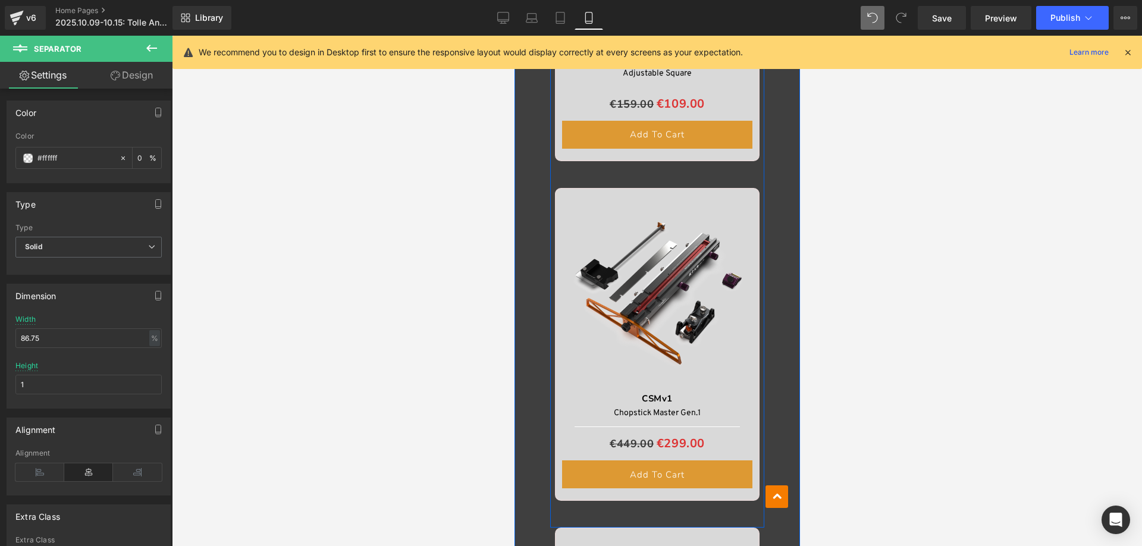
scroll to position [1487, 0]
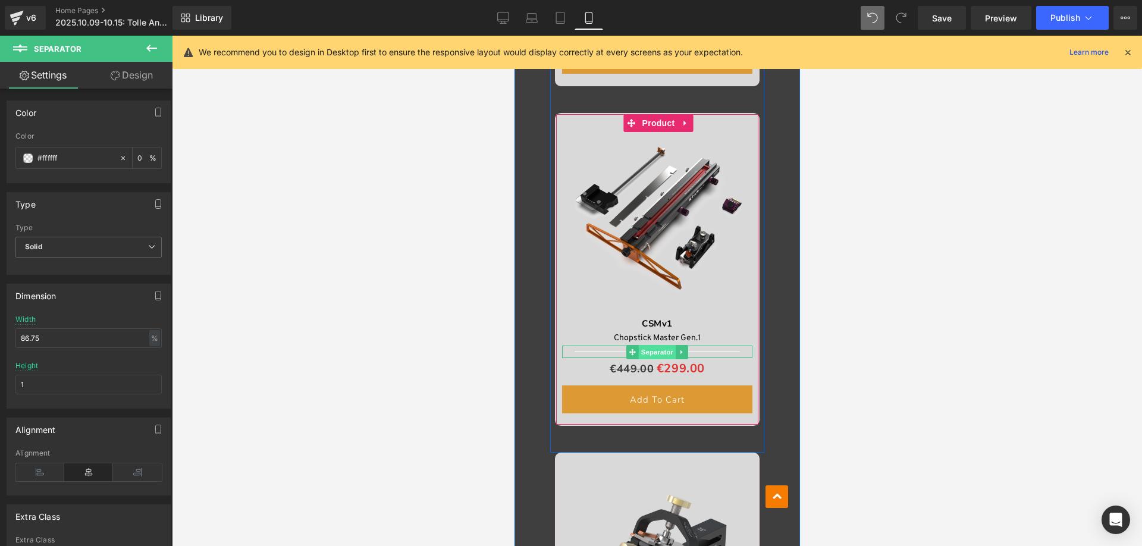
click at [657, 349] on span "Separator" at bounding box center [656, 352] width 37 height 14
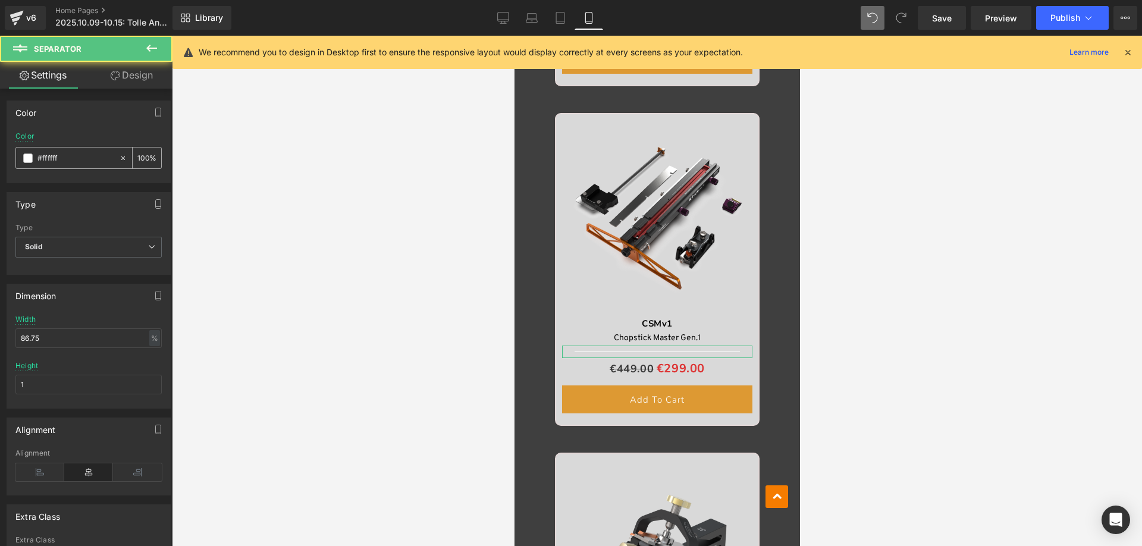
click at [137, 156] on input "100" at bounding box center [143, 157] width 12 height 13
type input "0"
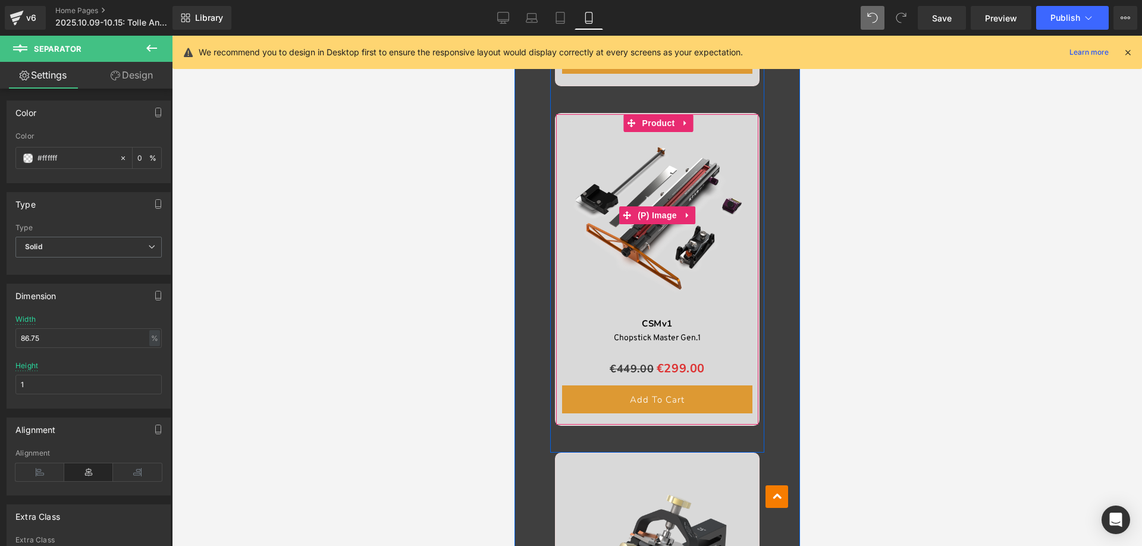
scroll to position [1844, 0]
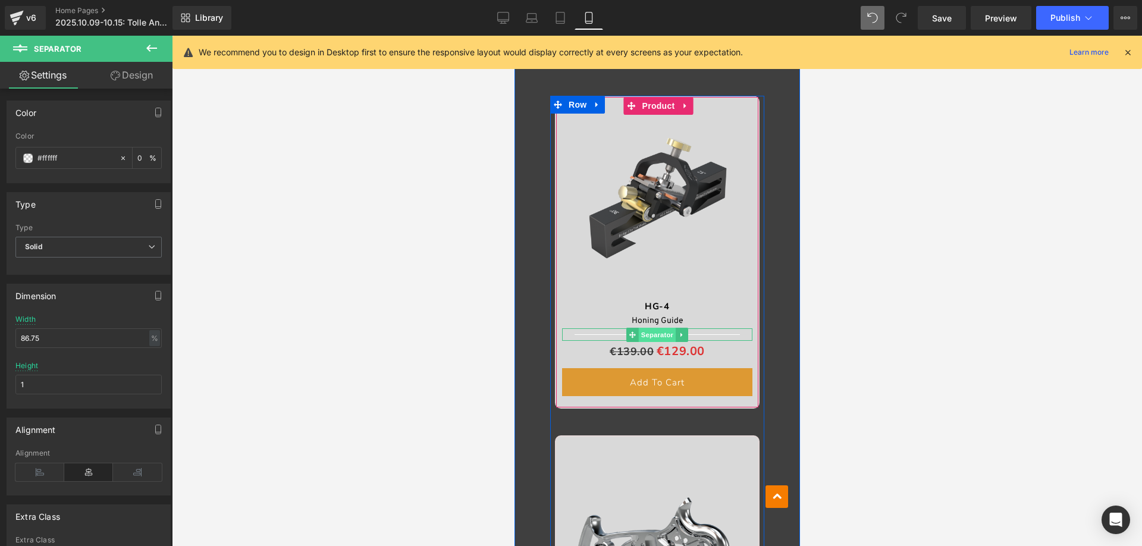
click at [660, 334] on span "Separator" at bounding box center [656, 335] width 37 height 14
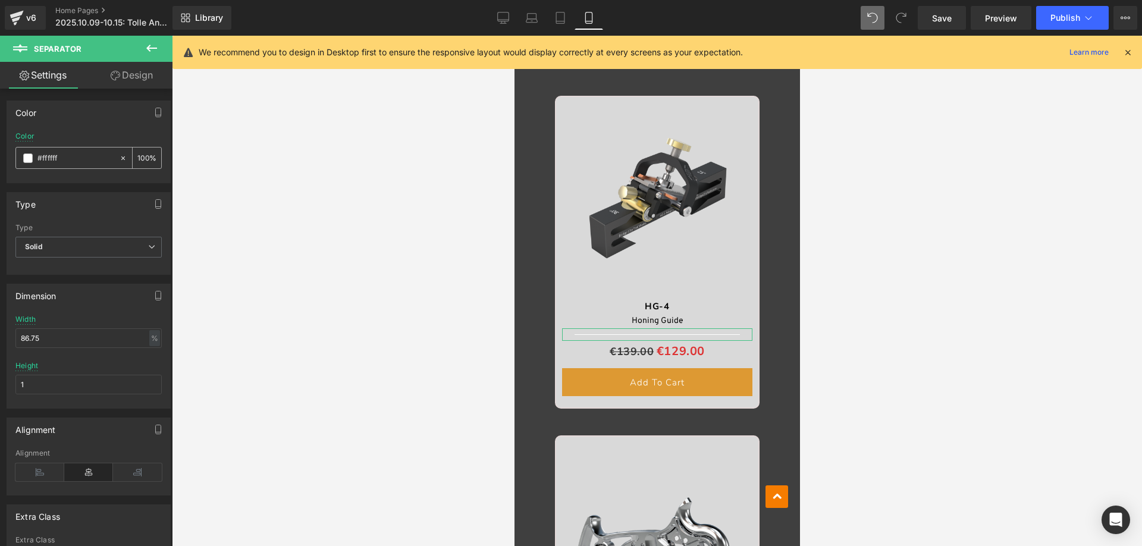
click at [143, 154] on input "100" at bounding box center [143, 157] width 12 height 13
click at [137, 157] on input "1000" at bounding box center [143, 157] width 12 height 13
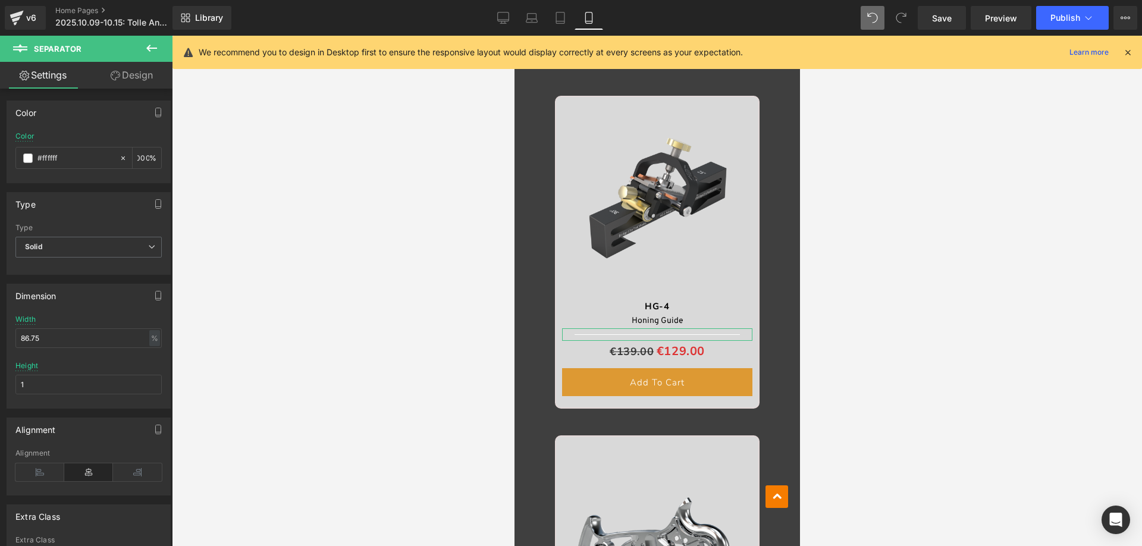
type input "0"
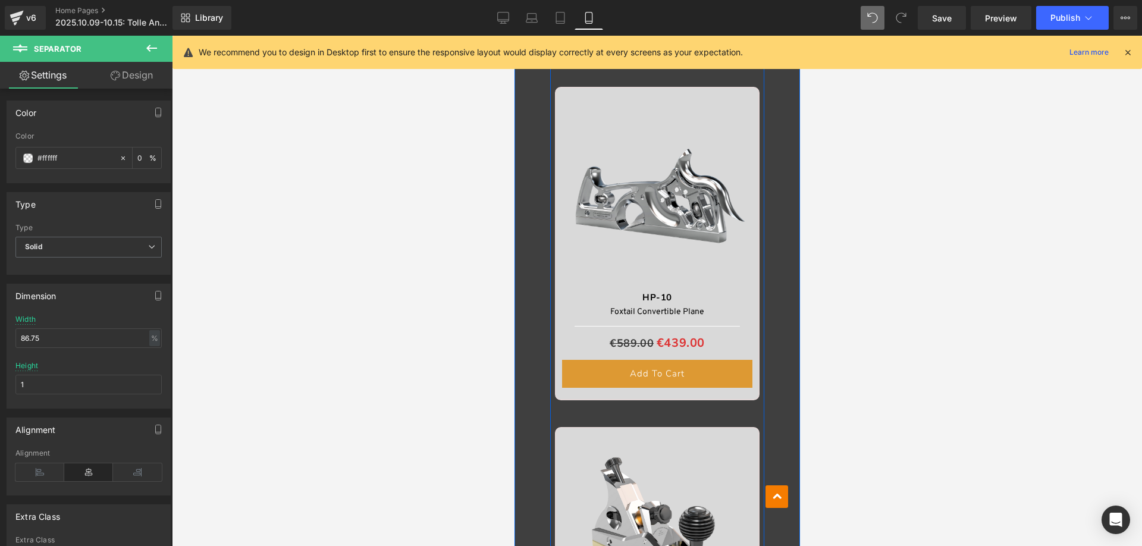
scroll to position [2200, 0]
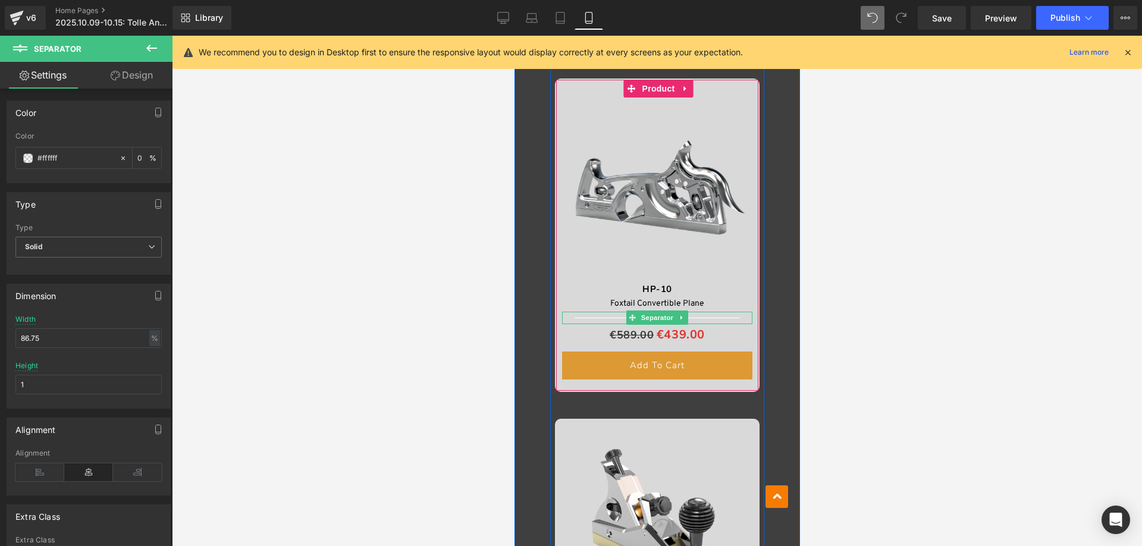
click at [649, 316] on span "Separator" at bounding box center [656, 317] width 37 height 14
click at [137, 156] on input "100" at bounding box center [143, 157] width 12 height 13
type input "0"
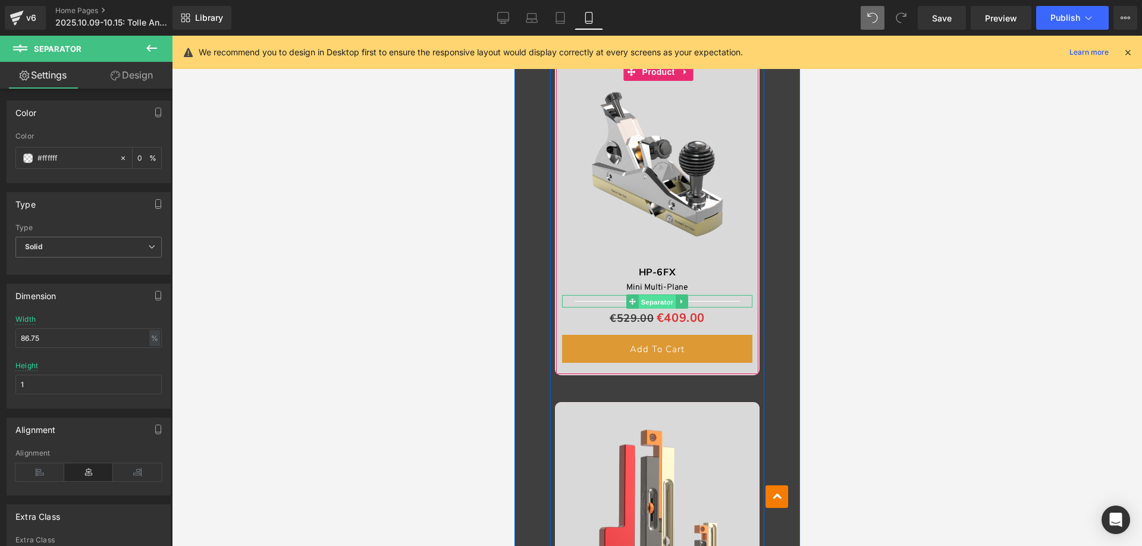
click at [648, 298] on span "Separator" at bounding box center [656, 302] width 37 height 14
click at [143, 159] on input "100" at bounding box center [143, 157] width 12 height 13
click at [137, 158] on input "100" at bounding box center [143, 157] width 12 height 13
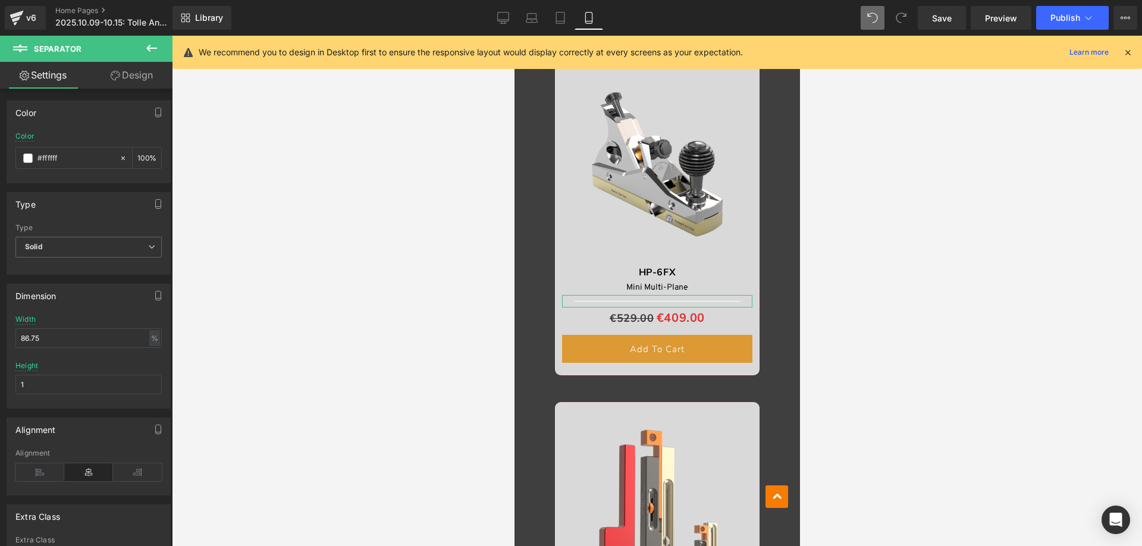
type input "0"
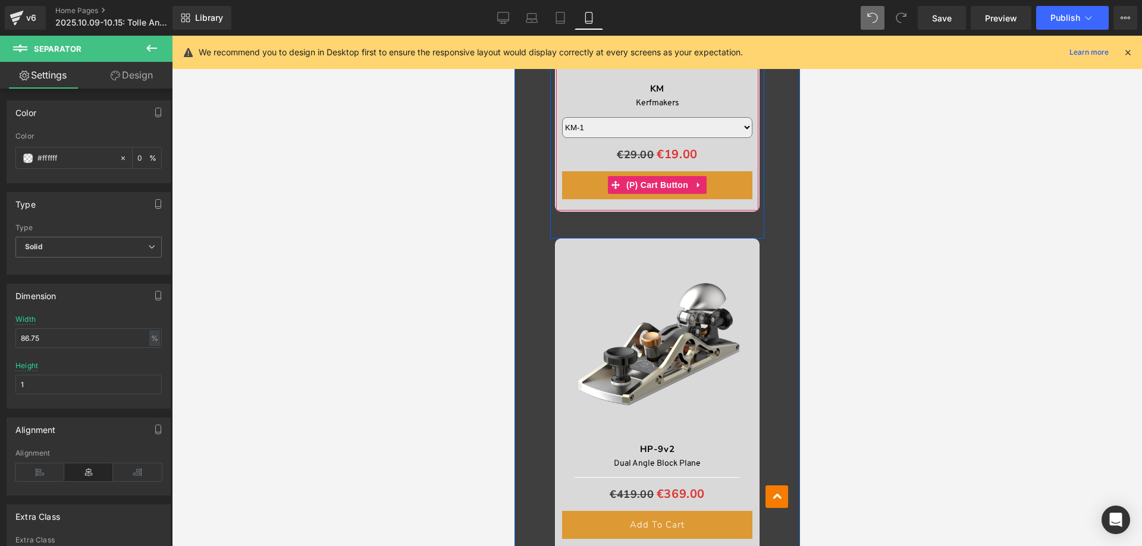
scroll to position [3271, 0]
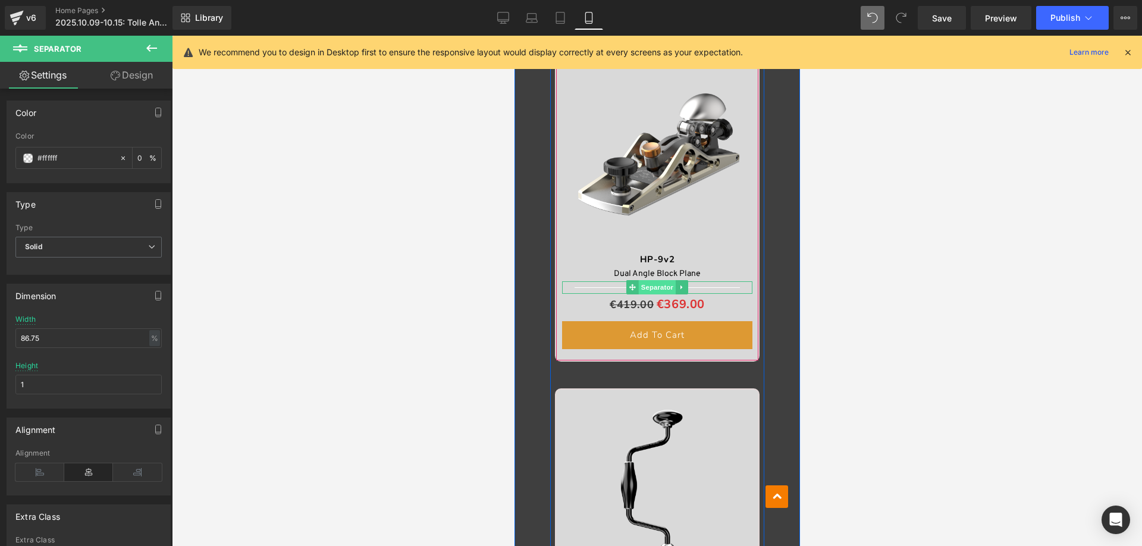
click at [654, 285] on span "Separator" at bounding box center [656, 287] width 37 height 14
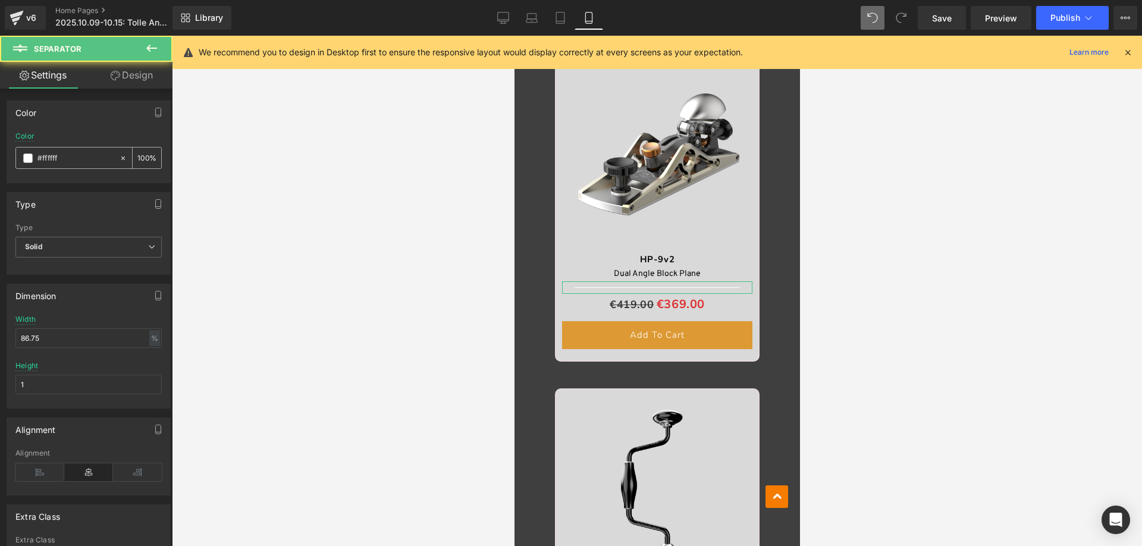
click at [137, 155] on input "100" at bounding box center [143, 157] width 12 height 13
type input "0"
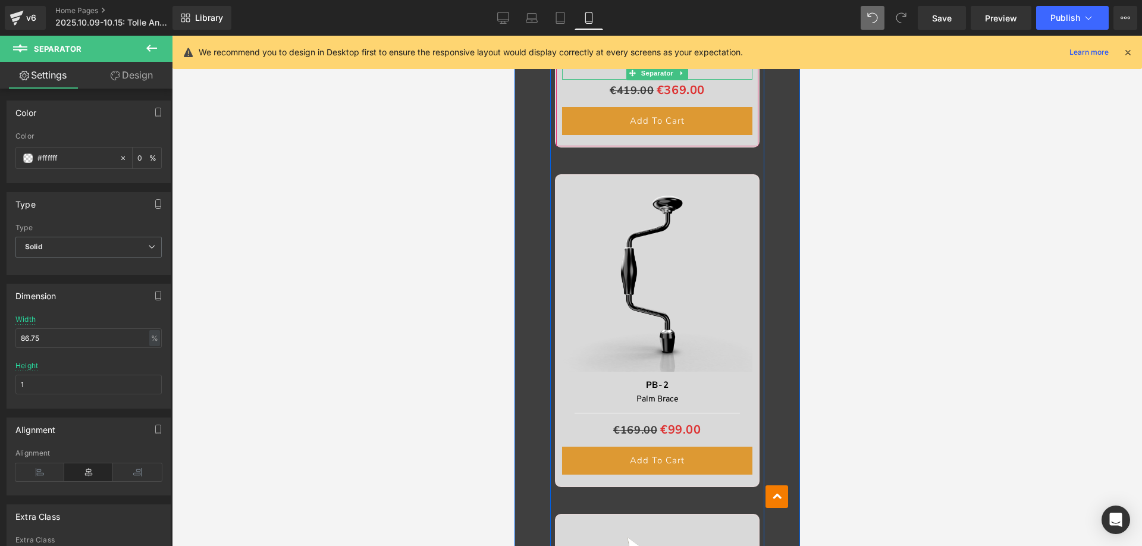
scroll to position [3628, 0]
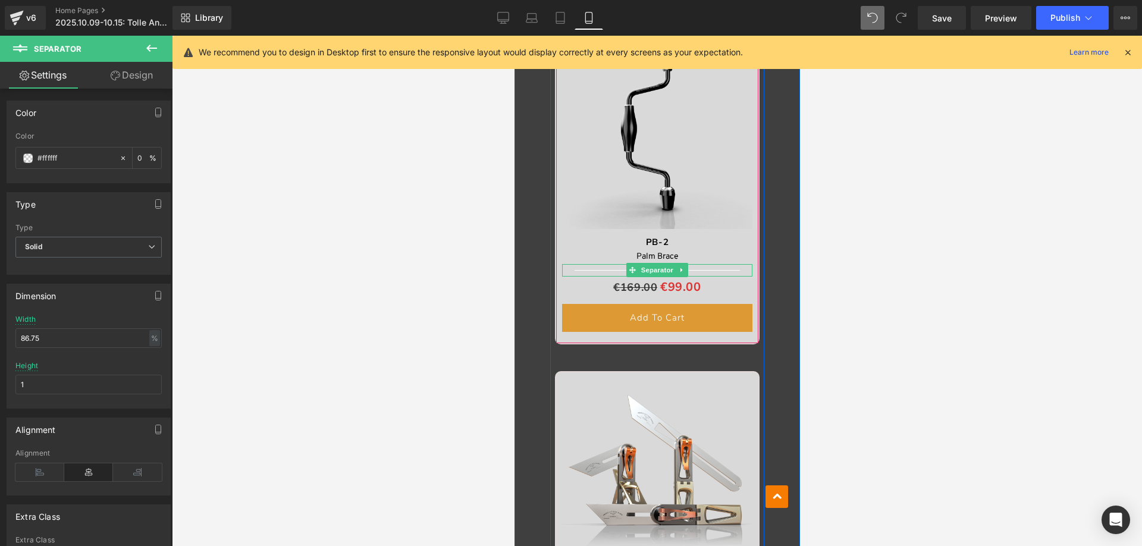
click at [649, 265] on span "Separator" at bounding box center [656, 270] width 37 height 14
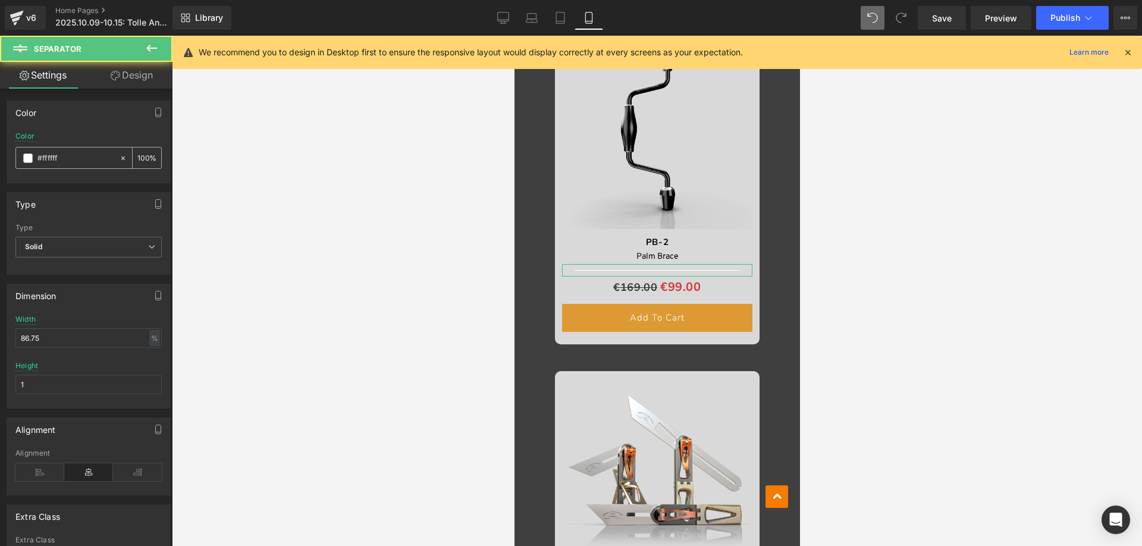
click at [140, 158] on input "100" at bounding box center [143, 157] width 12 height 13
type input "0"
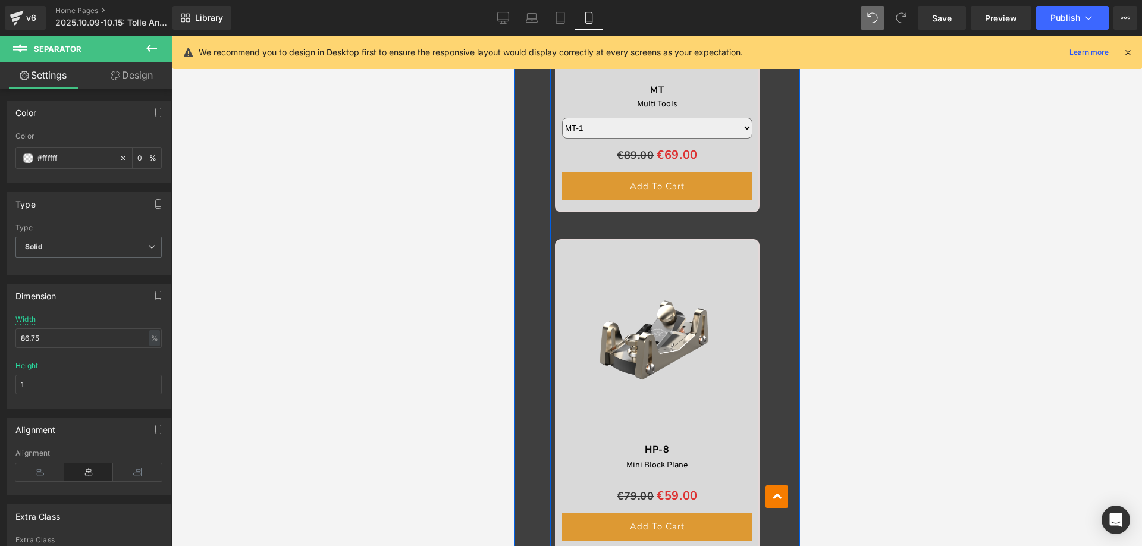
scroll to position [4341, 0]
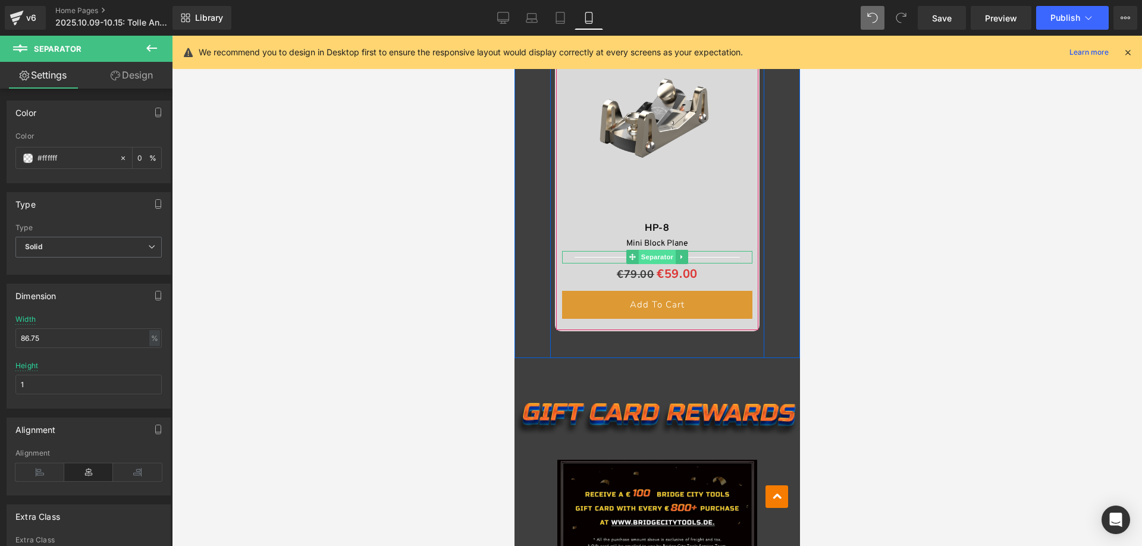
click at [649, 253] on span "Separator" at bounding box center [656, 257] width 37 height 14
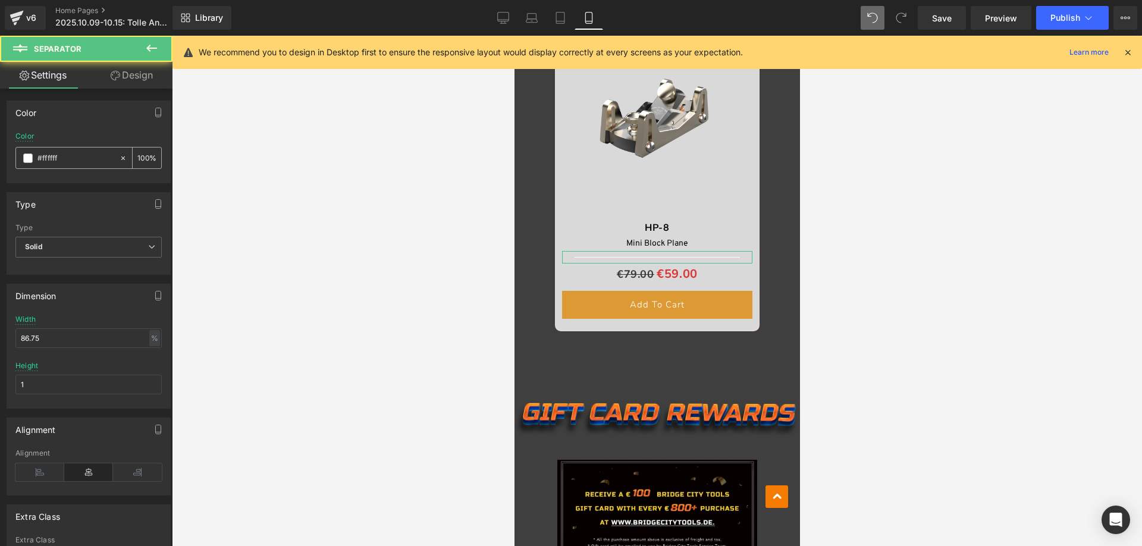
click at [140, 158] on input "100" at bounding box center [143, 157] width 12 height 13
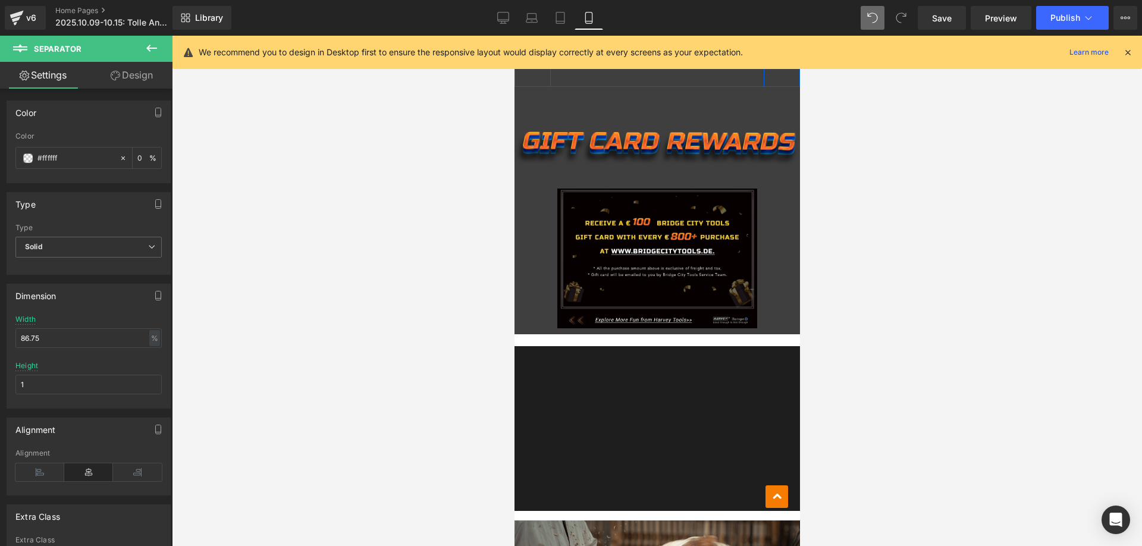
scroll to position [4698, 0]
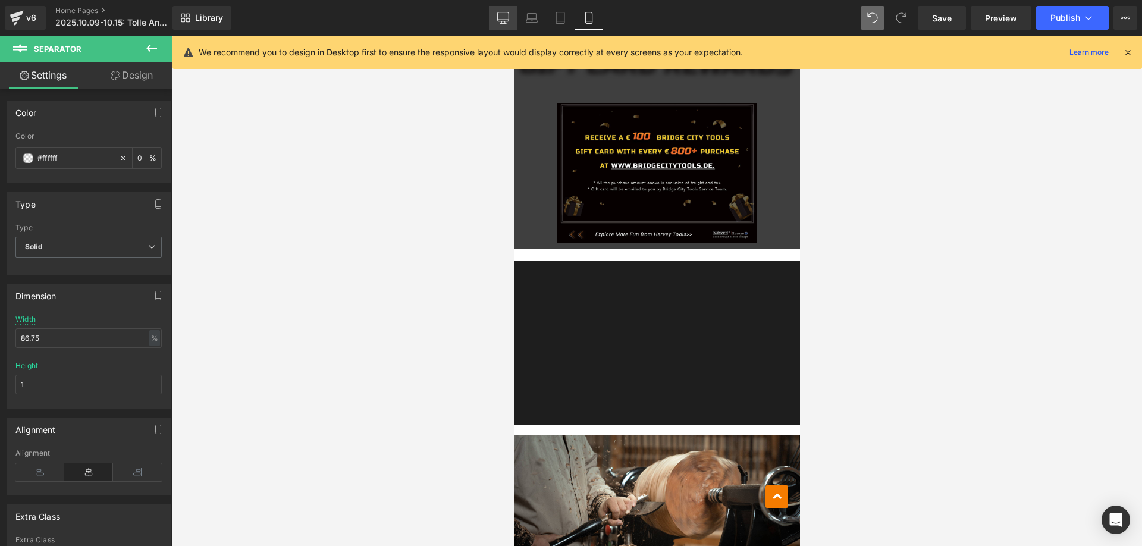
type input "0"
click at [510, 23] on link "Desktop" at bounding box center [503, 18] width 29 height 24
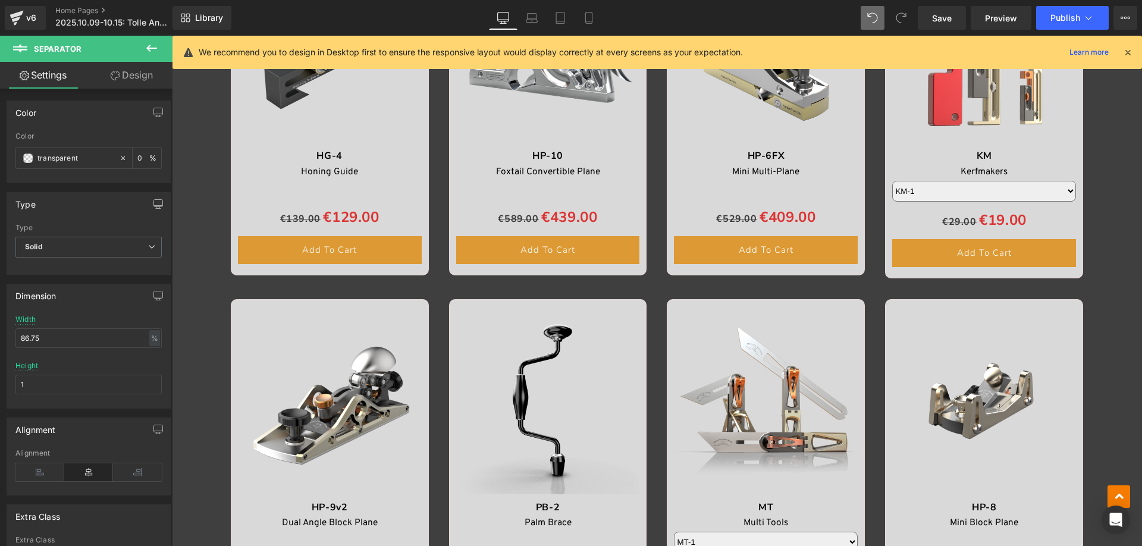
scroll to position [2007, 0]
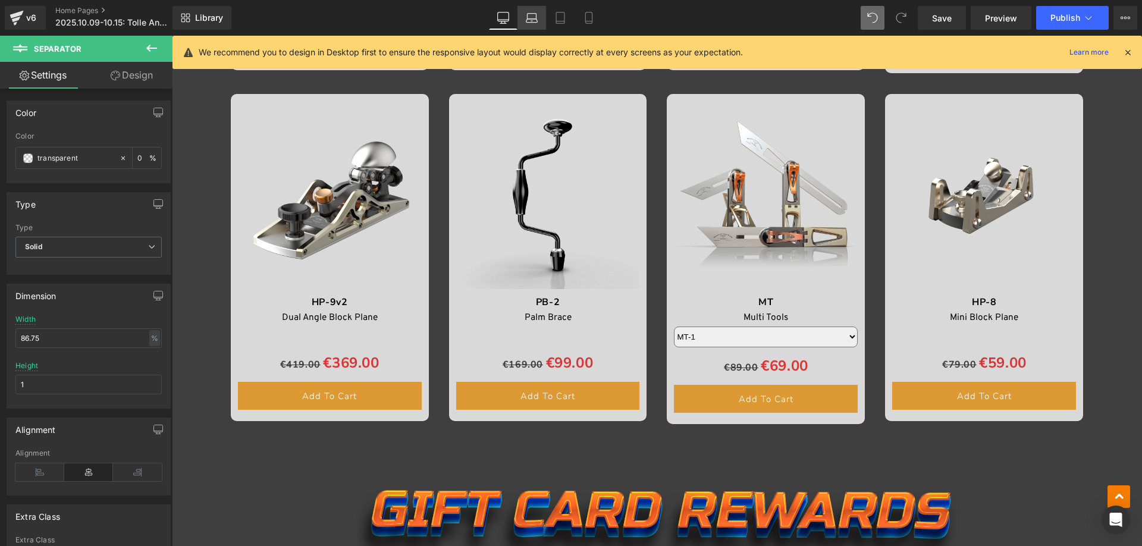
click at [536, 20] on icon at bounding box center [532, 18] width 12 height 12
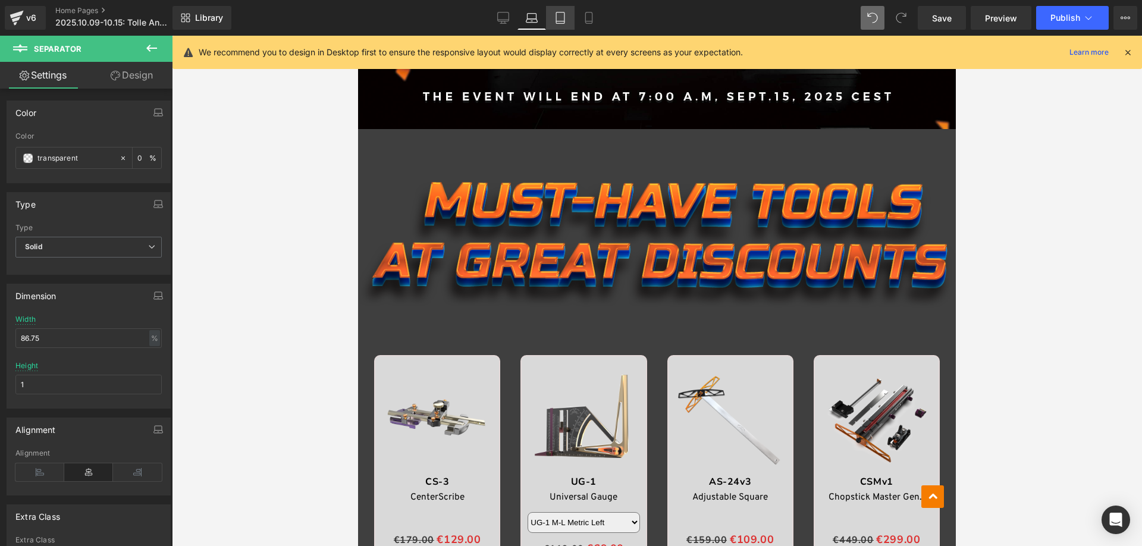
click at [554, 20] on icon at bounding box center [560, 18] width 12 height 12
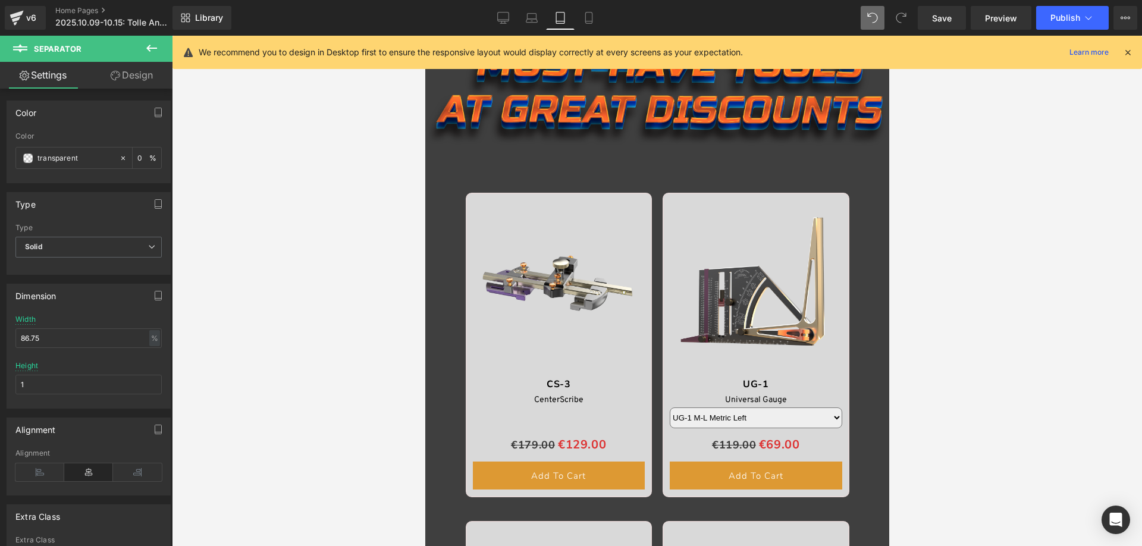
scroll to position [432, 0]
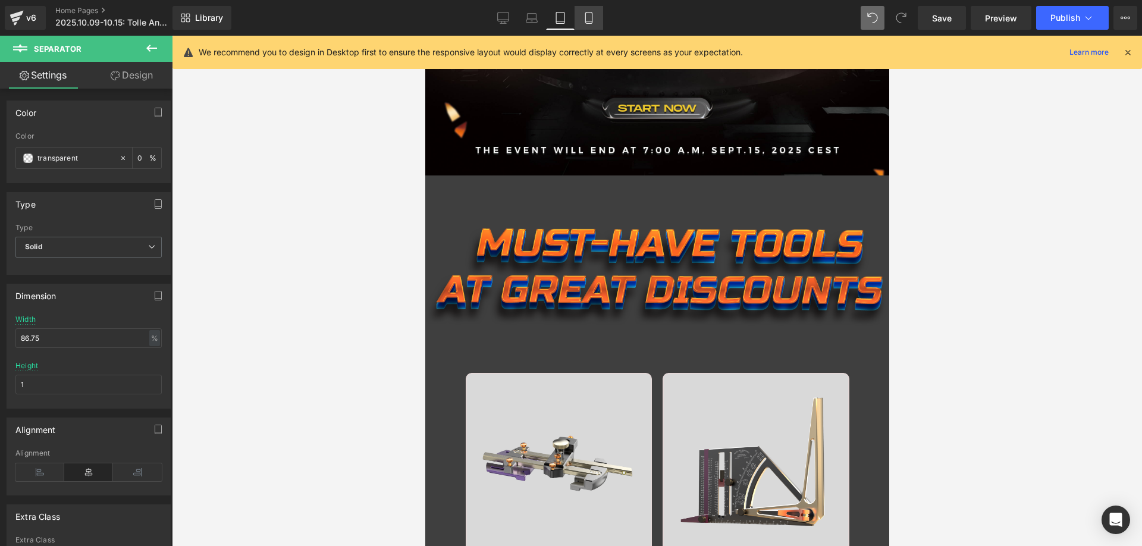
click at [586, 24] on link "Mobile" at bounding box center [589, 18] width 29 height 24
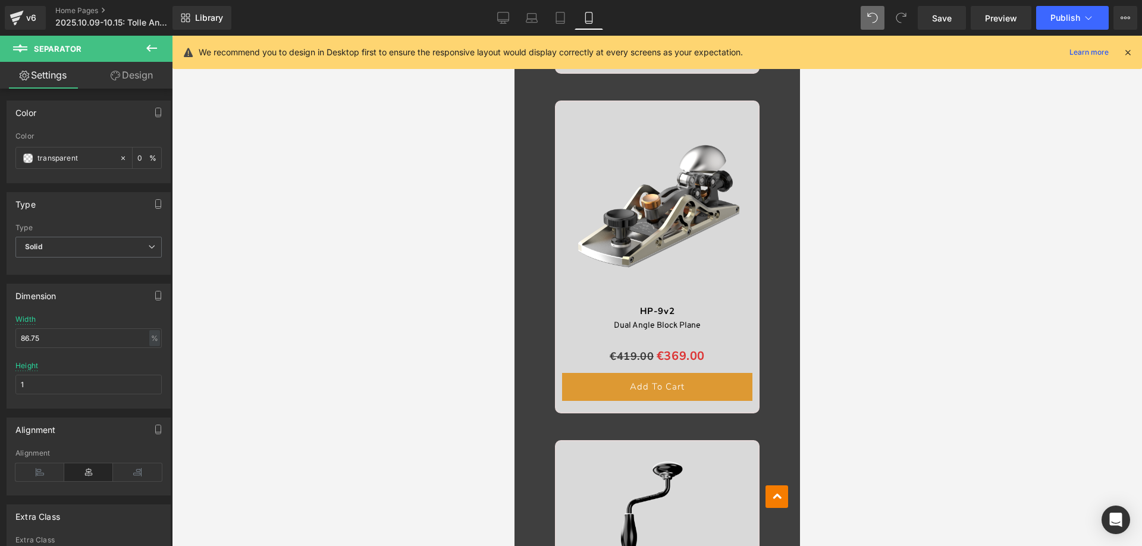
scroll to position [3312, 0]
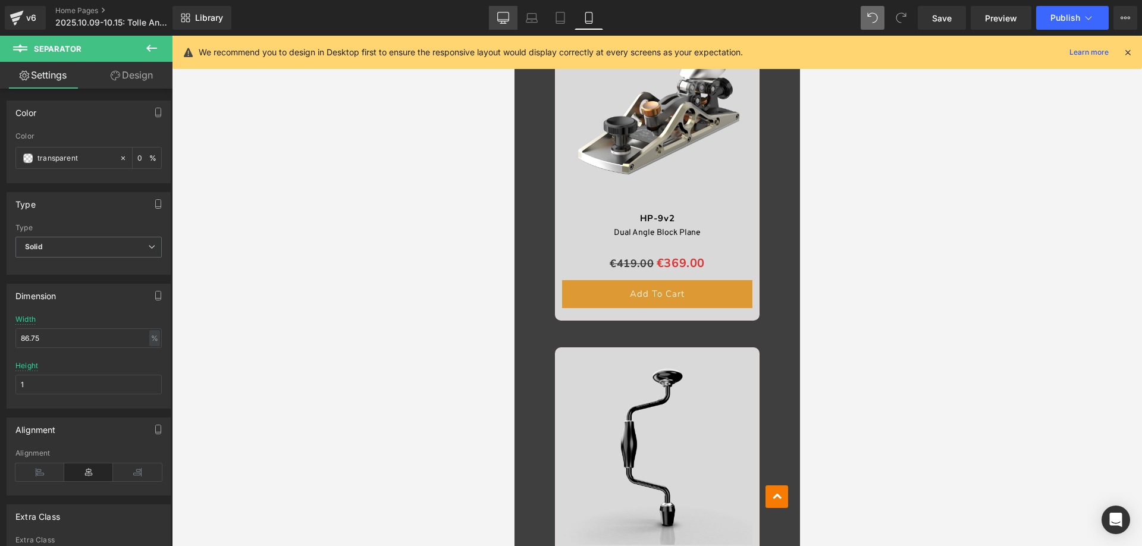
click at [507, 18] on icon at bounding box center [503, 18] width 12 height 12
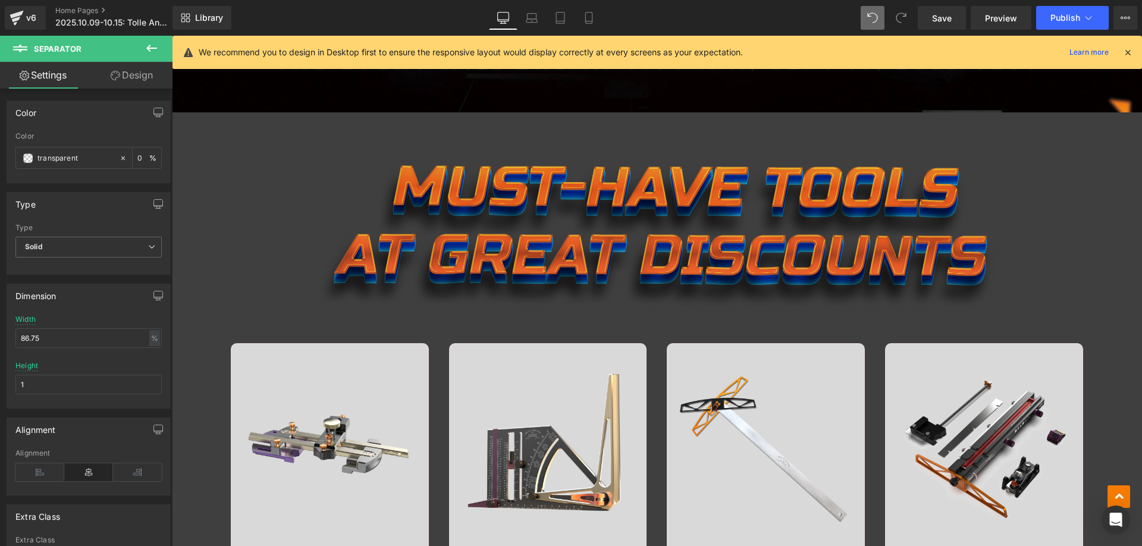
scroll to position [1055, 0]
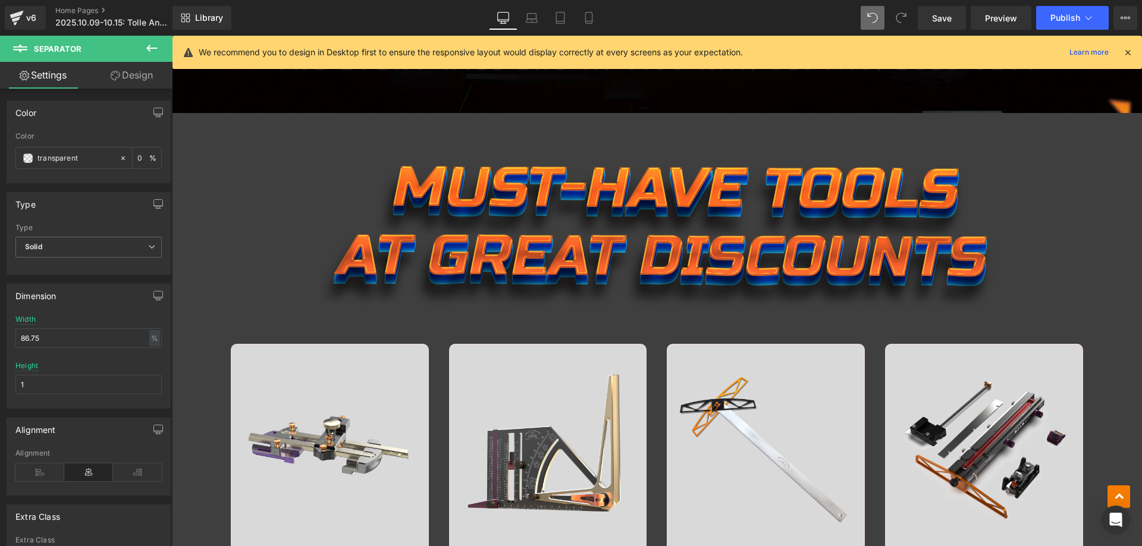
drag, startPoint x: 153, startPoint y: 48, endPoint x: 329, endPoint y: 187, distance: 224.4
click at [153, 48] on icon at bounding box center [151, 48] width 11 height 7
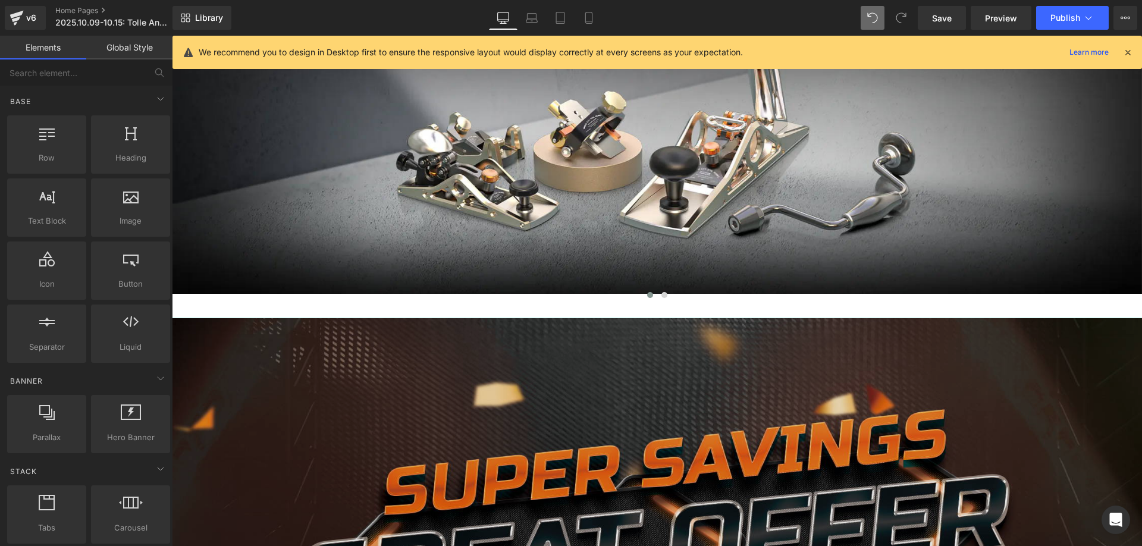
scroll to position [0, 0]
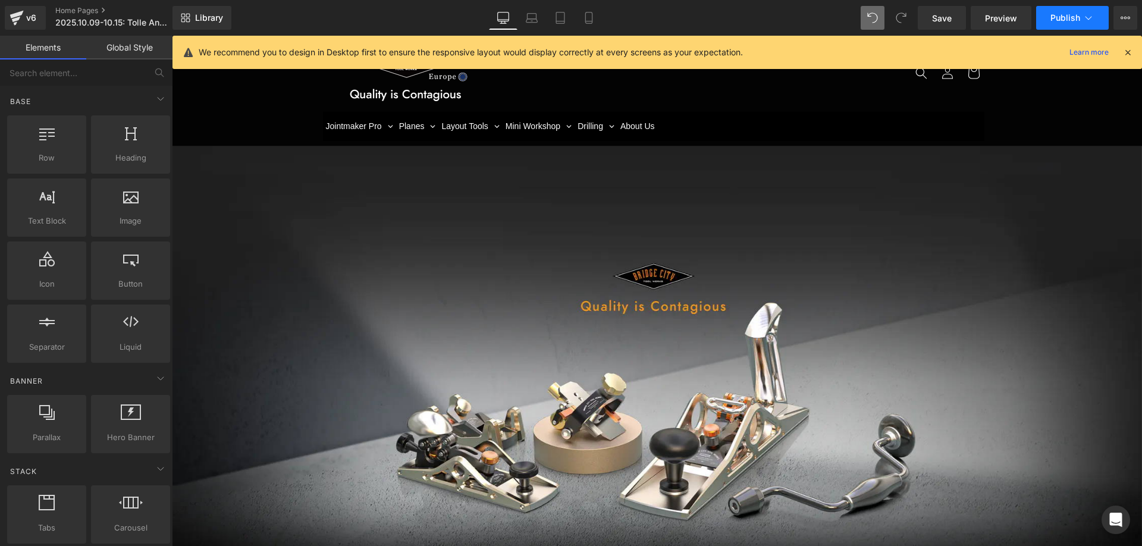
click at [1057, 19] on span "Publish" at bounding box center [1065, 18] width 30 height 10
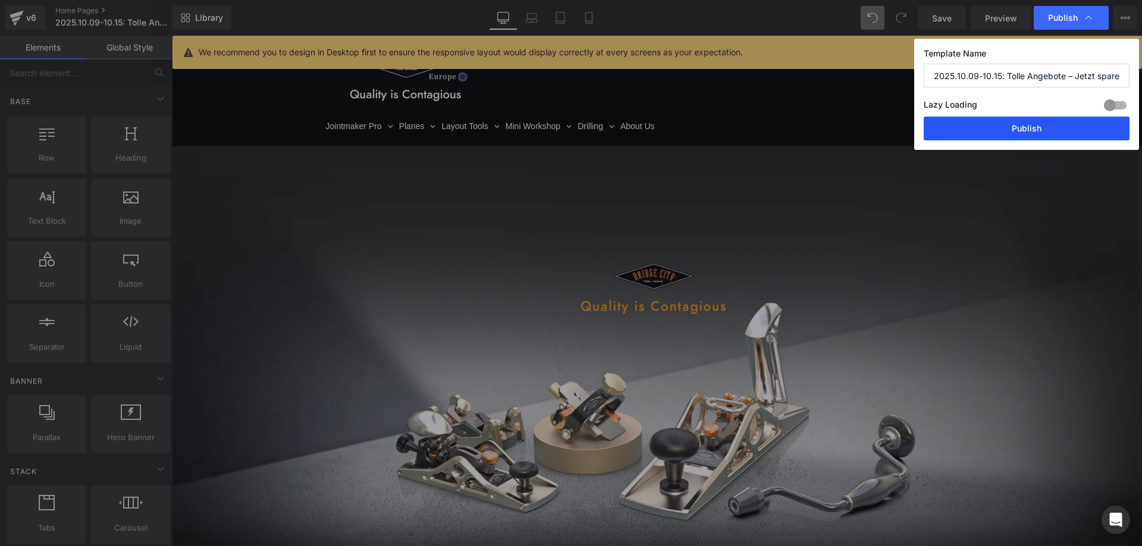
click at [991, 125] on button "Publish" at bounding box center [1027, 129] width 206 height 24
